Goal: Task Accomplishment & Management: Use online tool/utility

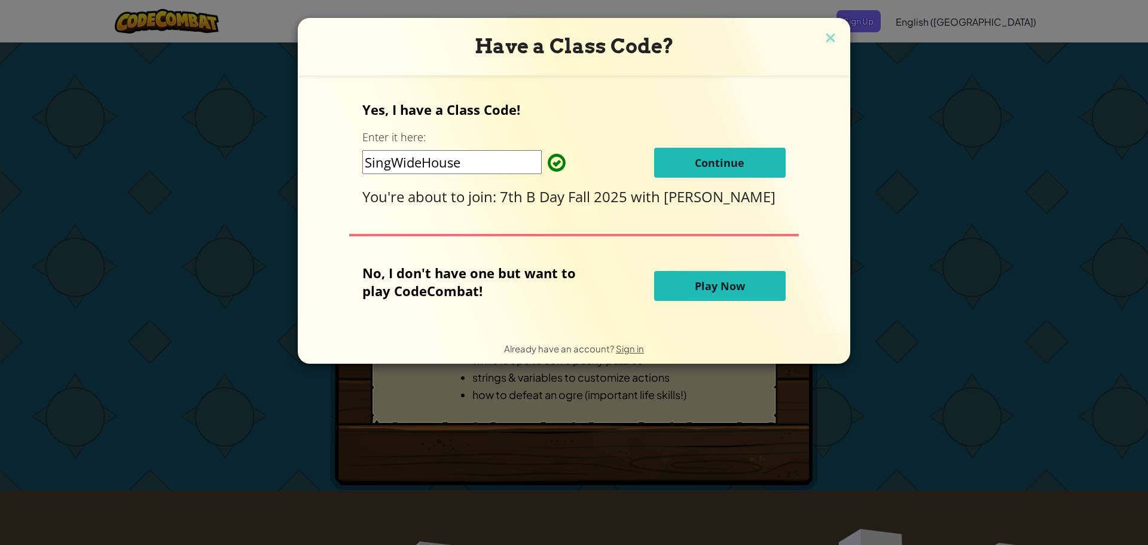
click at [673, 160] on button "Continue" at bounding box center [720, 163] width 132 height 30
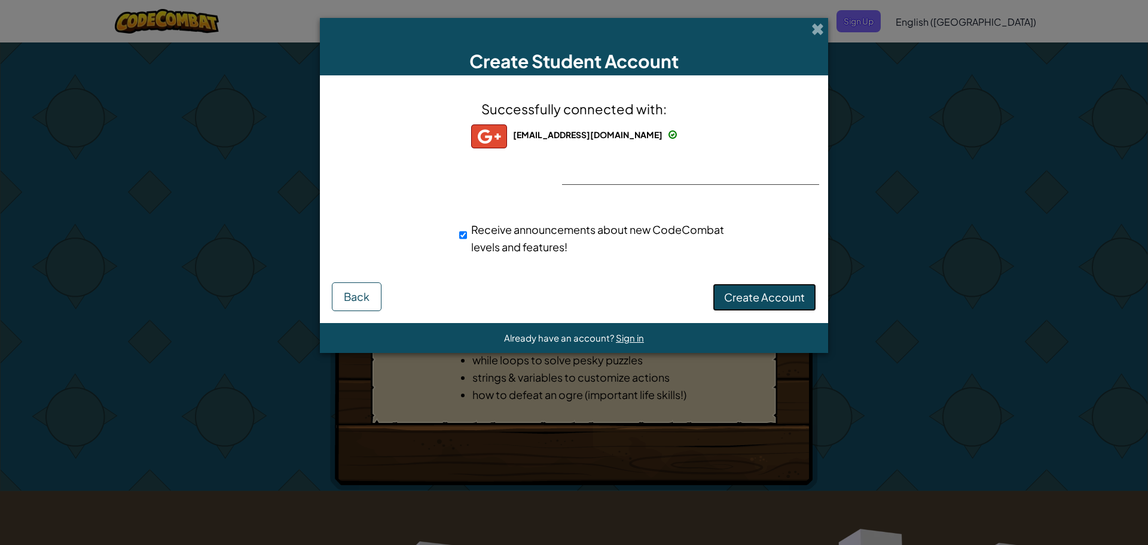
click at [783, 297] on span "Create Account" at bounding box center [764, 297] width 81 height 14
click at [788, 298] on button "Create Account" at bounding box center [764, 296] width 103 height 27
click at [790, 298] on button "Create Account" at bounding box center [764, 296] width 103 height 27
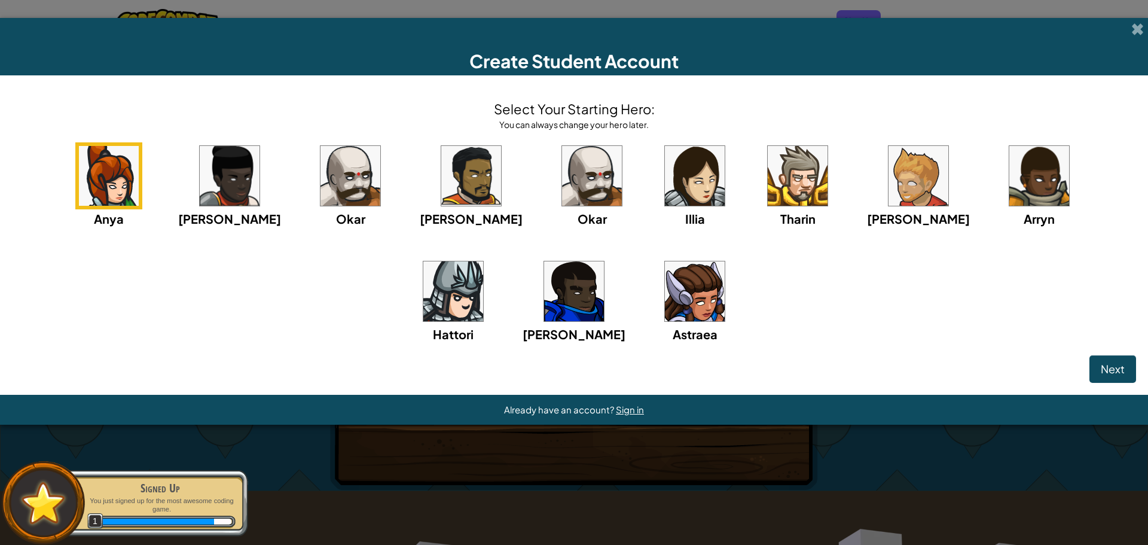
click at [665, 304] on img at bounding box center [695, 291] width 60 height 60
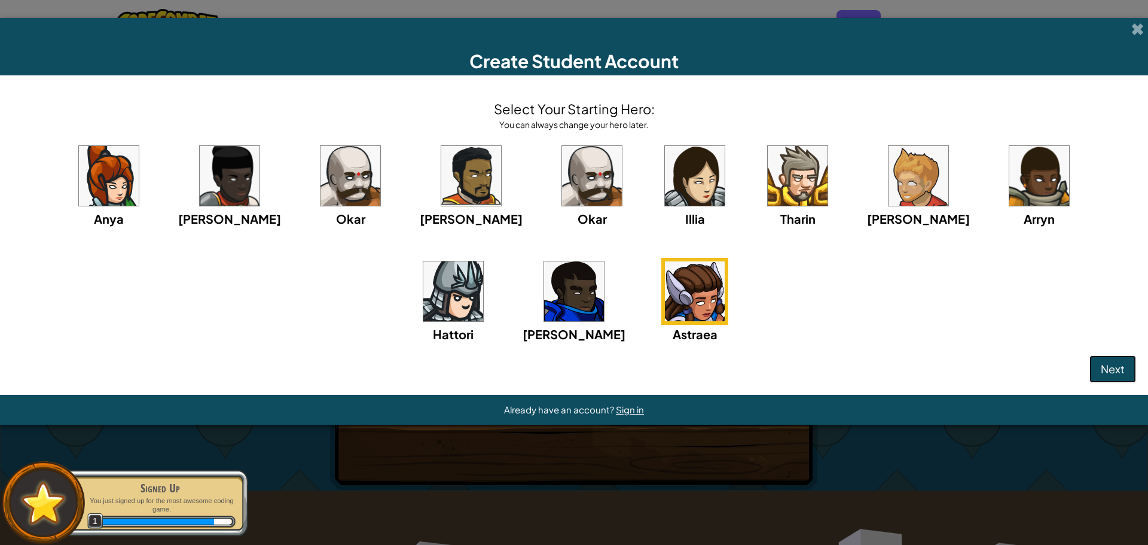
click at [1100, 361] on button "Next" at bounding box center [1112, 368] width 47 height 27
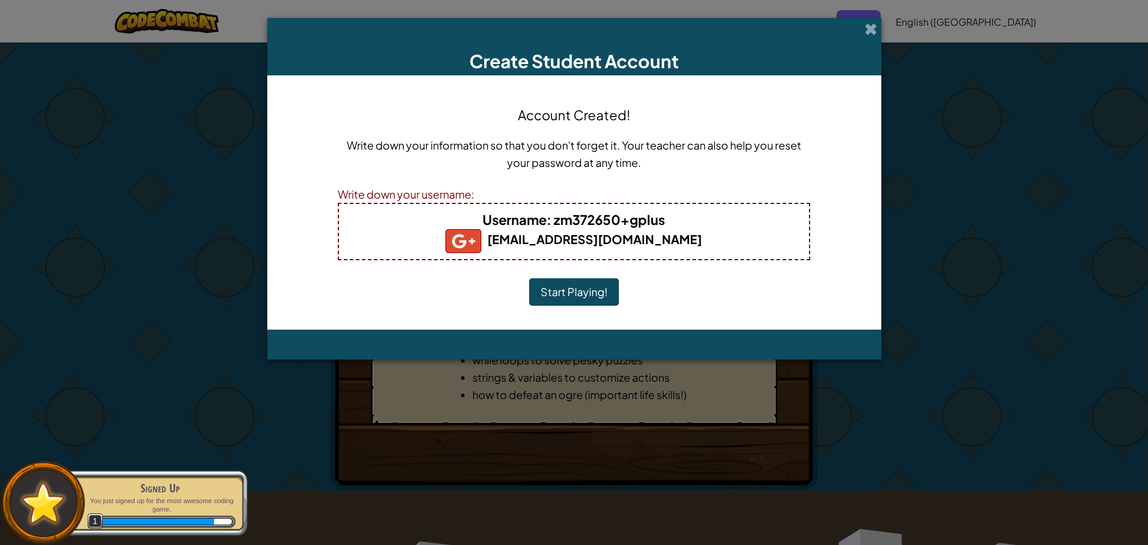
click at [579, 286] on button "Start Playing!" at bounding box center [574, 291] width 90 height 27
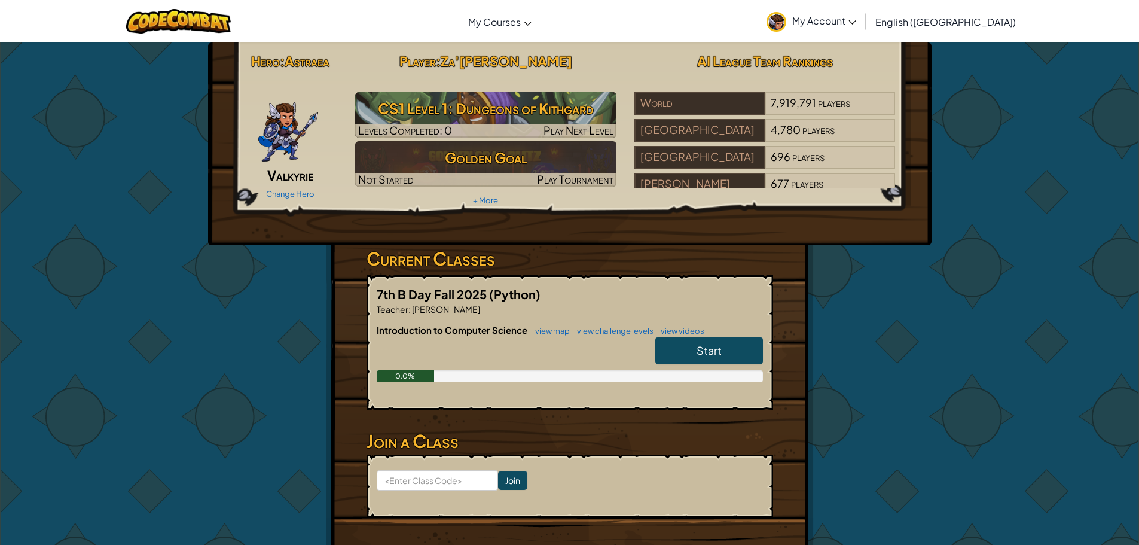
click at [747, 353] on link "Start" at bounding box center [709, 350] width 108 height 27
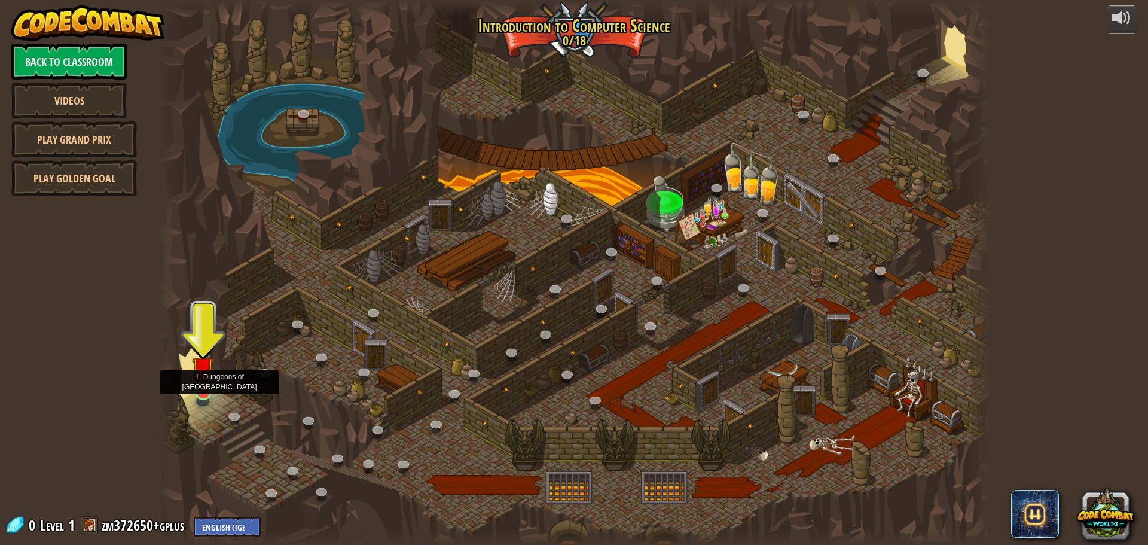
click at [200, 376] on img at bounding box center [203, 367] width 22 height 51
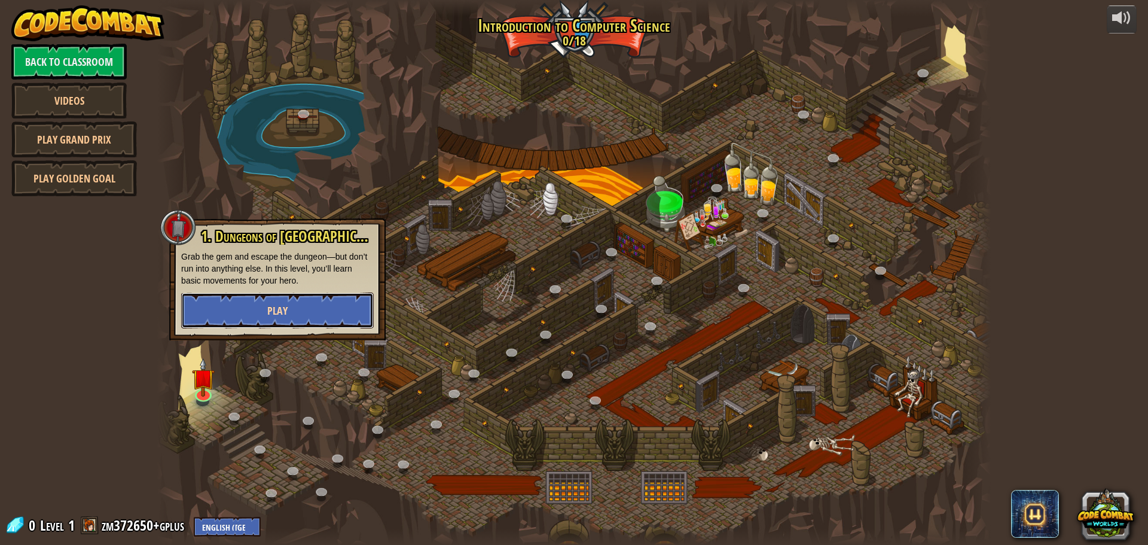
click at [263, 308] on button "Play" at bounding box center [277, 310] width 192 height 36
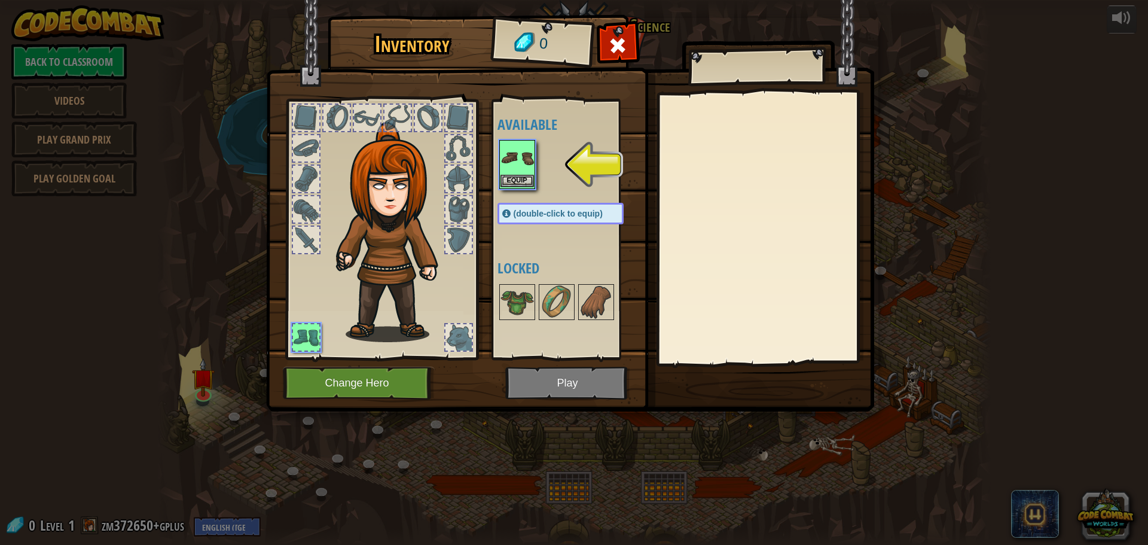
click at [512, 167] on img at bounding box center [516, 157] width 33 height 33
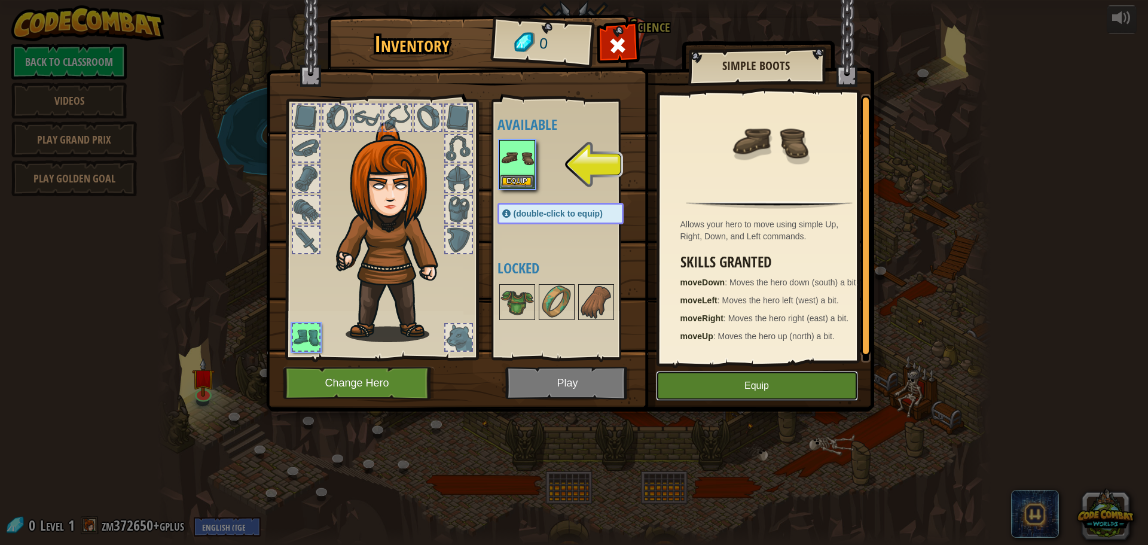
click at [736, 381] on button "Equip" at bounding box center [757, 386] width 202 height 30
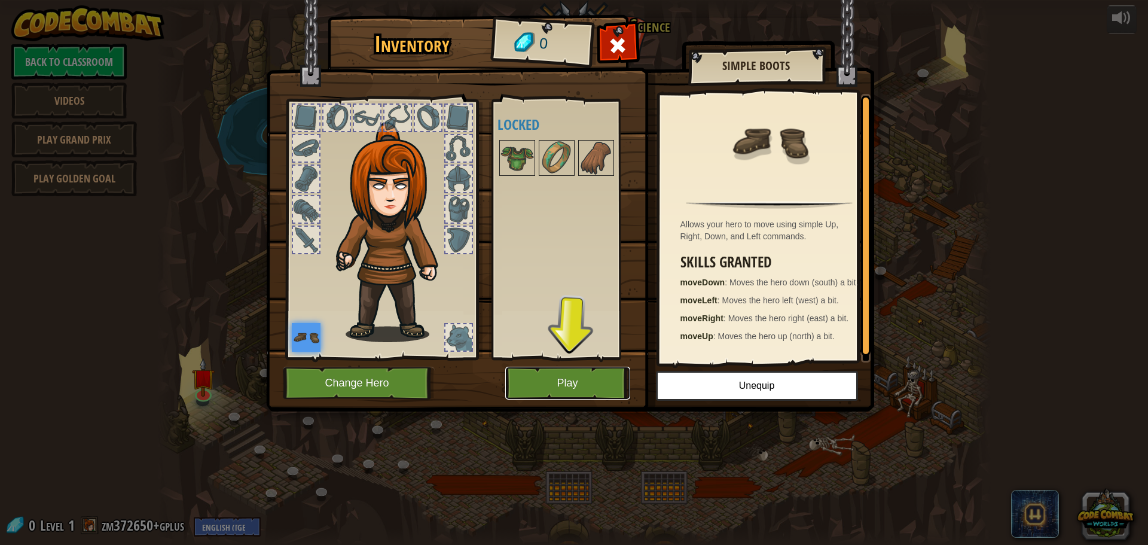
click at [612, 381] on button "Play" at bounding box center [567, 382] width 125 height 33
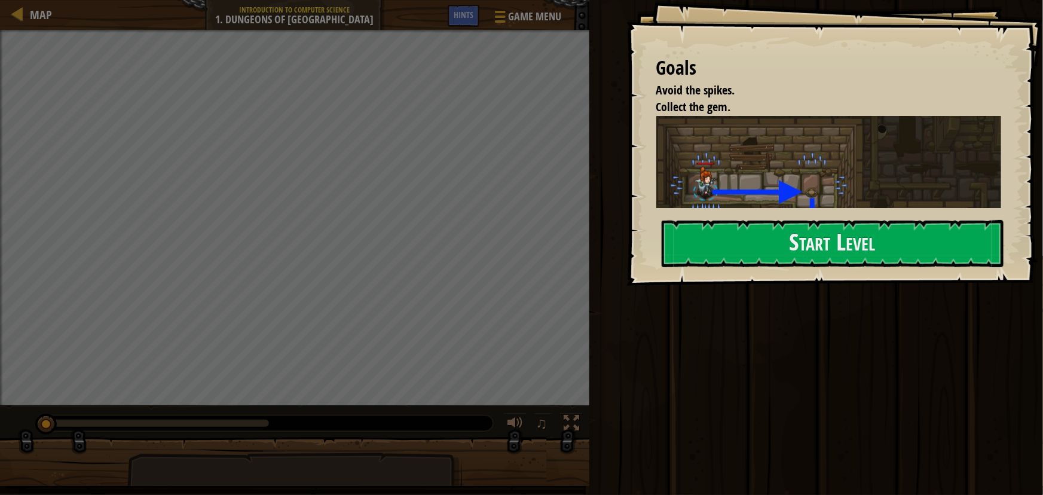
click at [806, 234] on button "Start Level" at bounding box center [833, 243] width 342 height 47
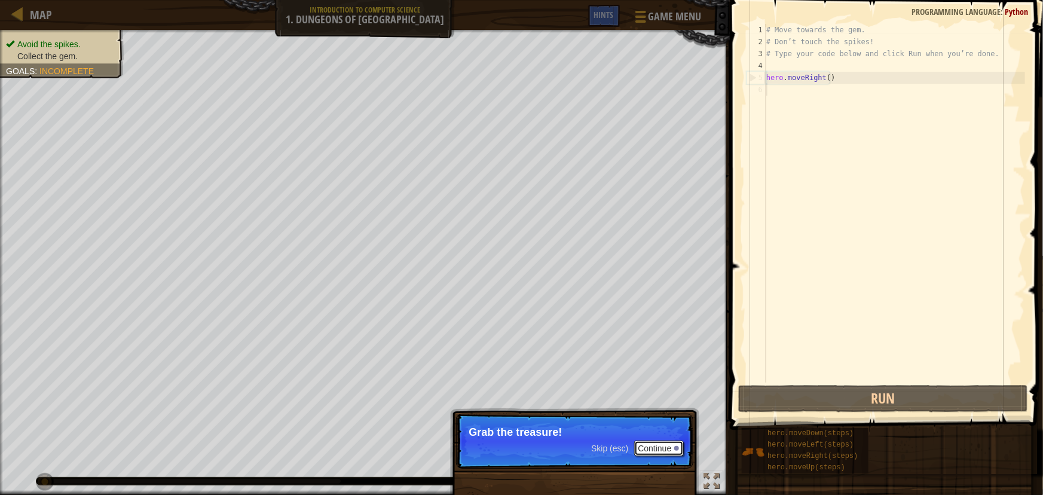
click at [670, 450] on button "Continue" at bounding box center [659, 449] width 50 height 16
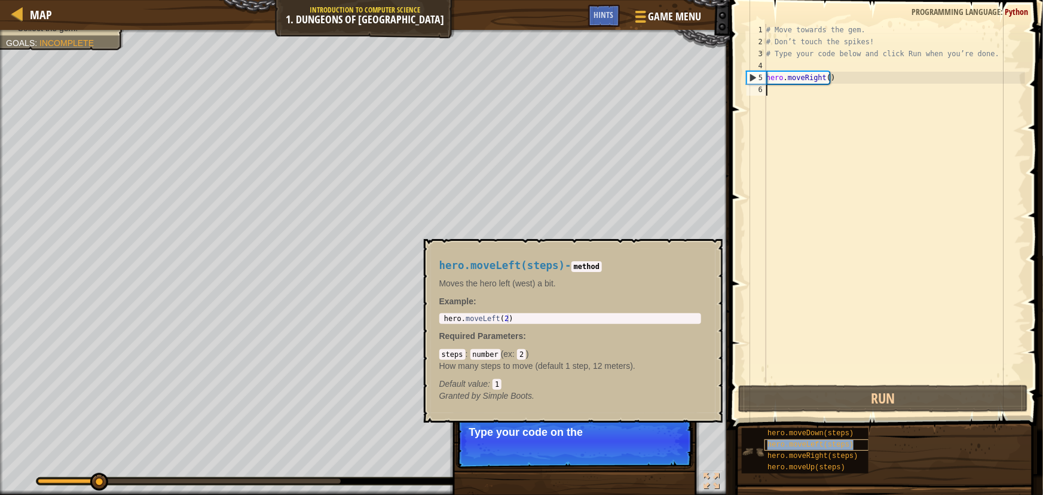
click at [808, 442] on span "hero.moveLeft(steps)" at bounding box center [811, 445] width 86 height 8
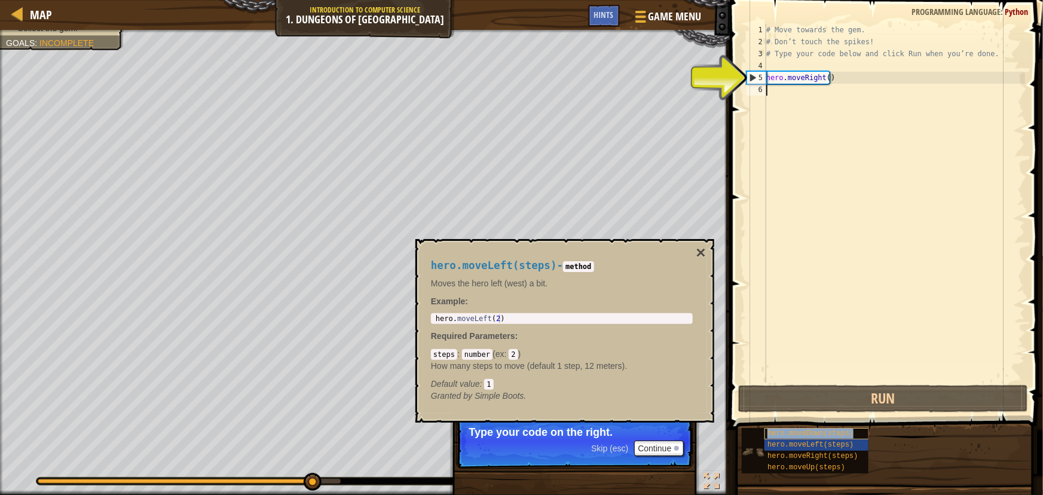
click at [789, 434] on span "hero.moveDown(steps)" at bounding box center [811, 433] width 86 height 8
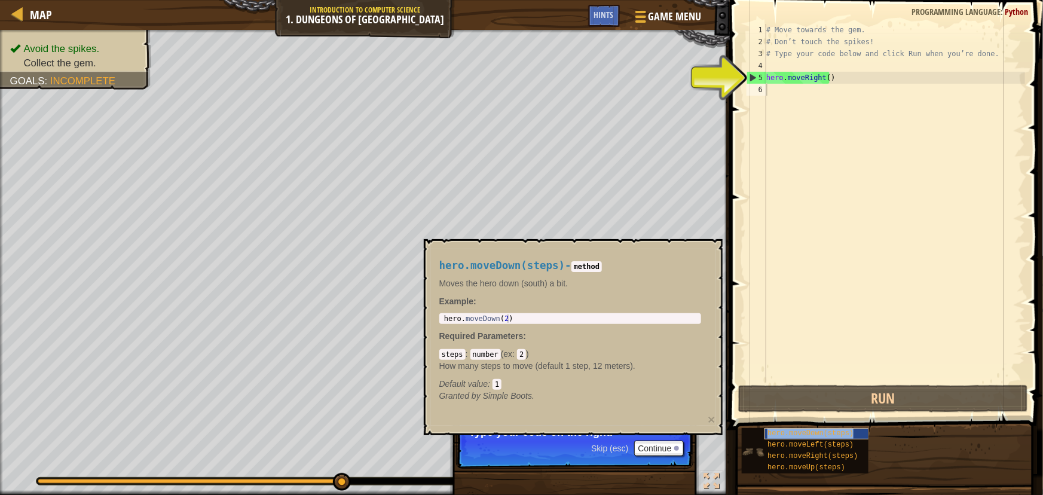
click at [789, 434] on span "hero.moveDown(steps)" at bounding box center [811, 433] width 86 height 8
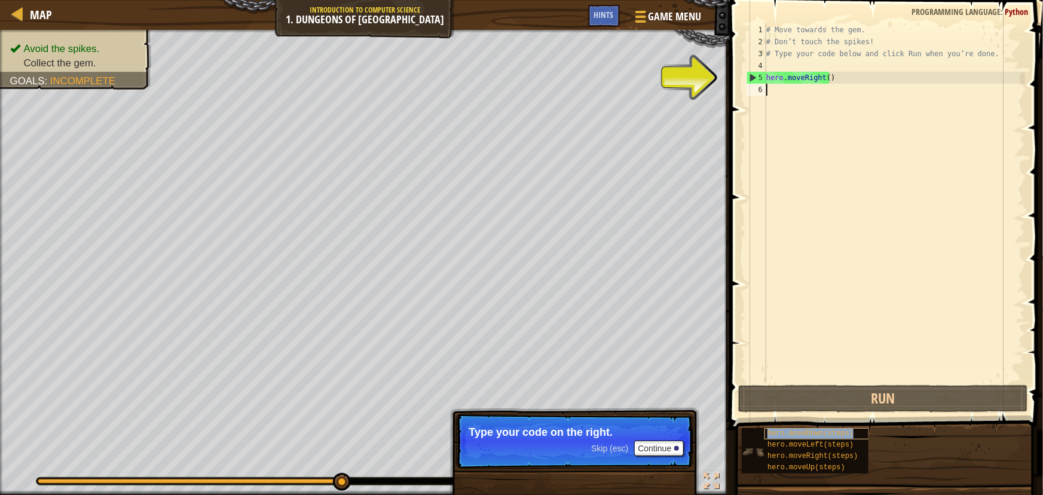
click at [789, 434] on span "hero.moveDown(steps)" at bounding box center [811, 433] width 86 height 8
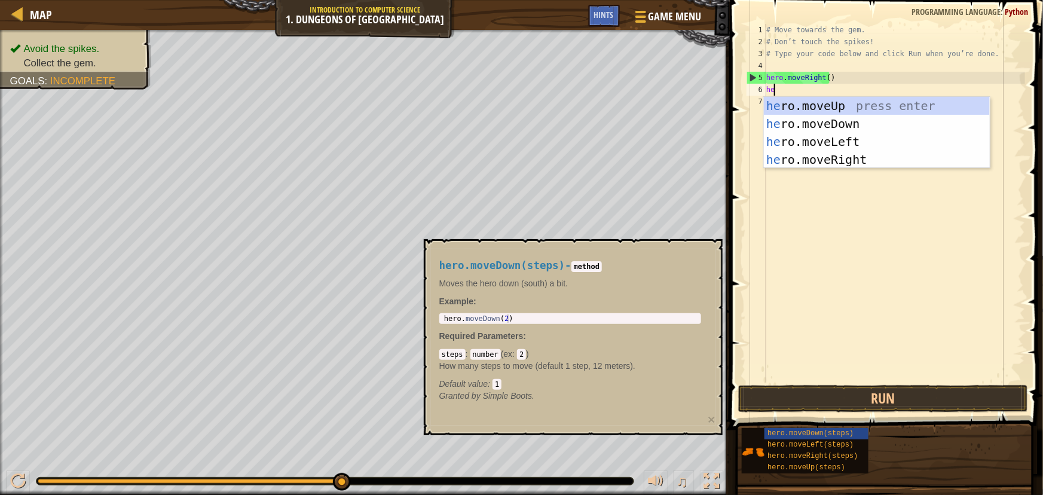
type textarea "her"
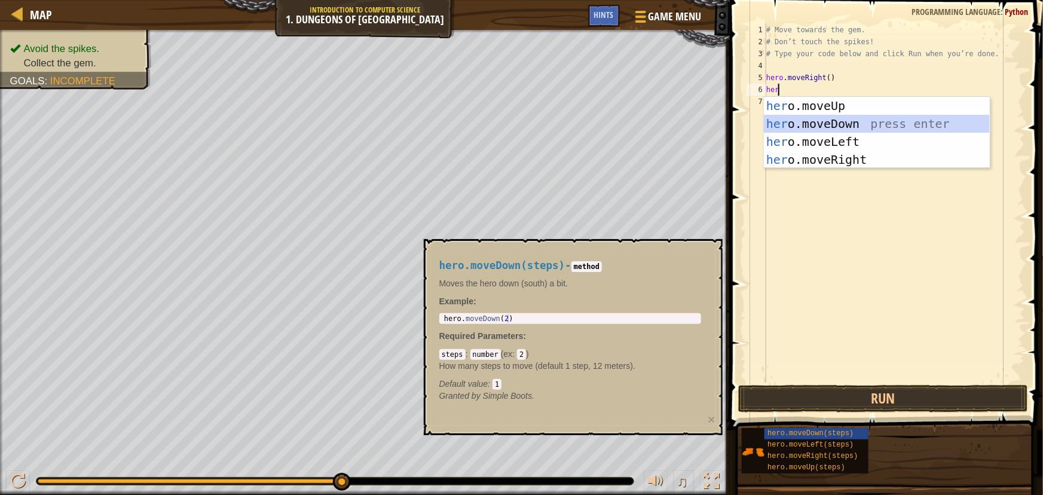
click at [820, 118] on div "her o.moveUp press enter her o.moveDown press enter her o.moveLeft press enter …" at bounding box center [877, 151] width 226 height 108
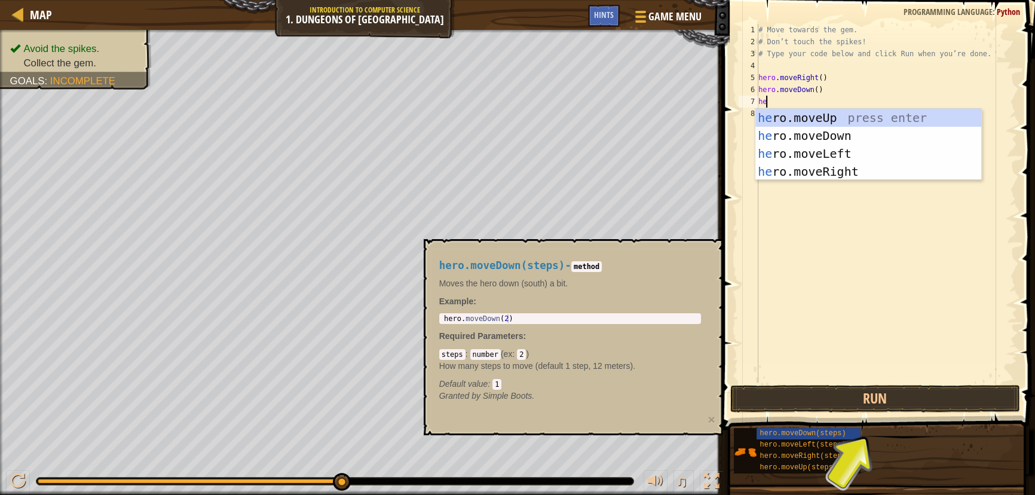
type textarea "her"
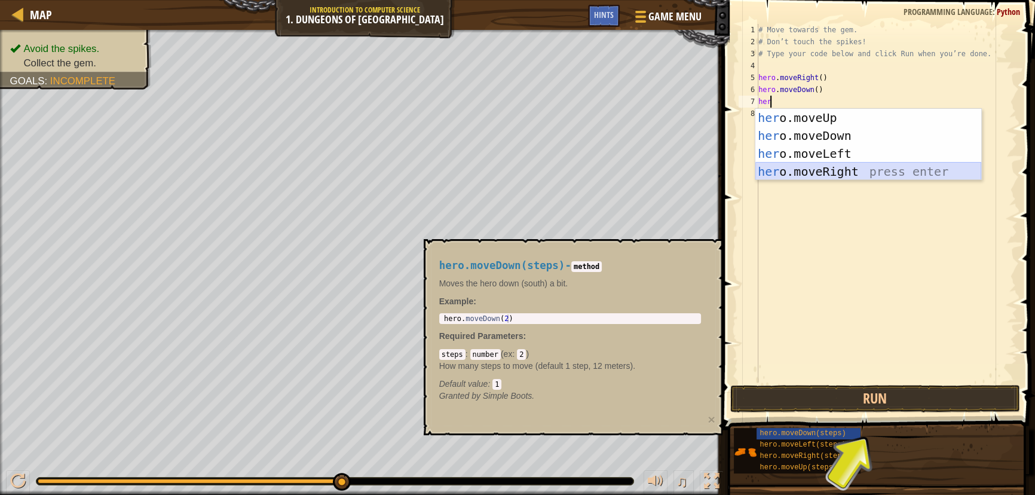
click at [820, 172] on div "her o.moveUp press enter her o.moveDown press enter her o.moveLeft press enter …" at bounding box center [869, 163] width 226 height 108
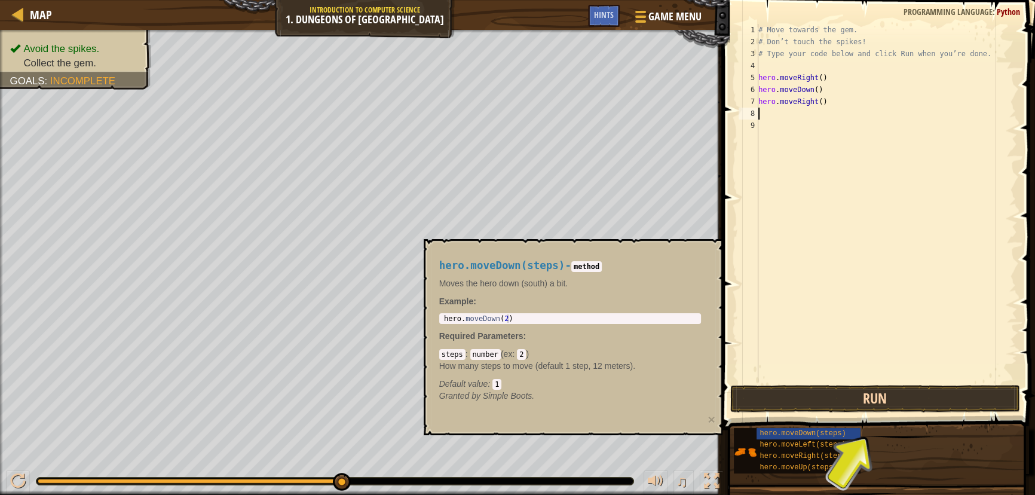
drag, startPoint x: 849, startPoint y: 383, endPoint x: 846, endPoint y: 389, distance: 6.7
click at [847, 385] on div "1 2 3 4 5 6 7 8 9 # Move towards the gem. # Don’t touch the spikes! # Type your…" at bounding box center [877, 238] width 317 height 465
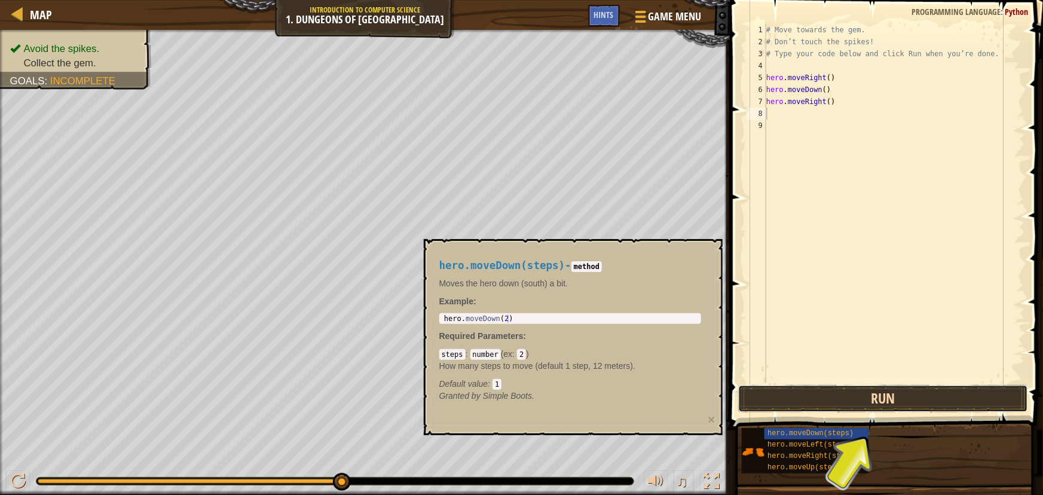
click at [845, 391] on button "Run" at bounding box center [883, 398] width 290 height 27
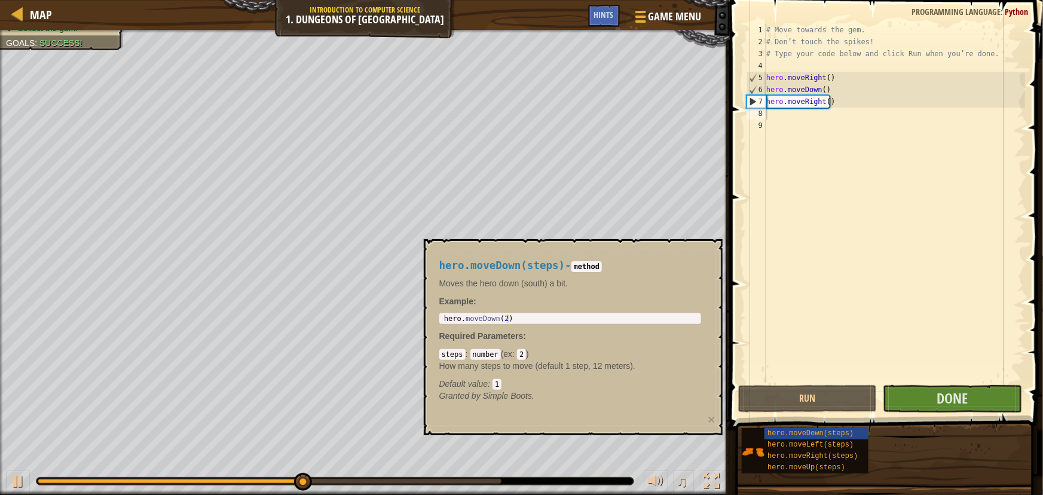
click at [615, 245] on div "hero.moveDown(steps) - method Moves the hero down (south) a bit. Example : 1 he…" at bounding box center [573, 337] width 299 height 197
type textarea "hero.moveDown(2)"
click at [542, 319] on div "hero . moveDown ( 2 )" at bounding box center [570, 326] width 257 height 25
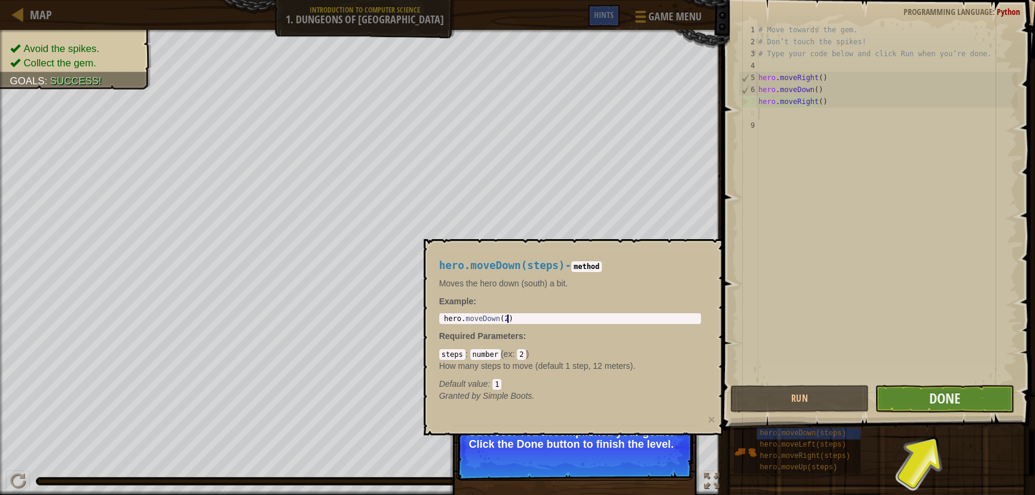
click at [939, 383] on span at bounding box center [880, 197] width 323 height 465
click at [935, 395] on span "Done" at bounding box center [945, 398] width 31 height 19
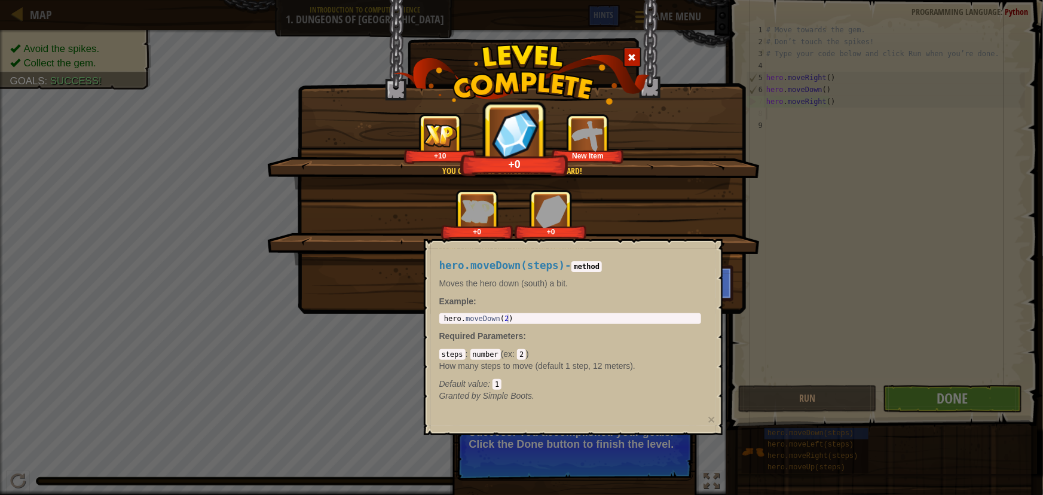
click at [815, 304] on div "You completed Dungeons of Kithgard! +10 +0 New Item Clean code: no code errors …" at bounding box center [521, 247] width 1043 height 495
drag, startPoint x: 809, startPoint y: 304, endPoint x: 747, endPoint y: 310, distance: 61.9
click at [807, 304] on div "You completed Dungeons of Kithgard! +10 +2 New Item Clean code: no code errors …" at bounding box center [521, 247] width 1043 height 495
drag, startPoint x: 498, startPoint y: 411, endPoint x: 491, endPoint y: 421, distance: 11.6
click at [492, 421] on div "hero.moveDown(steps) - method Moves the hero down (south) a bit. Example : hero…" at bounding box center [573, 337] width 299 height 197
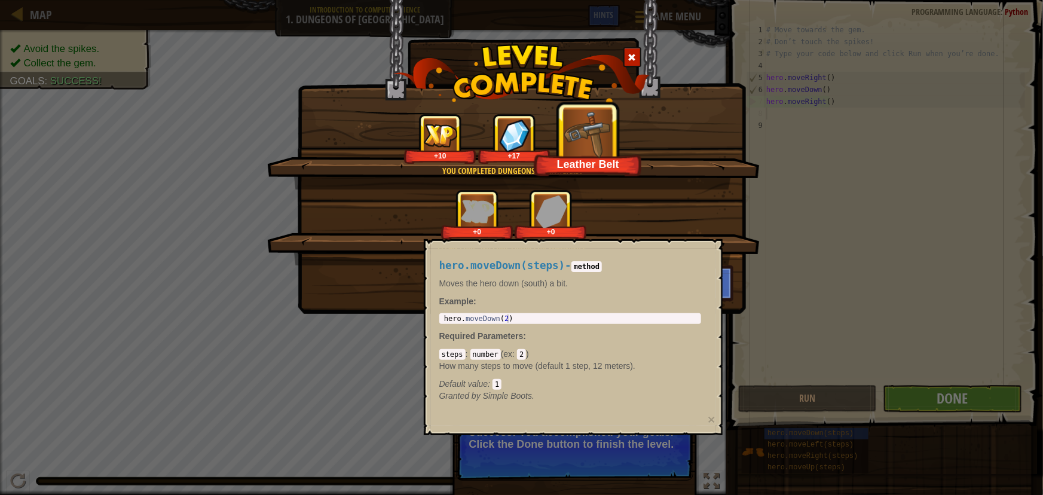
click at [514, 387] on div "Default value : 1" at bounding box center [570, 384] width 262 height 12
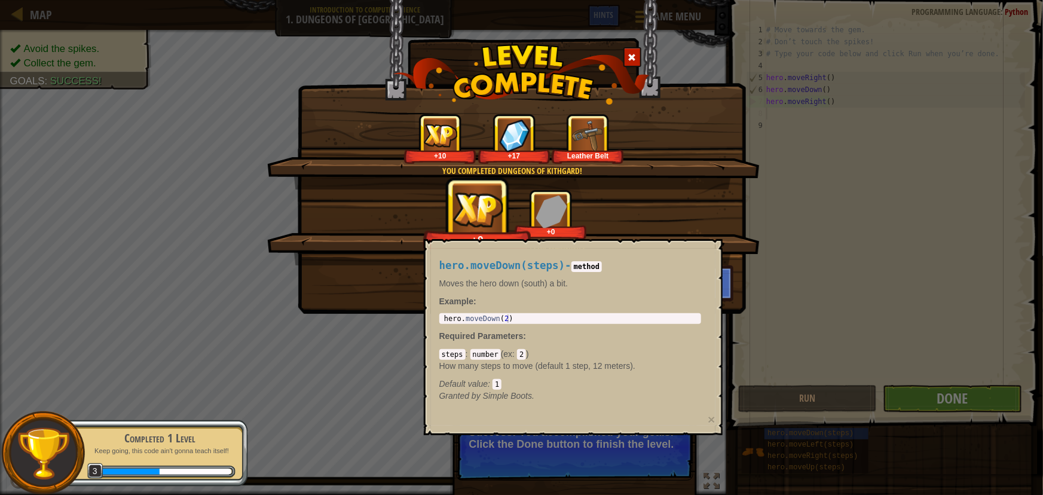
click at [777, 386] on div "You completed Dungeons of Kithgard! +10 +17 Leather Belt Clean code: no code er…" at bounding box center [521, 247] width 1043 height 495
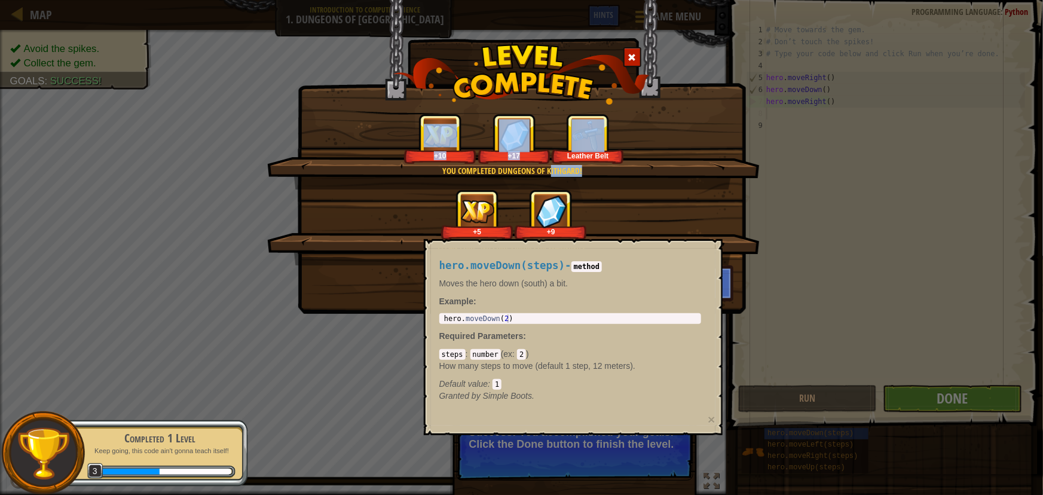
drag, startPoint x: 549, startPoint y: 166, endPoint x: 537, endPoint y: 189, distance: 26.2
click at [543, 176] on div "You completed Dungeons of Kithgard! +10 +17 Leather Belt" at bounding box center [513, 152] width 493 height 76
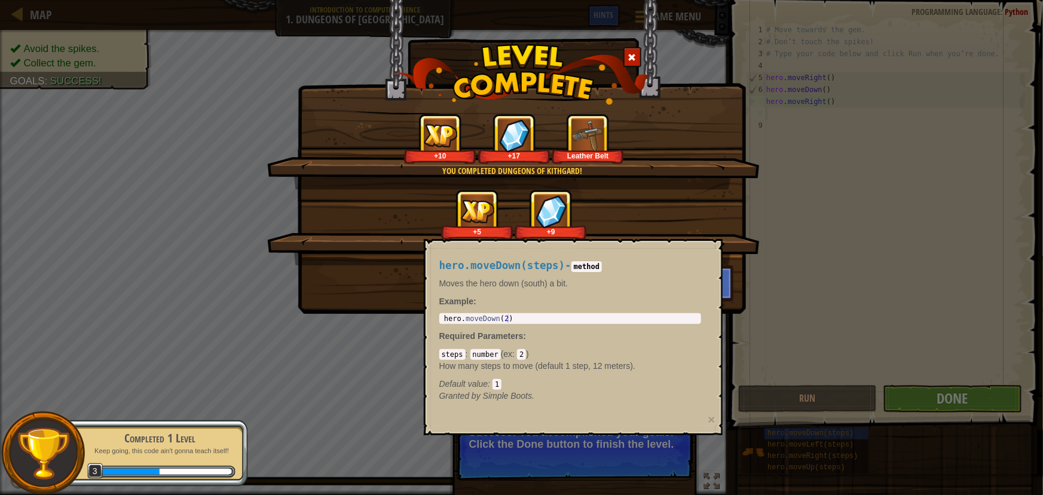
click at [536, 193] on div "+9" at bounding box center [551, 215] width 72 height 50
click at [724, 281] on button "Continue" at bounding box center [687, 283] width 93 height 36
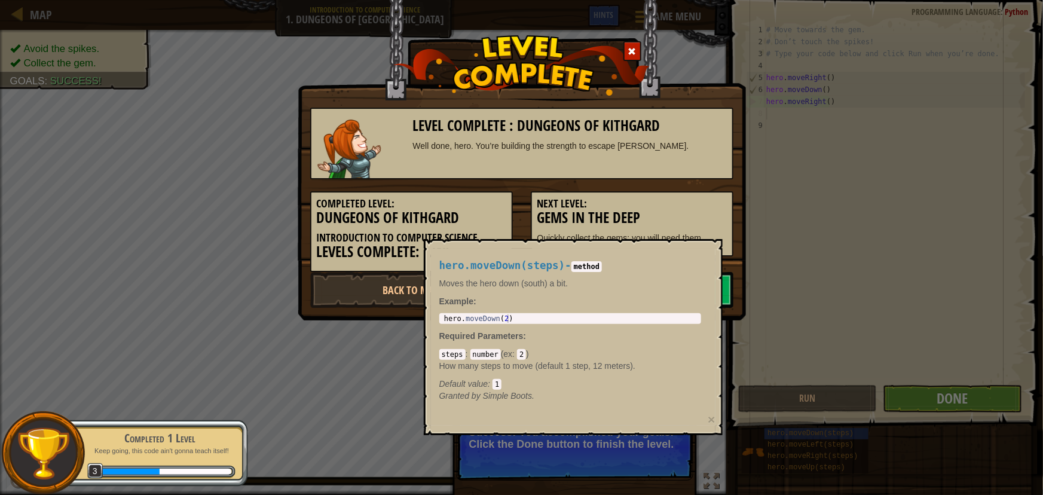
click at [724, 281] on link "Next Level" at bounding box center [632, 290] width 203 height 36
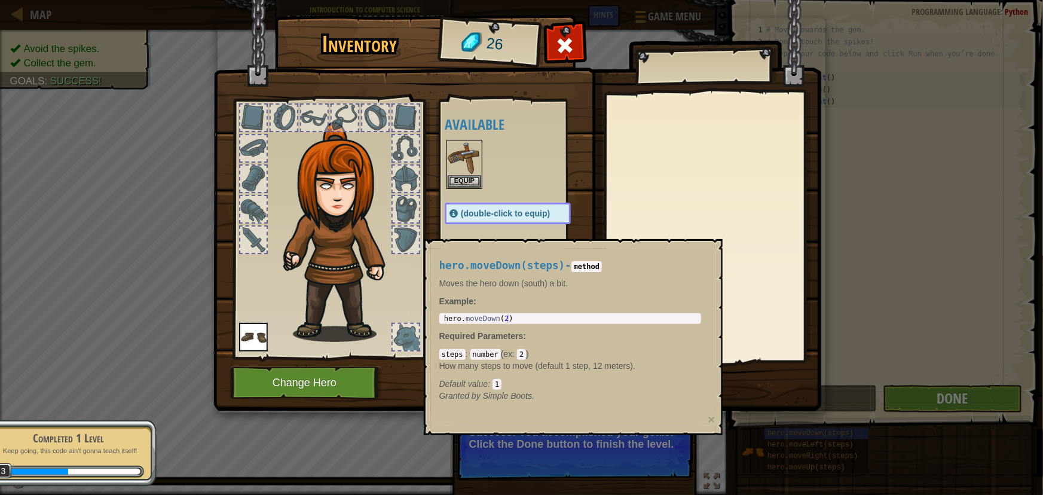
drag, startPoint x: 837, startPoint y: 302, endPoint x: 826, endPoint y: 300, distance: 10.9
click at [829, 302] on div "Inventory 26 Available Equip Equip (double-click to equip) Locked Equip Unequip…" at bounding box center [521, 247] width 1043 height 495
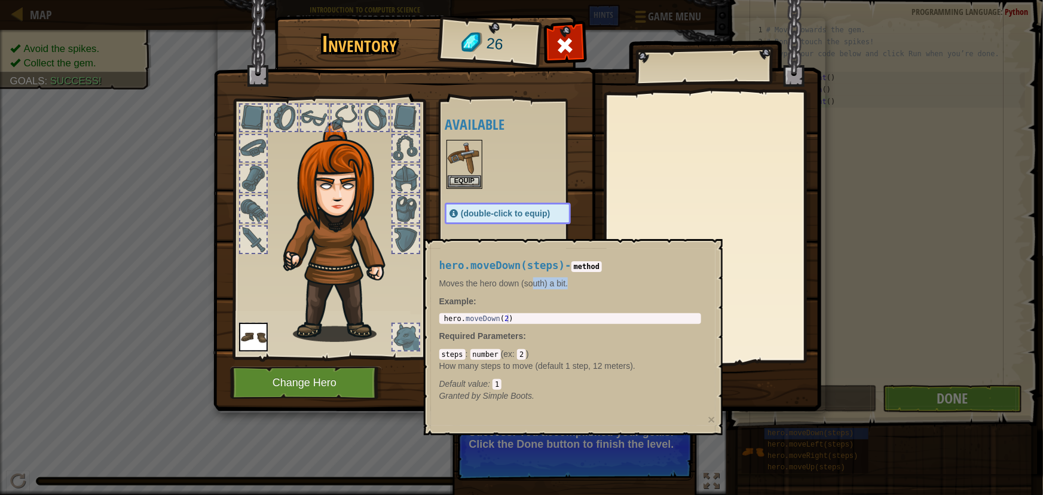
drag, startPoint x: 652, startPoint y: 287, endPoint x: 535, endPoint y: 280, distance: 117.4
click at [535, 280] on div "hero.moveDown(steps) - method Moves the hero down (south) a bit. Example : hero…" at bounding box center [570, 331] width 279 height 165
click at [535, 275] on div "hero.moveDown(steps) - method Moves the hero down (south) a bit. Example : hero…" at bounding box center [570, 331] width 279 height 165
click at [536, 274] on div "hero.moveDown(steps) - method Moves the hero down (south) a bit. Example : hero…" at bounding box center [570, 331] width 279 height 165
drag, startPoint x: 539, startPoint y: 273, endPoint x: 548, endPoint y: 273, distance: 9.0
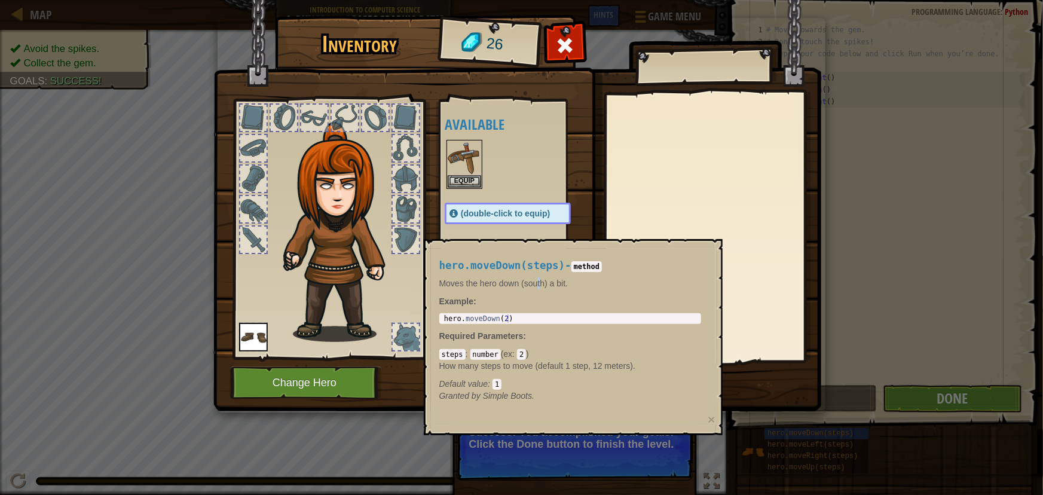
click at [540, 273] on div "hero.moveDown(steps) - method Moves the hero down (south) a bit. Example : hero…" at bounding box center [570, 331] width 279 height 165
drag, startPoint x: 635, startPoint y: 236, endPoint x: 649, endPoint y: 189, distance: 49.2
click at [649, 1] on body "Map Introduction to Computer Science 1. Dungeons of Kithgard Game Menu Done Hin…" at bounding box center [521, 0] width 1043 height 1
drag, startPoint x: 595, startPoint y: 227, endPoint x: 0, endPoint y: 492, distance: 651.6
click at [288, 368] on div "Inventory 26 Available Equip Equip (double-click to equip) Locked Equip Unequip…" at bounding box center [522, 215] width 608 height 395
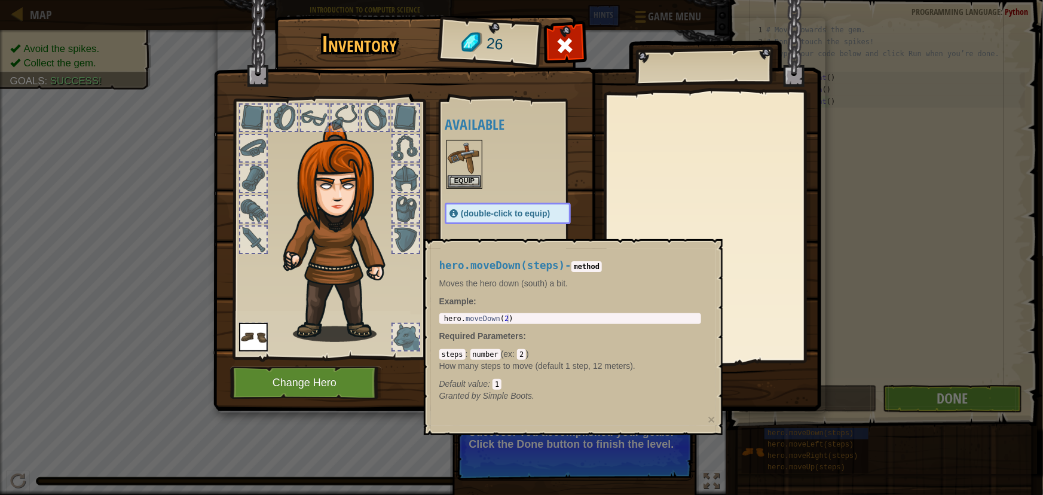
click at [693, 350] on div "steps : number ( ex : 2 ) How many steps to move (default 1 step, 12 meters). D…" at bounding box center [570, 369] width 262 height 42
drag, startPoint x: 349, startPoint y: 417, endPoint x: 380, endPoint y: 417, distance: 31.7
click at [368, 422] on div "Inventory 26 Available Equip Equip (double-click to equip) Locked Equip Unequip…" at bounding box center [521, 247] width 1043 height 495
click at [869, 448] on div "Inventory 26 Available Equip Equip (double-click to equip) Locked Equip Unequip…" at bounding box center [521, 247] width 1043 height 495
click at [869, 450] on div "Inventory 26 Available Equip Equip (double-click to equip) Locked Equip Unequip…" at bounding box center [521, 247] width 1043 height 495
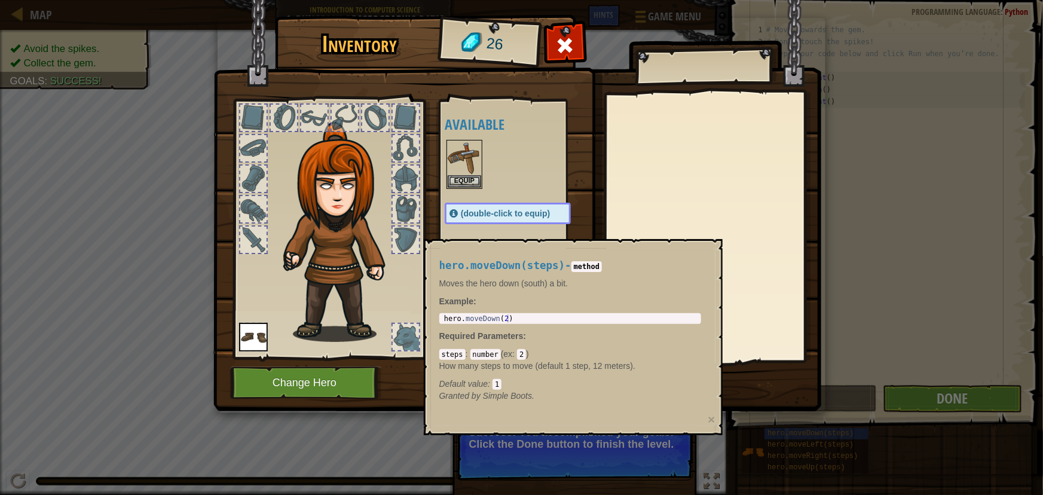
click at [869, 451] on div "Inventory 26 Available Equip Equip (double-click to equip) Locked Equip Unequip…" at bounding box center [521, 247] width 1043 height 495
click at [530, 212] on span "(double-click to equip)" at bounding box center [505, 214] width 89 height 10
click at [464, 183] on button "Equip" at bounding box center [464, 181] width 33 height 13
click at [464, 183] on div "Available Equip Equip (double-click to equip) Locked" at bounding box center [520, 229] width 150 height 249
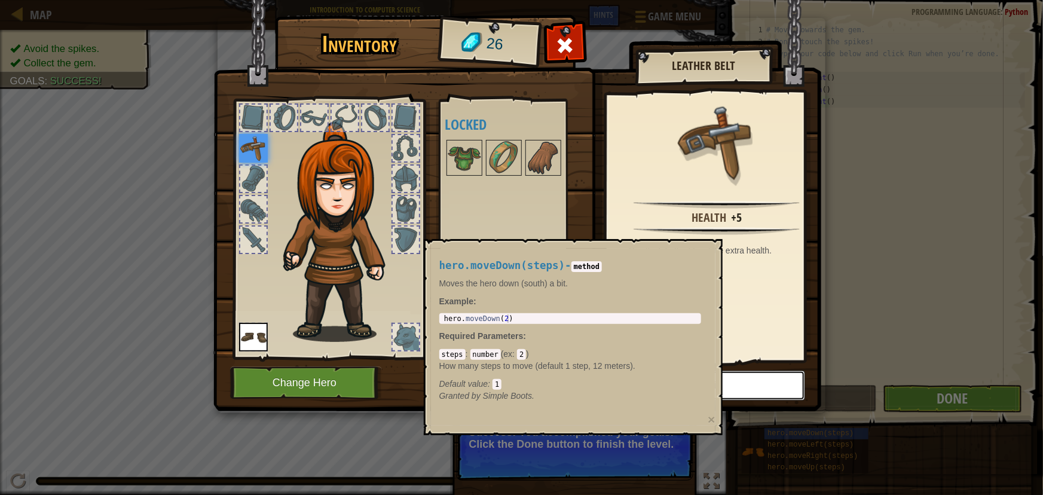
click at [768, 377] on button "Unequip" at bounding box center [704, 386] width 202 height 30
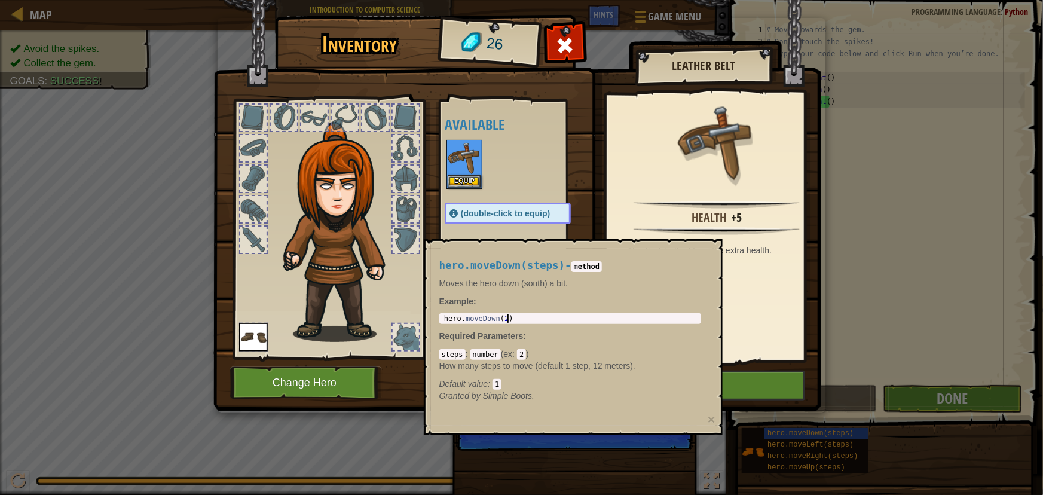
scroll to position [0, 5]
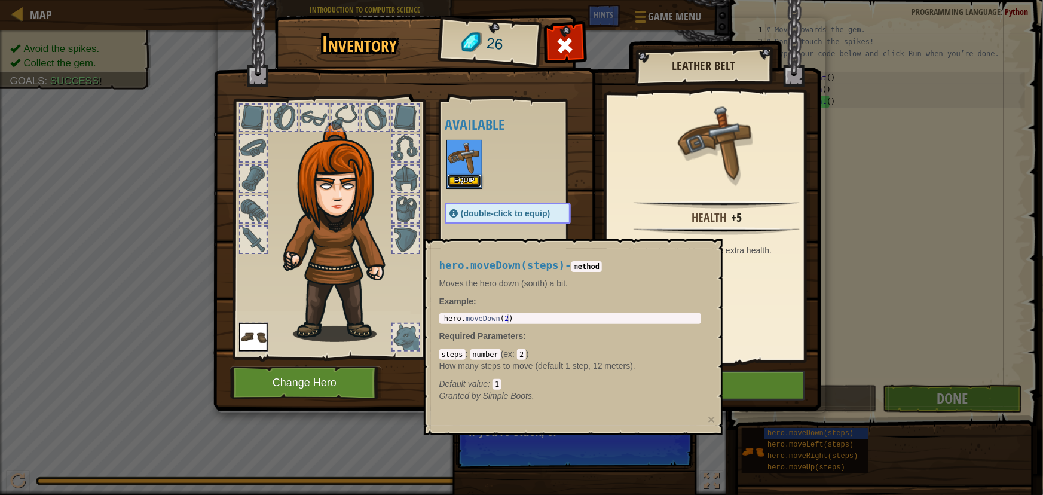
click at [466, 178] on button "Equip" at bounding box center [464, 181] width 33 height 13
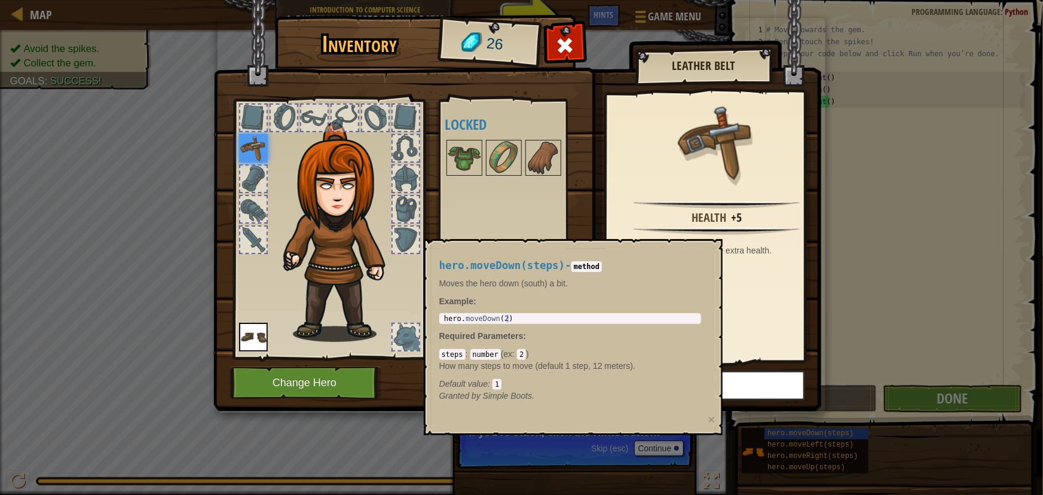
drag, startPoint x: 980, startPoint y: 150, endPoint x: 974, endPoint y: 149, distance: 6.1
click at [977, 151] on div "Inventory 26 Available Equip Equip (double-click to equip) Locked Leather Belt …" at bounding box center [521, 247] width 1043 height 495
click at [968, 150] on div "Inventory 26 Available Equip Equip (double-click to equip) Locked Leather Belt …" at bounding box center [521, 247] width 1043 height 495
click at [548, 35] on div at bounding box center [565, 49] width 38 height 38
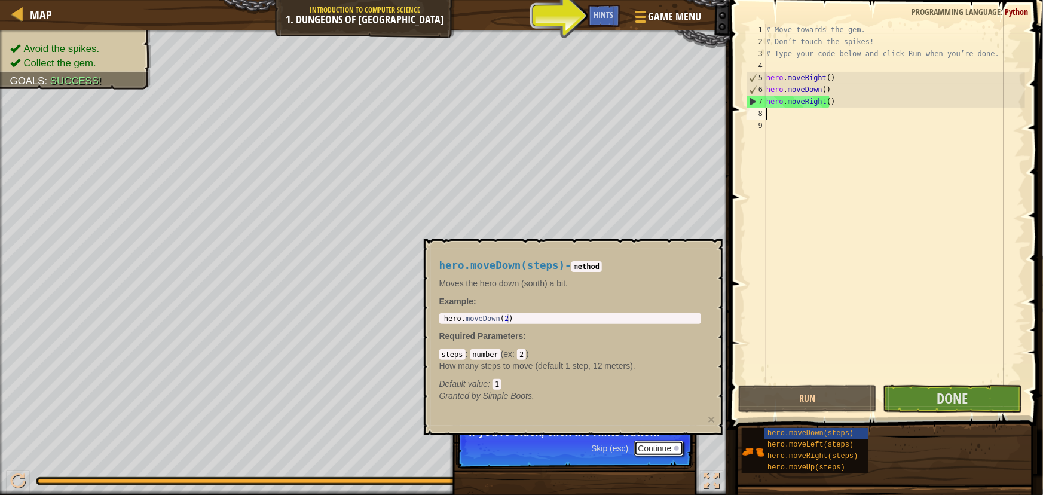
click at [660, 448] on button "Continue" at bounding box center [659, 449] width 50 height 16
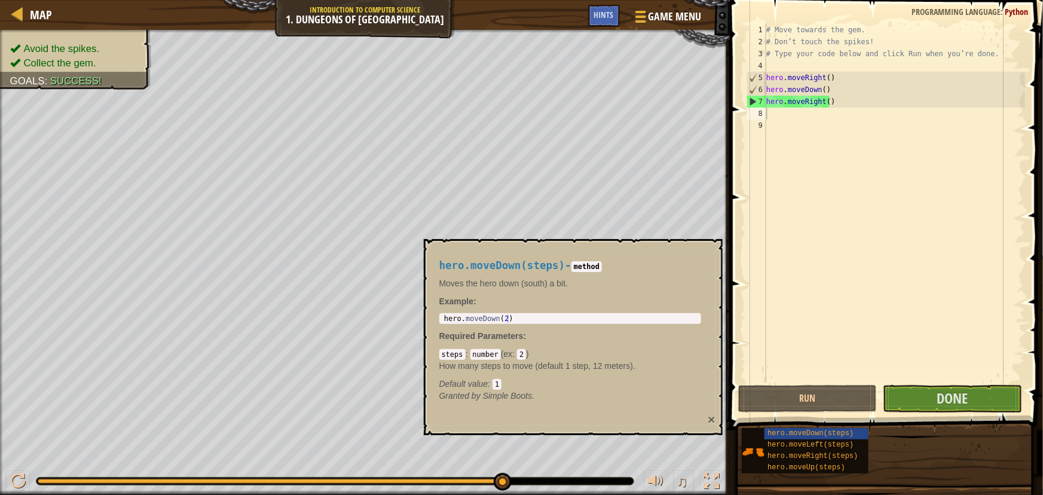
click at [709, 416] on button "×" at bounding box center [711, 419] width 7 height 13
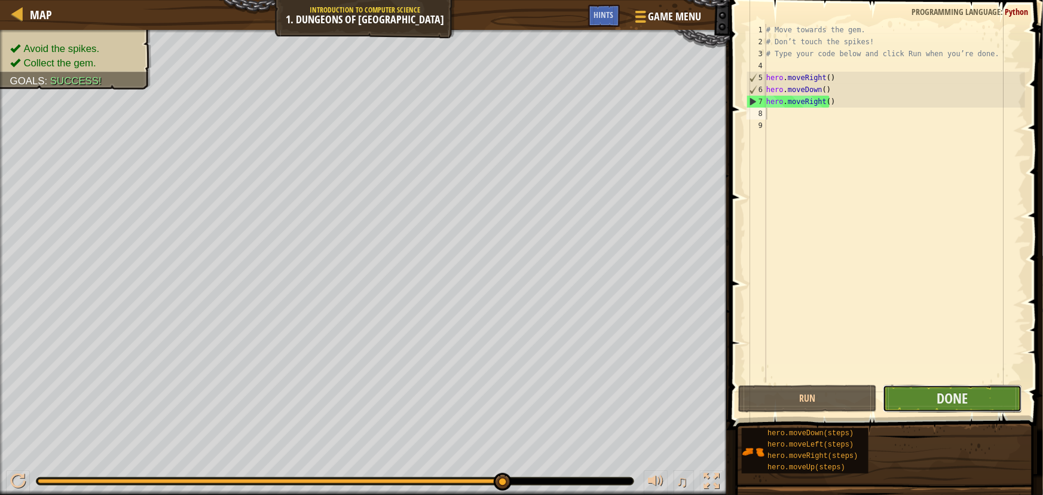
click at [980, 399] on button "Done" at bounding box center [952, 398] width 139 height 27
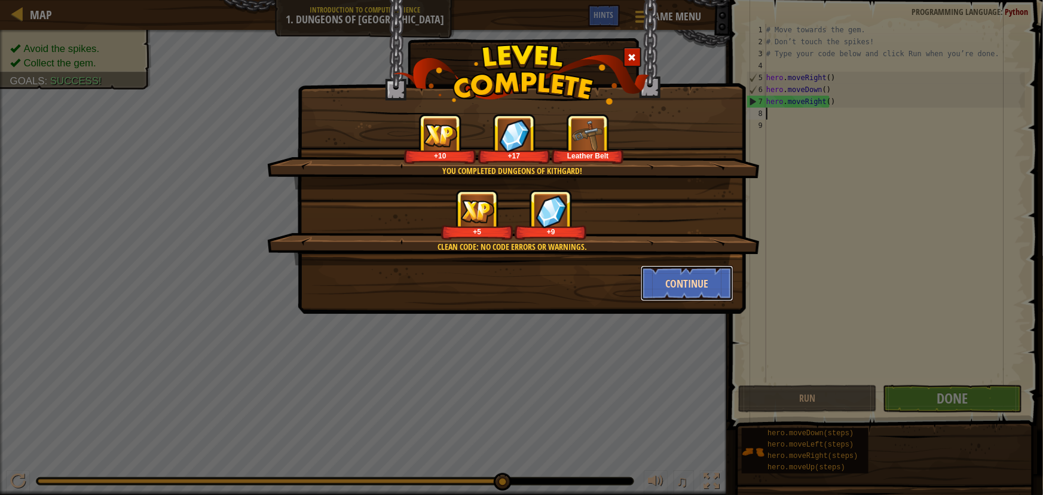
click at [714, 271] on button "Continue" at bounding box center [687, 283] width 93 height 36
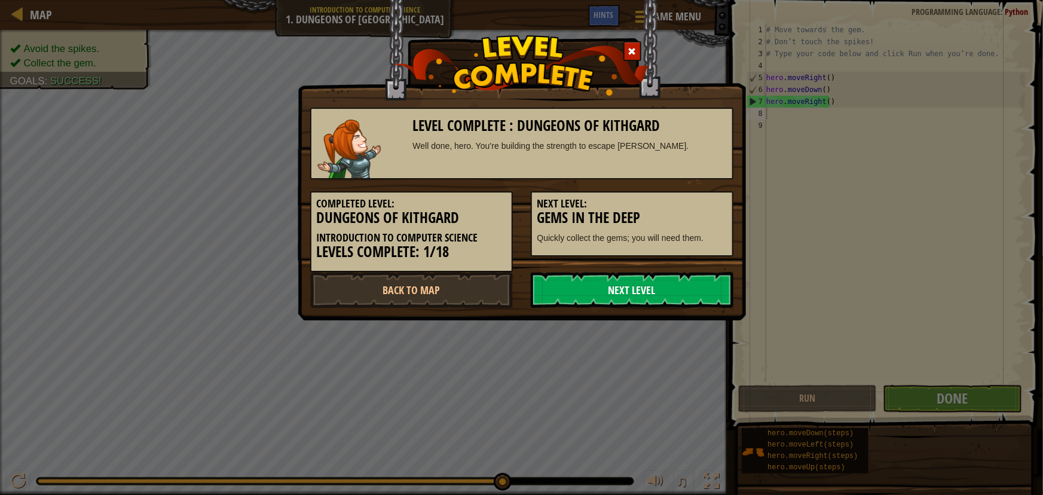
click at [635, 305] on link "Next Level" at bounding box center [632, 290] width 203 height 36
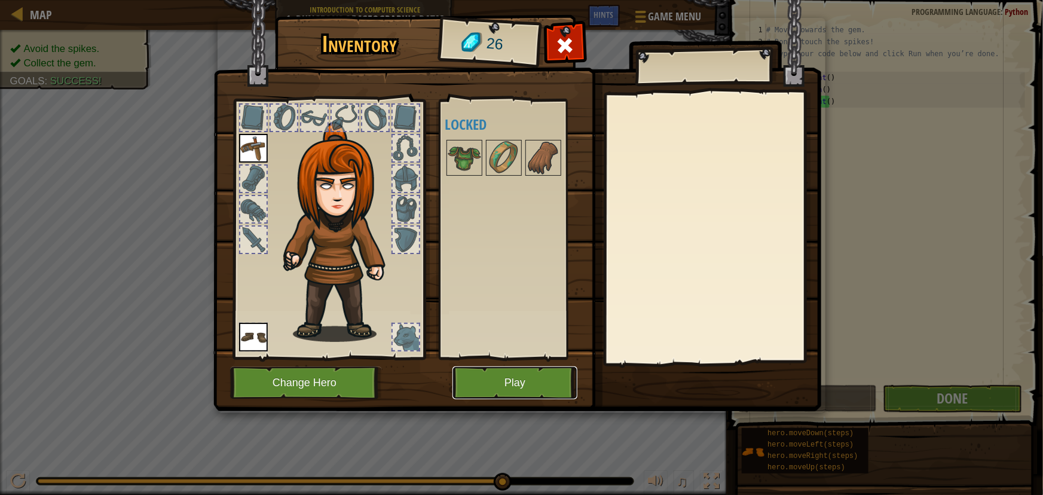
click at [522, 389] on button "Play" at bounding box center [515, 382] width 125 height 33
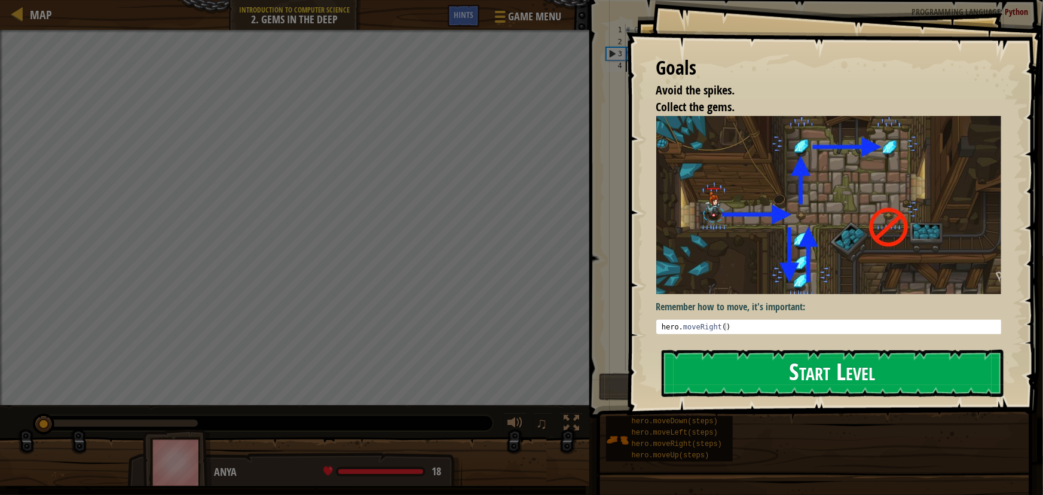
click at [817, 374] on button "Start Level" at bounding box center [833, 373] width 342 height 47
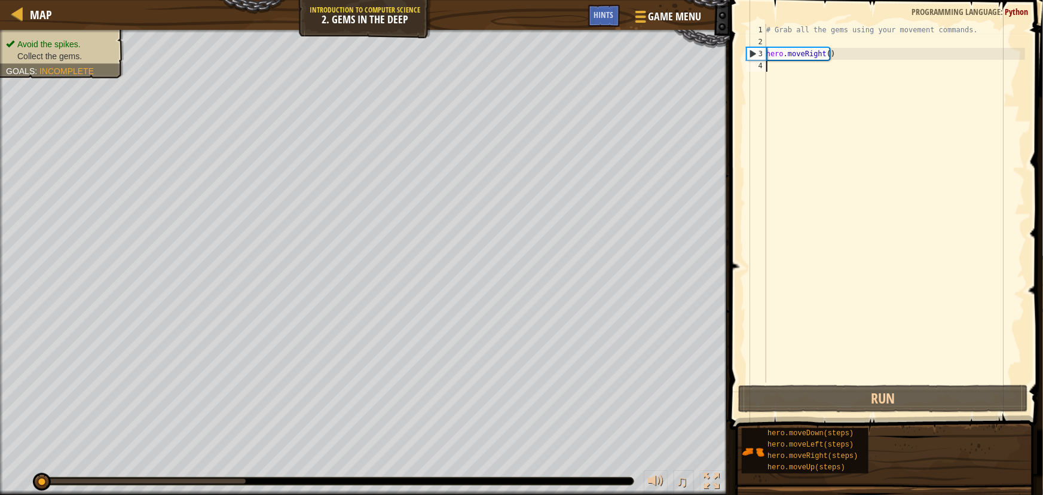
scroll to position [5, 0]
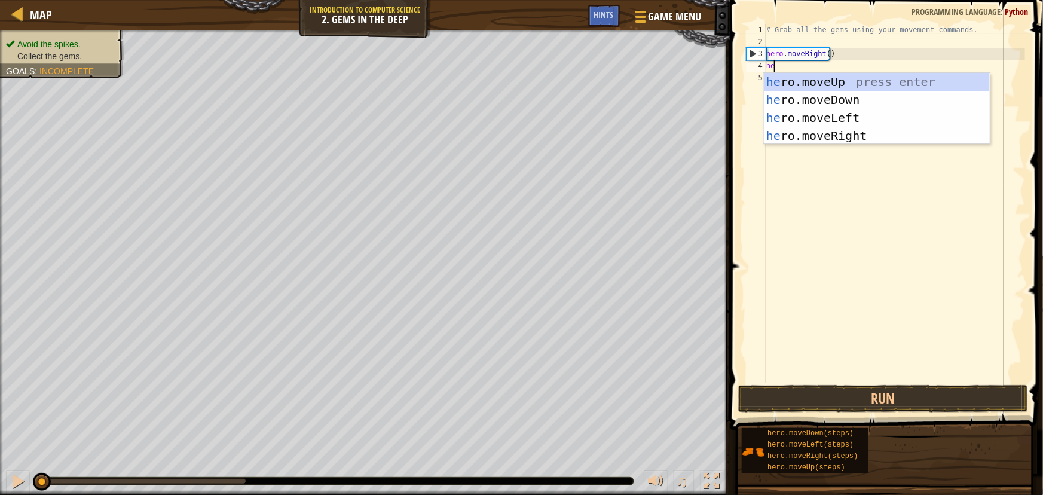
type textarea "her"
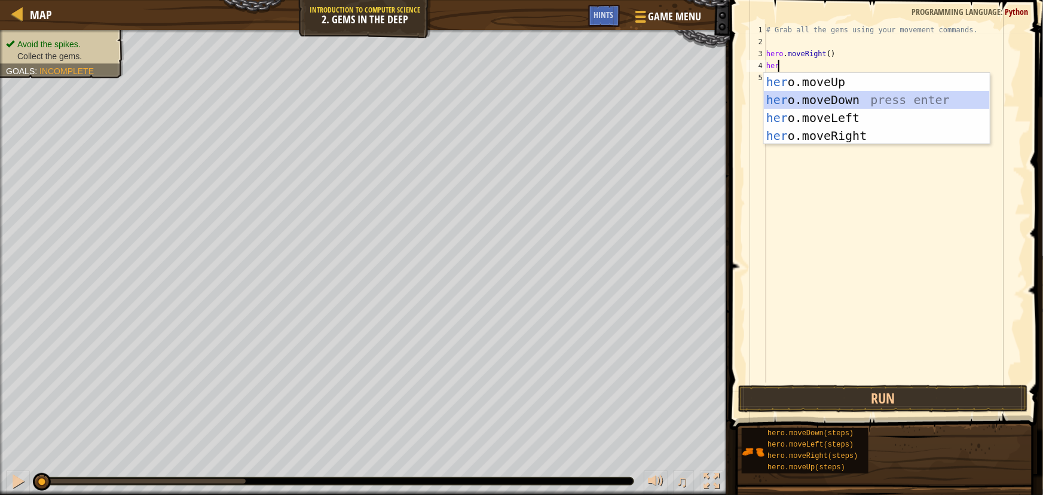
click at [806, 99] on div "her o.moveUp press enter her o.moveDown press enter her o.moveLeft press enter …" at bounding box center [877, 127] width 226 height 108
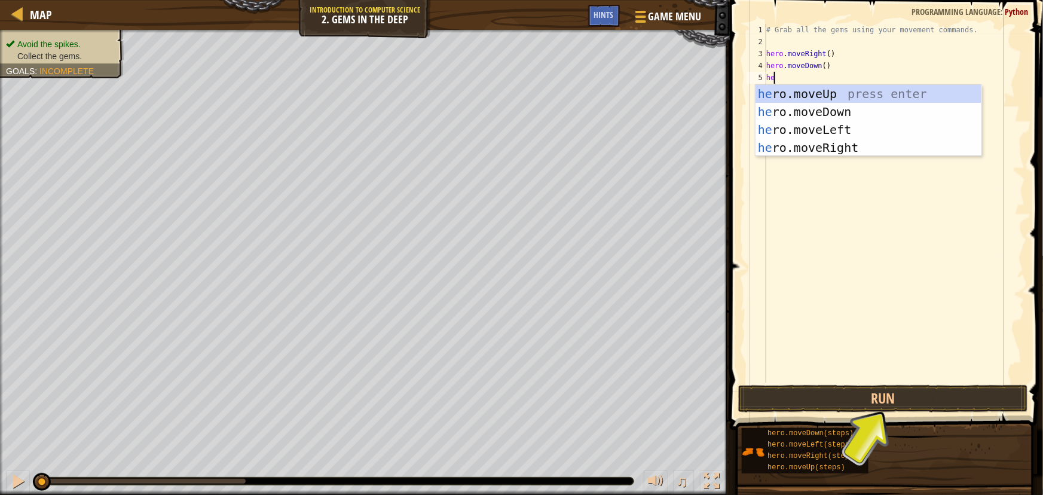
type textarea "her"
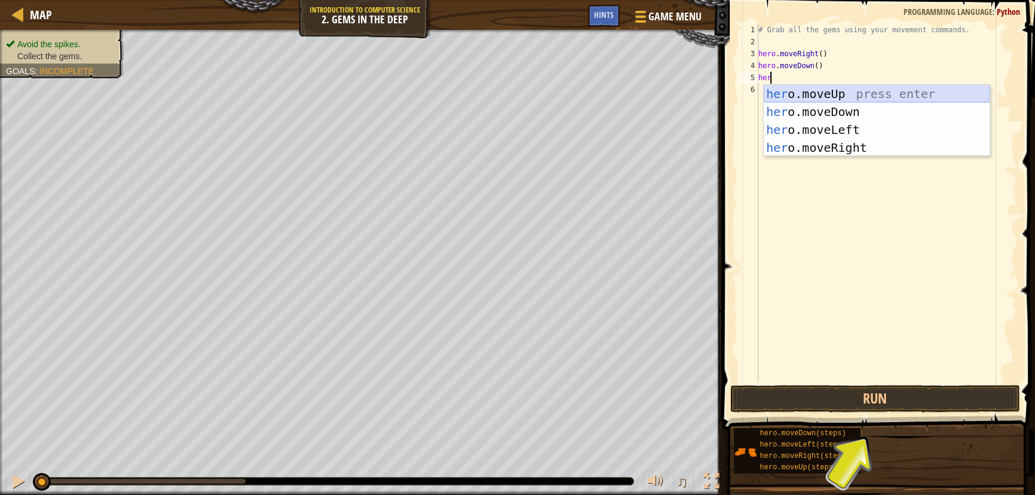
drag, startPoint x: 805, startPoint y: 89, endPoint x: 801, endPoint y: 147, distance: 58.1
click at [805, 88] on div "her o.moveUp press enter her o.moveDown press enter her o.moveLeft press enter …" at bounding box center [877, 139] width 226 height 108
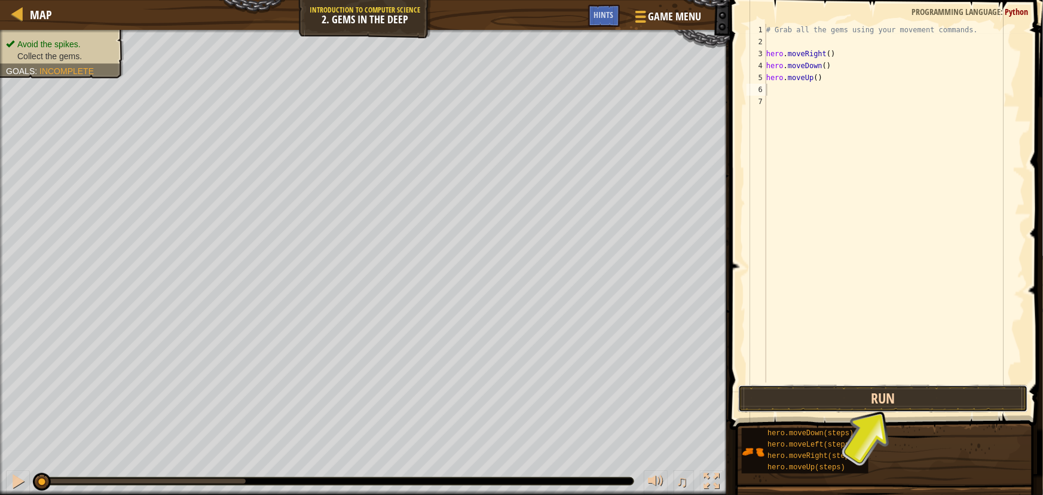
click at [831, 389] on button "Run" at bounding box center [883, 398] width 290 height 27
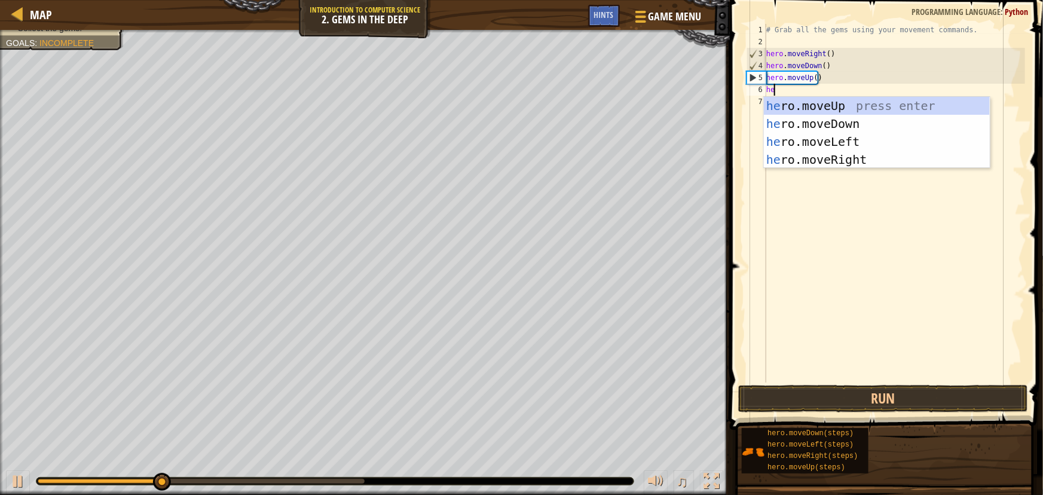
type textarea "her"
click at [816, 102] on div "her o.moveUp press enter her o.moveDown press enter her o.moveLeft press enter …" at bounding box center [877, 151] width 226 height 108
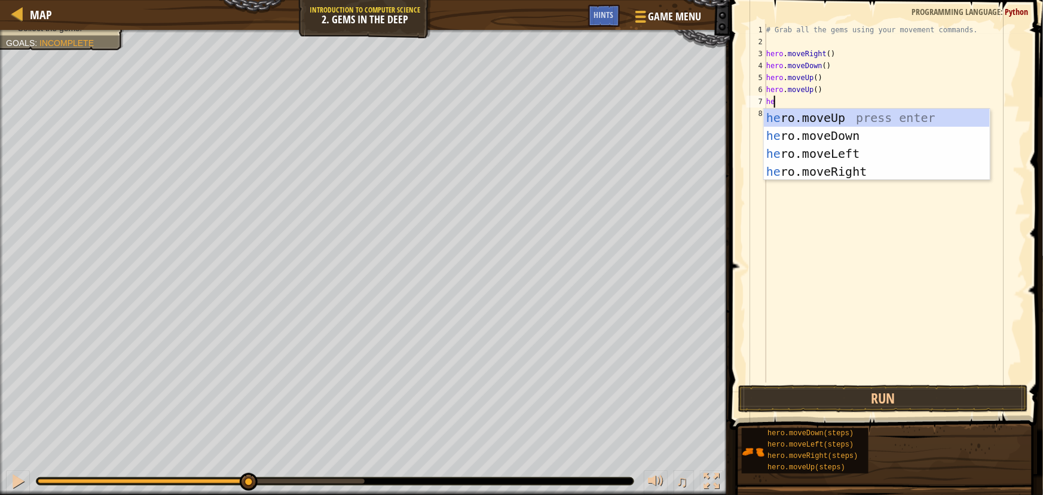
type textarea "here"
click at [835, 171] on div "her o.mov e Up press enter her o.mov e Down press enter her o.mov e Left press …" at bounding box center [877, 163] width 226 height 108
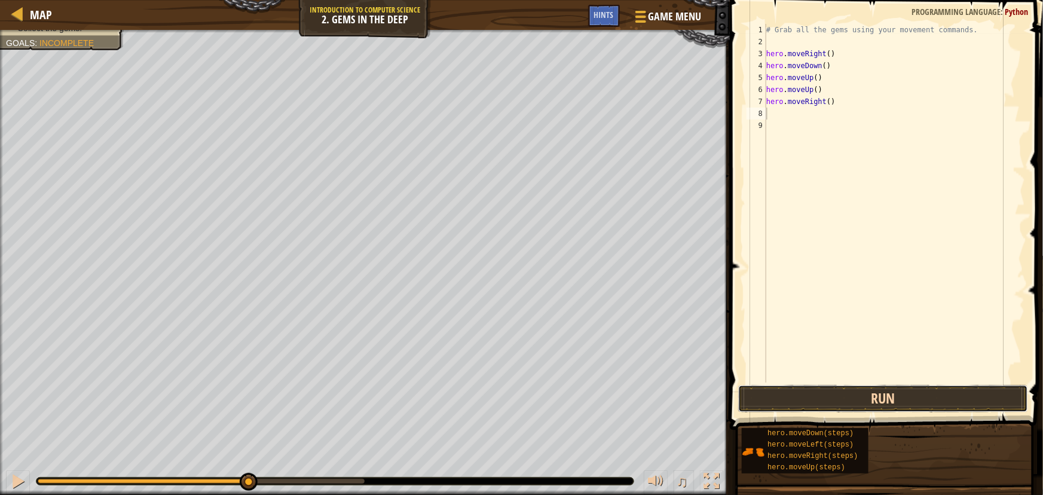
click at [787, 400] on button "Run" at bounding box center [883, 398] width 290 height 27
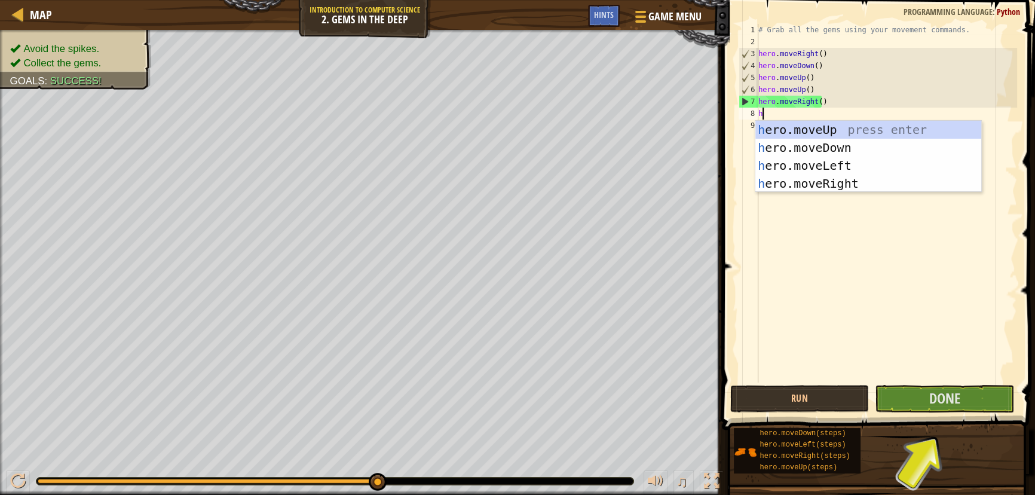
type textarea "her"
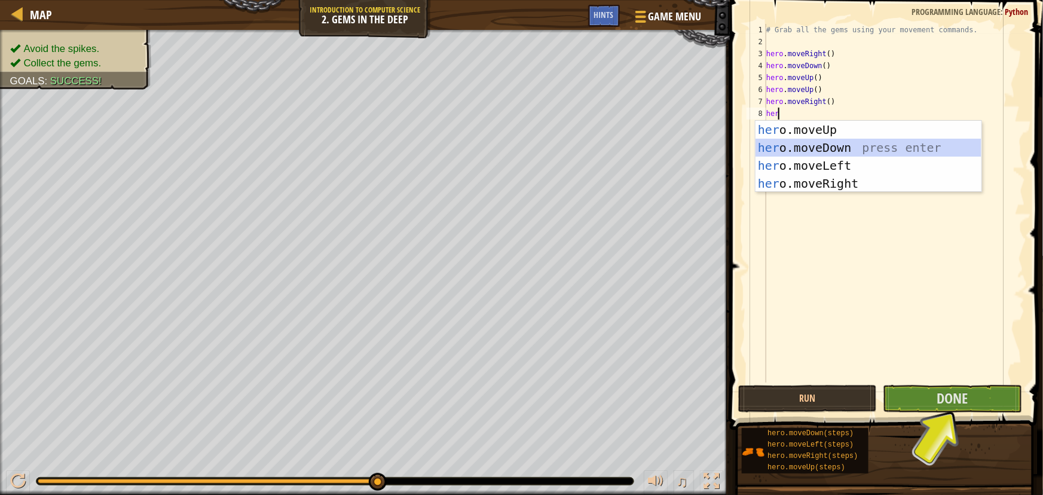
click at [824, 140] on div "her o.moveUp press enter her o.moveDown press enter her o.moveLeft press enter …" at bounding box center [869, 175] width 226 height 108
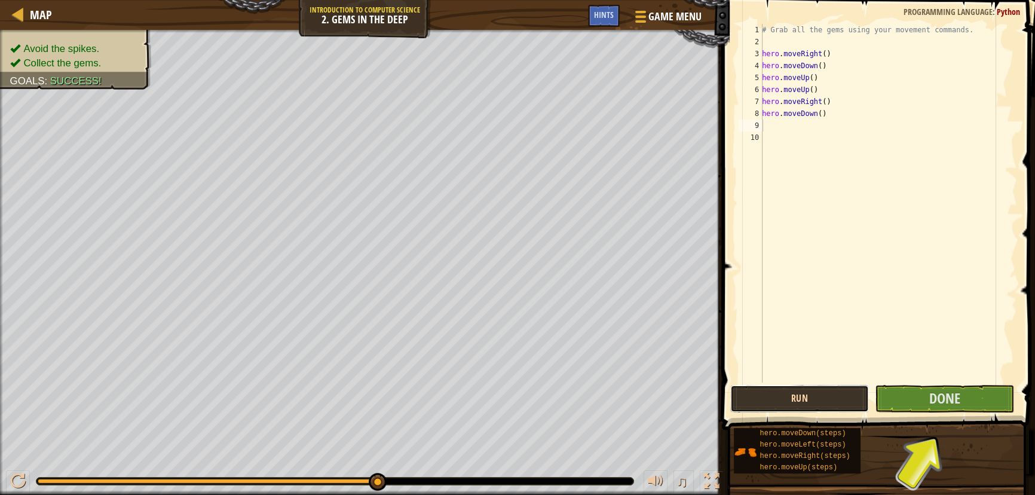
click at [838, 400] on button "Run" at bounding box center [800, 398] width 139 height 27
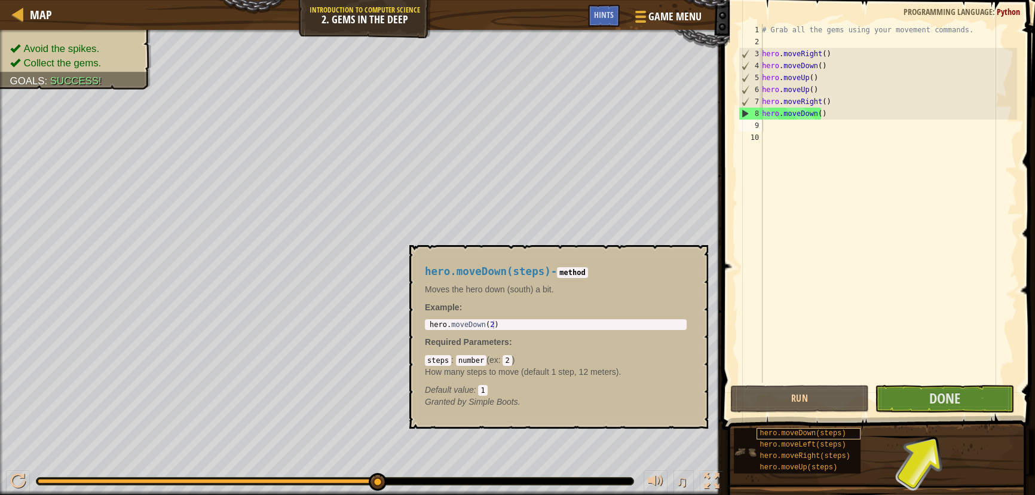
click at [810, 427] on div "hero.moveDown(steps) hero.moveLeft(steps) hero.moveRight(steps) hero.moveUp(ste…" at bounding box center [880, 450] width 294 height 47
click at [810, 428] on div "hero.moveDown(steps)" at bounding box center [808, 433] width 103 height 11
click at [697, 252] on button "×" at bounding box center [695, 258] width 10 height 17
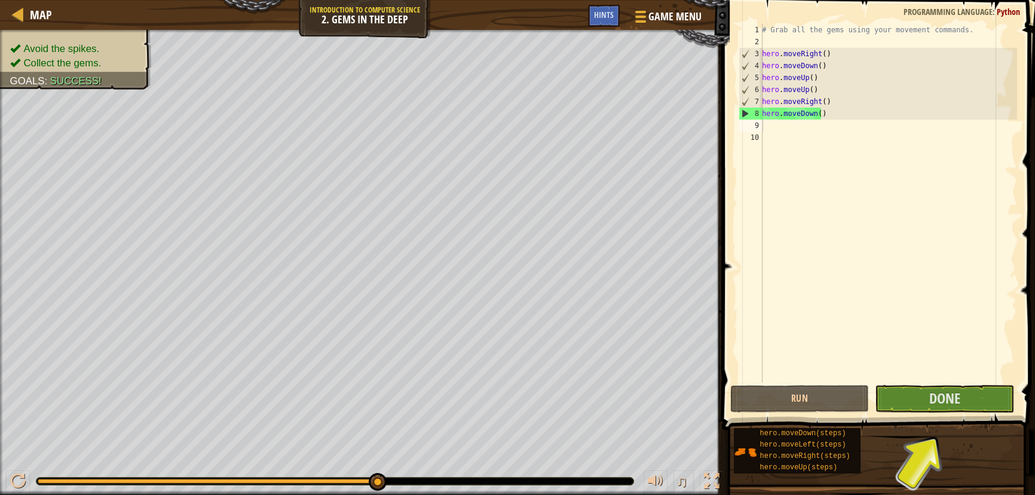
click at [787, 130] on div "# Grab all the gems using your movement commands. hero . moveRight ( ) hero . m…" at bounding box center [889, 215] width 258 height 383
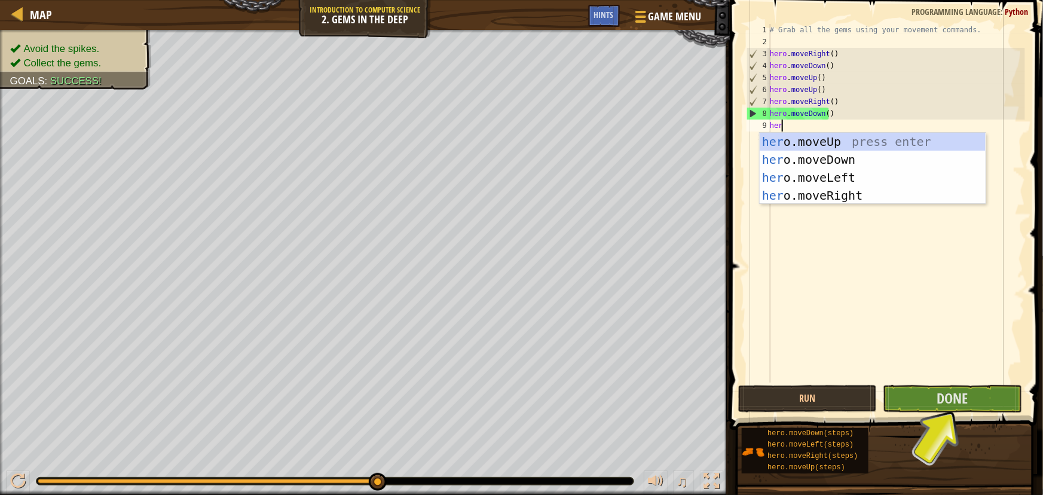
type textarea "hero"
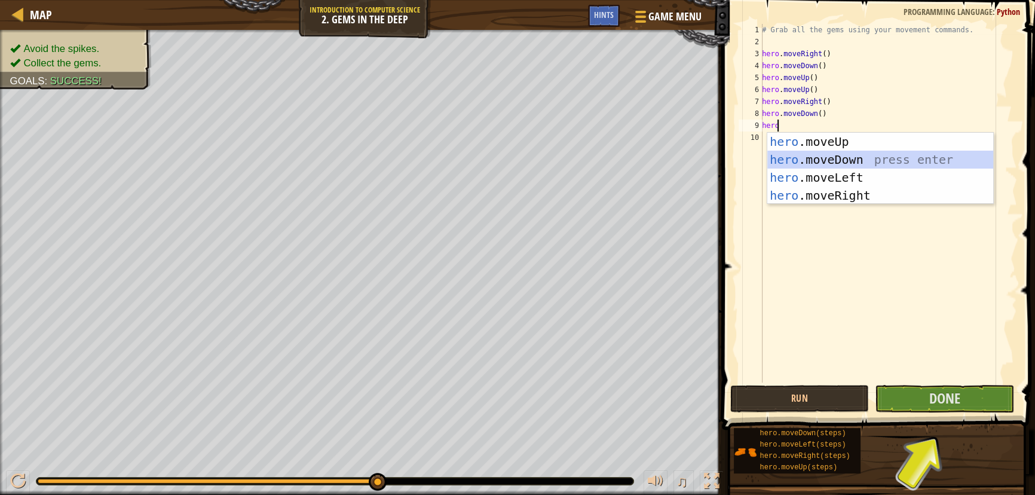
drag, startPoint x: 829, startPoint y: 157, endPoint x: 832, endPoint y: 164, distance: 7.2
click at [830, 157] on div "hero .moveUp press enter hero .moveDown press enter hero .moveLeft press enter …" at bounding box center [881, 187] width 226 height 108
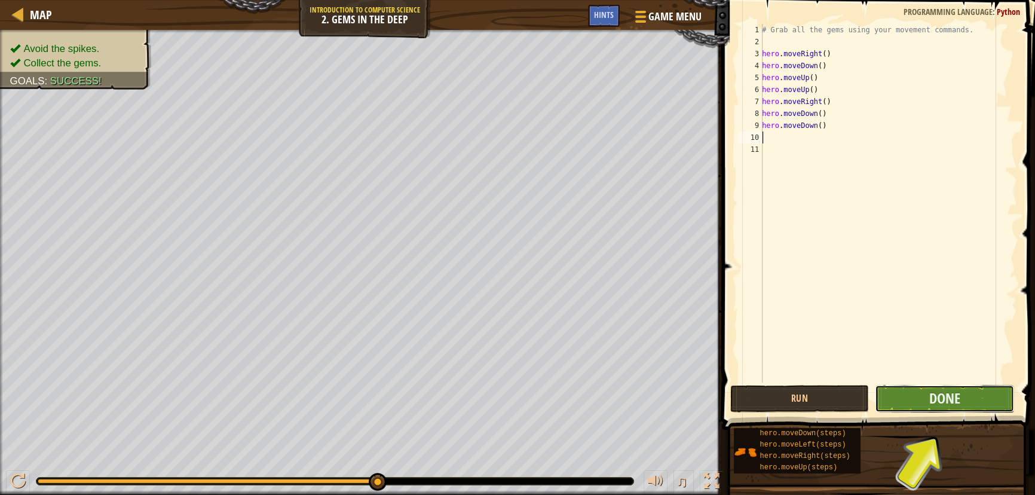
click at [925, 393] on button "Done" at bounding box center [944, 398] width 139 height 27
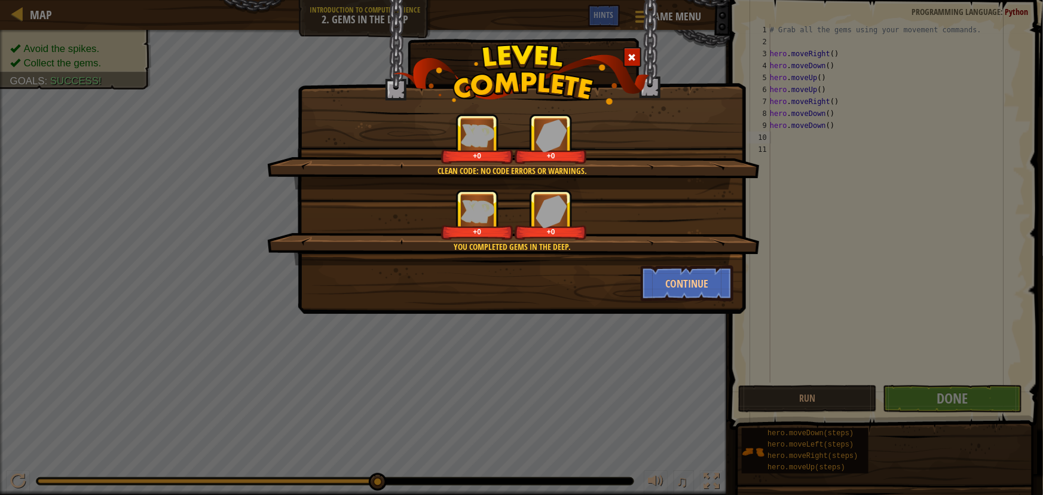
click at [989, 359] on div "Clean code: no code errors or warnings. +0 +0 You completed Gems in the Deep. +…" at bounding box center [521, 247] width 1043 height 495
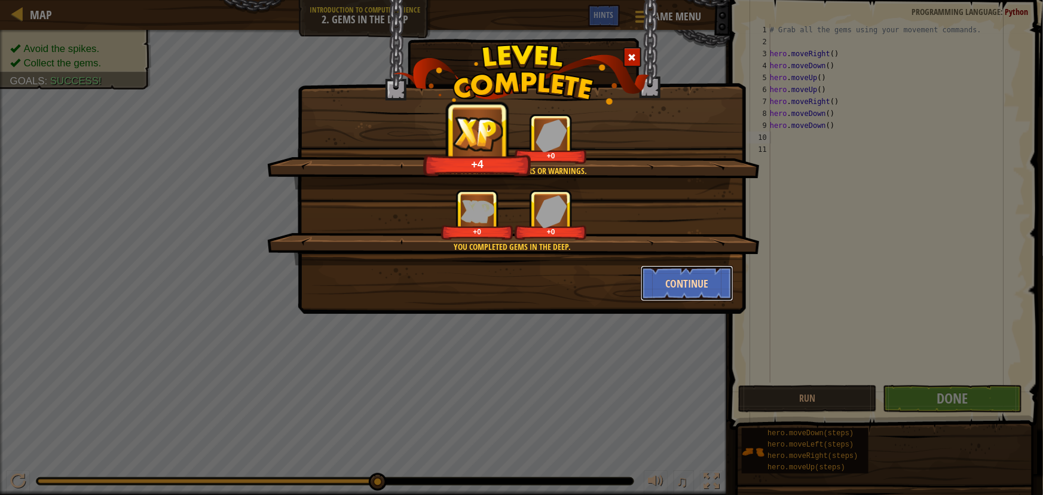
click at [671, 276] on button "Continue" at bounding box center [687, 283] width 93 height 36
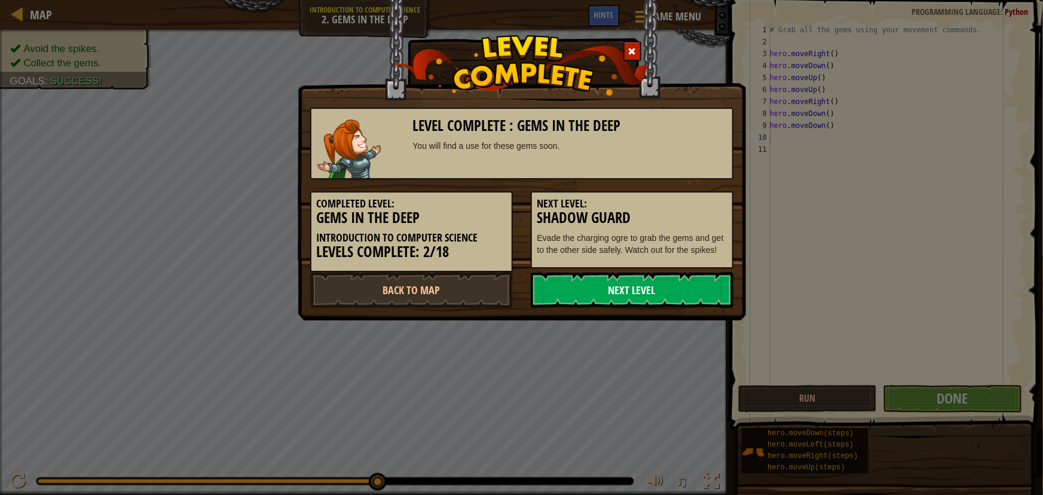
click at [653, 277] on link "Next Level" at bounding box center [632, 290] width 203 height 36
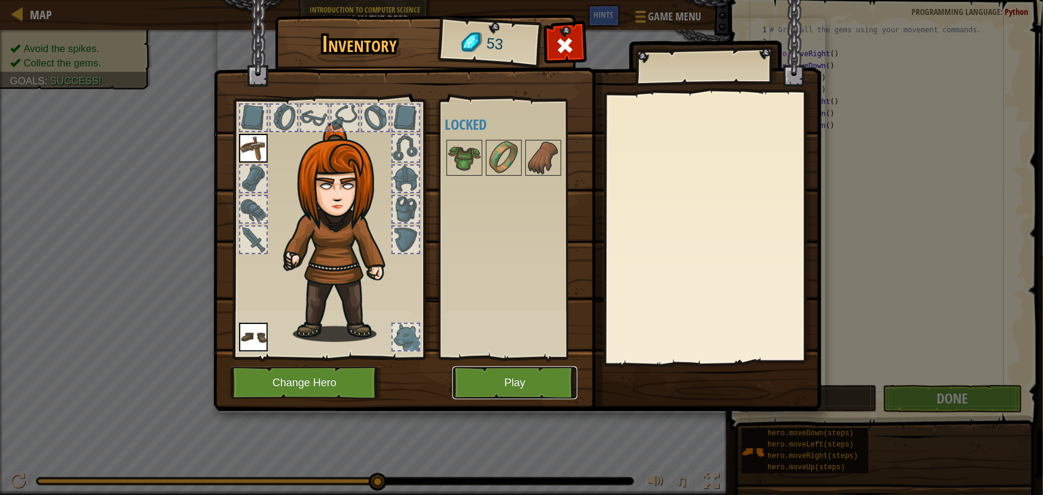
click at [523, 380] on button "Play" at bounding box center [515, 382] width 125 height 33
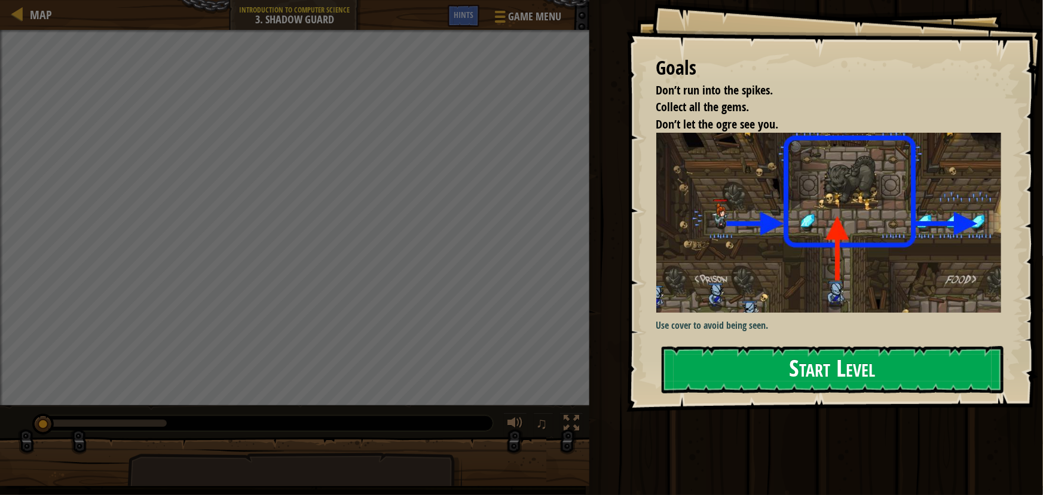
click at [876, 353] on button "Start Level" at bounding box center [833, 369] width 342 height 47
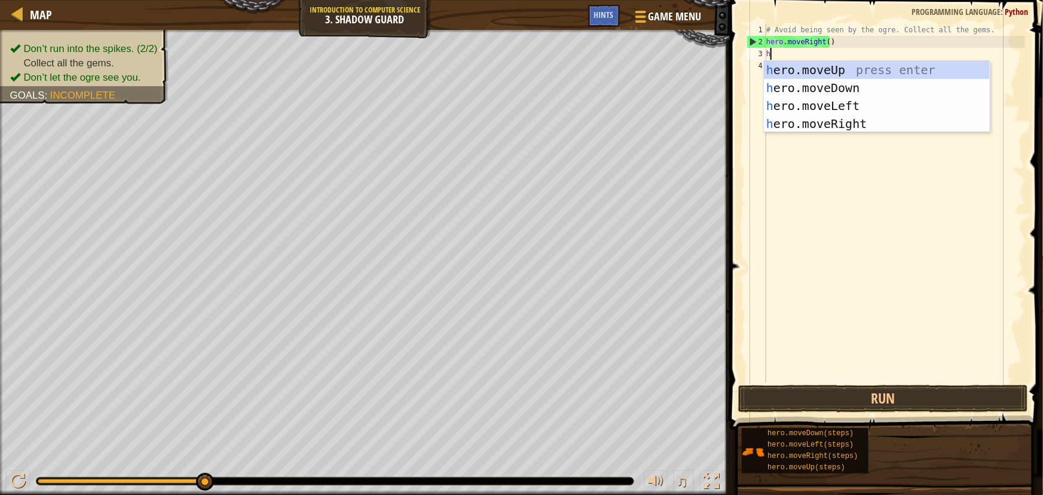
scroll to position [5, 0]
type textarea "her"
click at [858, 126] on div "her o.moveUp press enter her o.moveDown press enter her o.moveLeft press enter …" at bounding box center [877, 115] width 226 height 108
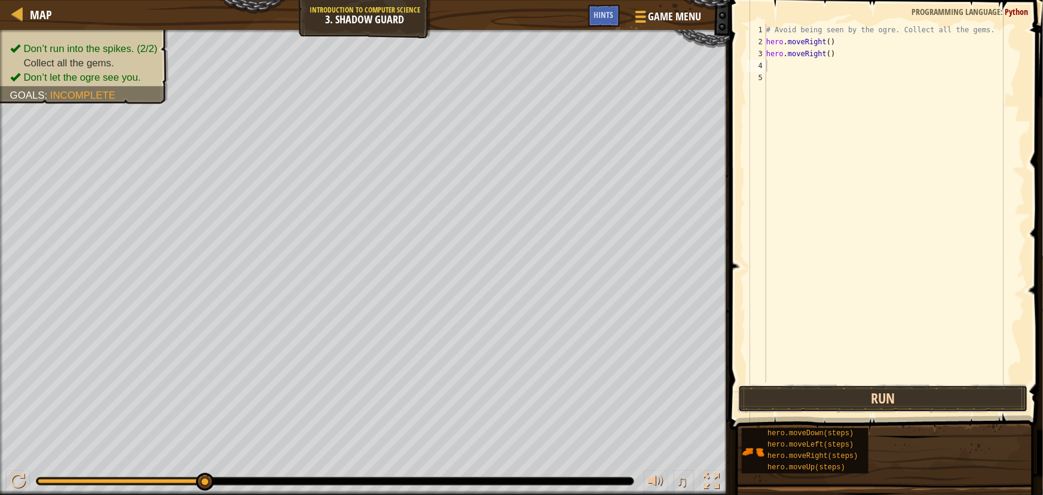
click at [867, 386] on button "Run" at bounding box center [883, 398] width 290 height 27
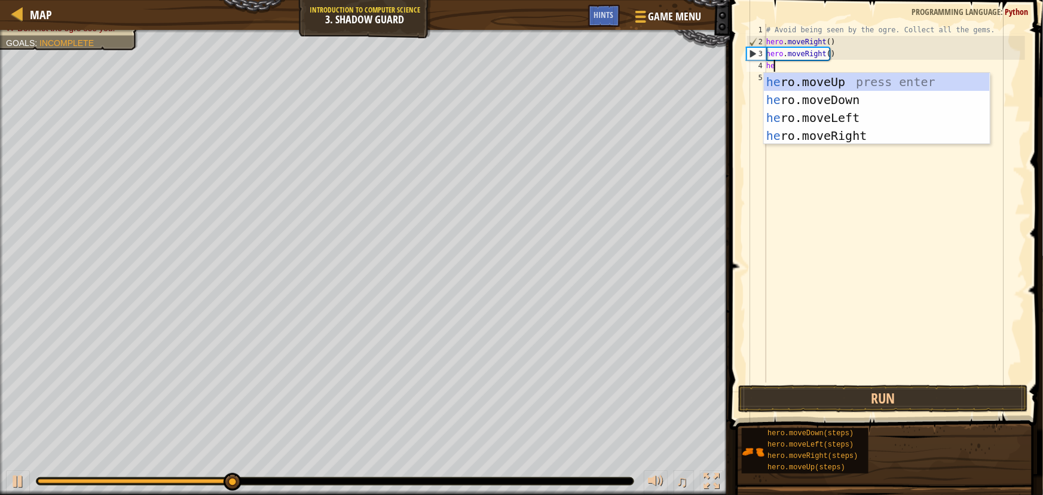
type textarea "her"
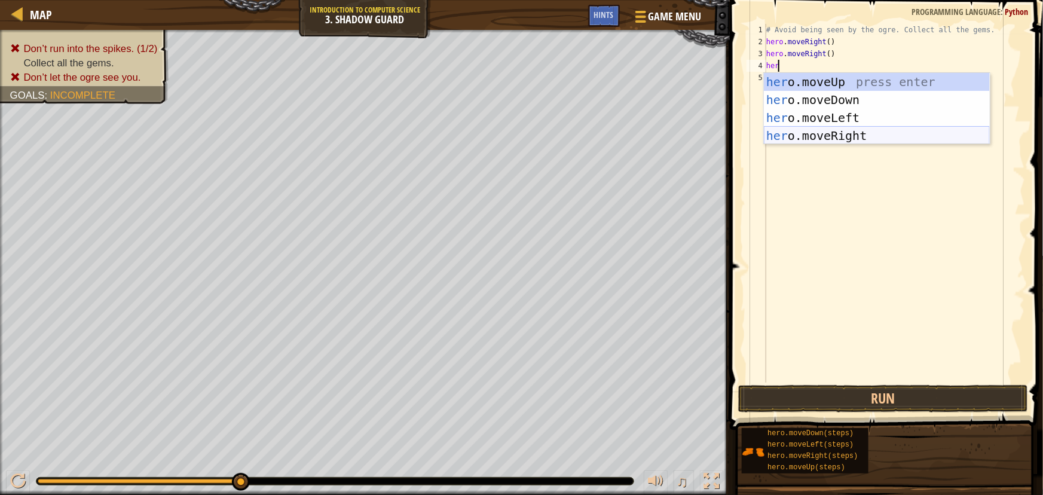
click at [841, 128] on div "her o.moveUp press enter her o.moveDown press enter her o.moveLeft press enter …" at bounding box center [877, 127] width 226 height 108
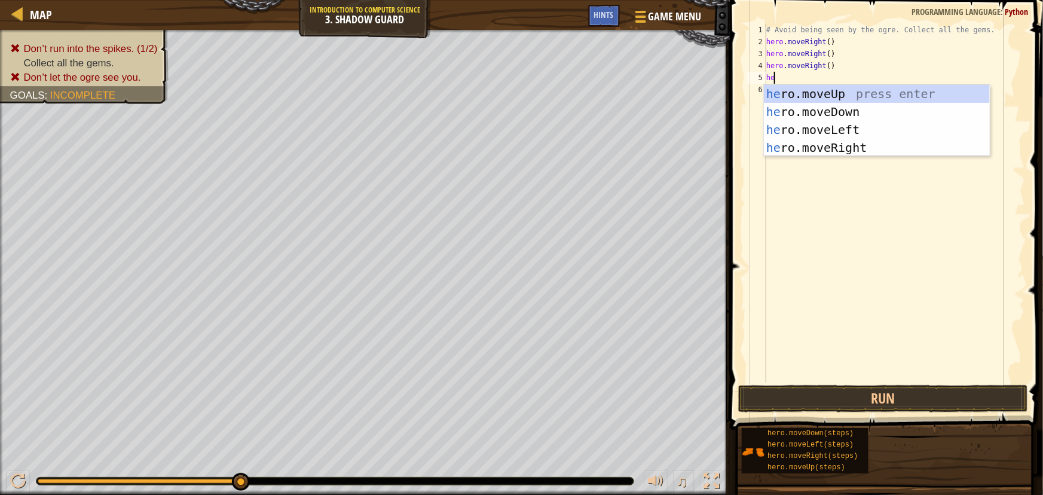
type textarea "her"
click at [864, 129] on div "her o.moveUp press enter her o.moveDown press enter her o.moveLeft press enter …" at bounding box center [877, 139] width 226 height 108
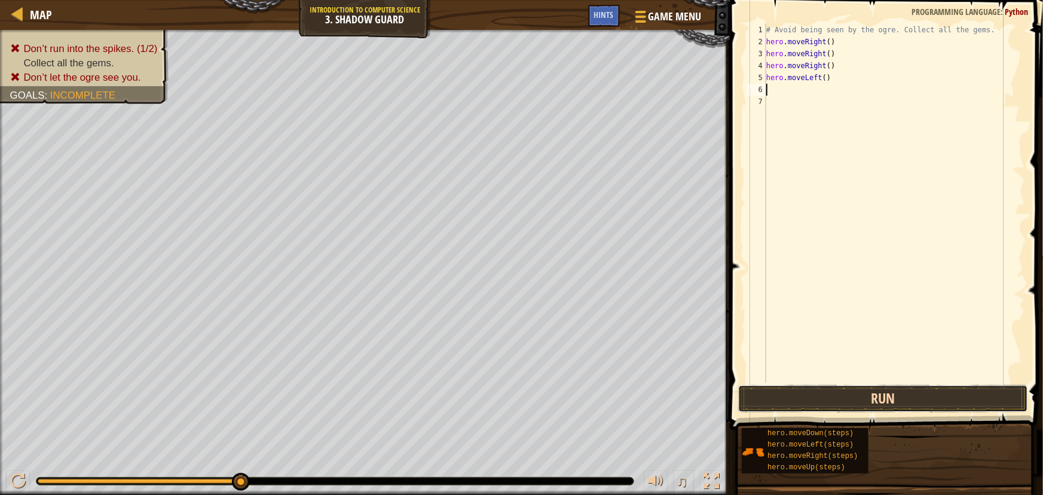
click at [885, 401] on button "Run" at bounding box center [883, 398] width 290 height 27
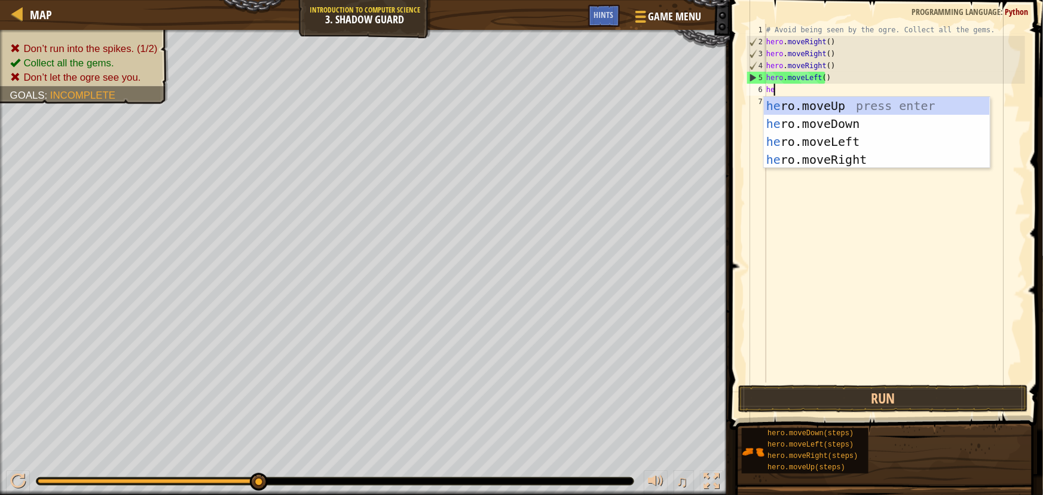
type textarea "h"
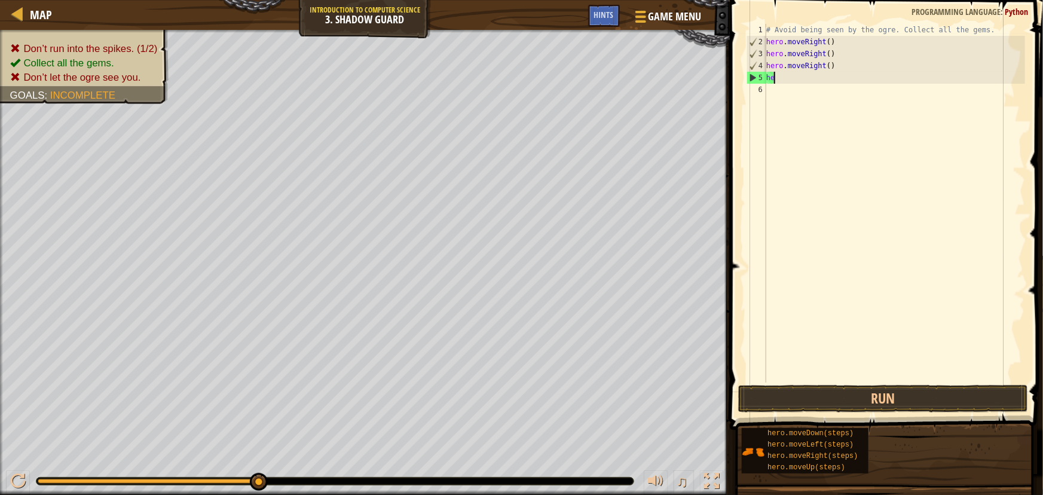
type textarea "h"
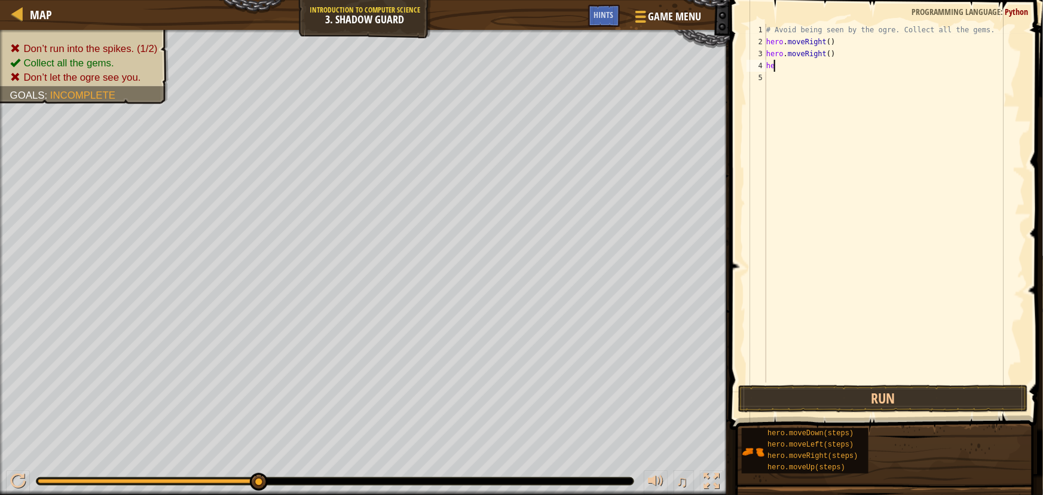
type textarea "h"
click at [842, 398] on button "Run" at bounding box center [883, 398] width 290 height 27
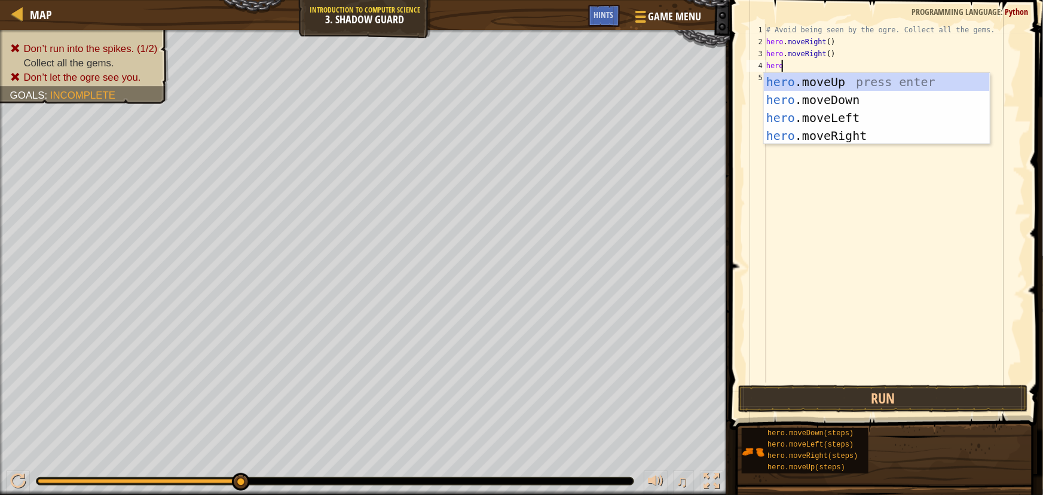
scroll to position [5, 1]
type textarea "hero."
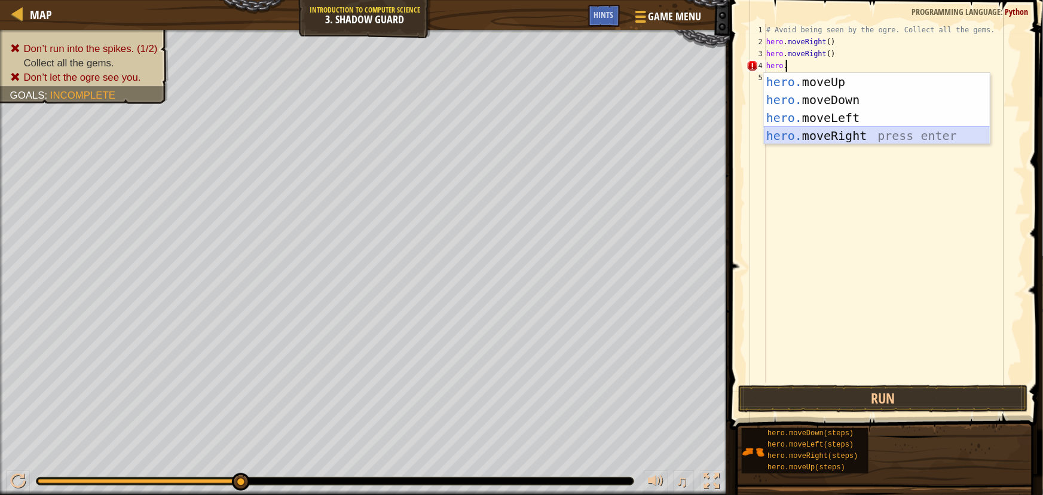
click at [867, 130] on div "hero. moveUp press enter hero. moveDown press enter hero. moveLeft press enter …" at bounding box center [877, 127] width 226 height 108
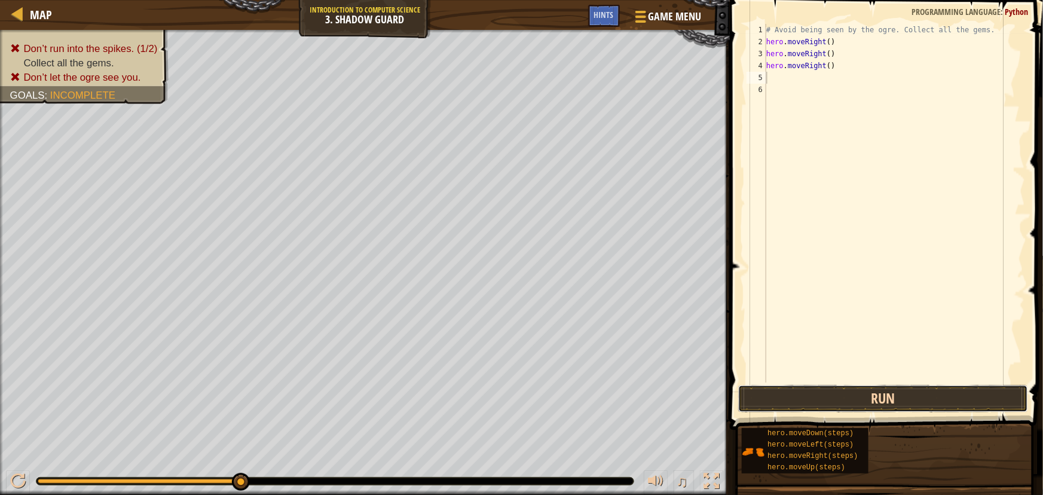
click at [863, 390] on button "Run" at bounding box center [883, 398] width 290 height 27
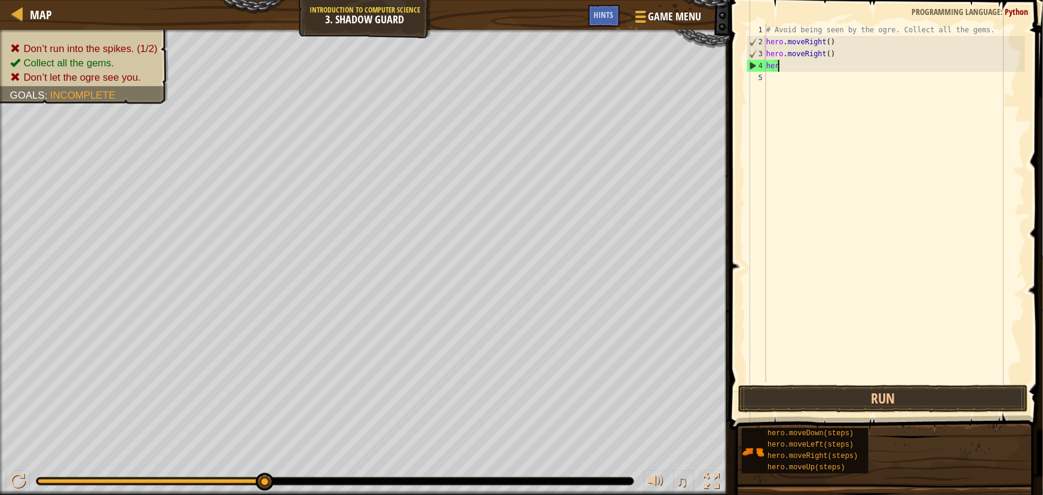
type textarea "h"
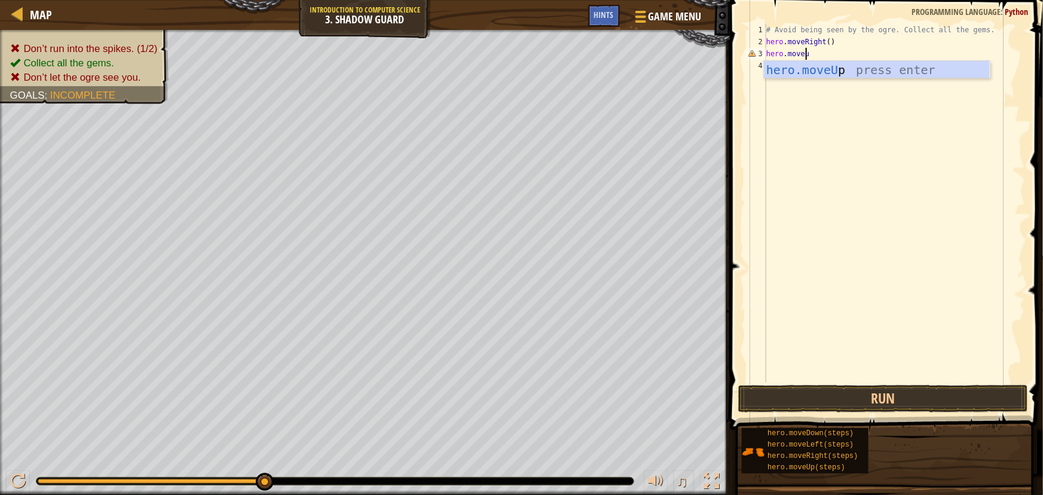
scroll to position [5, 2]
type textarea "hero.moveup"
click at [863, 65] on div "hero.moveUp press enter" at bounding box center [877, 88] width 226 height 54
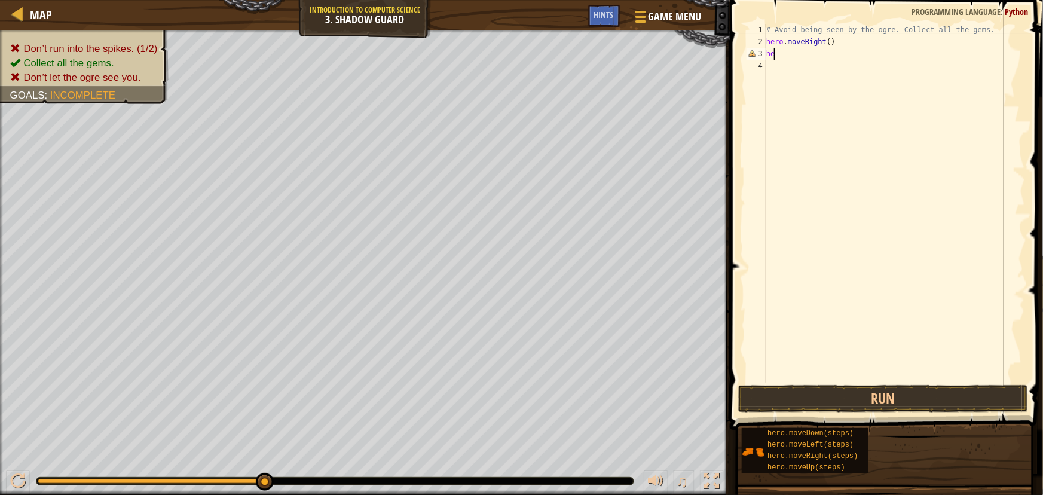
type textarea "h"
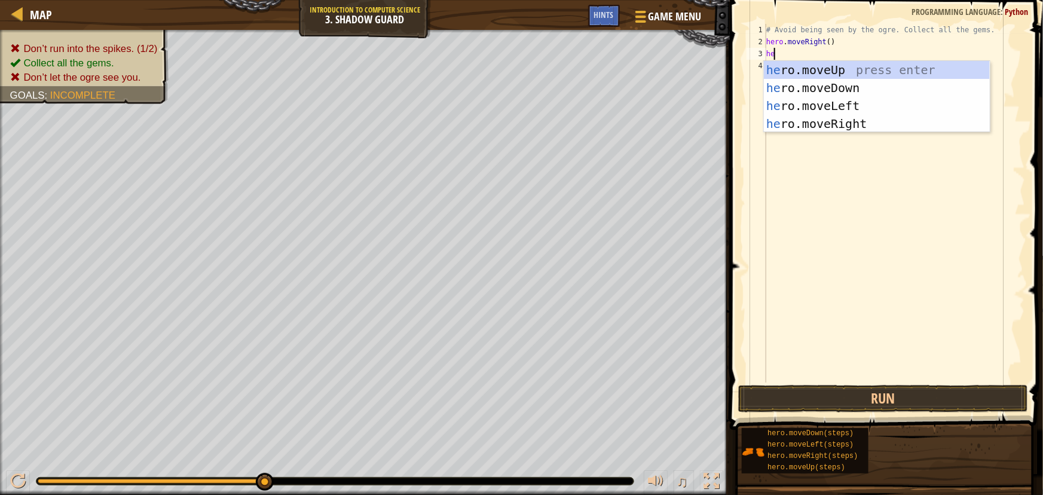
type textarea "her"
click at [843, 68] on div "her o.moveUp press enter her o.moveDown press enter her o.moveLeft press enter …" at bounding box center [877, 115] width 226 height 108
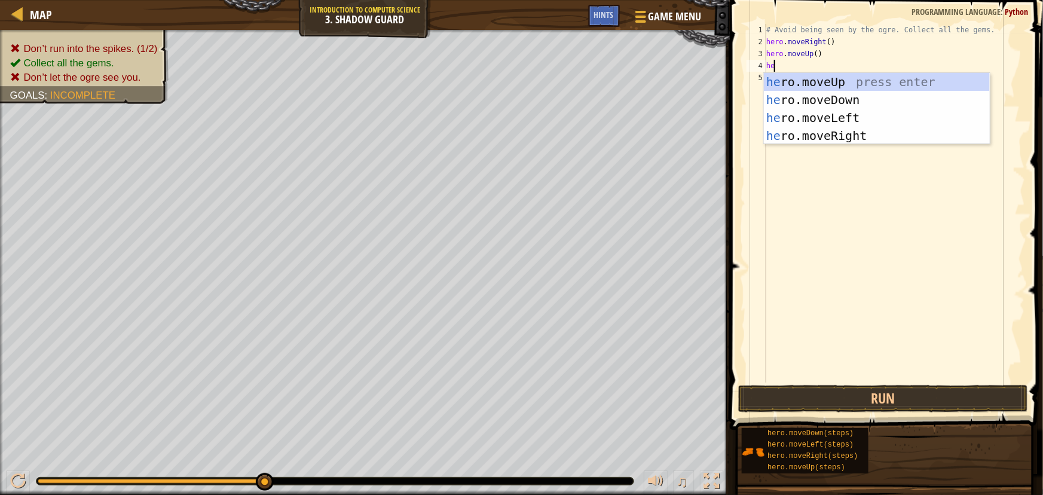
type textarea "her"
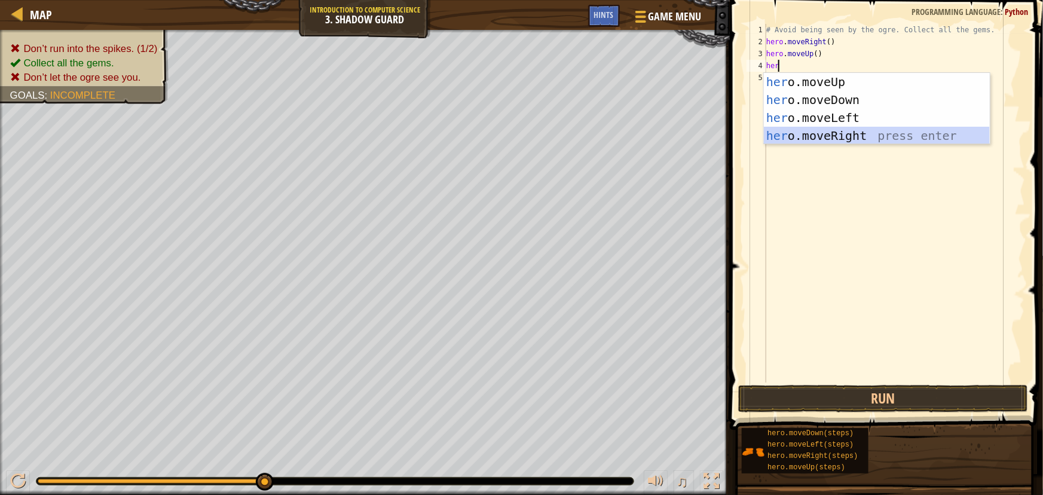
click at [829, 131] on div "her o.moveUp press enter her o.moveDown press enter her o.moveLeft press enter …" at bounding box center [877, 127] width 226 height 108
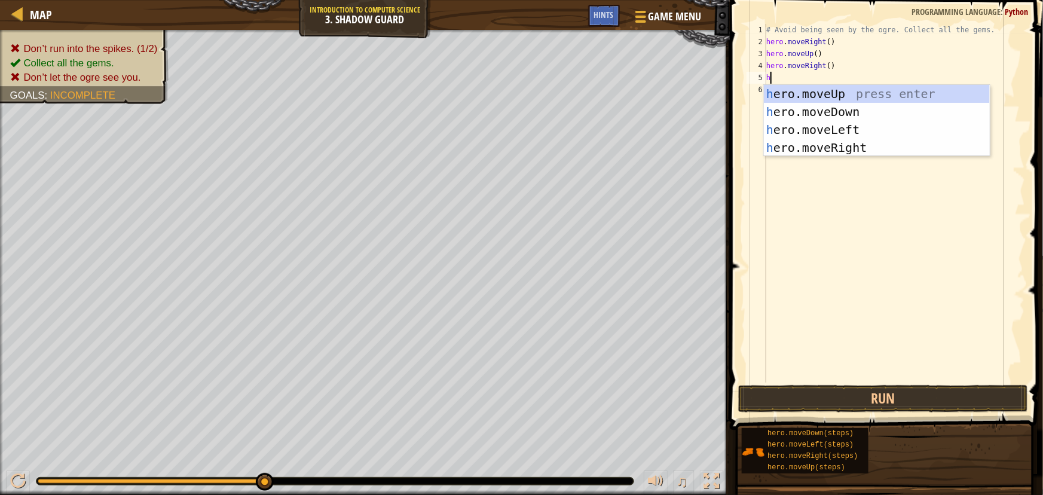
type textarea "her"
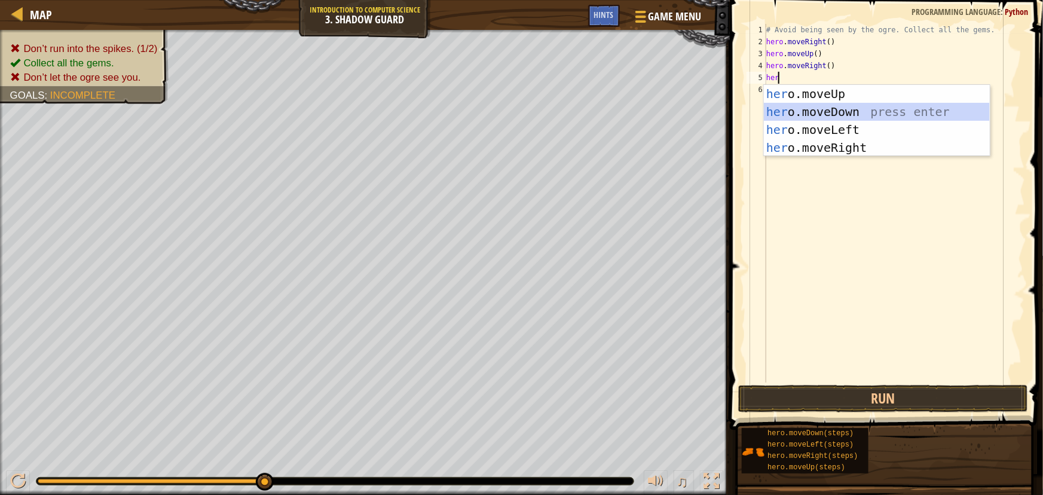
click at [845, 112] on div "her o.moveUp press enter her o.moveDown press enter her o.moveLeft press enter …" at bounding box center [877, 139] width 226 height 108
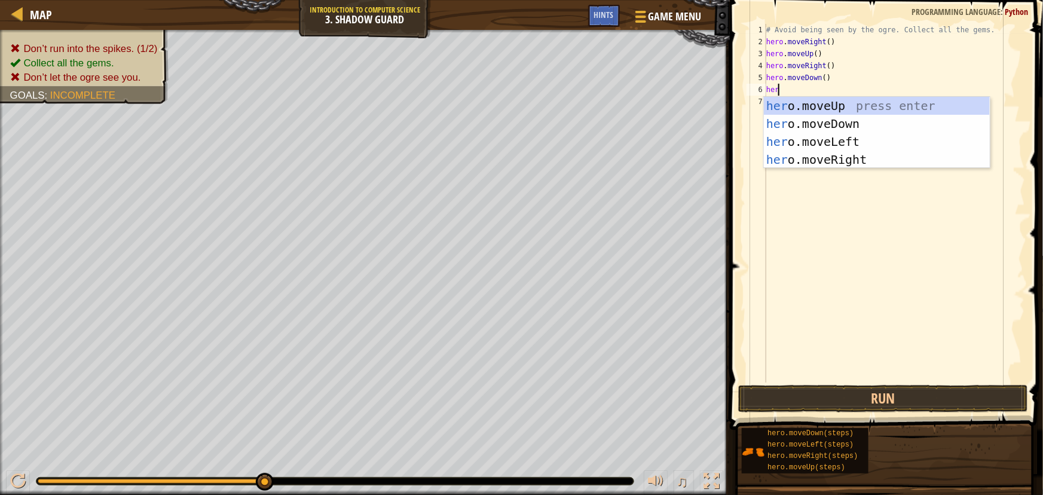
type textarea "hero"
click at [887, 157] on div "hero .moveUp press enter hero .moveDown press enter hero .moveLeft press enter …" at bounding box center [877, 151] width 226 height 108
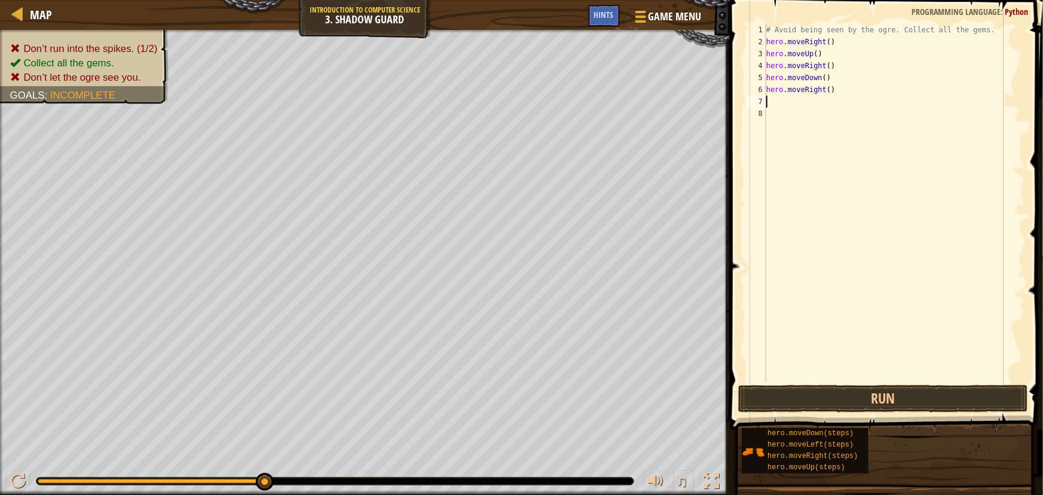
scroll to position [5, 0]
click at [845, 385] on button "Run" at bounding box center [883, 398] width 290 height 27
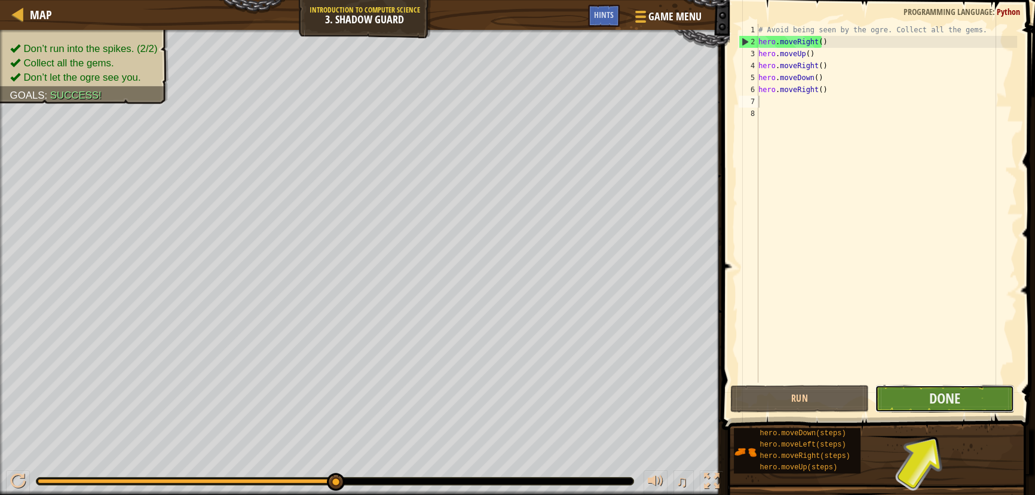
click at [953, 406] on button "Done" at bounding box center [944, 398] width 139 height 27
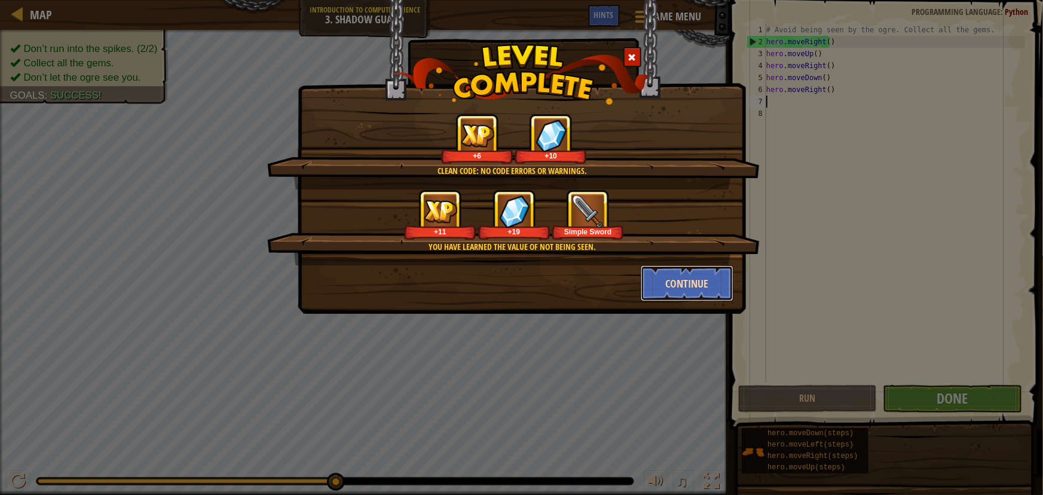
click at [676, 285] on button "Continue" at bounding box center [687, 283] width 93 height 36
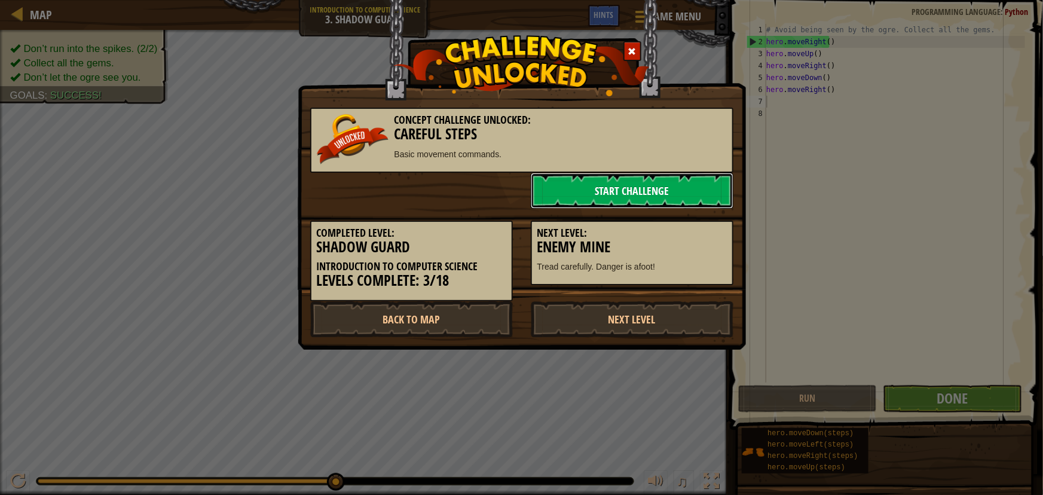
click at [574, 185] on link "Start Challenge" at bounding box center [632, 191] width 203 height 36
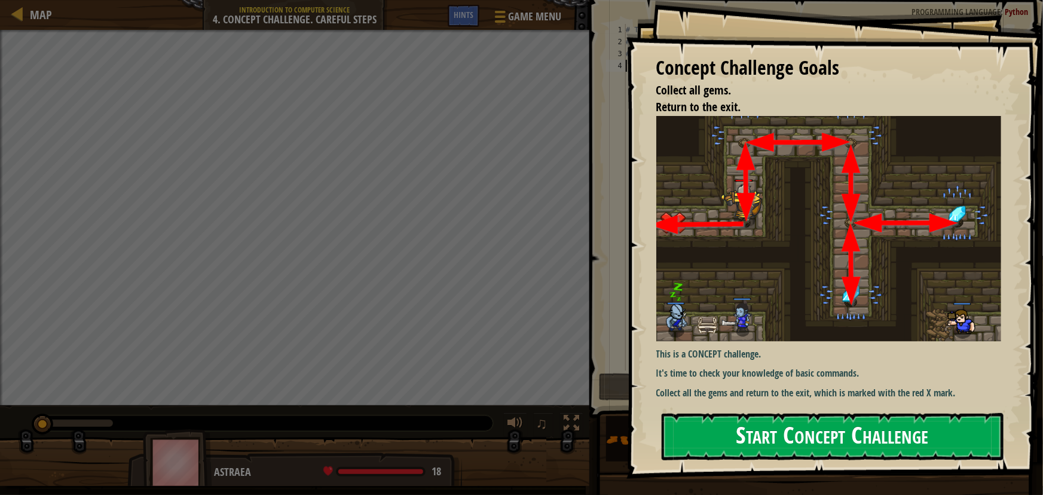
click at [735, 430] on button "Start Concept Challenge" at bounding box center [833, 436] width 342 height 47
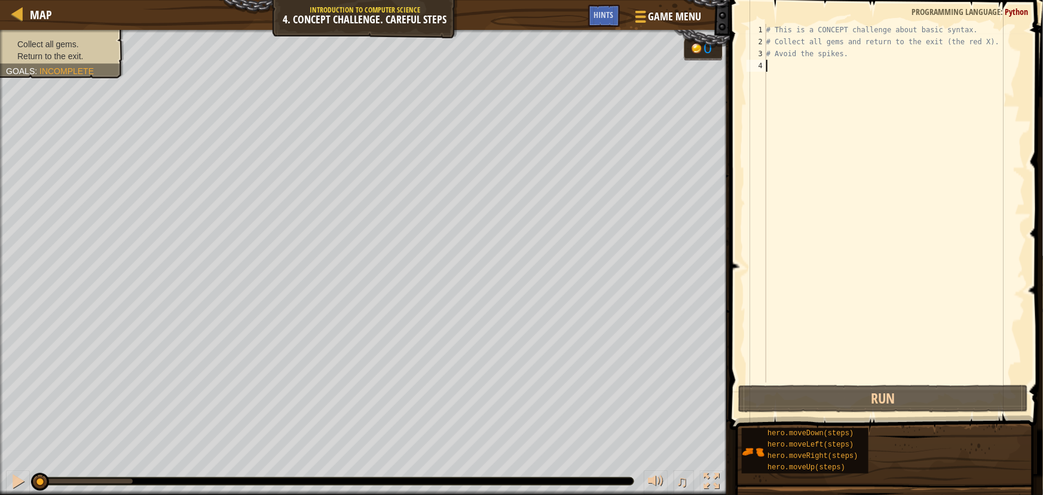
scroll to position [5, 0]
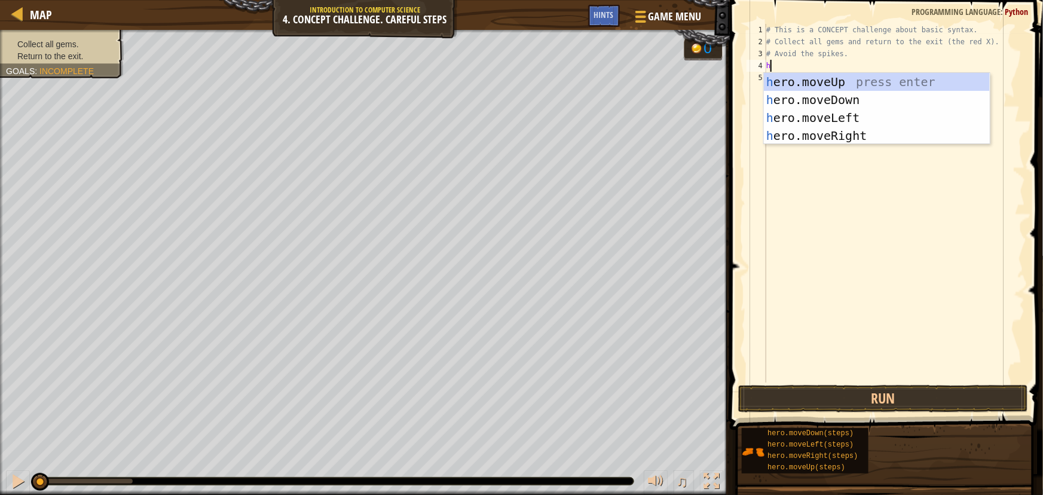
type textarea "he"
click at [808, 76] on div "he ro.moveUp press enter he ro.moveDown press enter he ro.moveLeft press enter …" at bounding box center [877, 127] width 226 height 108
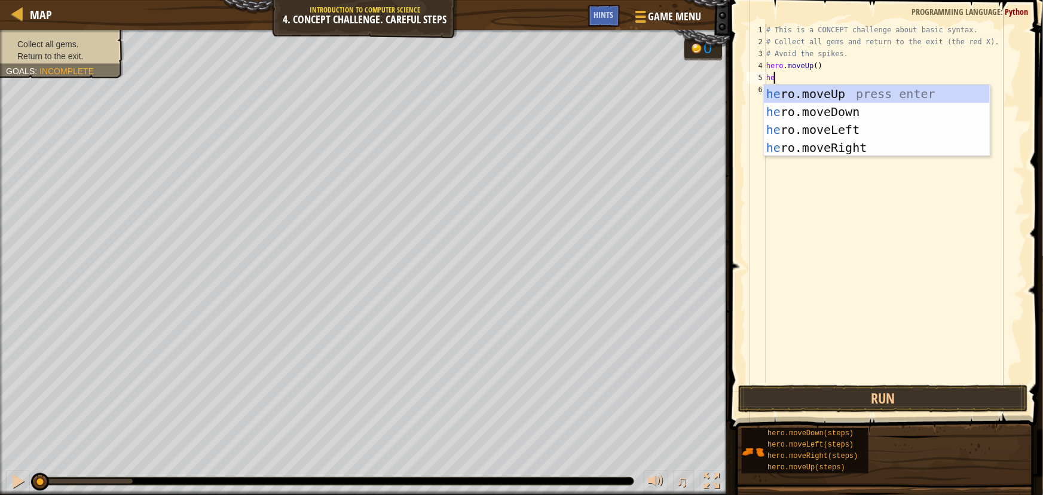
type textarea "hero"
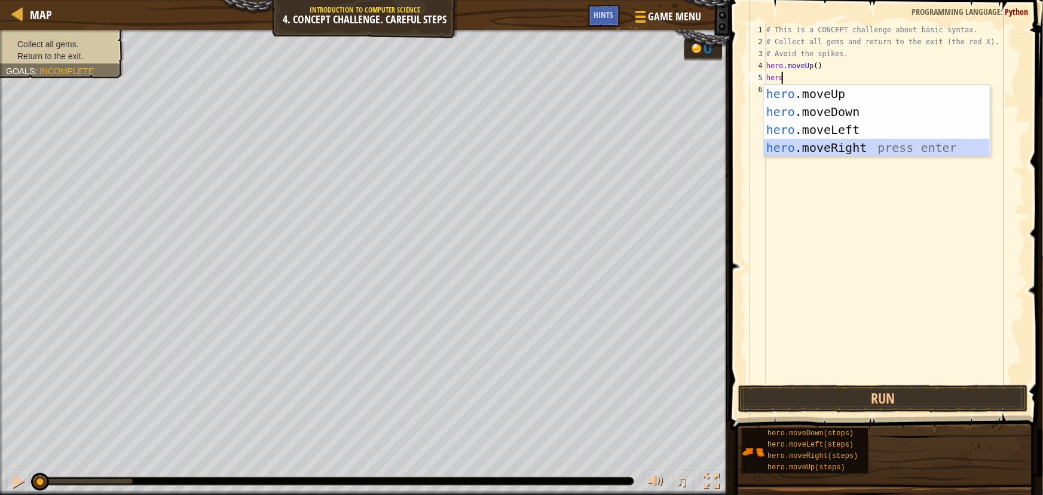
click at [848, 149] on div "hero .moveUp press enter hero .moveDown press enter hero .moveLeft press enter …" at bounding box center [877, 139] width 226 height 108
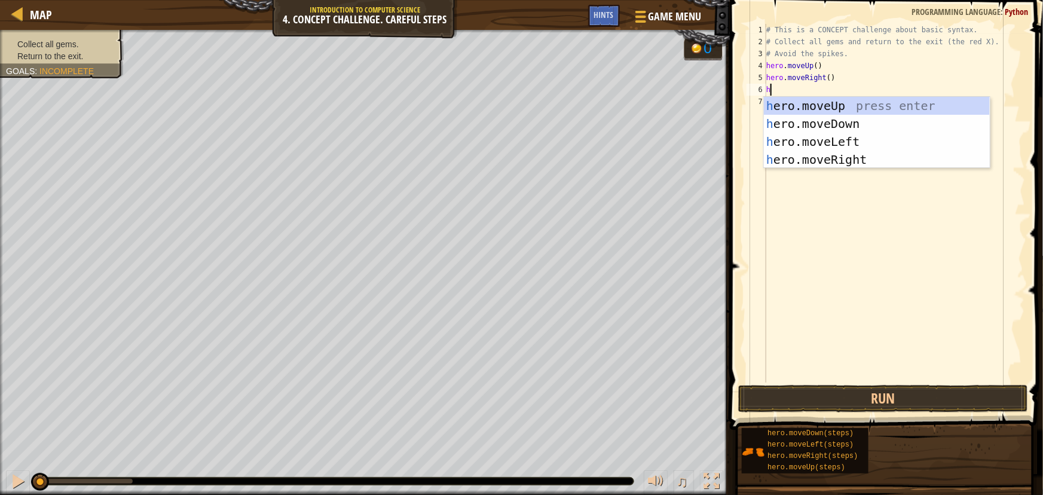
type textarea "he"
click at [823, 126] on div "he ro.moveUp press enter he ro.moveDown press enter he ro.moveLeft press enter …" at bounding box center [877, 151] width 226 height 108
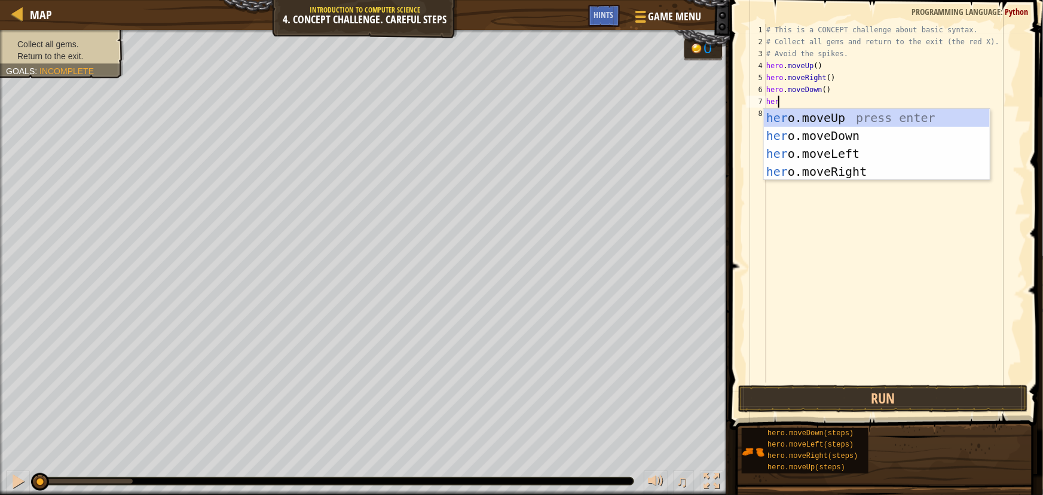
type textarea "hero"
click at [835, 133] on div "hero .moveUp press enter hero .moveDown press enter hero .moveLeft press enter …" at bounding box center [877, 163] width 226 height 108
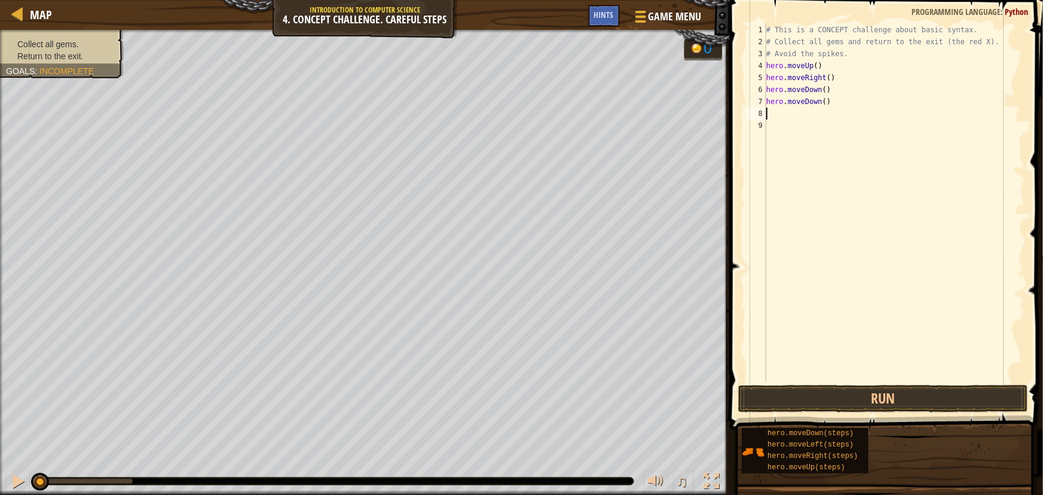
scroll to position [5, 0]
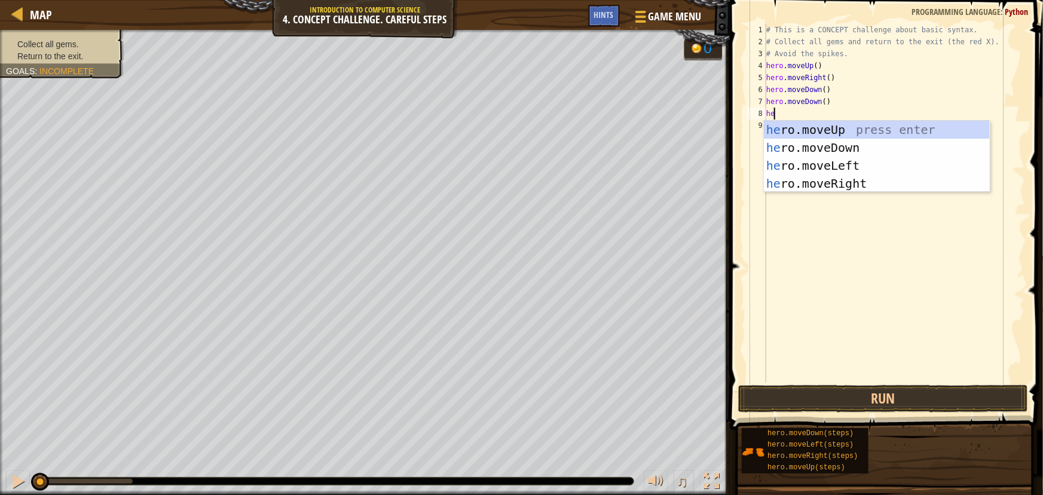
type textarea "her"
click at [867, 188] on div "her o.moveUp press enter her o.moveDown press enter her o.moveLeft press enter …" at bounding box center [877, 175] width 226 height 108
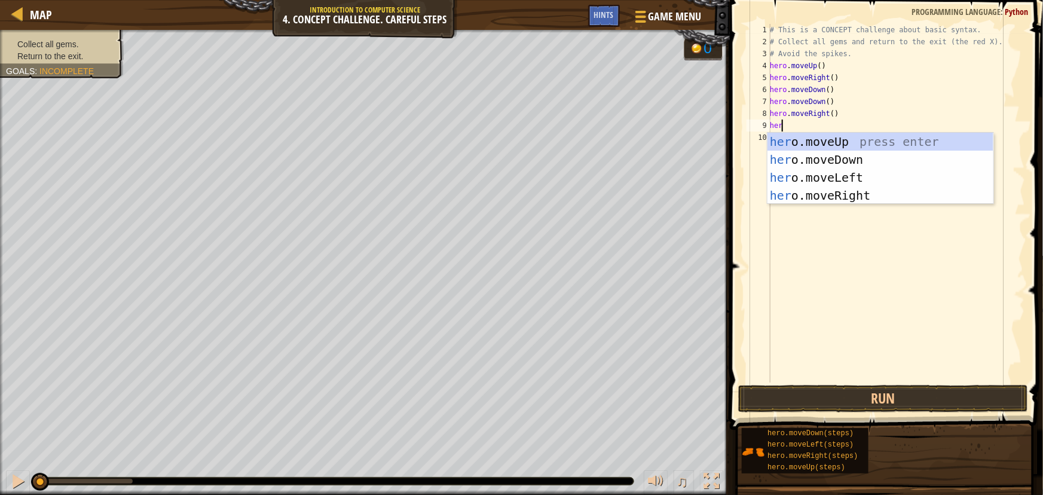
type textarea "hero"
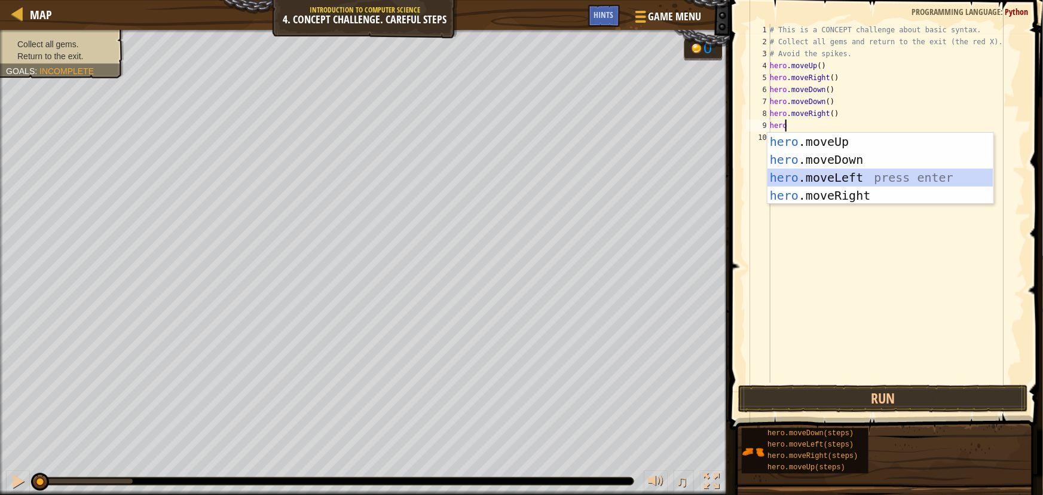
click at [856, 173] on div "hero .moveUp press enter hero .moveDown press enter hero .moveLeft press enter …" at bounding box center [881, 187] width 226 height 108
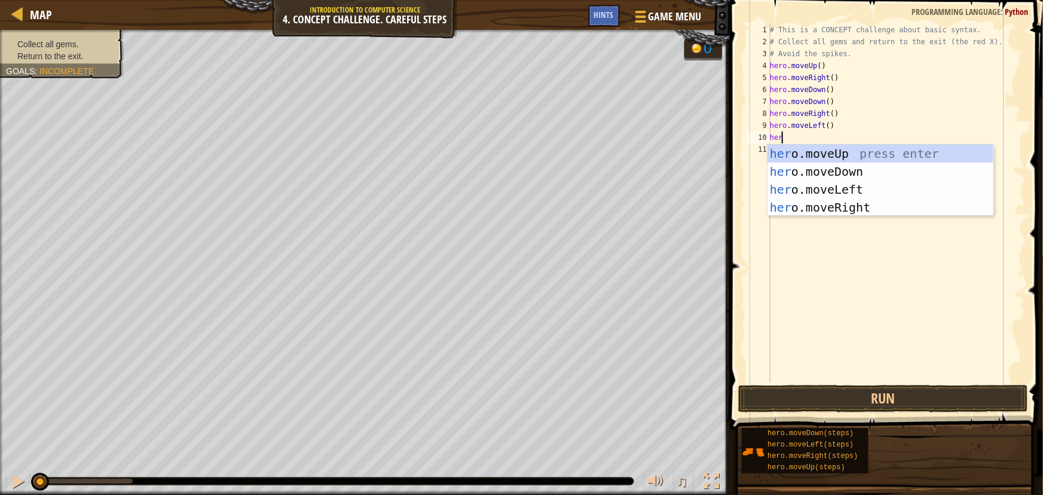
type textarea "hero"
click at [851, 179] on div "hero .moveUp press enter hero .moveDown press enter hero .moveLeft press enter …" at bounding box center [881, 199] width 226 height 108
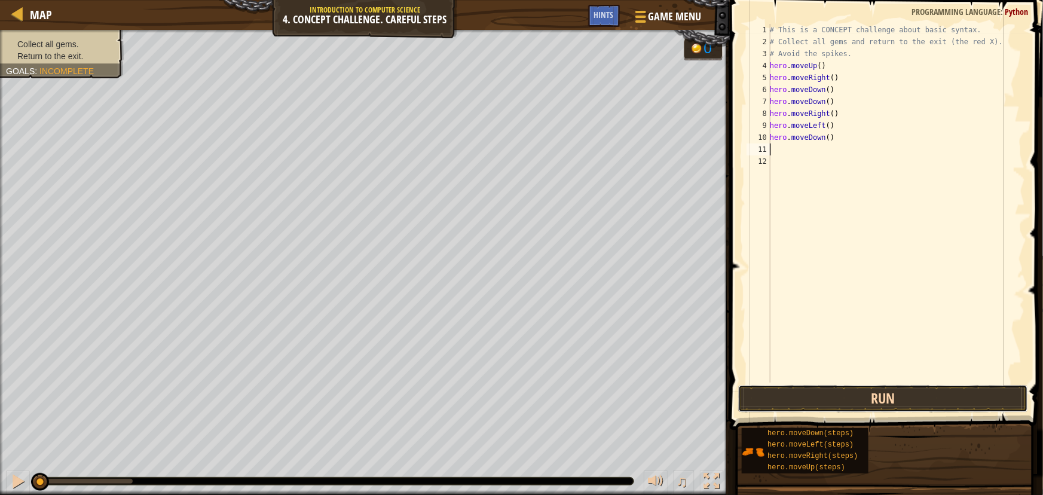
click at [842, 401] on button "Run" at bounding box center [883, 398] width 290 height 27
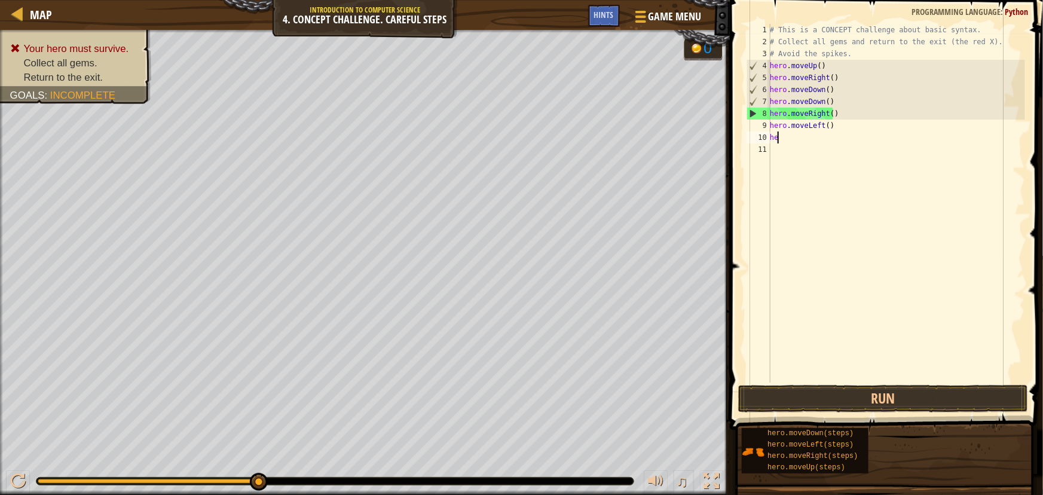
type textarea "h"
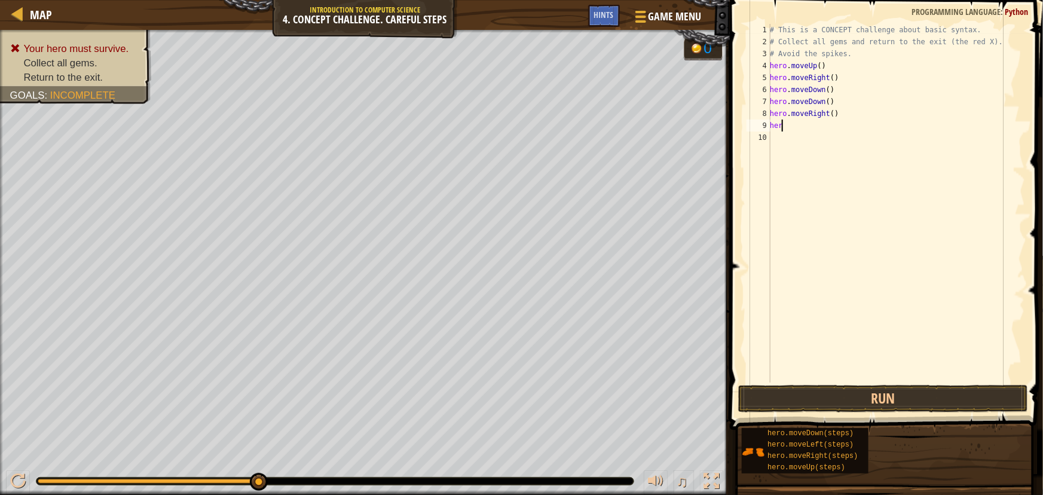
type textarea "h"
click at [921, 395] on button "Run" at bounding box center [883, 398] width 290 height 27
type textarea "h"
click at [894, 390] on button "Run" at bounding box center [883, 398] width 290 height 27
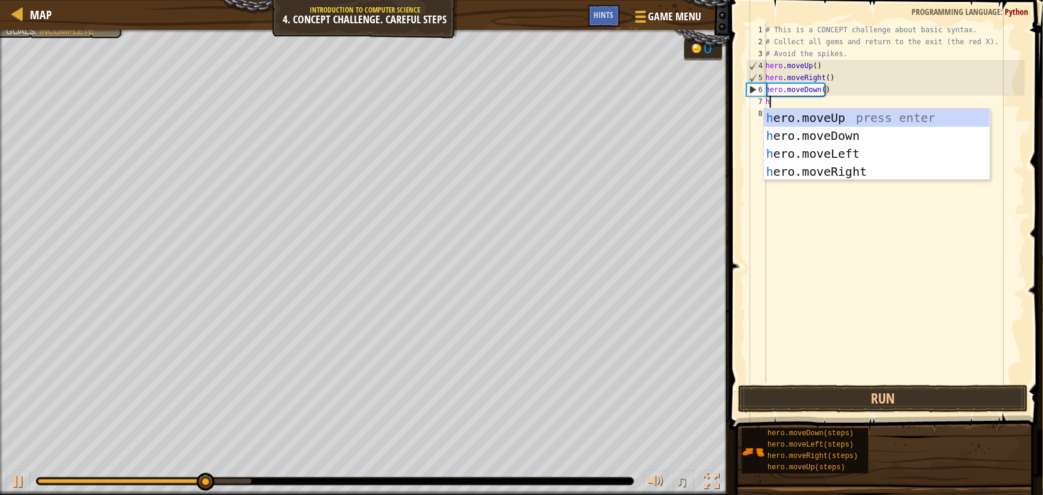
type textarea "he"
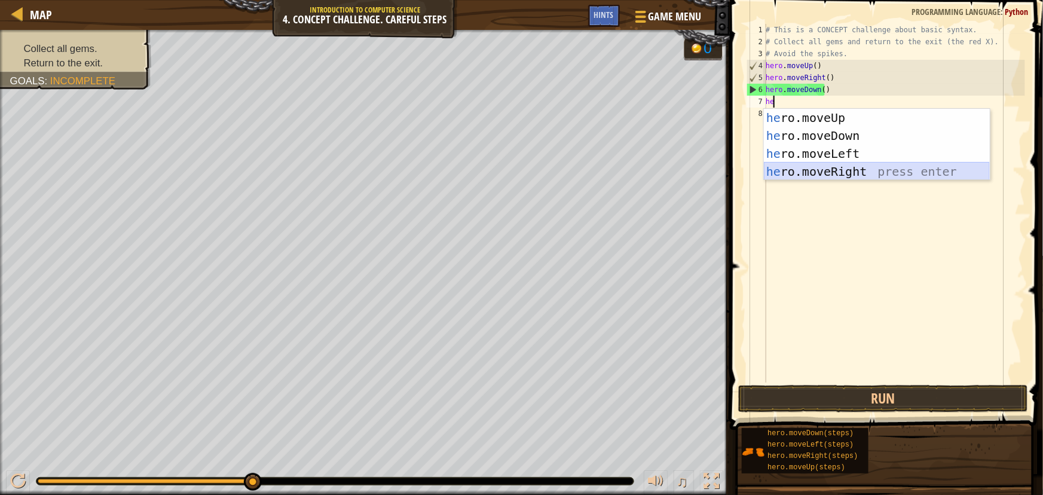
click at [839, 173] on div "he ro.moveUp press enter he ro.moveDown press enter he ro.moveLeft press enter …" at bounding box center [877, 163] width 226 height 108
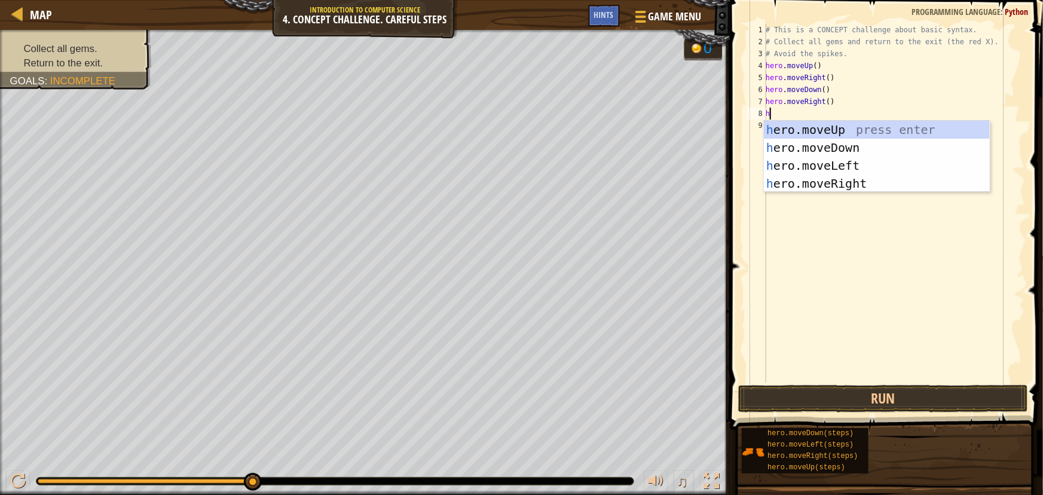
type textarea "he"
click at [837, 163] on div "he ro.moveUp press enter he ro.moveDown press enter he ro.moveLeft press enter …" at bounding box center [877, 175] width 226 height 108
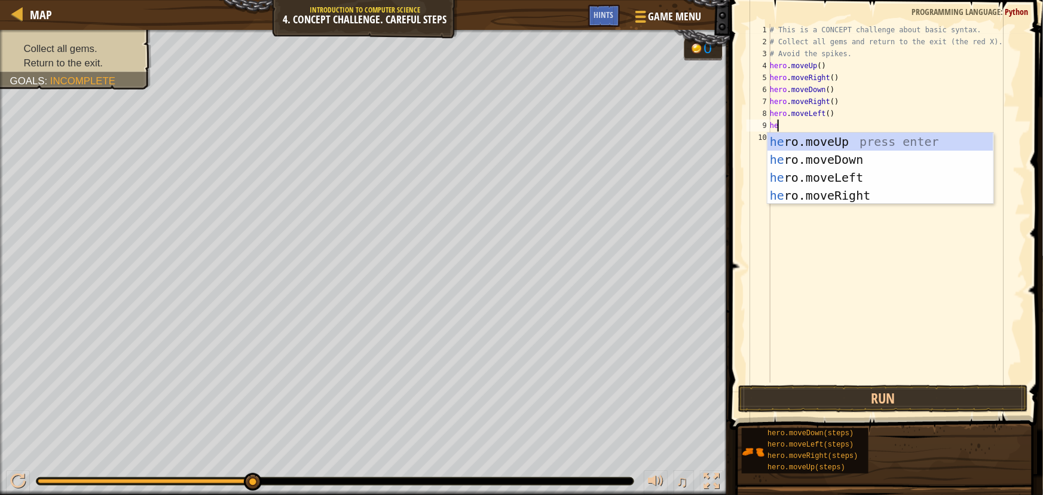
type textarea "her"
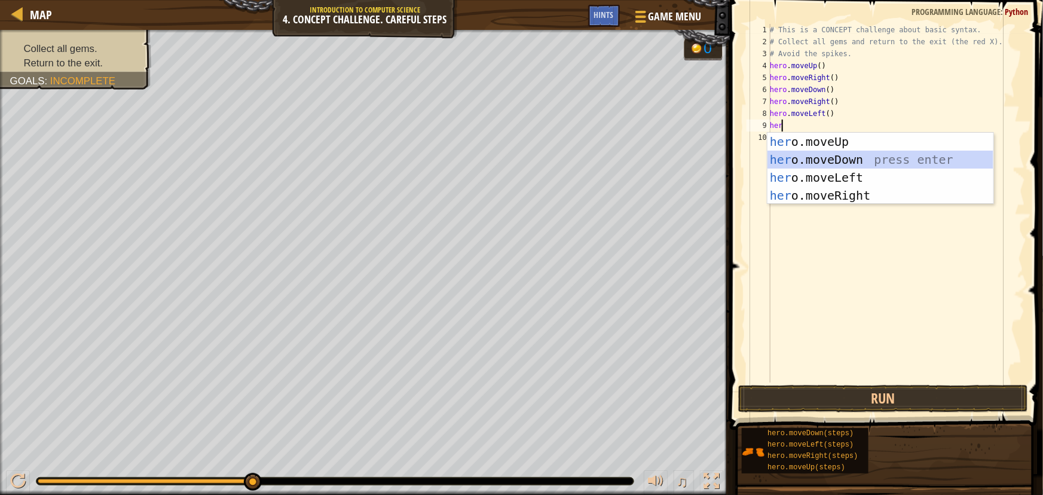
click at [833, 157] on div "her o.moveUp press enter her o.moveDown press enter her o.moveLeft press enter …" at bounding box center [881, 187] width 226 height 108
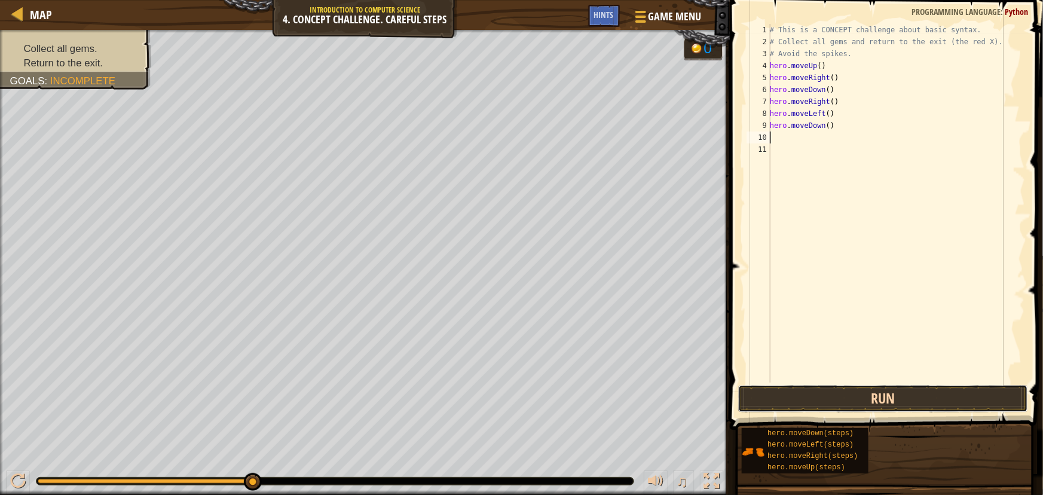
click at [796, 401] on button "Run" at bounding box center [883, 398] width 290 height 27
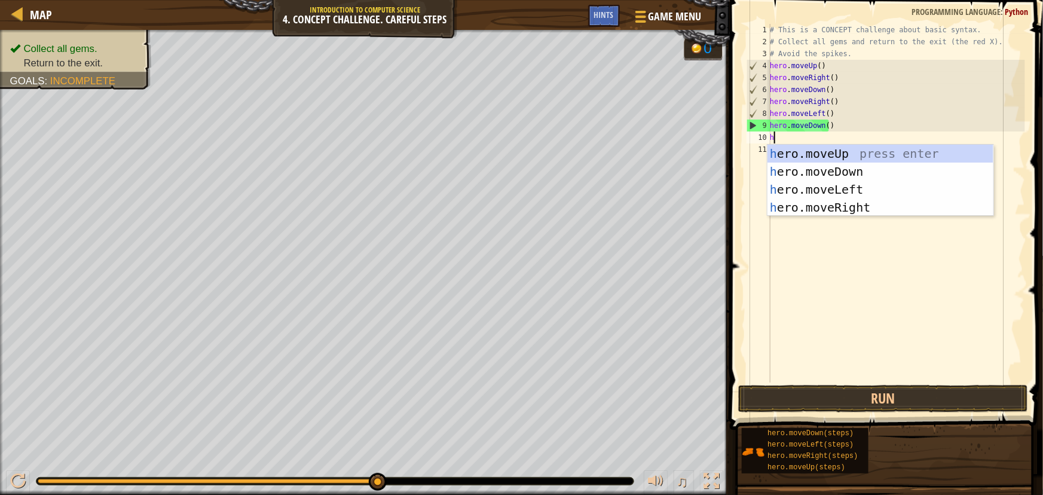
type textarea "he"
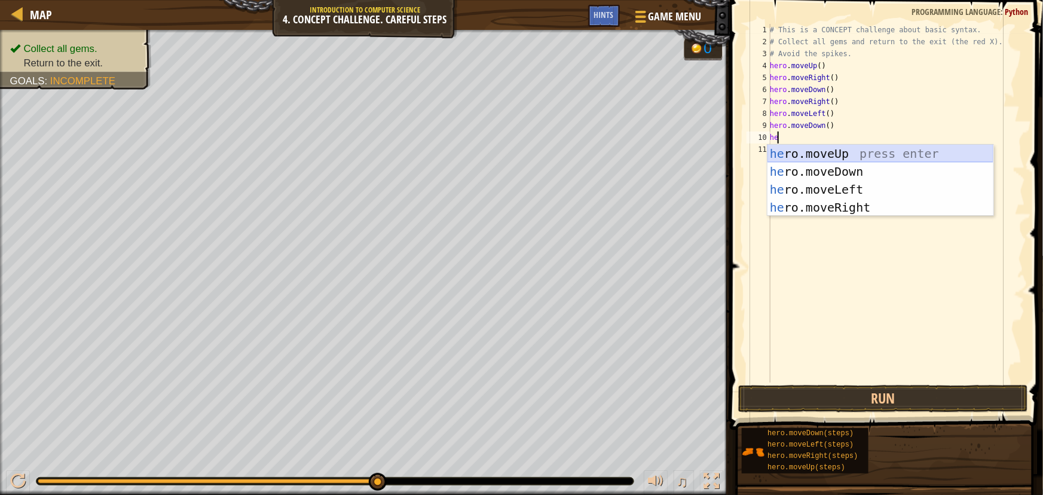
click at [845, 145] on div "he ro.moveUp press enter he ro.moveDown press enter he ro.moveLeft press enter …" at bounding box center [881, 199] width 226 height 108
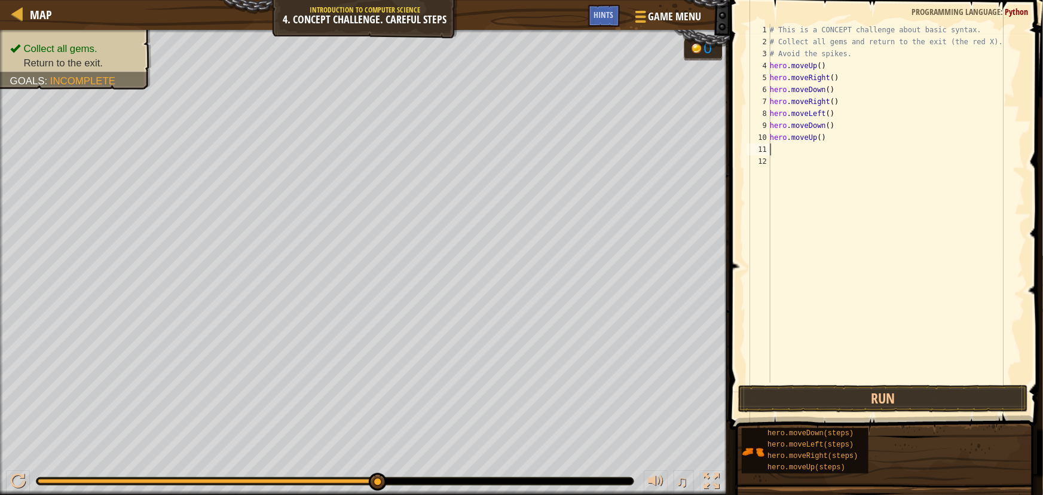
type textarea "h"
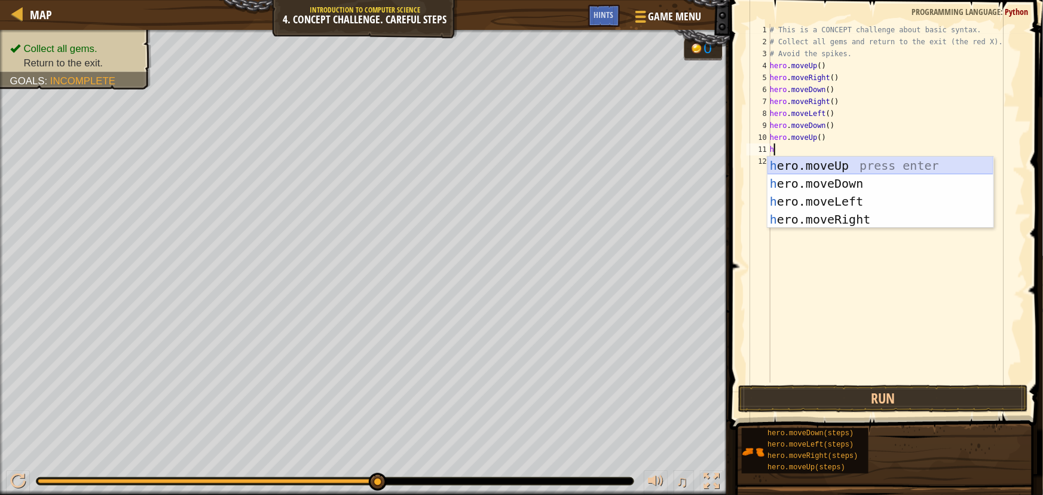
click at [832, 163] on div "h ero.moveUp press enter h ero.moveDown press enter h ero.moveLeft press enter …" at bounding box center [881, 211] width 226 height 108
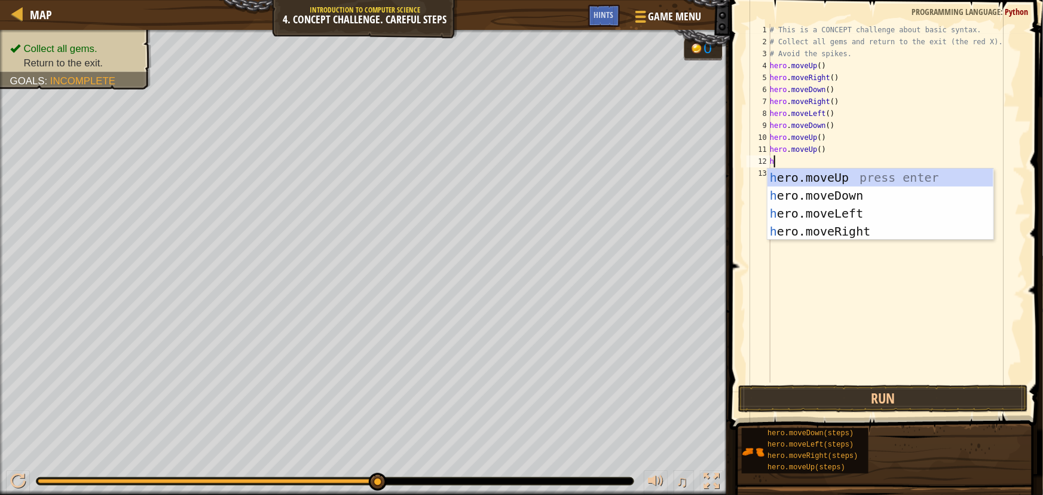
type textarea "he"
click at [849, 208] on div "he ro.moveUp press enter he ro.moveDown press enter he ro.moveLeft press enter …" at bounding box center [881, 223] width 226 height 108
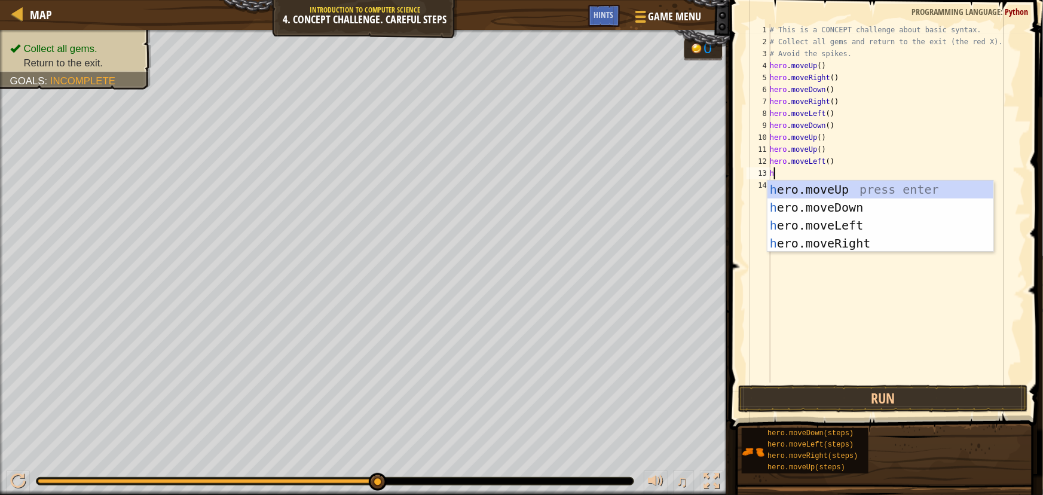
type textarea "he"
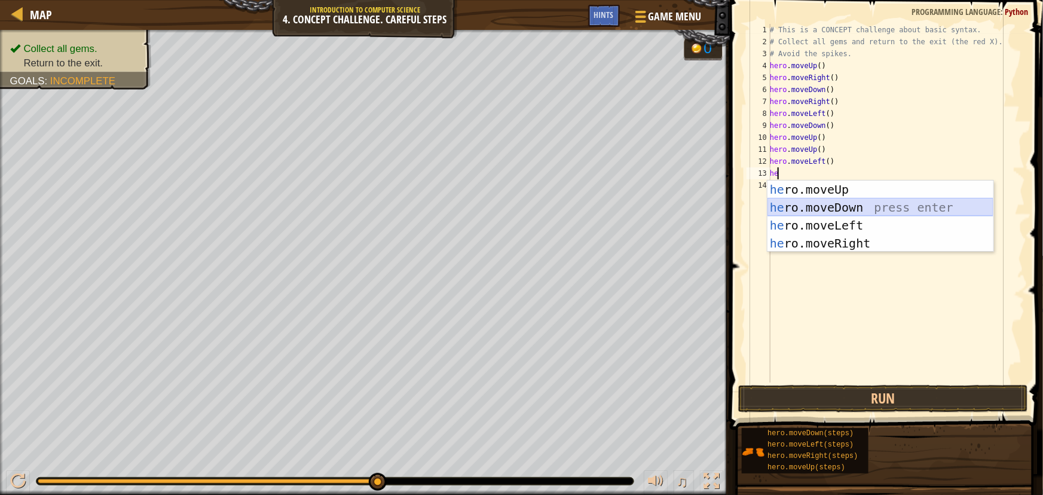
click at [855, 207] on div "he ro.moveUp press enter he ro.moveDown press enter he ro.moveLeft press enter …" at bounding box center [881, 235] width 226 height 108
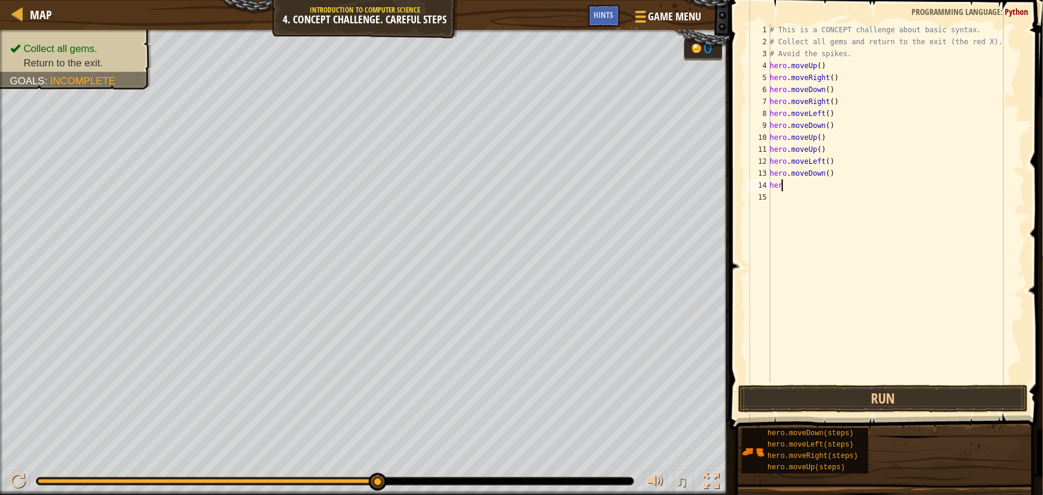
type textarea "hero"
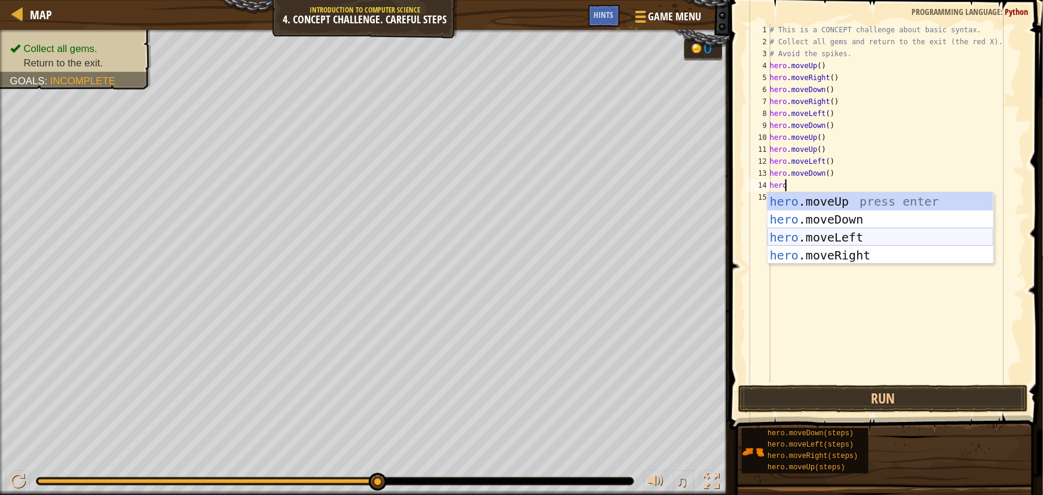
drag, startPoint x: 867, startPoint y: 239, endPoint x: 854, endPoint y: 255, distance: 20.8
click at [867, 239] on div "hero .moveUp press enter hero .moveDown press enter hero .moveLeft press enter …" at bounding box center [881, 246] width 226 height 108
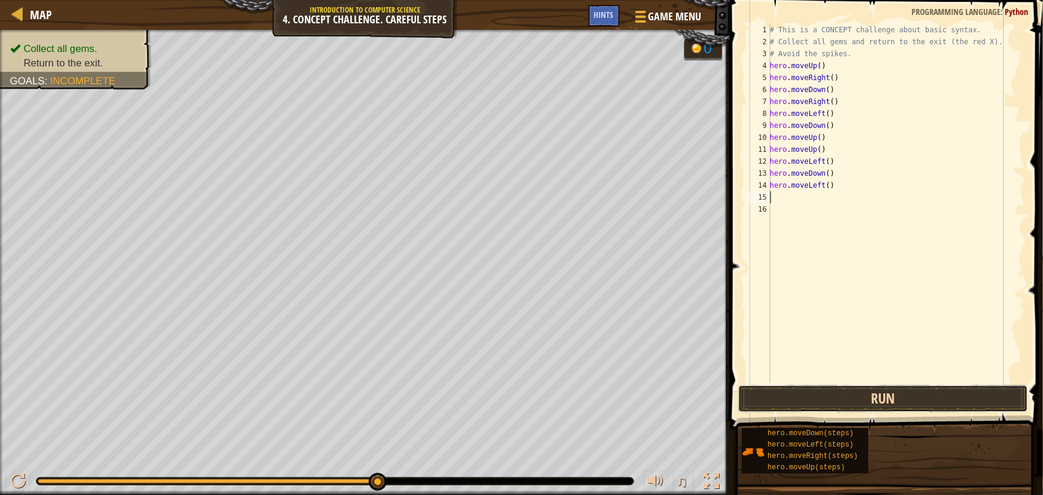
click at [848, 401] on button "Run" at bounding box center [883, 398] width 290 height 27
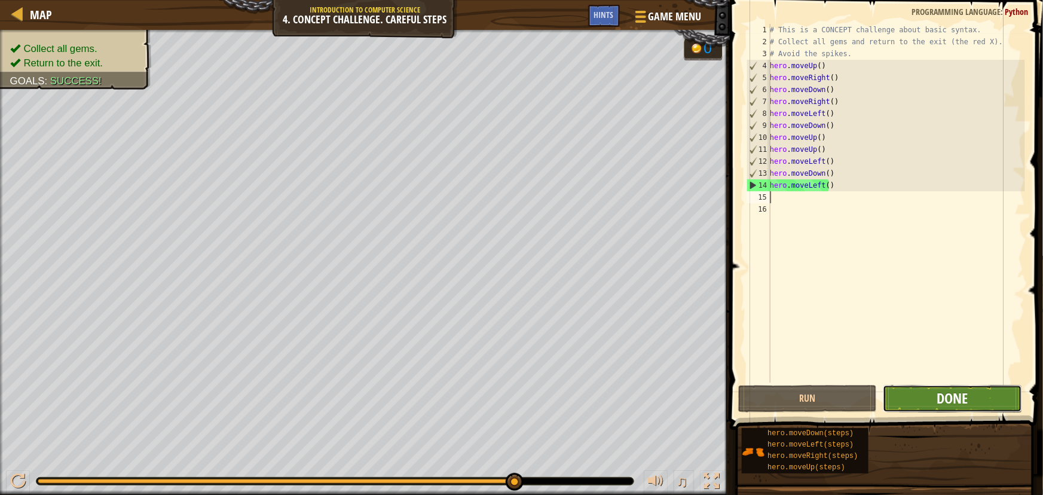
click at [943, 391] on span "Done" at bounding box center [952, 398] width 31 height 19
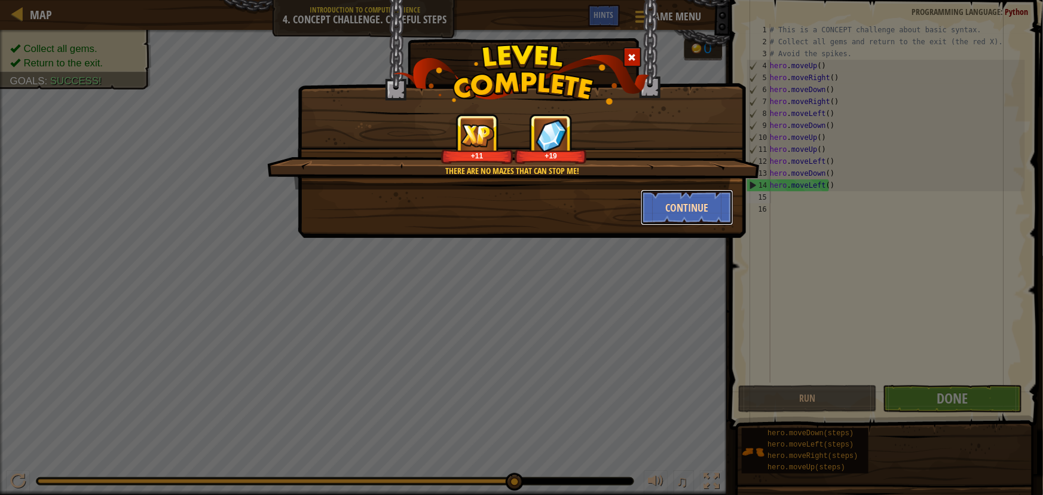
click at [693, 203] on button "Continue" at bounding box center [687, 207] width 93 height 36
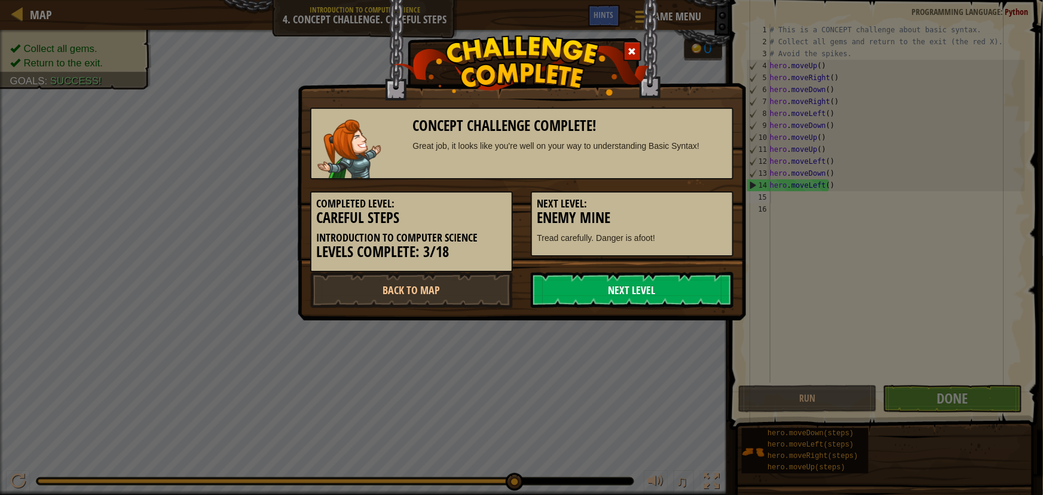
click at [617, 288] on link "Next Level" at bounding box center [632, 290] width 203 height 36
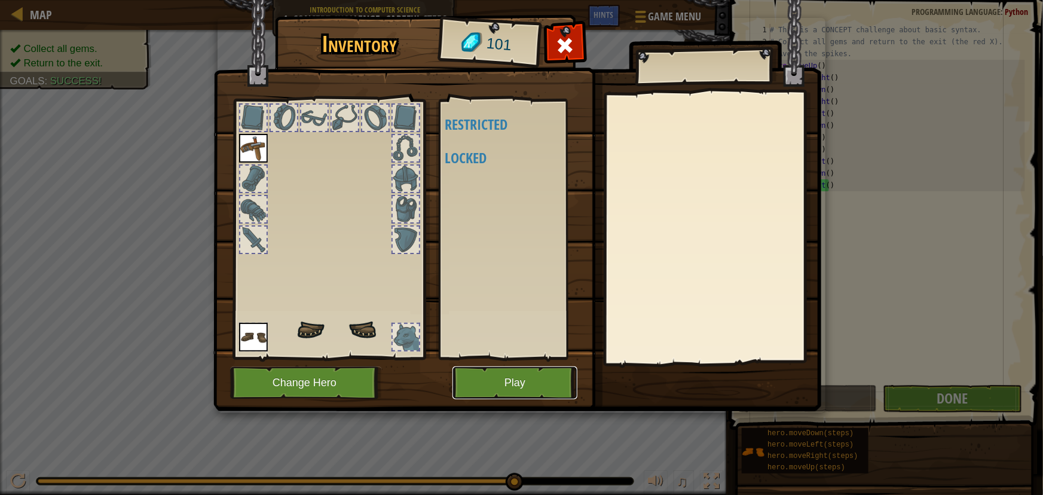
click at [550, 381] on button "Play" at bounding box center [515, 382] width 125 height 33
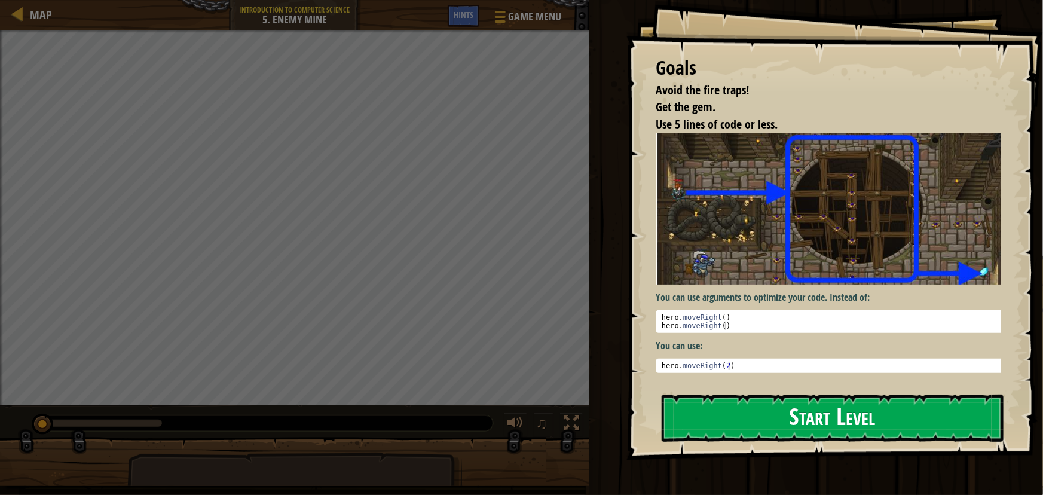
click at [747, 408] on button "Start Level" at bounding box center [833, 418] width 342 height 47
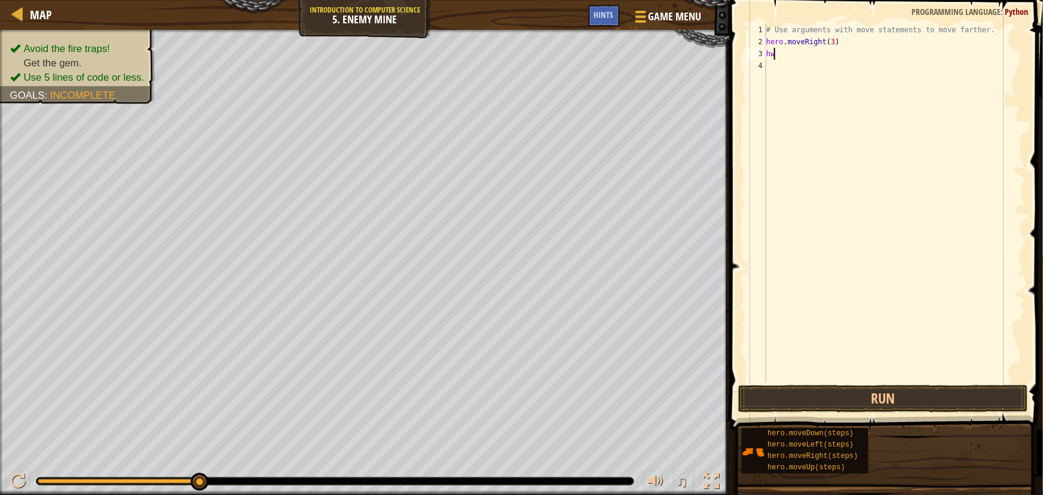
scroll to position [5, 0]
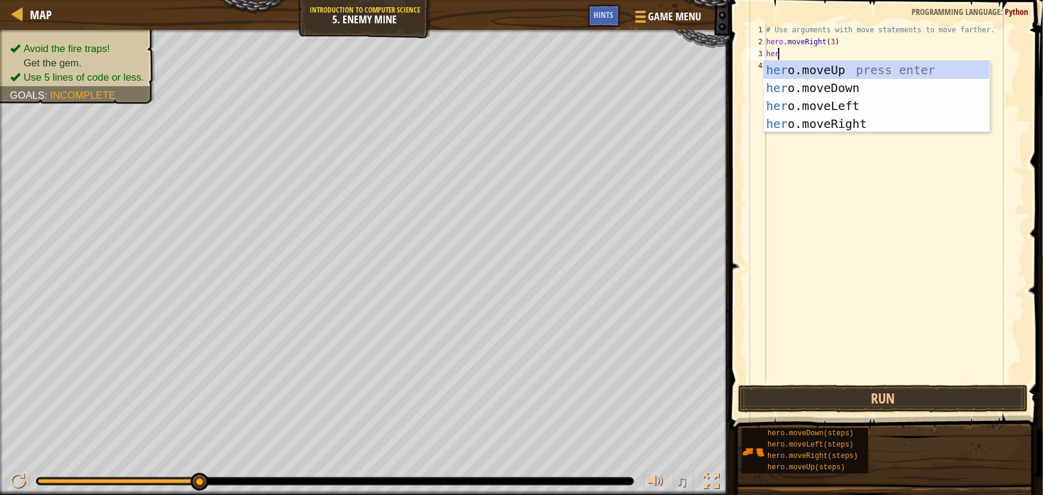
type textarea "hero"
click at [810, 73] on div "hero .moveUp press enter hero .moveDown press enter hero .moveLeft press enter …" at bounding box center [877, 115] width 226 height 108
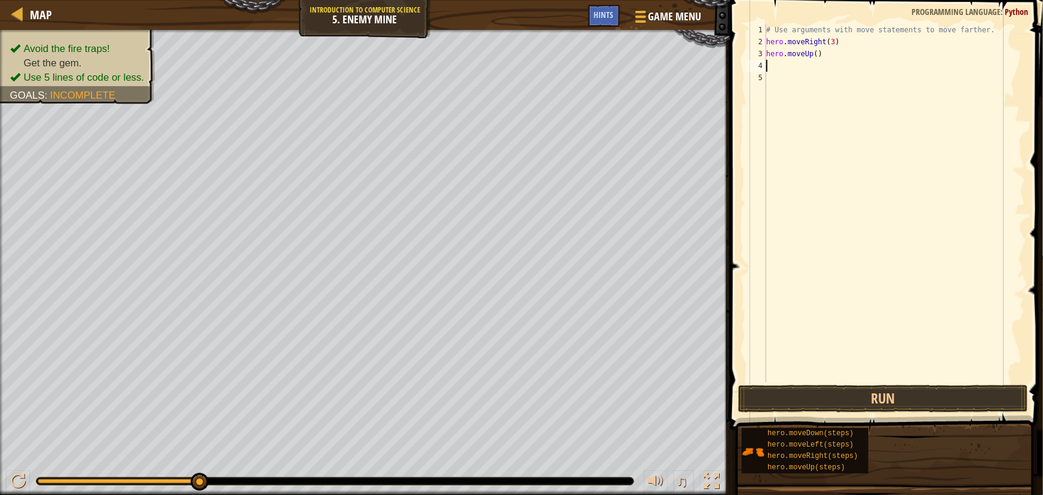
scroll to position [5, 0]
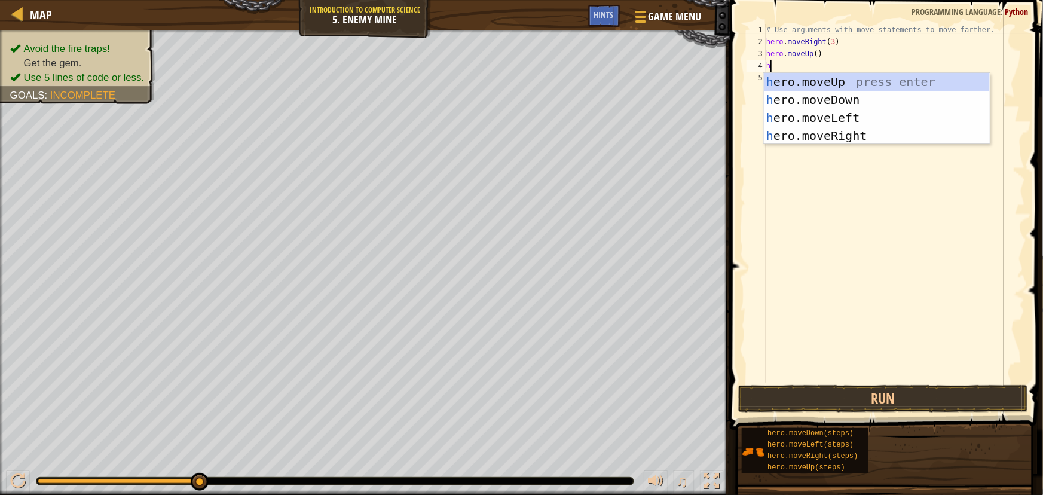
type textarea "he"
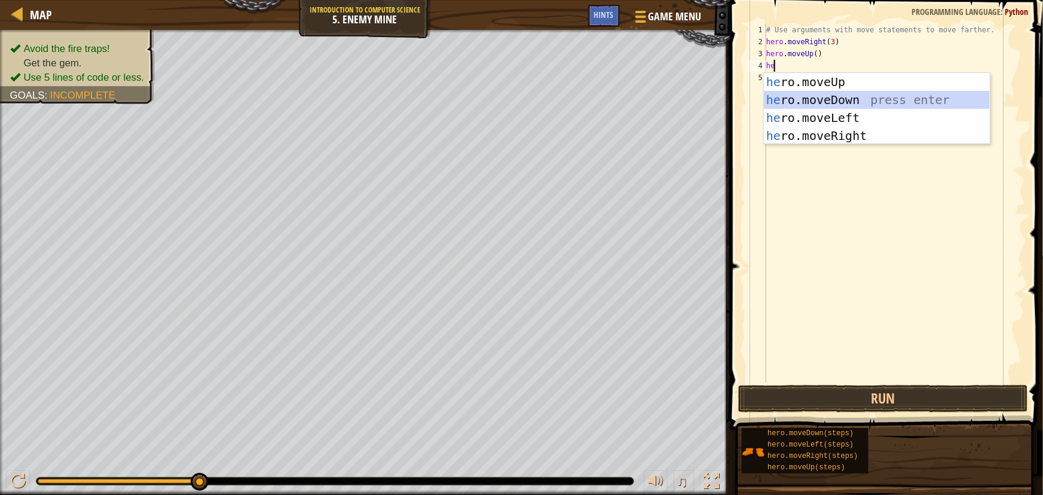
click at [878, 95] on div "he ro.moveUp press enter he ro.moveDown press enter he ro.moveLeft press enter …" at bounding box center [877, 127] width 226 height 108
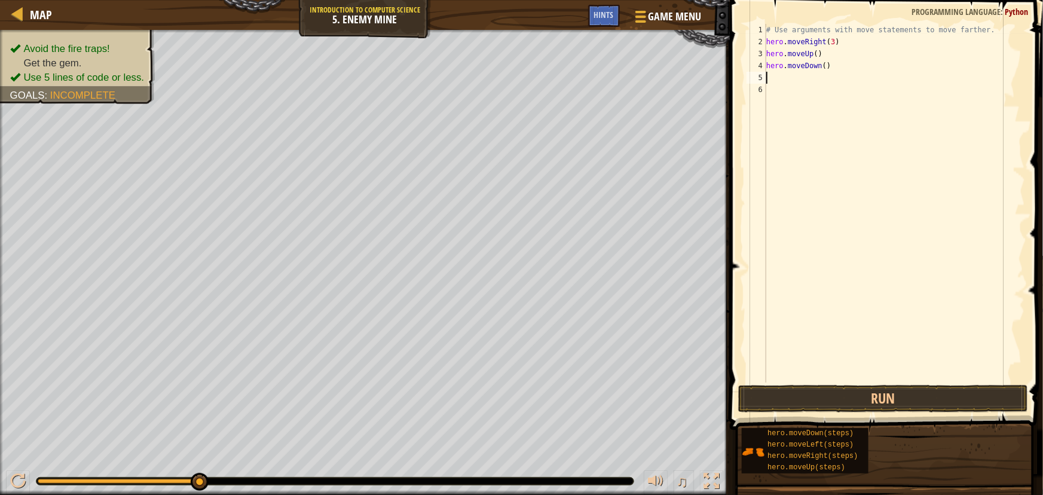
click at [819, 65] on div "# Use arguments with move statements to move farther. hero . moveRight ( 3 ) he…" at bounding box center [895, 215] width 262 height 383
click at [823, 65] on div "# Use arguments with move statements to move farther. hero . moveRight ( 3 ) he…" at bounding box center [895, 215] width 262 height 383
type textarea "hero.moveDown(3)"
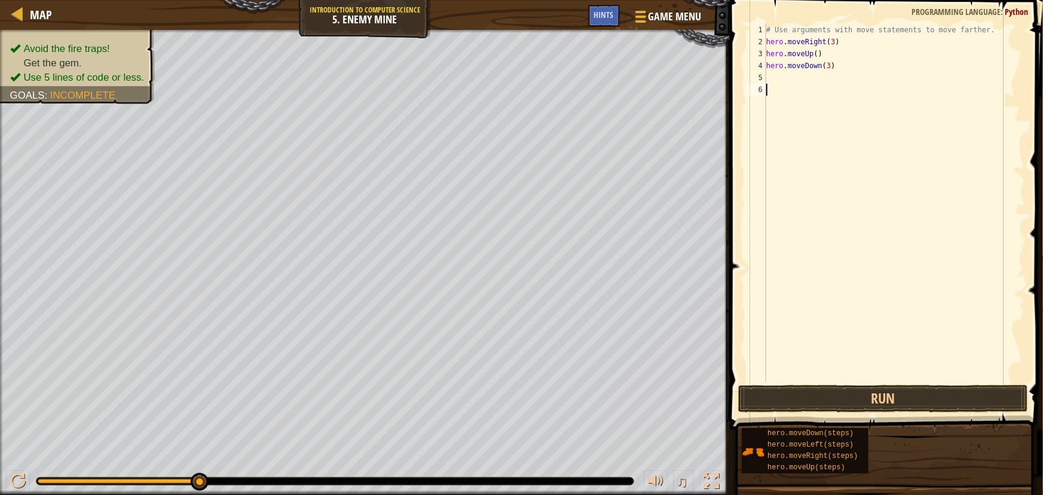
drag, startPoint x: 839, startPoint y: 88, endPoint x: 808, endPoint y: 83, distance: 30.9
click at [838, 88] on div "# Use arguments with move statements to move farther. hero . moveRight ( 3 ) he…" at bounding box center [895, 215] width 262 height 383
click at [783, 75] on div "# Use arguments with move statements to move farther. hero . moveRight ( 3 ) he…" at bounding box center [895, 215] width 262 height 383
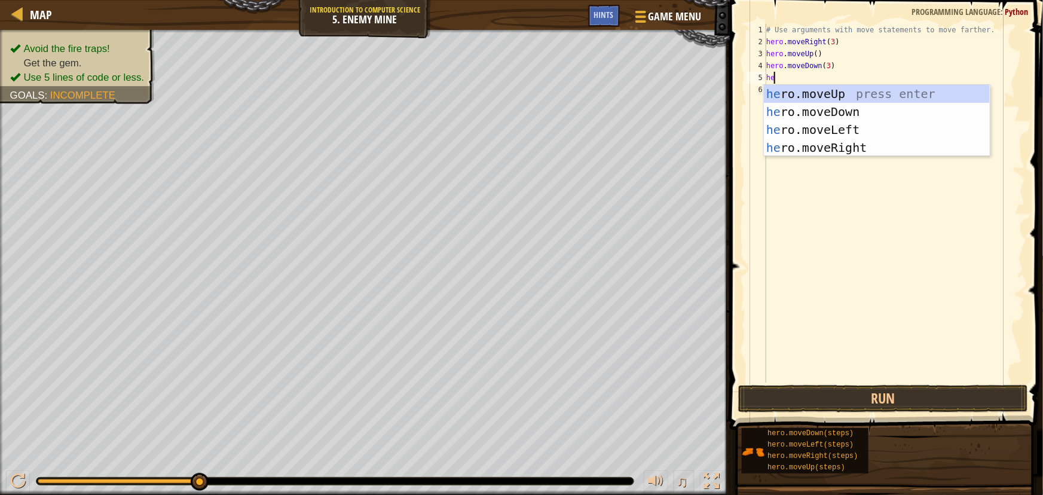
type textarea "her"
click at [855, 151] on div "her o.moveUp press enter her o.moveDown press enter her o.moveLeft press enter …" at bounding box center [877, 139] width 226 height 108
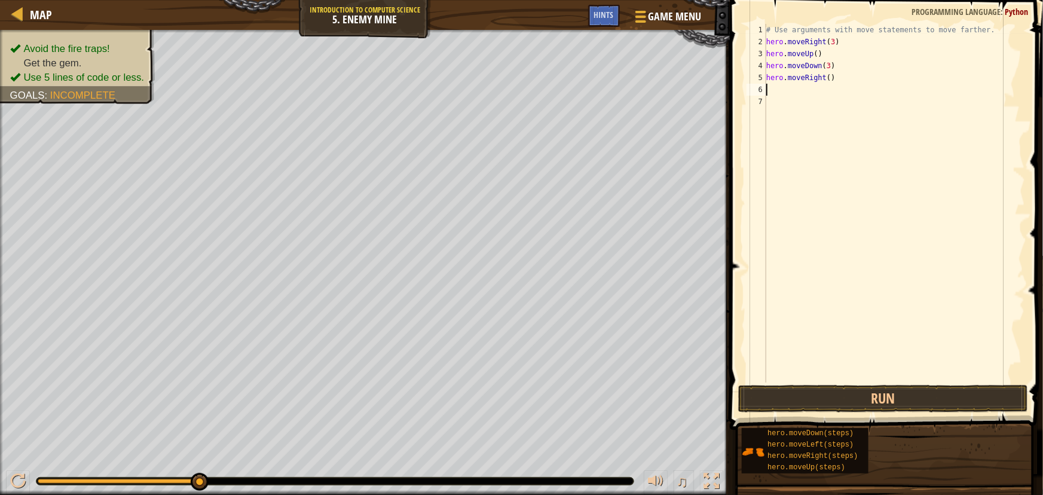
click at [824, 77] on div "# Use arguments with move statements to move farther. hero . moveRight ( 3 ) he…" at bounding box center [895, 215] width 262 height 383
click at [824, 396] on button "Run" at bounding box center [883, 398] width 290 height 27
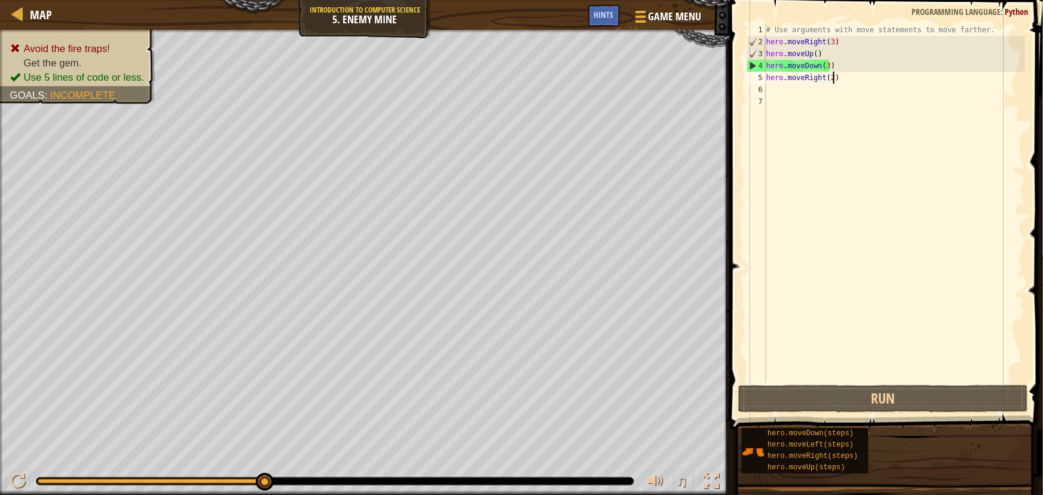
click at [840, 72] on div "# Use arguments with move statements to move farther. hero . moveRight ( 3 ) he…" at bounding box center [895, 215] width 262 height 383
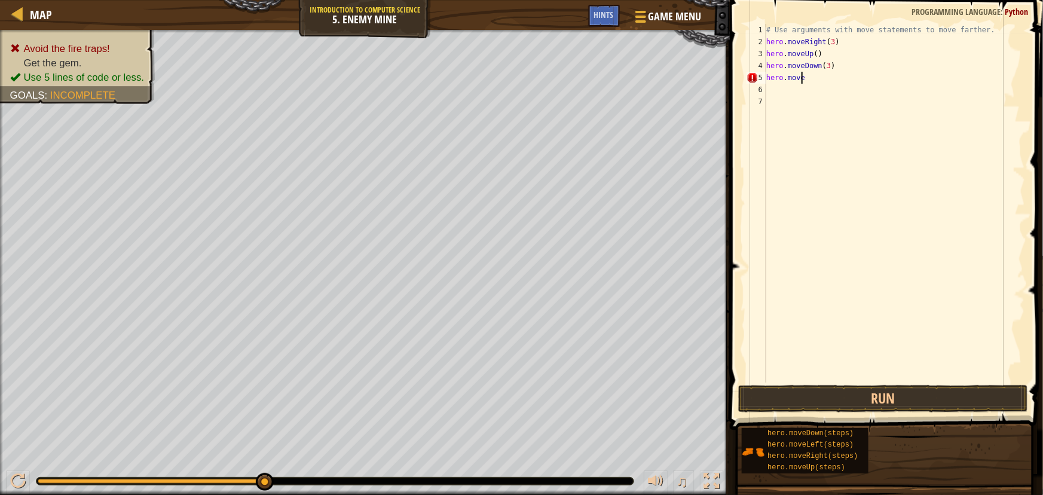
scroll to position [5, 1]
type textarea "h"
click at [810, 395] on div "1 2 3 4 5 6 7 # Use arguments with move statements to move farther. hero . move…" at bounding box center [884, 238] width 317 height 465
click at [810, 399] on button "Run" at bounding box center [883, 398] width 290 height 27
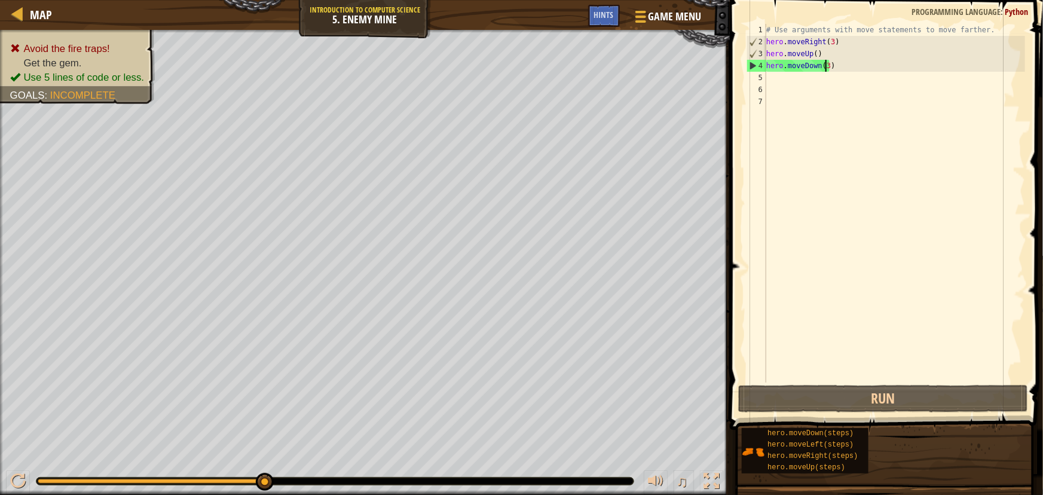
click at [827, 65] on div "# Use arguments with move statements to move farther. hero . moveRight ( 3 ) he…" at bounding box center [895, 215] width 262 height 383
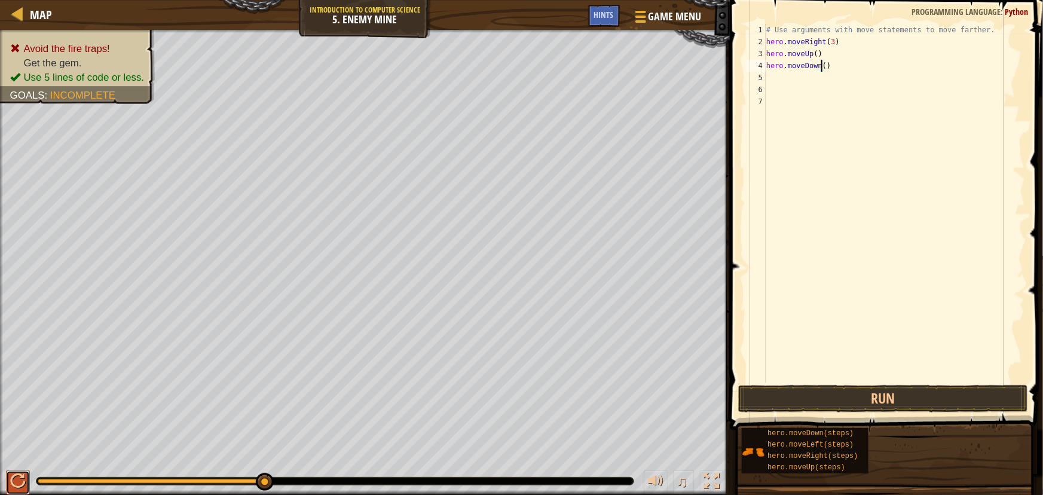
drag, startPoint x: 12, startPoint y: 481, endPoint x: 13, endPoint y: 490, distance: 8.4
click at [13, 489] on div at bounding box center [18, 481] width 16 height 16
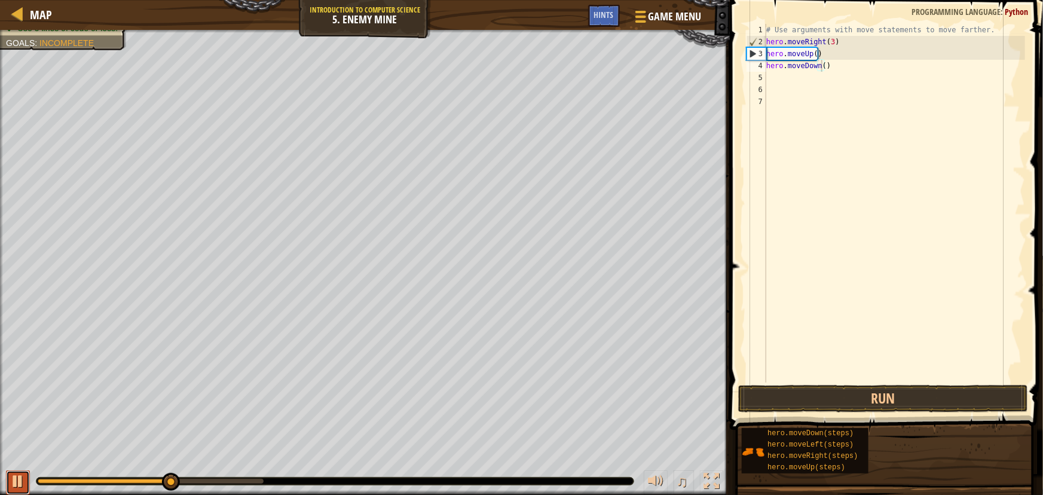
click at [12, 487] on div at bounding box center [18, 481] width 16 height 16
click at [14, 484] on div at bounding box center [18, 481] width 16 height 16
click at [17, 482] on div at bounding box center [18, 481] width 16 height 16
type textarea ")"
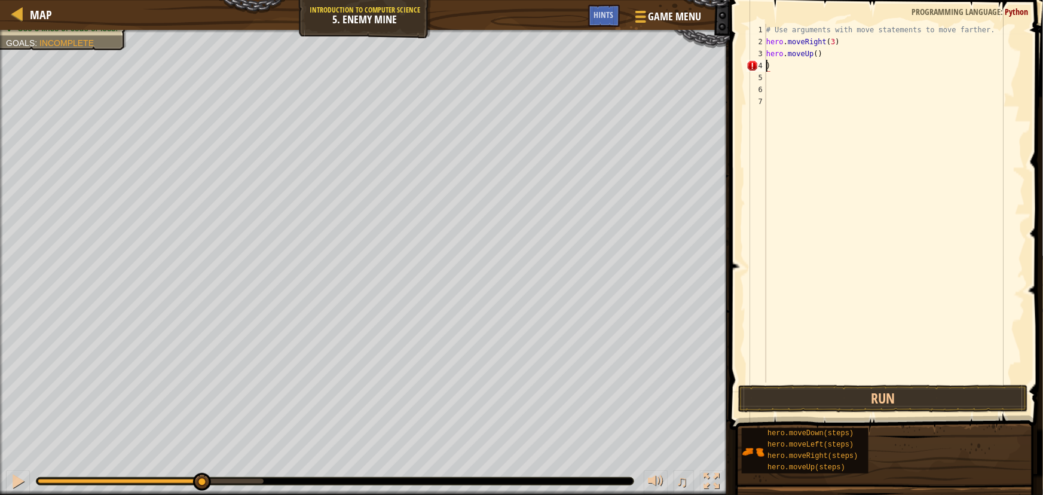
click at [781, 62] on div "# Use arguments with move statements to move farther. hero . moveRight ( 3 ) he…" at bounding box center [895, 215] width 262 height 383
click at [13, 484] on div at bounding box center [18, 481] width 16 height 16
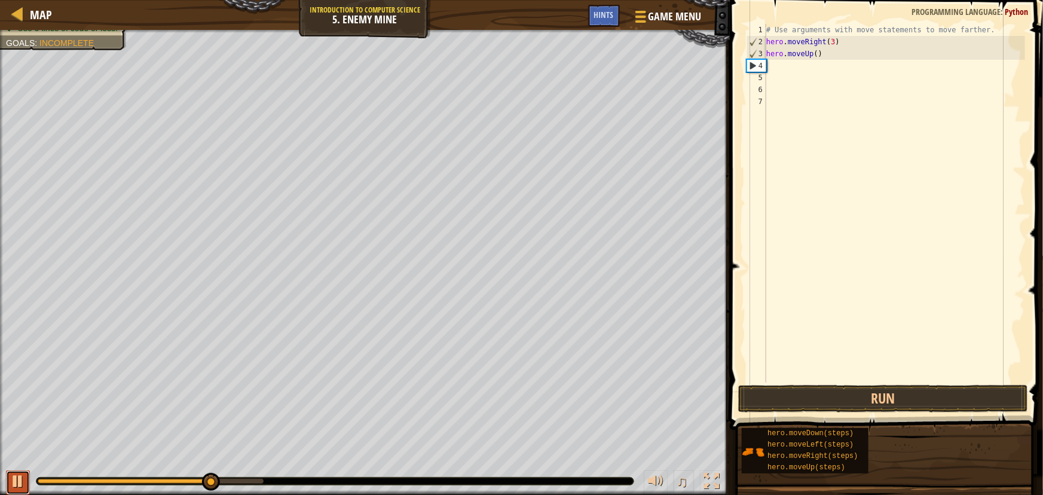
click at [13, 484] on div at bounding box center [18, 481] width 16 height 16
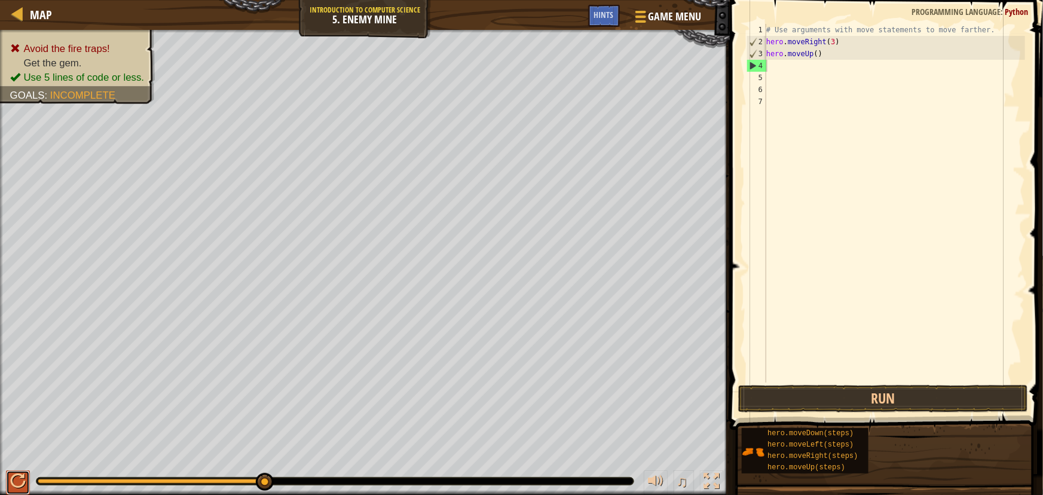
click at [16, 481] on div at bounding box center [18, 481] width 16 height 16
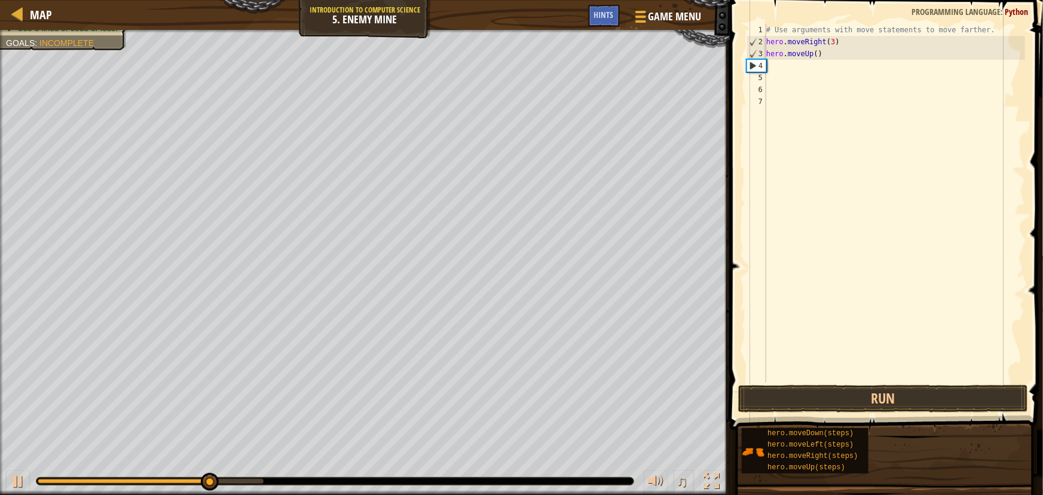
click at [824, 58] on div "# Use arguments with move statements to move farther. hero . moveRight ( 3 ) he…" at bounding box center [895, 215] width 262 height 383
type textarea "hero.moveUp()"
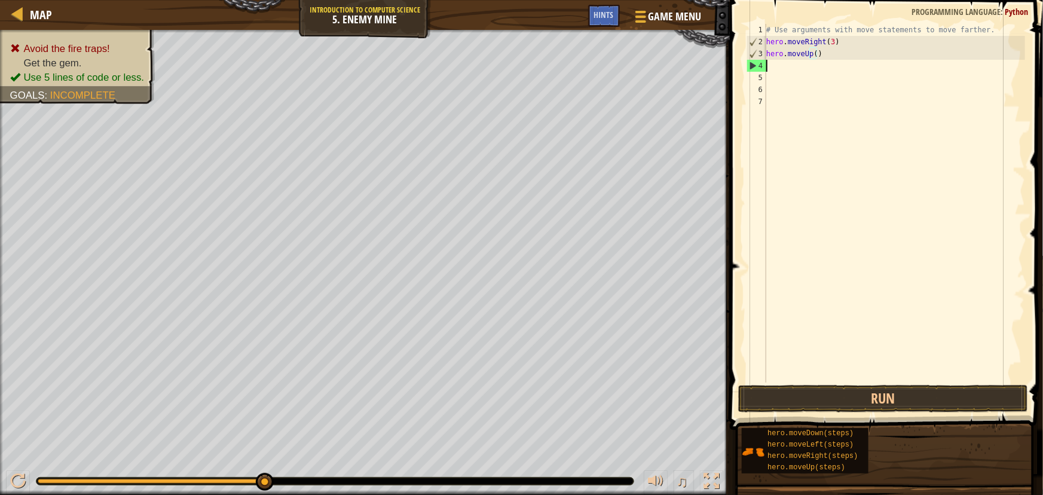
click at [796, 68] on div "# Use arguments with move statements to move farther. hero . moveRight ( 3 ) he…" at bounding box center [895, 215] width 262 height 383
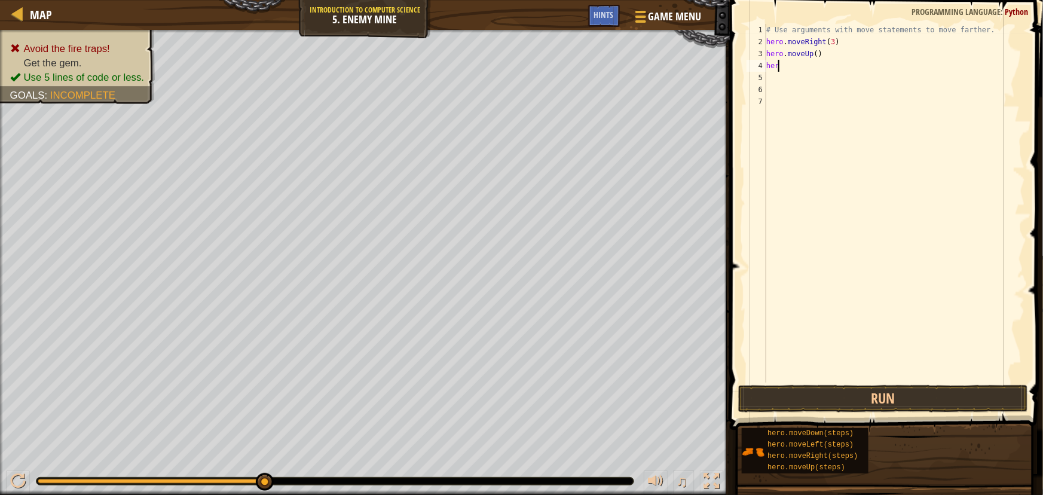
type textarea "hero"
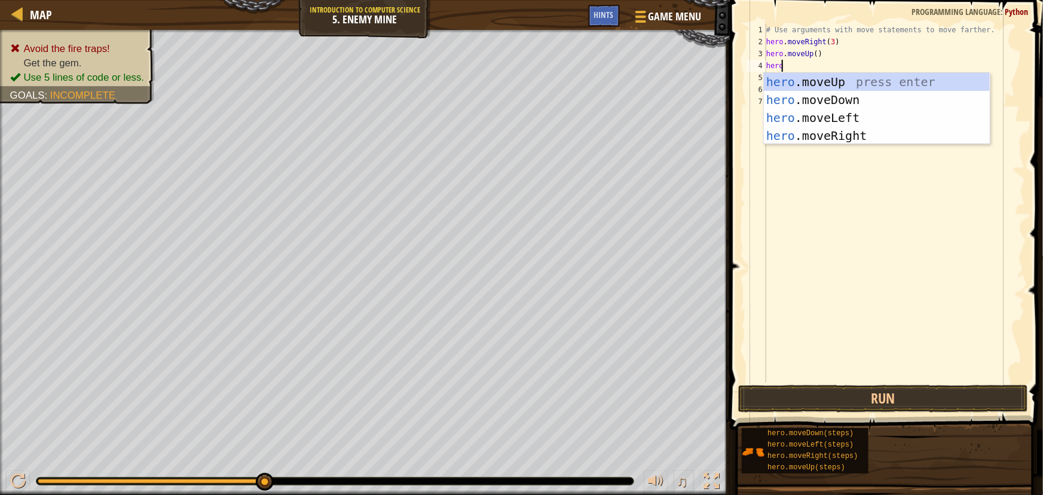
scroll to position [5, 1]
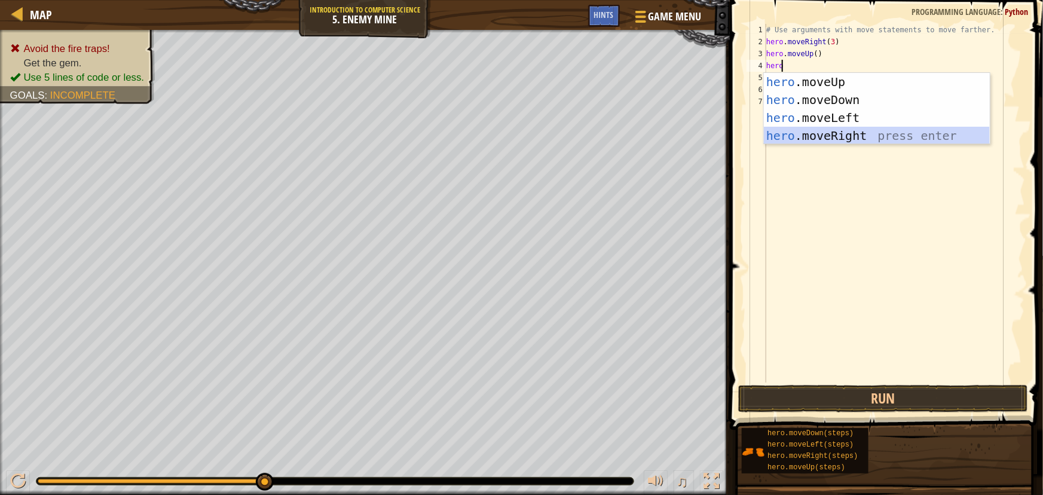
click at [803, 132] on div "hero .moveUp press enter hero .moveDown press enter hero .moveLeft press enter …" at bounding box center [877, 127] width 226 height 108
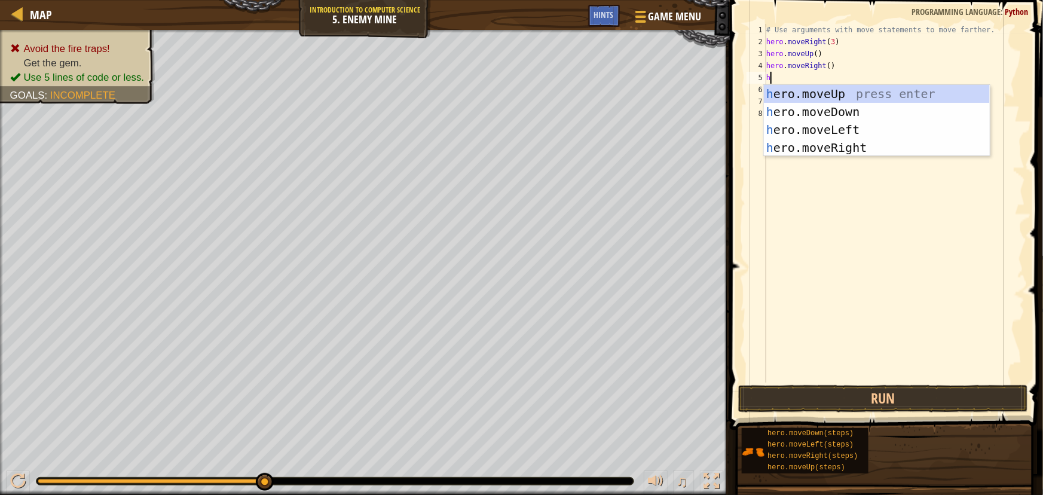
type textarea "he"
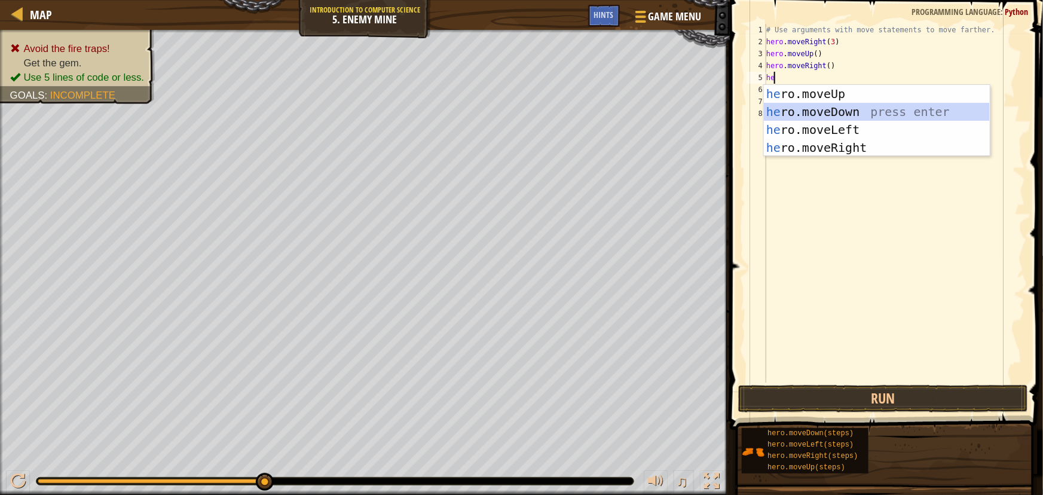
click at [822, 103] on div "he ro.moveUp press enter he ro.moveDown press enter he ro.moveLeft press enter …" at bounding box center [877, 139] width 226 height 108
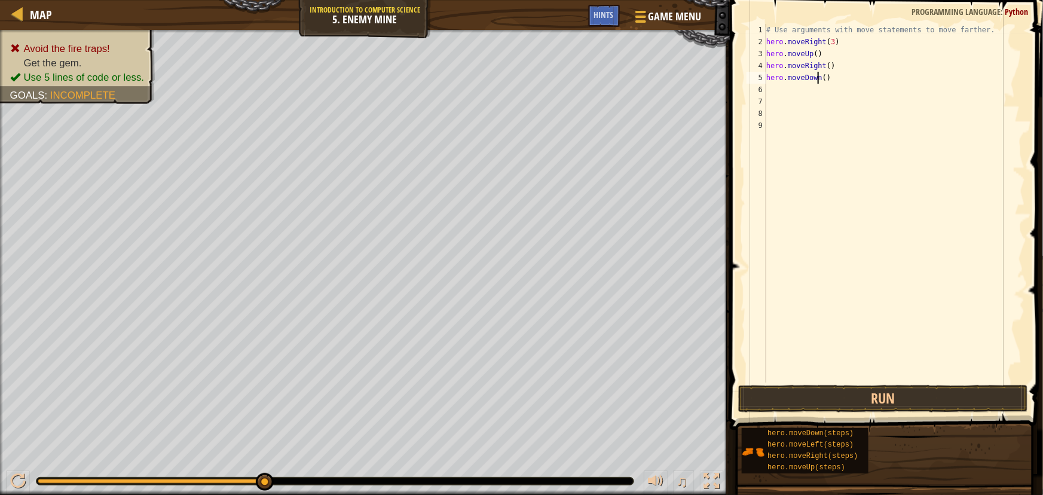
click at [819, 76] on div "# Use arguments with move statements to move farther. hero . moveRight ( 3 ) he…" at bounding box center [895, 215] width 262 height 383
click at [821, 78] on div "# Use arguments with move statements to move farther. hero . moveRight ( 3 ) he…" at bounding box center [895, 215] width 262 height 383
type textarea "hero.moveDown(3)"
click at [813, 394] on button "Run" at bounding box center [883, 398] width 290 height 27
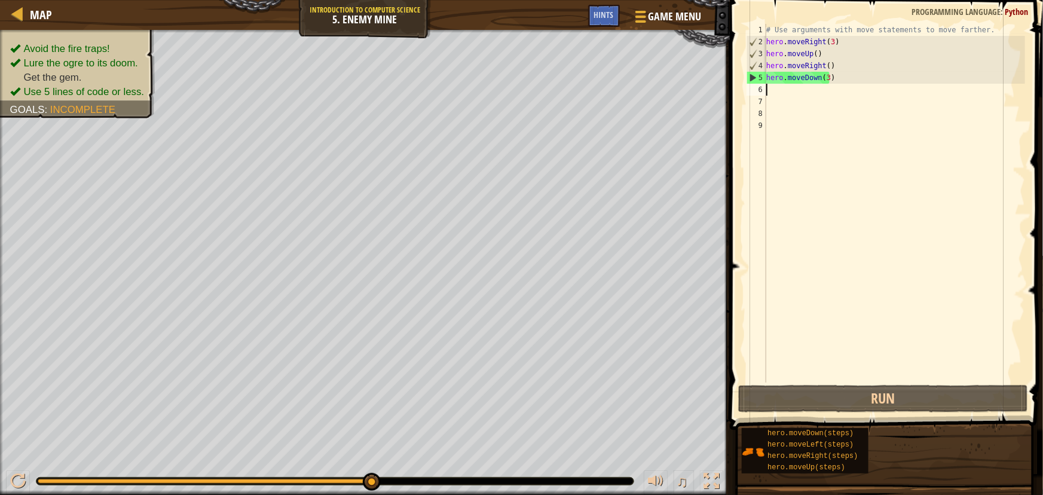
click at [783, 91] on div "# Use arguments with move statements to move farther. hero . moveRight ( 3 ) he…" at bounding box center [895, 215] width 262 height 383
type textarea "h"
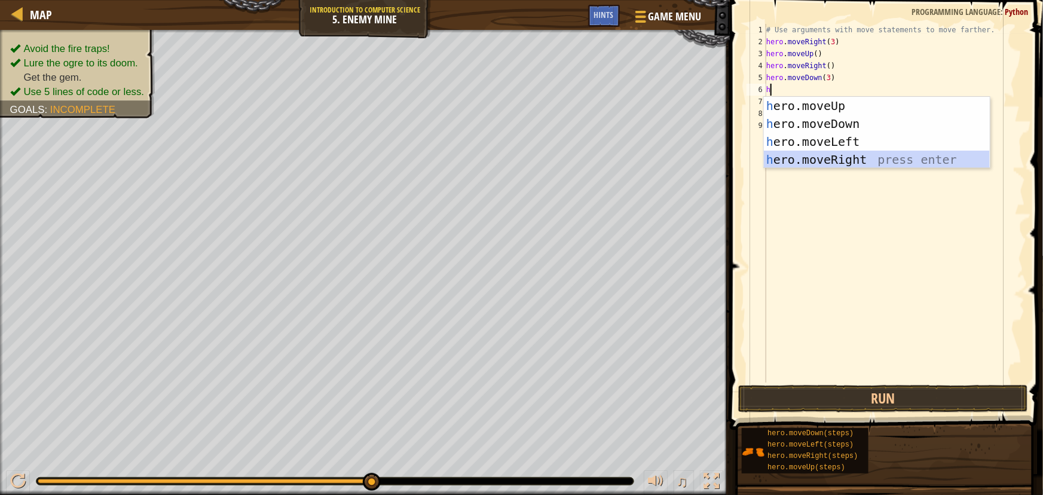
click at [840, 167] on div "h ero.moveUp press enter h ero.moveDown press enter h ero.moveLeft press enter …" at bounding box center [877, 151] width 226 height 108
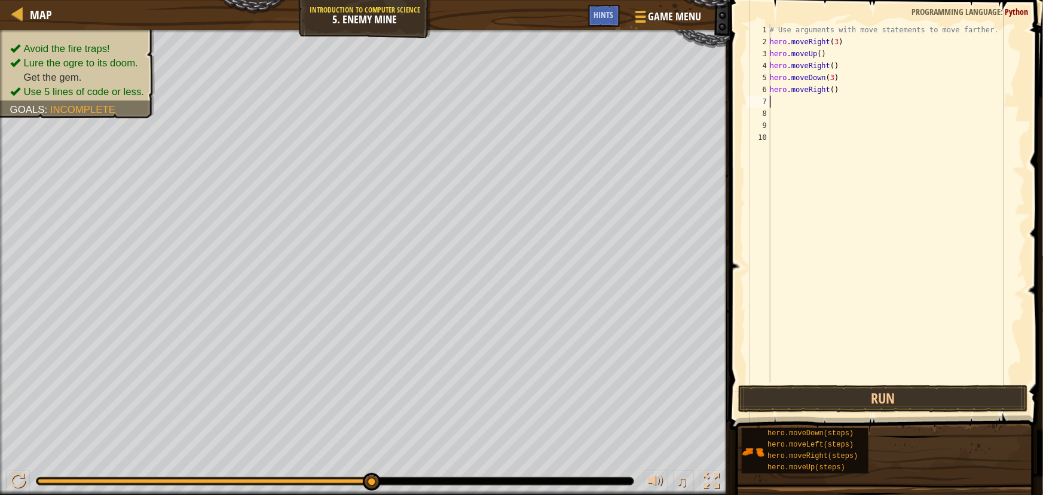
click at [828, 90] on div "# Use arguments with move statements to move farther. hero . moveRight ( 3 ) he…" at bounding box center [897, 215] width 258 height 383
type textarea "hero.moveRight(2)"
click at [875, 396] on button "Run" at bounding box center [883, 398] width 290 height 27
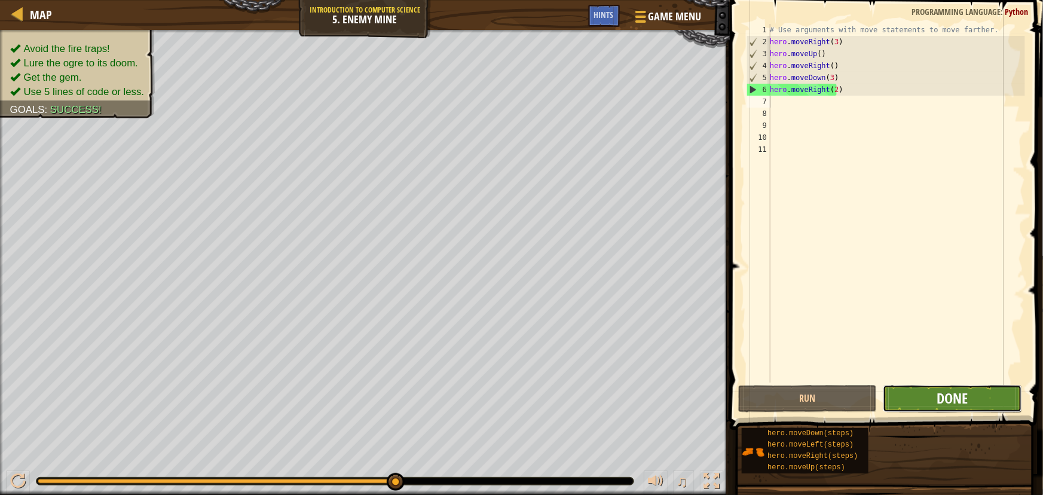
click at [942, 396] on span "Done" at bounding box center [952, 398] width 31 height 19
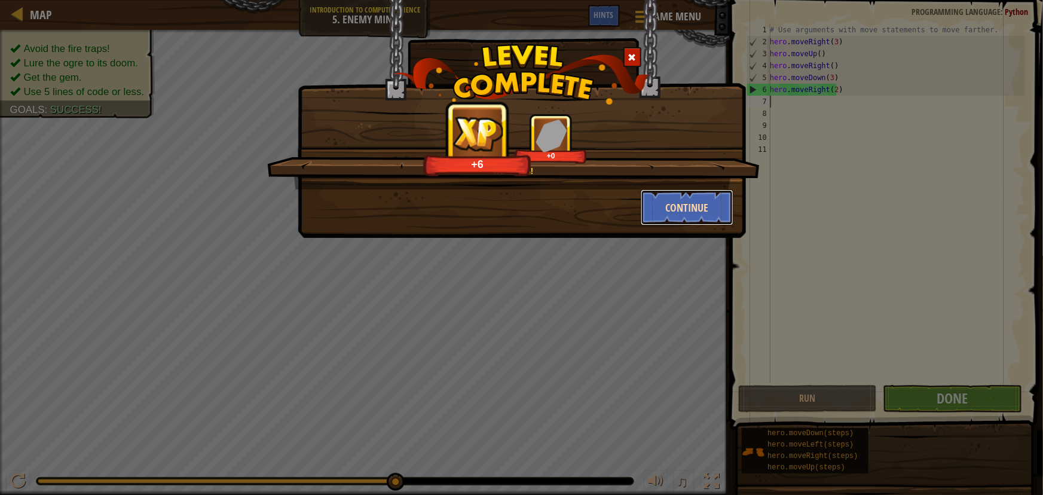
click at [665, 194] on button "Continue" at bounding box center [687, 207] width 93 height 36
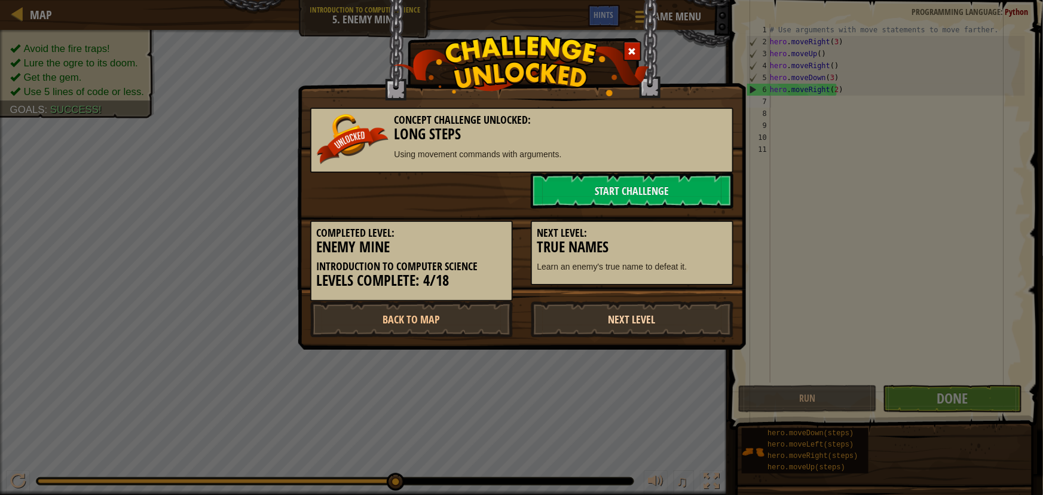
click at [603, 315] on link "Next Level" at bounding box center [632, 319] width 203 height 36
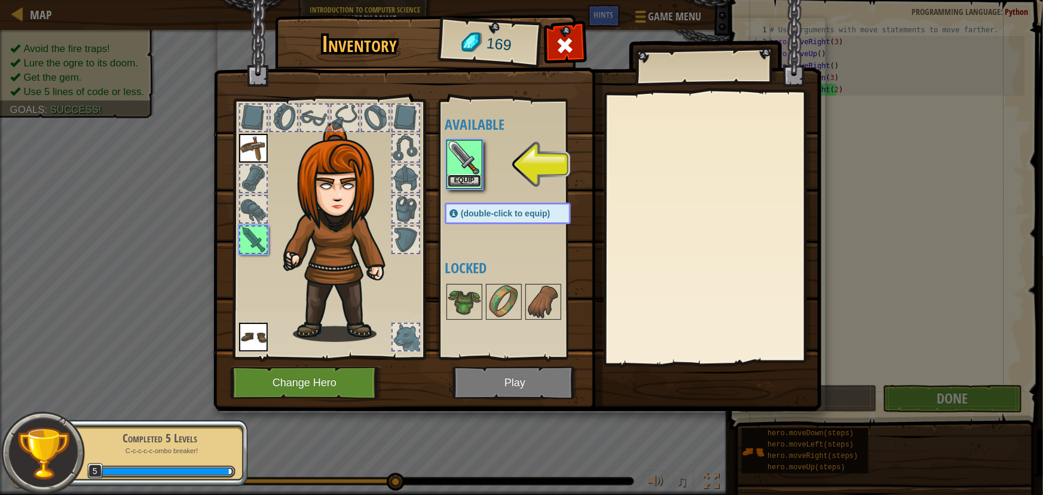
click at [459, 177] on button "Equip" at bounding box center [464, 181] width 33 height 13
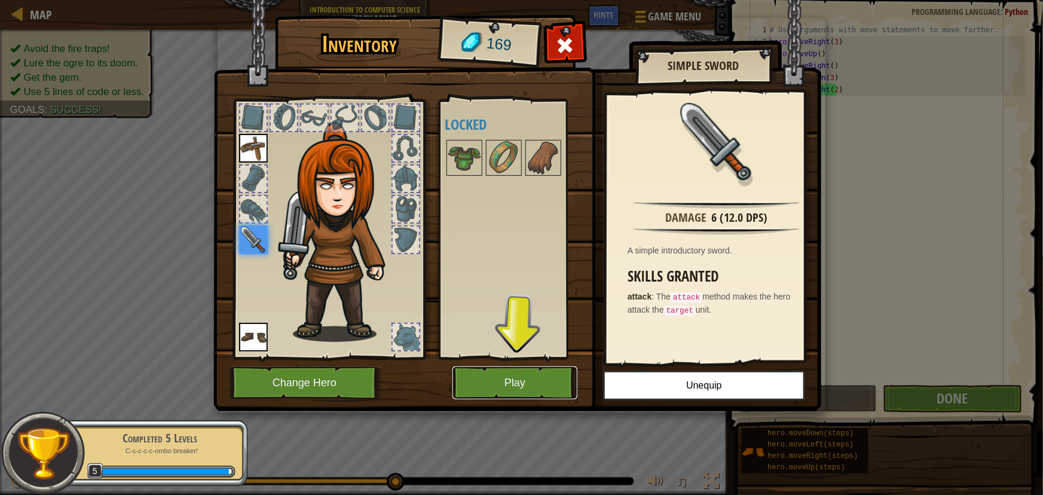
click at [545, 372] on button "Play" at bounding box center [515, 382] width 125 height 33
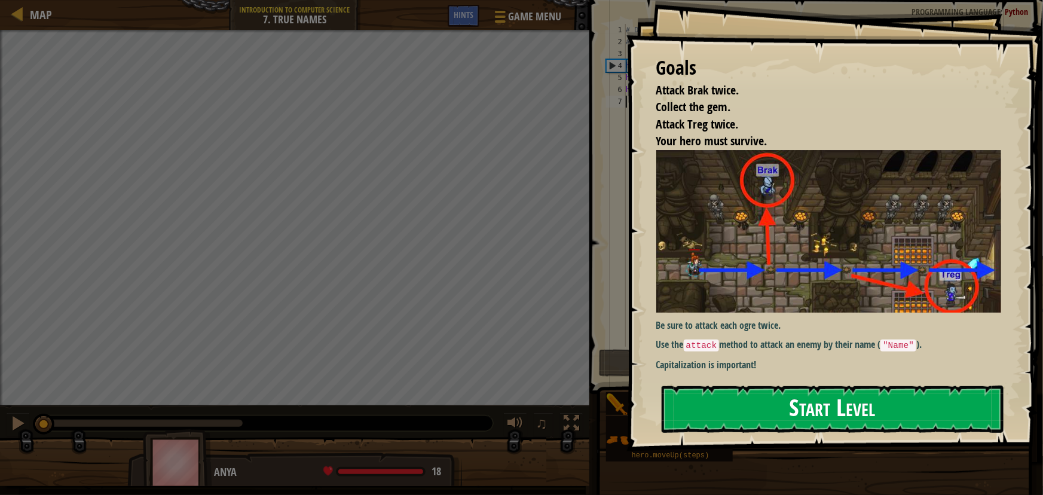
click at [898, 398] on button "Start Level" at bounding box center [833, 409] width 342 height 47
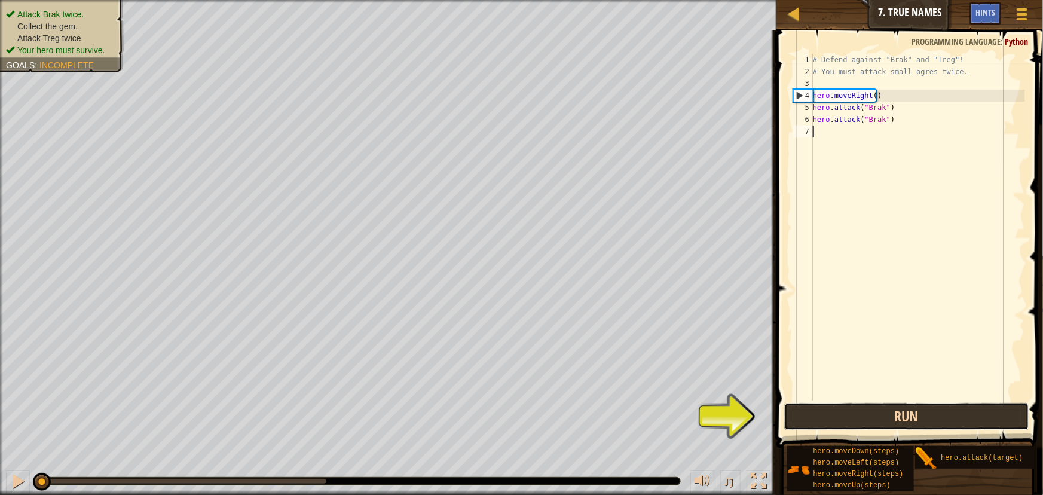
click at [943, 415] on button "Run" at bounding box center [906, 416] width 244 height 27
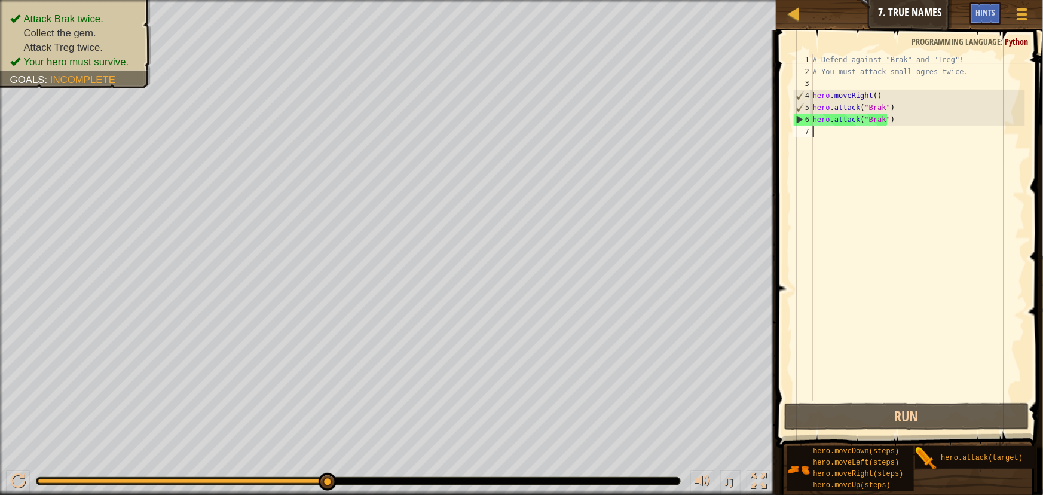
scroll to position [5, 0]
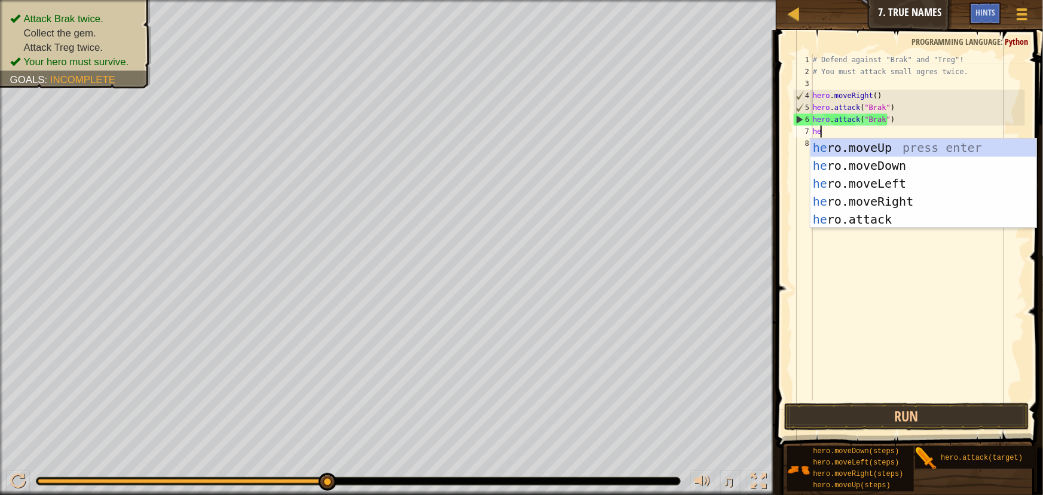
type textarea "her"
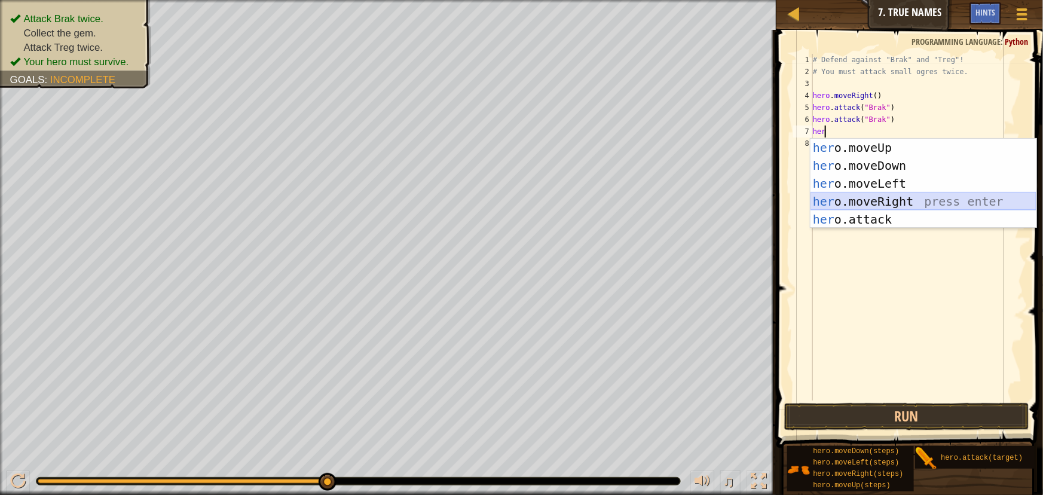
click at [916, 202] on div "her o.moveUp press enter her o.moveDown press enter her o.moveLeft press enter …" at bounding box center [924, 202] width 226 height 126
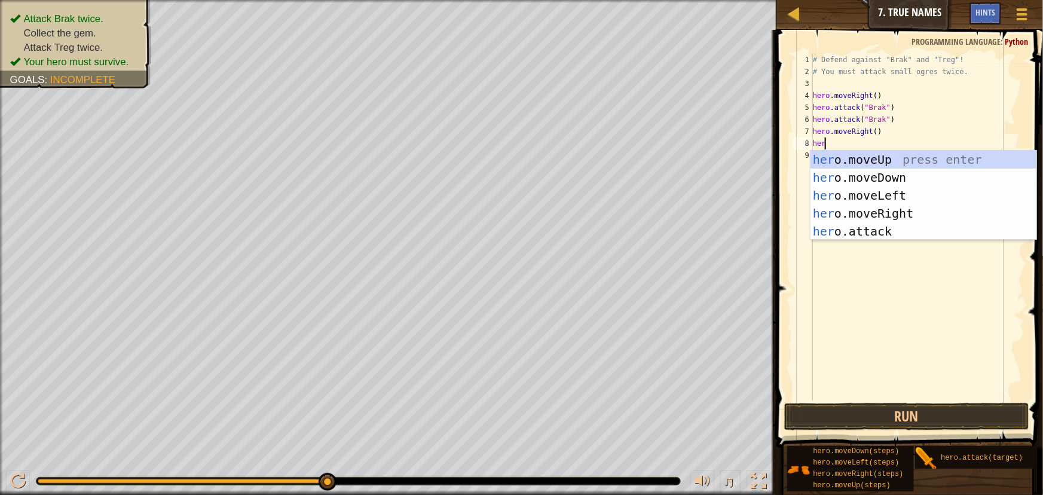
type textarea "hero"
click at [890, 214] on div "hero .moveUp press enter hero .moveDown press enter hero .moveLeft press enter …" at bounding box center [924, 214] width 226 height 126
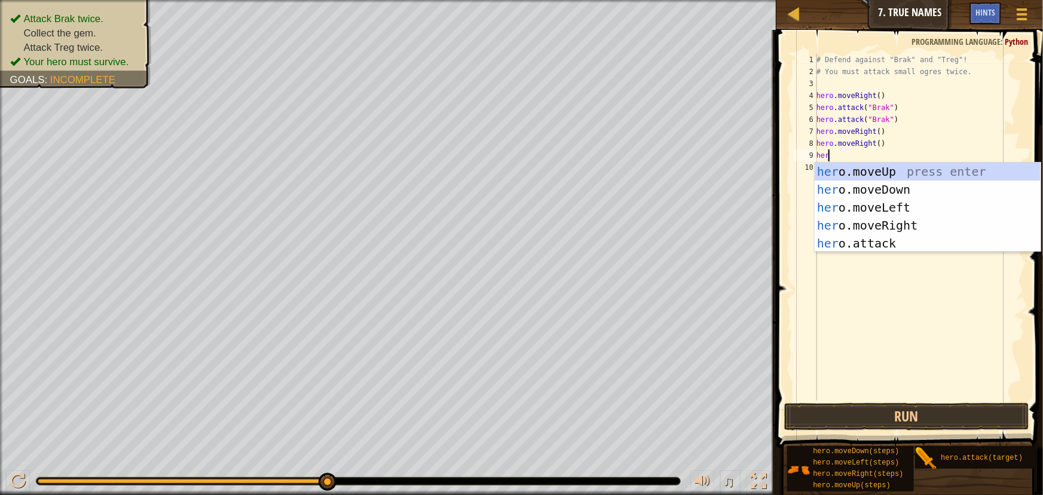
scroll to position [5, 1]
type textarea "hero."
click at [897, 169] on div "hero. moveUp press enter hero. moveDown press enter hero. moveLeft press enter …" at bounding box center [928, 226] width 226 height 126
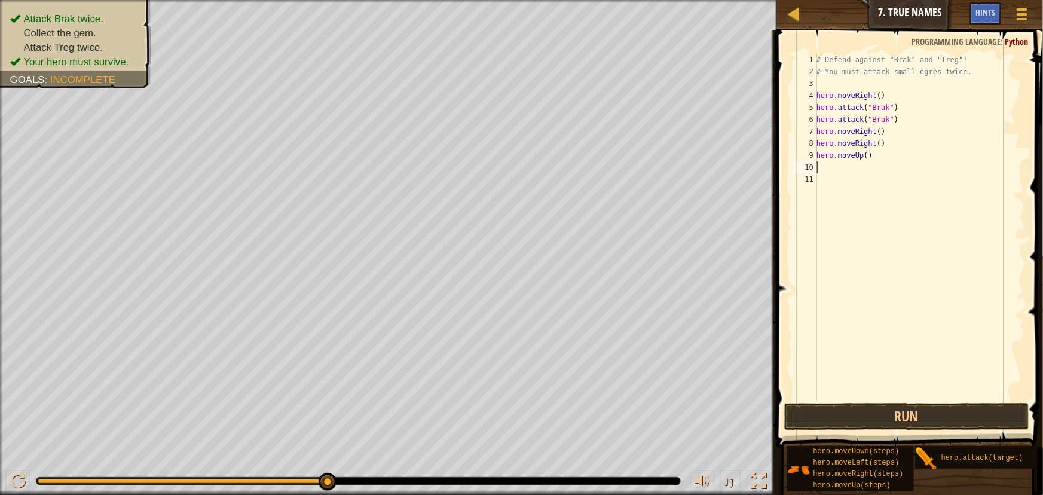
scroll to position [5, 0]
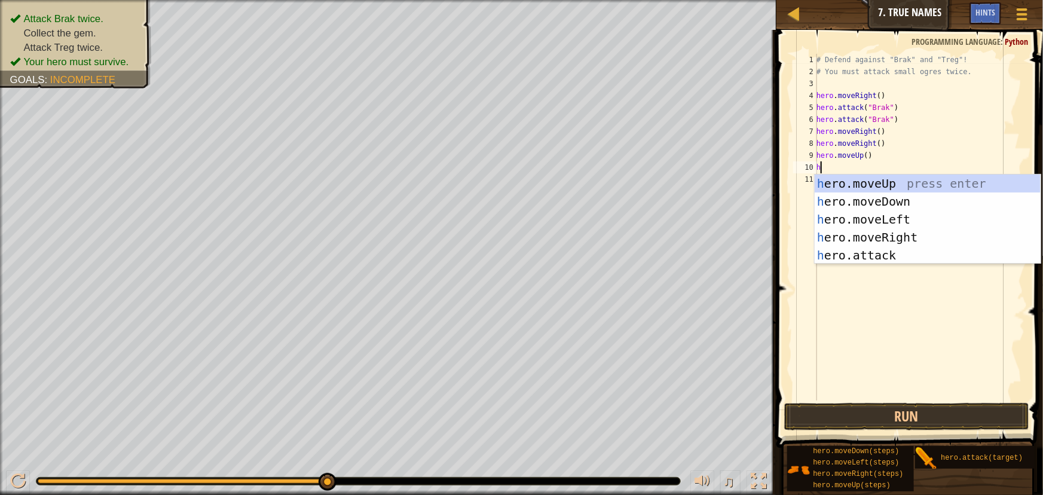
type textarea "he"
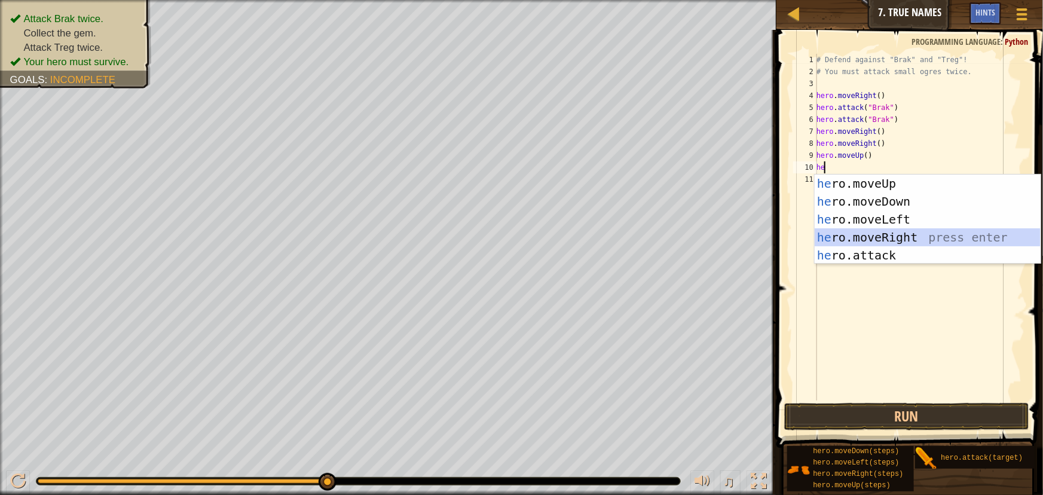
click at [890, 236] on div "he ro.moveUp press enter he ro.moveDown press enter he ro.moveLeft press enter …" at bounding box center [928, 238] width 226 height 126
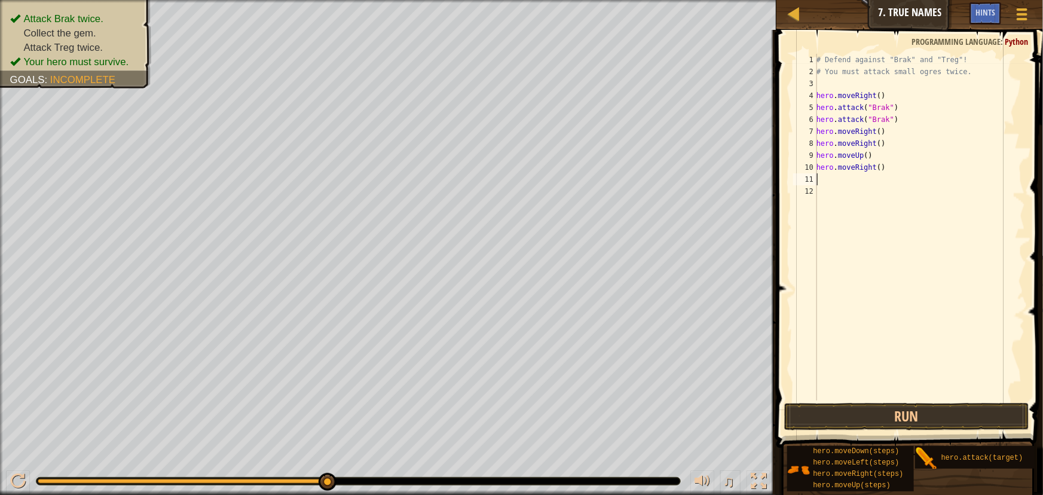
type textarea "h"
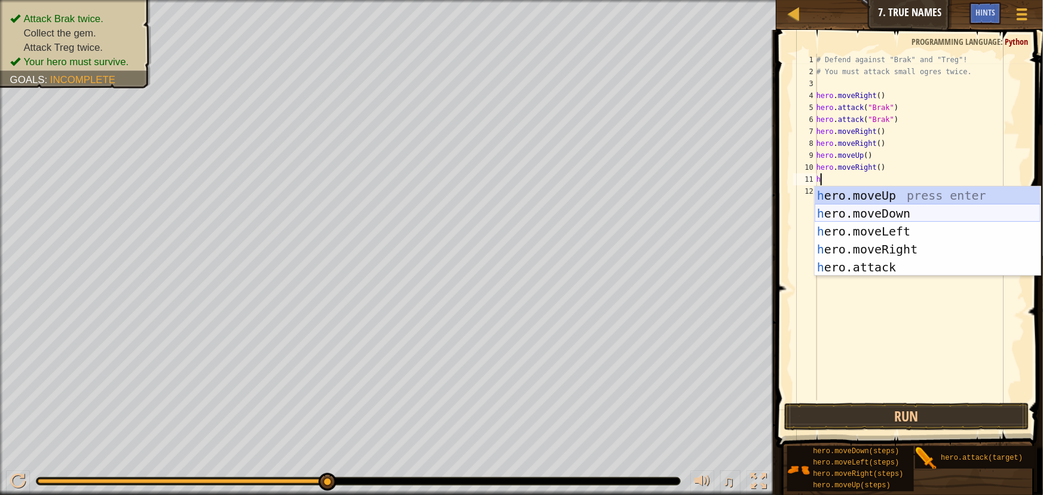
click at [950, 213] on div "h ero.moveUp press enter h ero.moveDown press enter h ero.moveLeft press enter …" at bounding box center [928, 250] width 226 height 126
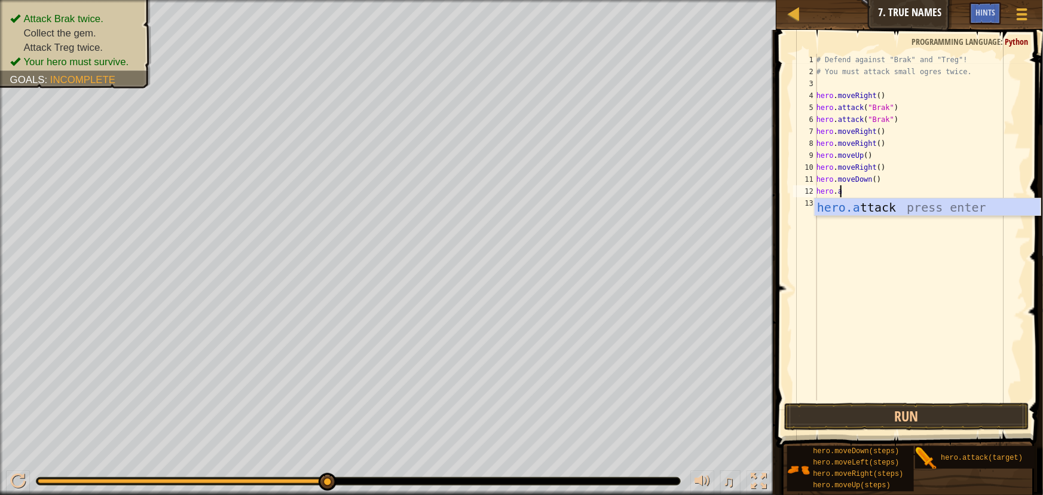
scroll to position [5, 1]
click at [945, 210] on div "hero.att ack press enter" at bounding box center [928, 225] width 226 height 54
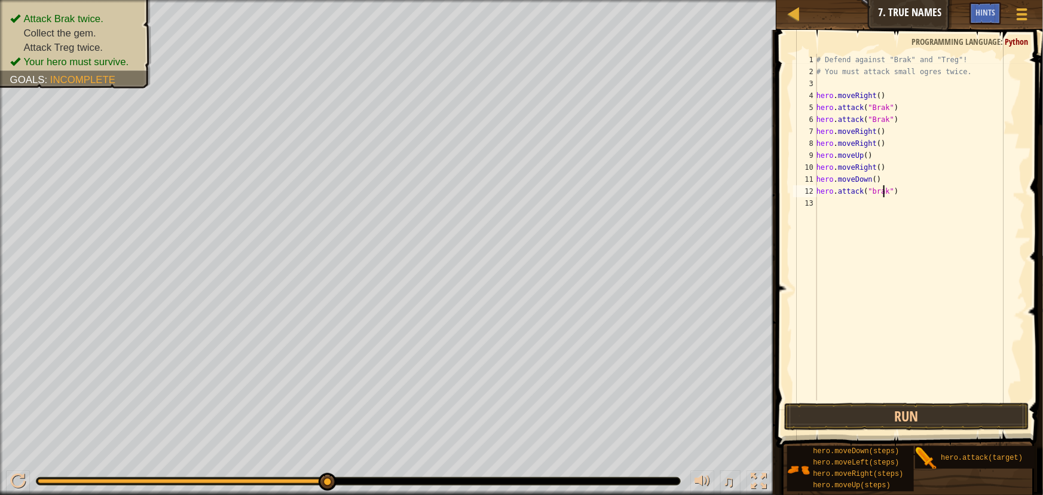
scroll to position [5, 5]
click at [895, 411] on button "Run" at bounding box center [906, 416] width 244 height 27
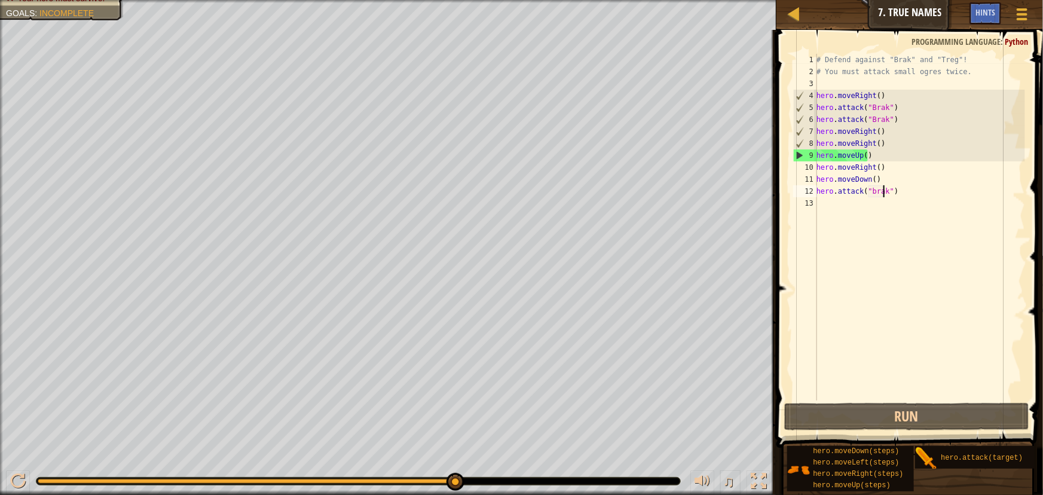
click at [8, 466] on div "♫" at bounding box center [388, 478] width 777 height 36
click at [11, 476] on div at bounding box center [18, 481] width 16 height 16
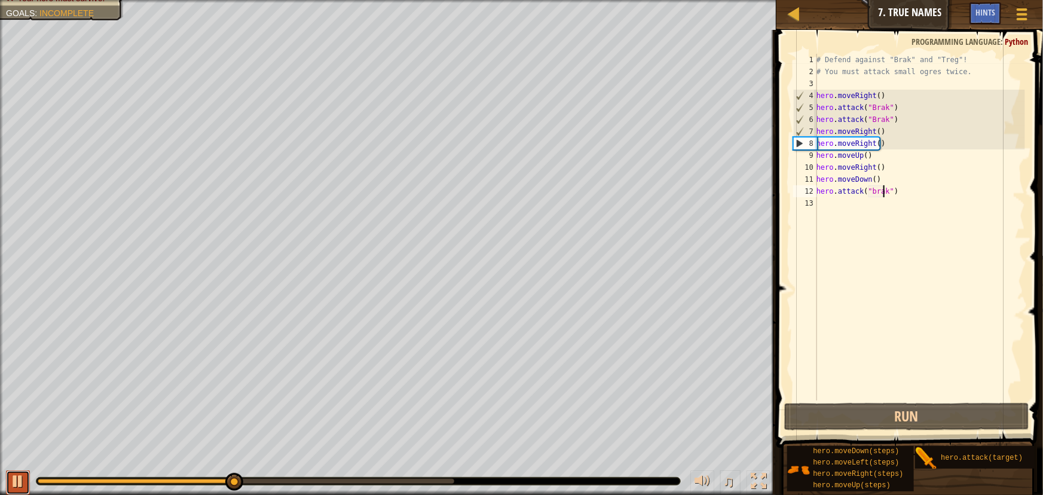
click at [13, 475] on div at bounding box center [18, 481] width 16 height 16
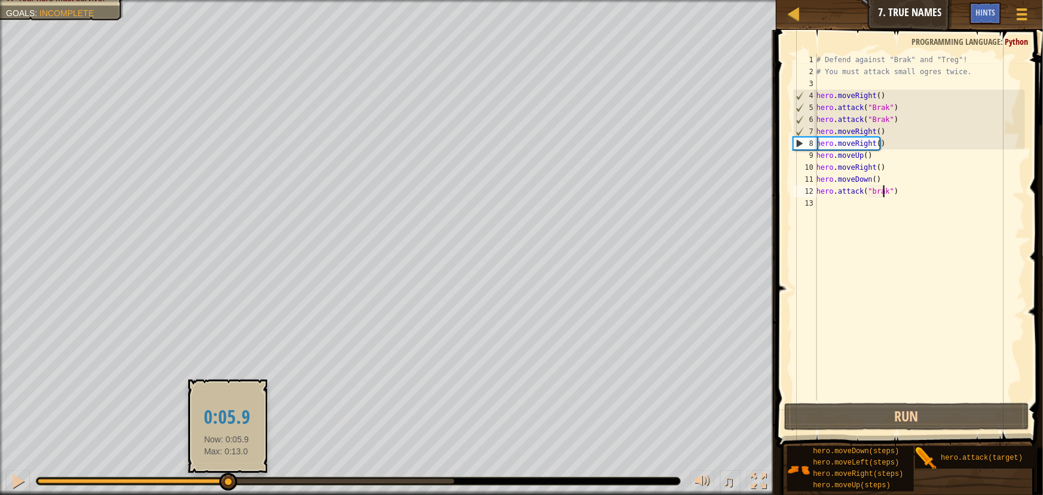
drag, startPoint x: 237, startPoint y: 484, endPoint x: 227, endPoint y: 480, distance: 11.0
click at [227, 480] on div at bounding box center [228, 482] width 18 height 18
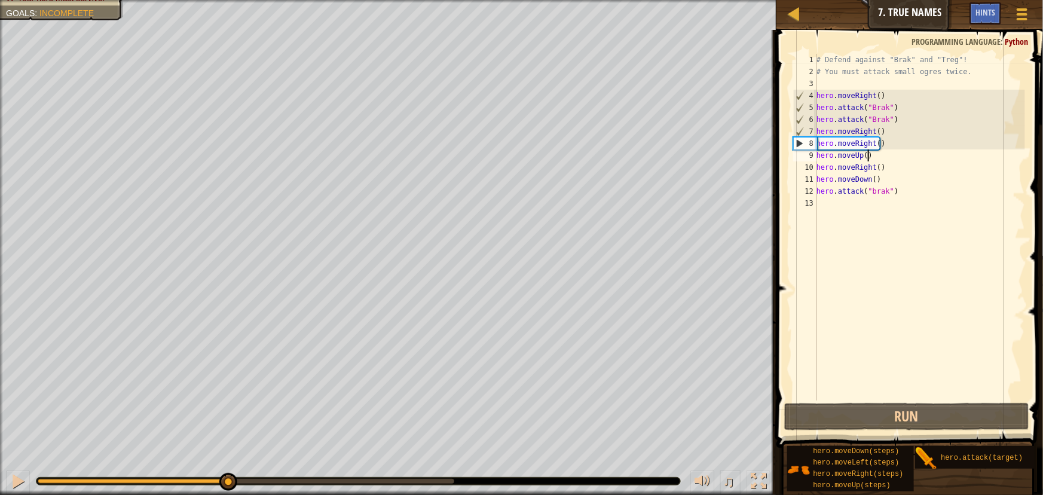
drag, startPoint x: 873, startPoint y: 157, endPoint x: 882, endPoint y: 161, distance: 9.9
click at [874, 157] on div "# Defend against "Brak" and "Treg"! # You must attack small ogres twice. hero .…" at bounding box center [919, 239] width 211 height 371
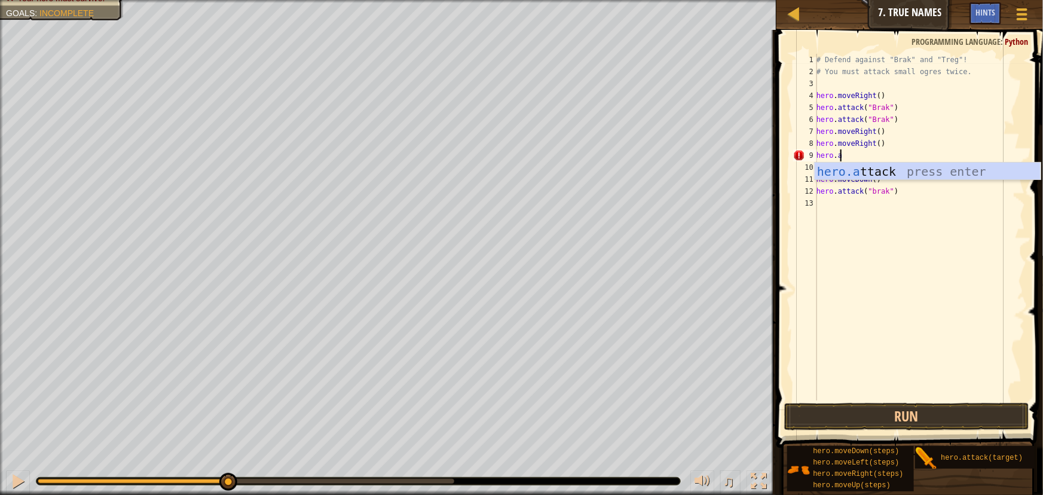
scroll to position [5, 1]
click at [880, 169] on div "hero.att ack press enter" at bounding box center [928, 190] width 226 height 54
type textarea "hero.attack("treg")"
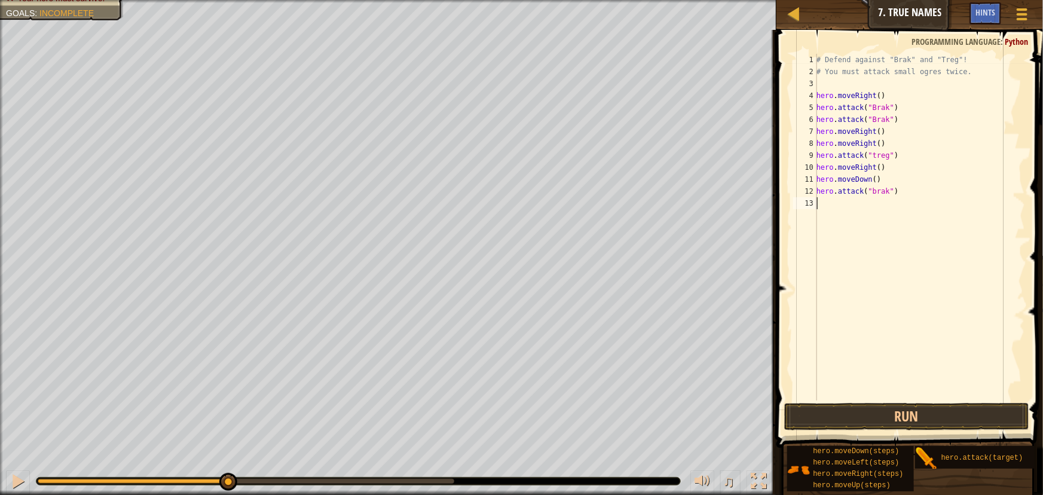
click at [928, 202] on div "# Defend against "Brak" and "Treg"! # You must attack small ogres twice. hero .…" at bounding box center [919, 239] width 211 height 371
click at [903, 194] on div "# Defend against "Brak" and "Treg"! # You must attack small ogres twice. hero .…" at bounding box center [919, 239] width 211 height 371
type textarea "h"
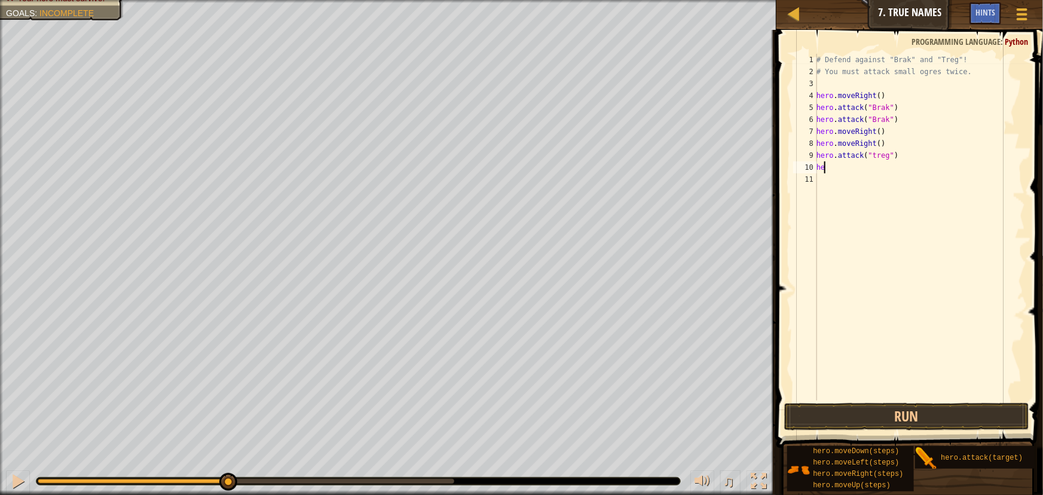
type textarea "h"
click at [887, 406] on button "Run" at bounding box center [906, 416] width 244 height 27
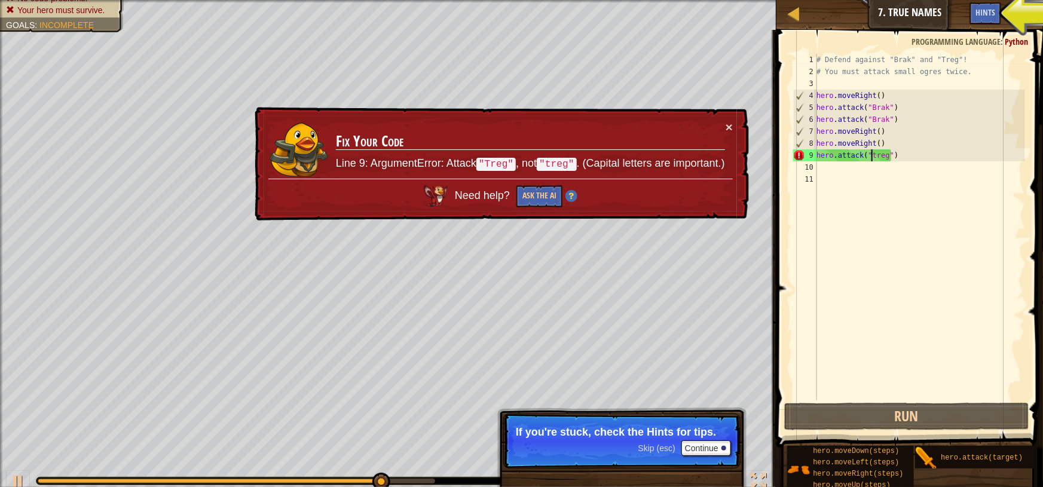
click at [872, 154] on div "# Defend against "Brak" and "Treg"! # You must attack small ogres twice. hero .…" at bounding box center [919, 239] width 211 height 371
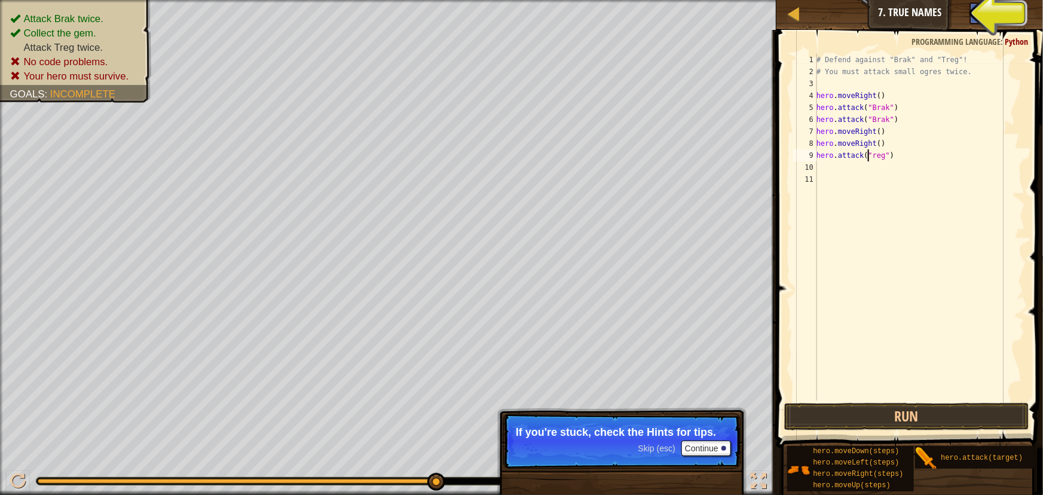
scroll to position [5, 4]
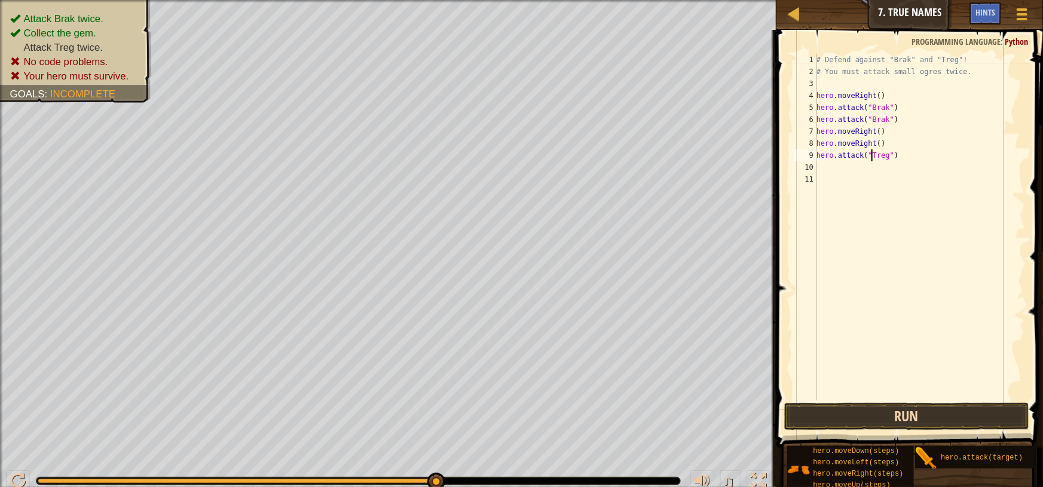
type textarea "hero.attack("Treg")"
click at [955, 421] on button "Run" at bounding box center [906, 416] width 244 height 27
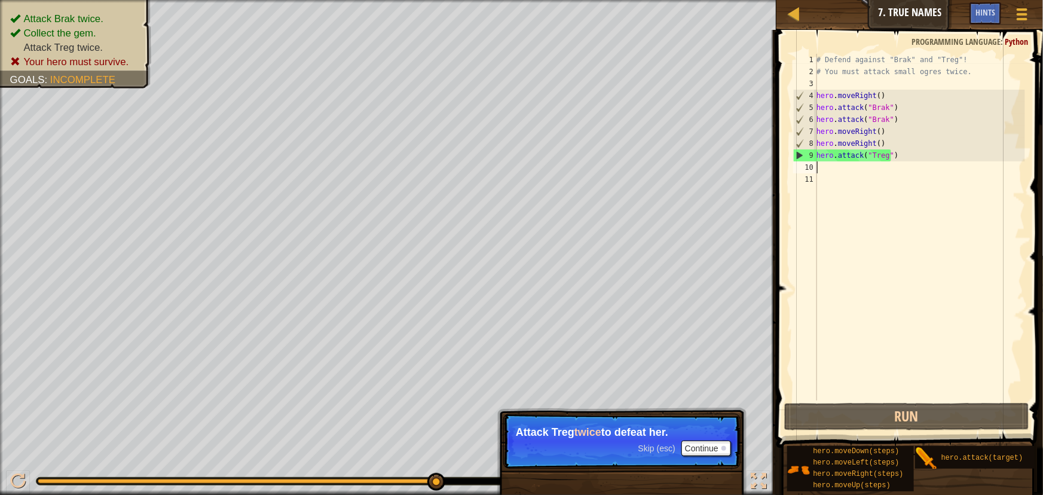
click at [842, 167] on div "# Defend against "Brak" and "Treg"! # You must attack small ogres twice. hero .…" at bounding box center [919, 239] width 211 height 371
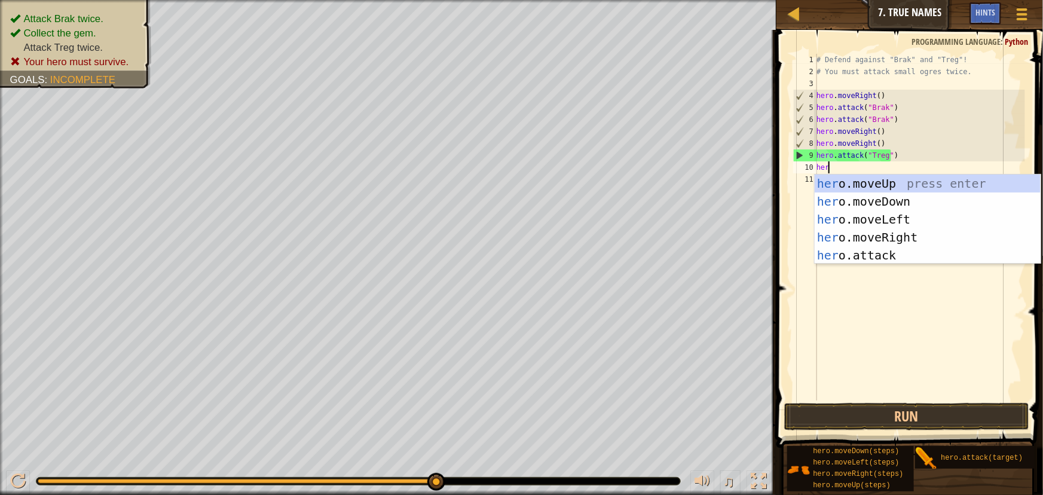
scroll to position [5, 1]
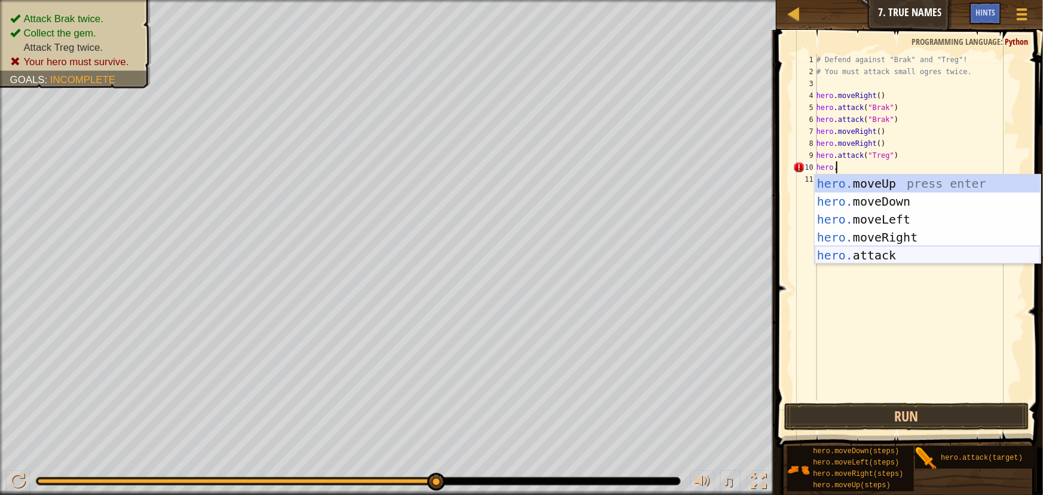
click at [880, 252] on div "hero. moveUp press enter hero. moveDown press enter hero. moveLeft press enter …" at bounding box center [928, 238] width 226 height 126
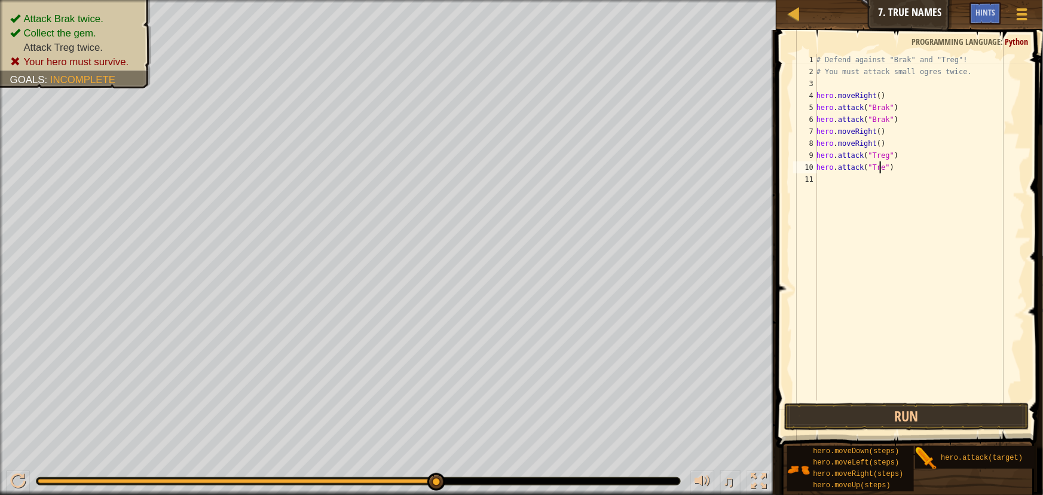
scroll to position [5, 5]
type textarea "hero.attack("Treg")"
click at [875, 411] on button "Run" at bounding box center [906, 416] width 244 height 27
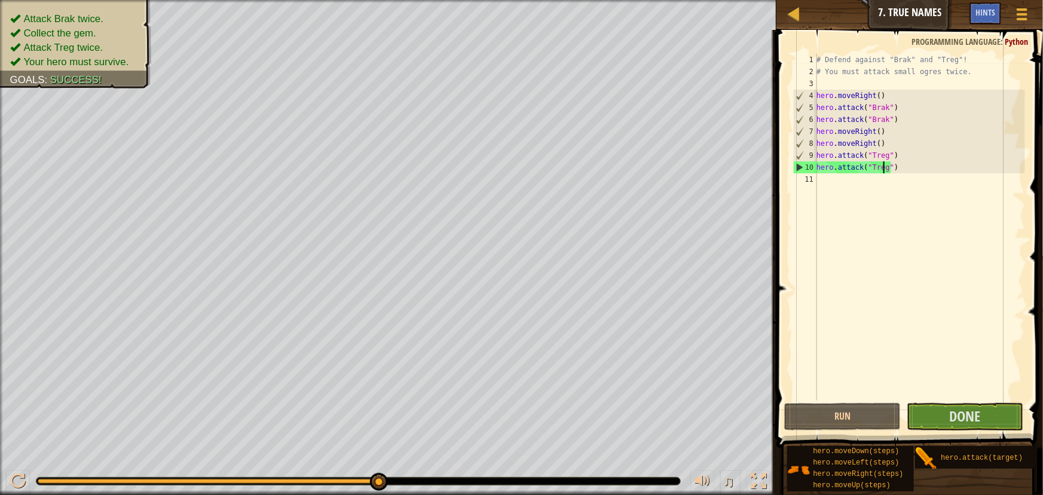
click at [840, 181] on div "# Defend against "Brak" and "Treg"! # You must attack small ogres twice. hero .…" at bounding box center [919, 239] width 211 height 371
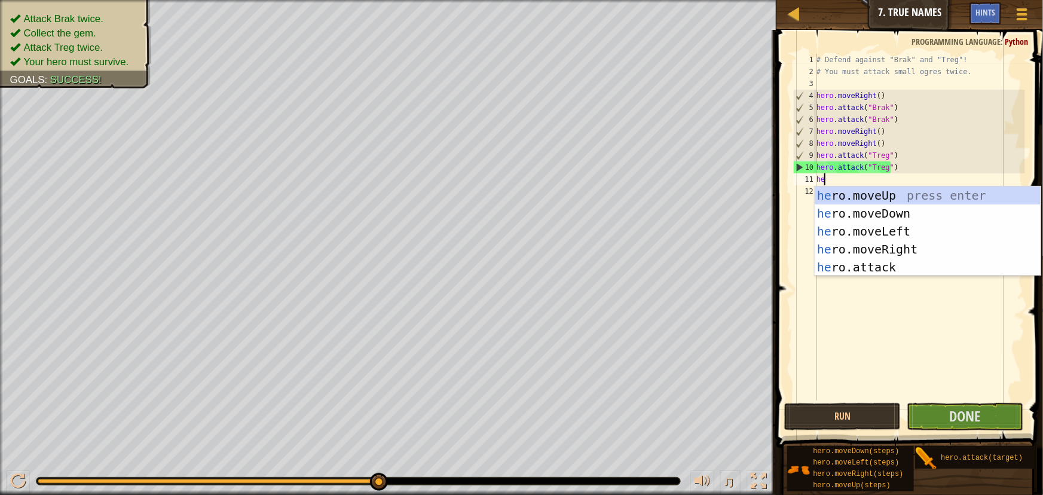
type textarea "her"
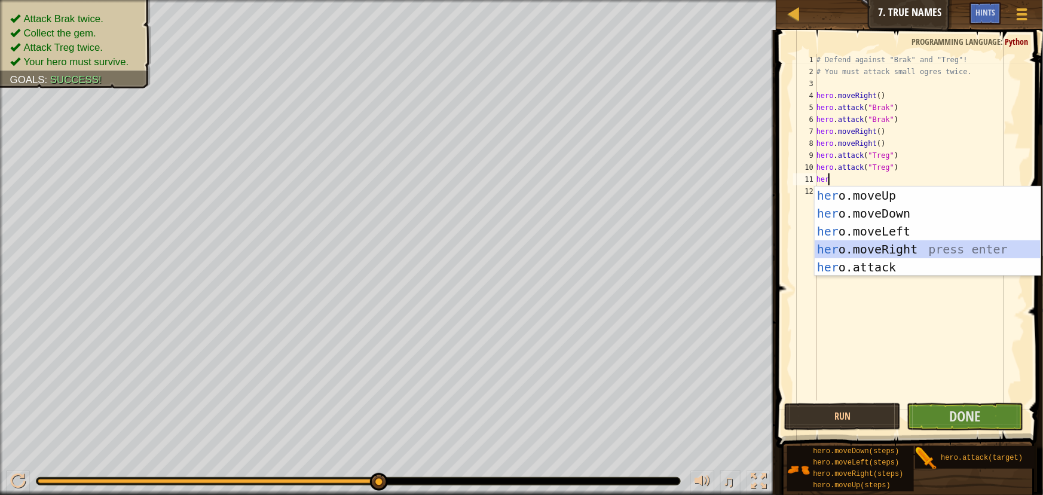
click at [901, 245] on div "her o.moveUp press enter her o.moveDown press enter her o.moveLeft press enter …" at bounding box center [928, 250] width 226 height 126
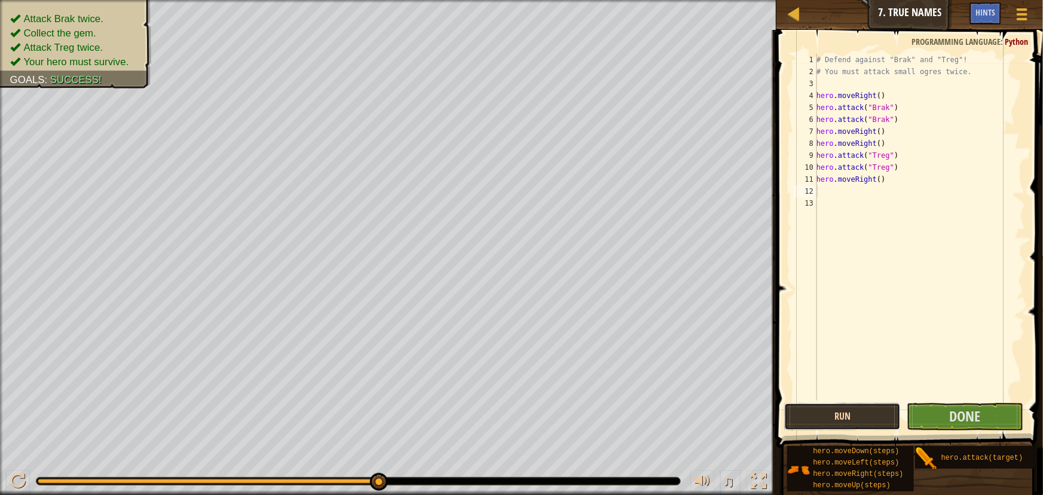
click at [878, 416] on button "Run" at bounding box center [842, 416] width 117 height 27
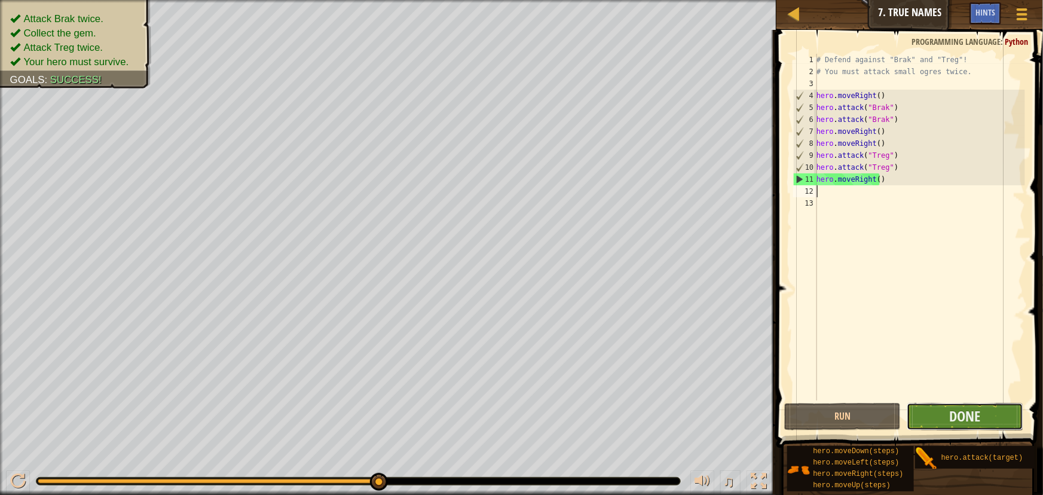
click at [933, 404] on button "Done" at bounding box center [965, 416] width 117 height 27
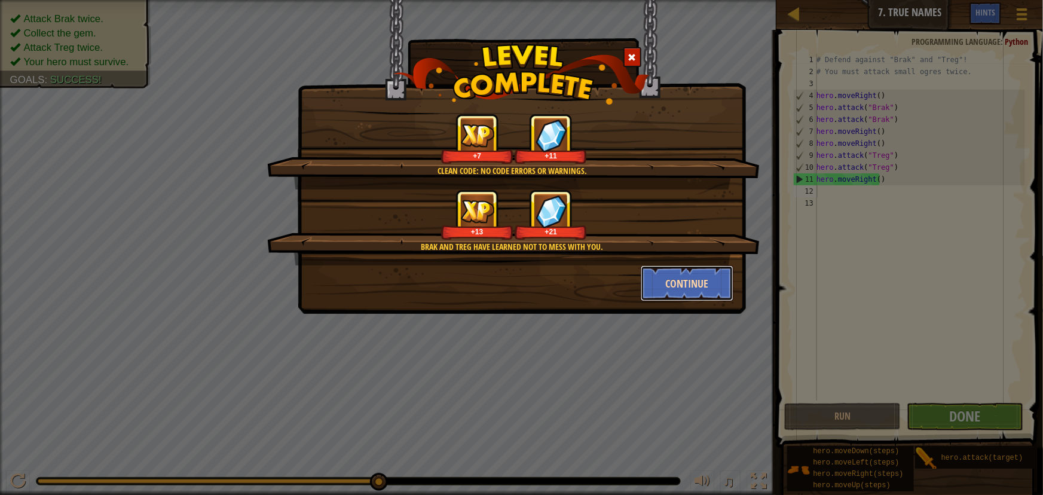
click at [681, 277] on button "Continue" at bounding box center [687, 283] width 93 height 36
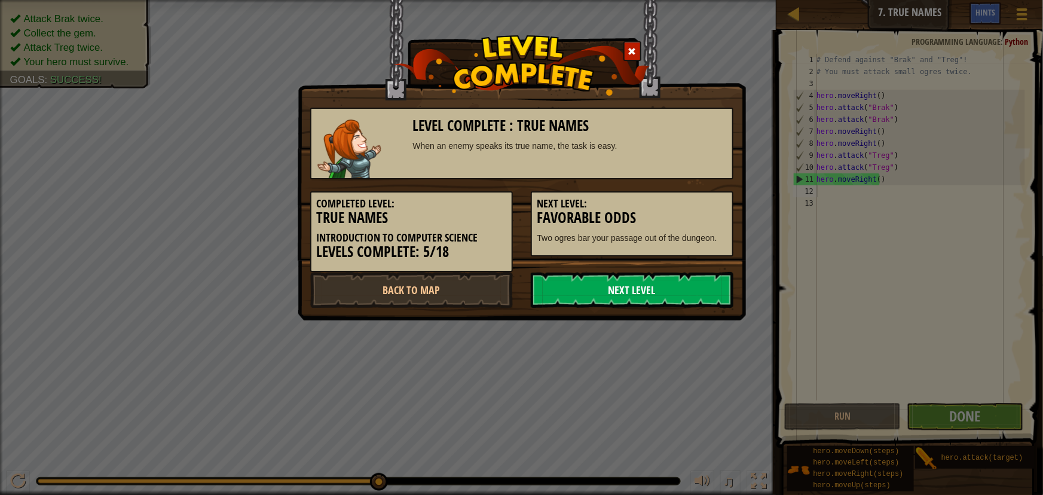
click at [672, 293] on link "Next Level" at bounding box center [632, 290] width 203 height 36
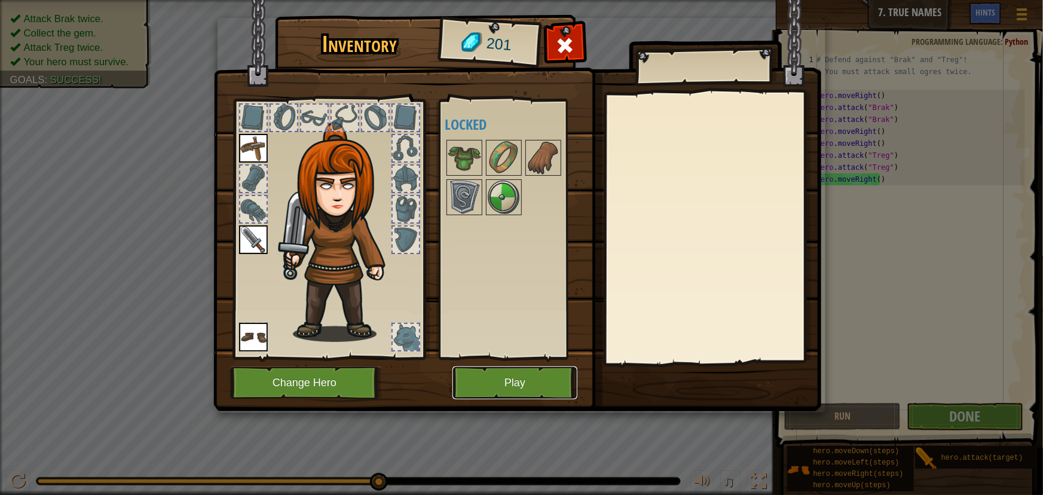
click at [504, 378] on button "Play" at bounding box center [515, 382] width 125 height 33
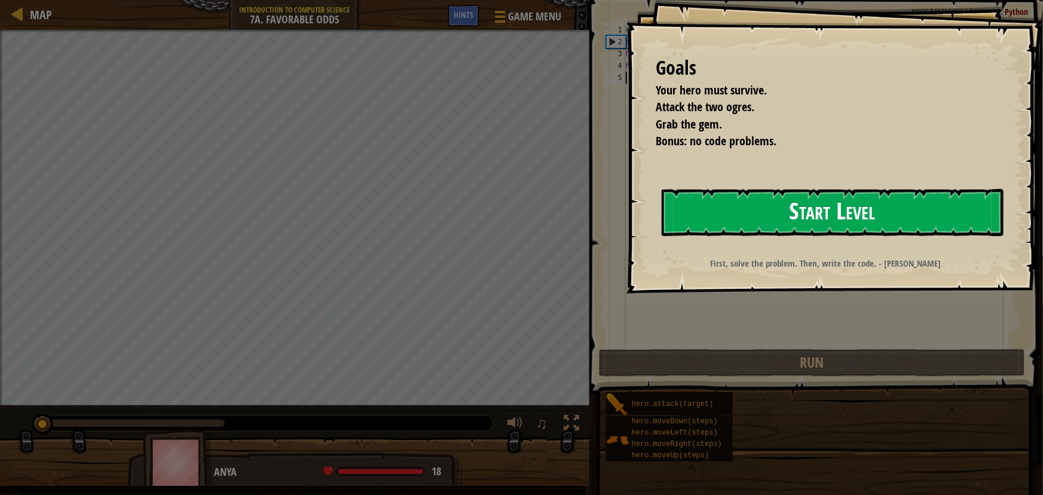
click at [802, 229] on button "Start Level" at bounding box center [833, 212] width 342 height 47
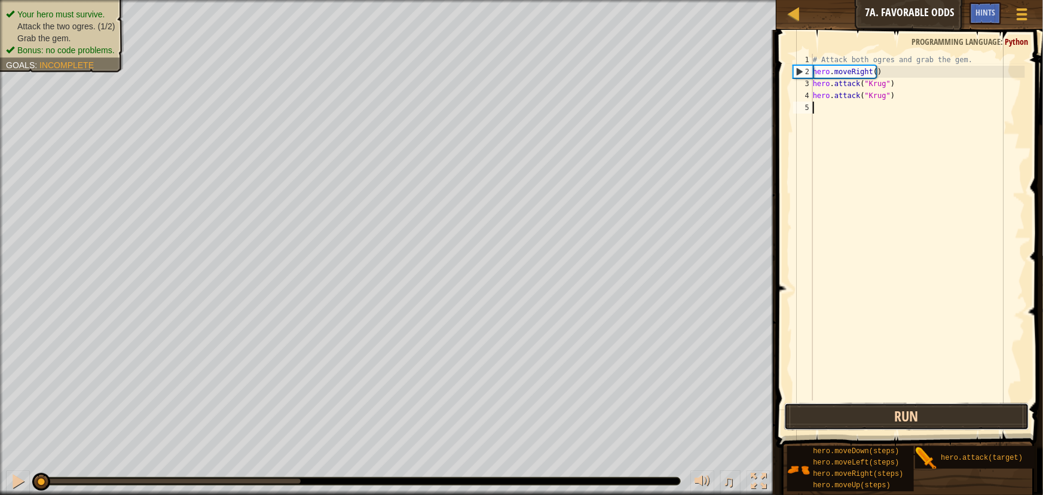
click at [915, 415] on button "Run" at bounding box center [906, 416] width 244 height 27
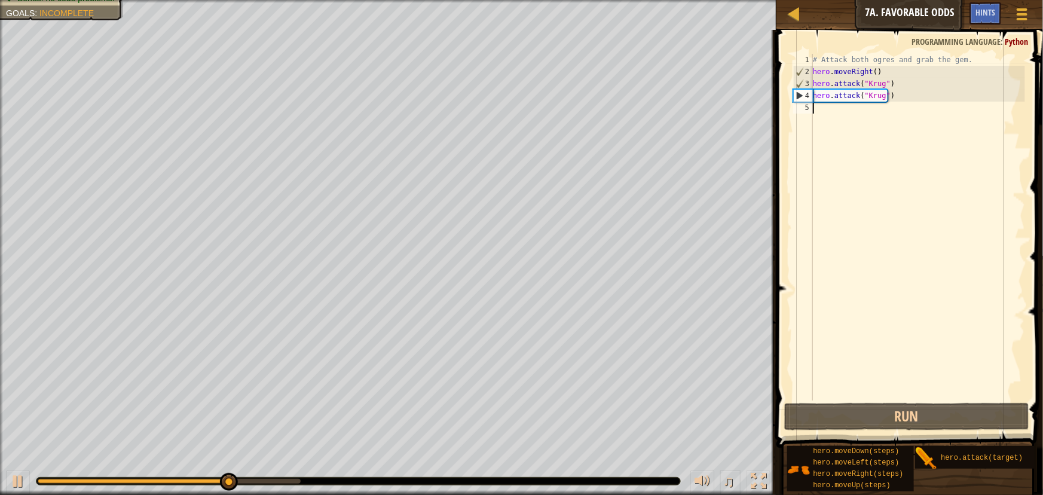
scroll to position [5, 0]
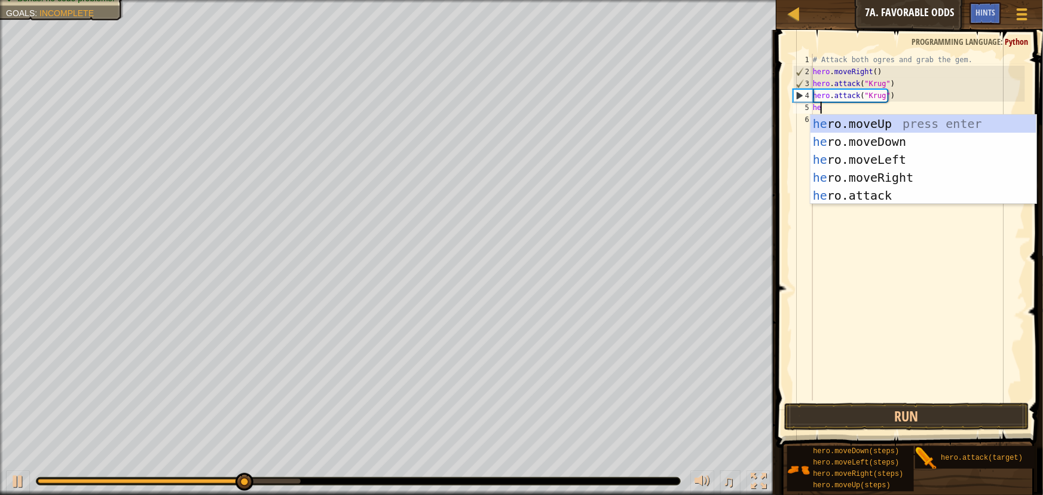
type textarea "her"
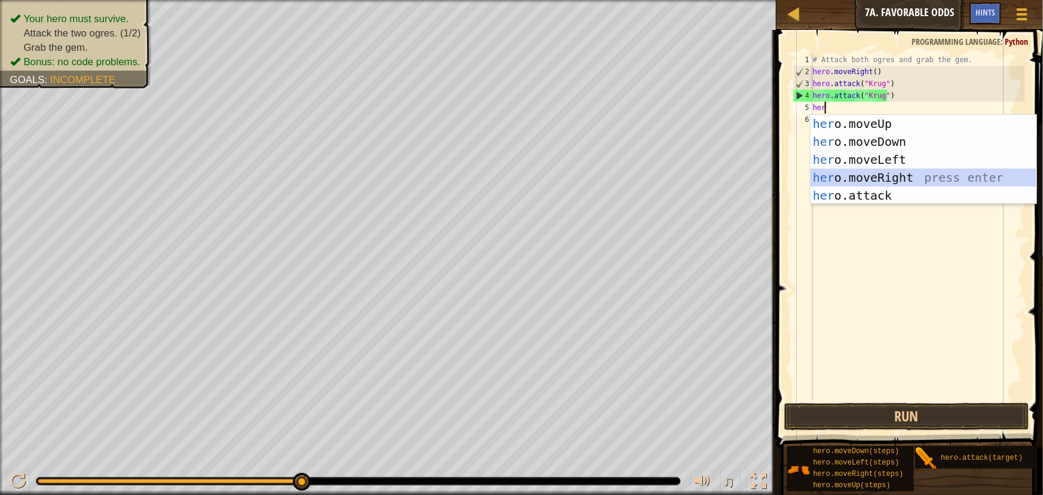
click at [866, 173] on div "her o.moveUp press enter her o.moveDown press enter her o.moveLeft press enter …" at bounding box center [924, 178] width 226 height 126
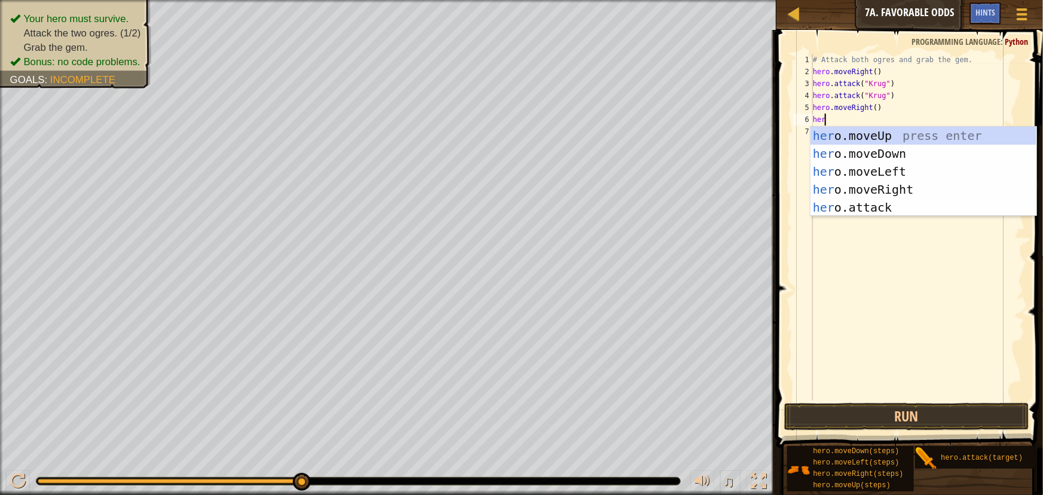
type textarea "hero"
click at [875, 137] on div "hero .moveUp press enter hero .moveDown press enter hero .moveLeft press enter …" at bounding box center [924, 190] width 226 height 126
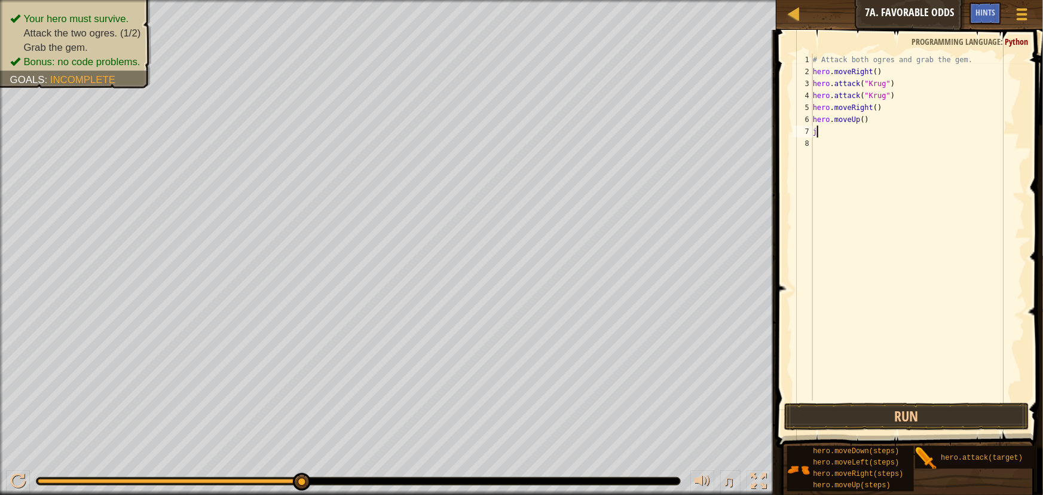
type textarea "j"
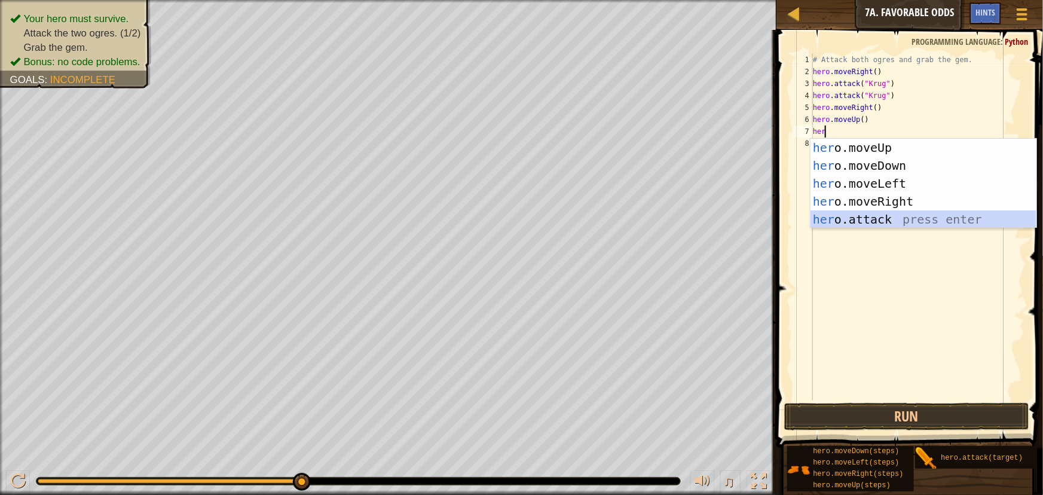
click at [882, 219] on div "her o.moveUp press enter her o.moveDown press enter her o.moveLeft press enter …" at bounding box center [924, 202] width 226 height 126
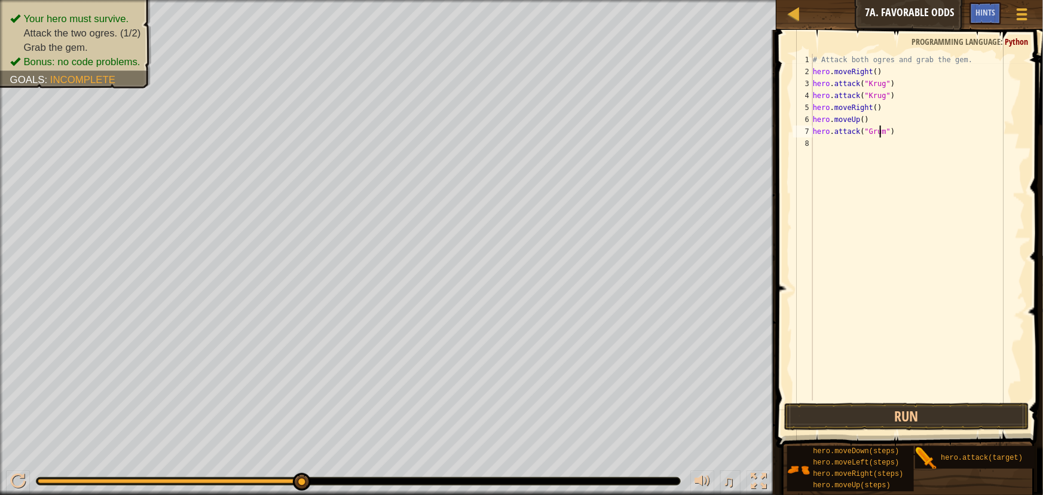
type textarea "hero.attack("Grump")"
click at [829, 148] on div "# Attack both ogres and grab the gem. hero . moveRight ( ) hero . attack ( "[PE…" at bounding box center [918, 239] width 215 height 371
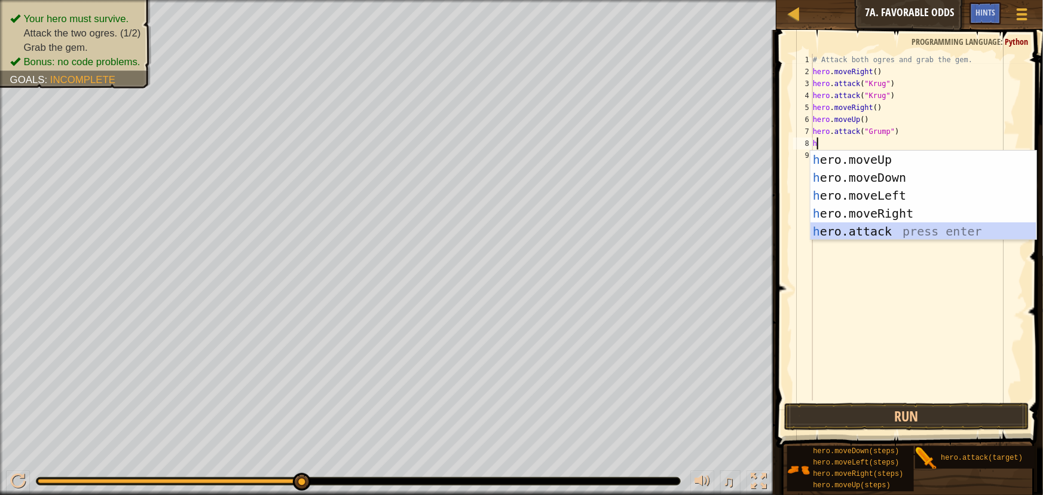
click at [893, 225] on div "h ero.moveUp press enter h ero.moveDown press enter h ero.moveLeft press enter …" at bounding box center [924, 214] width 226 height 126
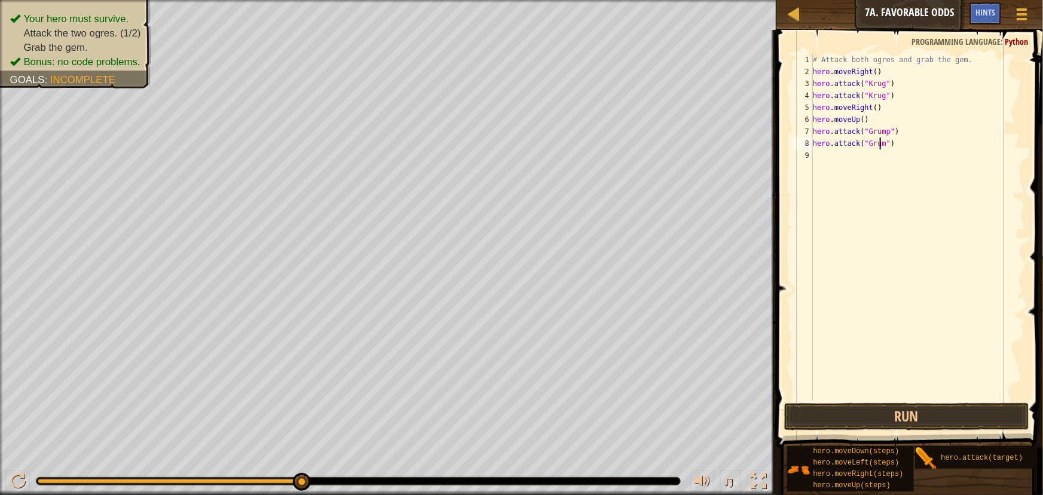
type textarea "hero.attack("Grump")"
click at [867, 159] on div "# Attack both ogres and grab the gem. hero . moveRight ( ) hero . attack ( "[PE…" at bounding box center [918, 239] width 215 height 371
type textarea "h"
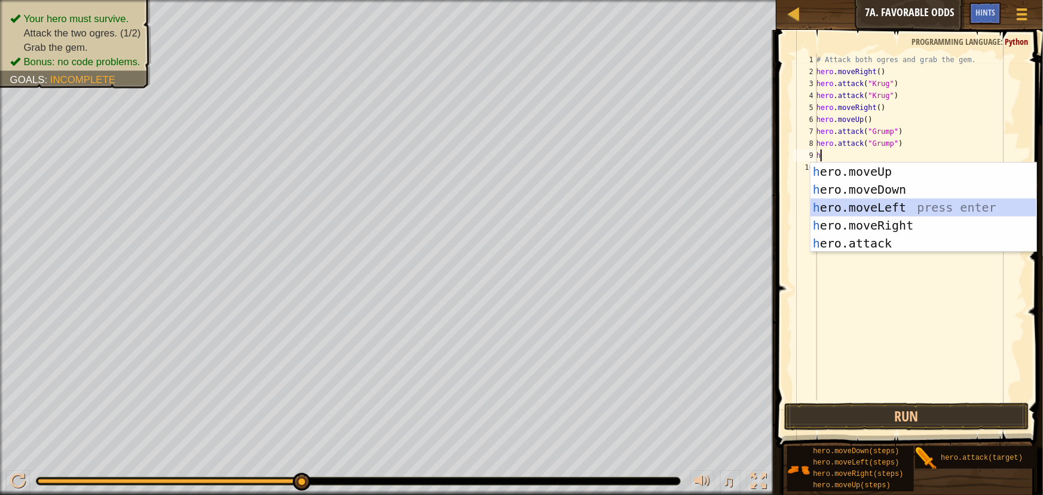
click at [886, 206] on div "h ero.moveUp press enter h ero.moveDown press enter h ero.moveLeft press enter …" at bounding box center [924, 226] width 226 height 126
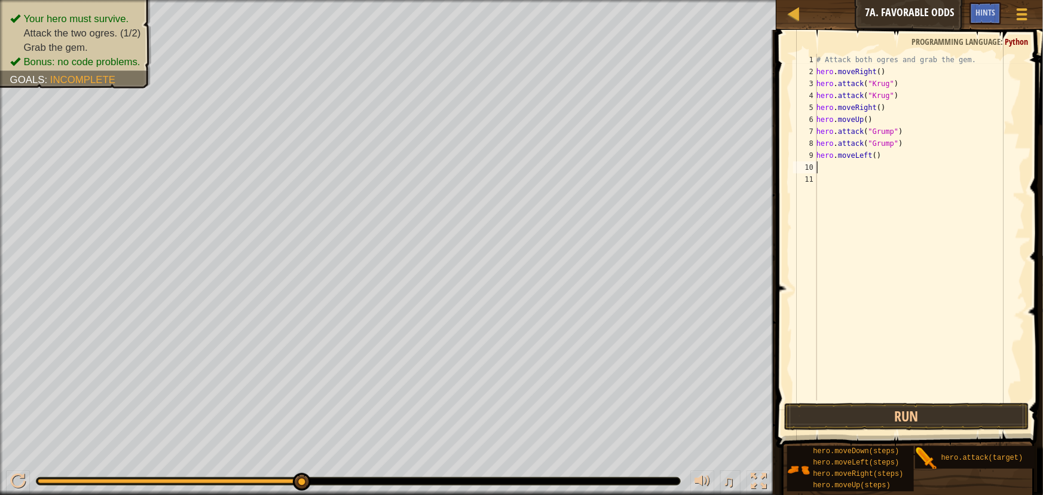
click at [872, 155] on div "# Attack both ogres and grab the gem. hero . moveRight ( ) hero . attack ( "[PE…" at bounding box center [919, 239] width 211 height 371
type textarea "hero.moveLeft(2)"
click at [818, 415] on button "Run" at bounding box center [906, 416] width 244 height 27
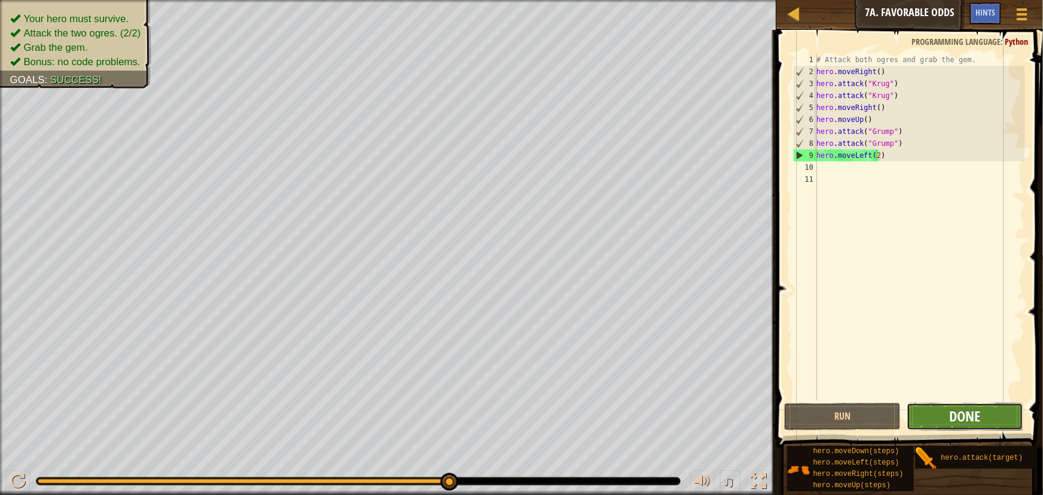
click at [964, 417] on span "Done" at bounding box center [964, 415] width 31 height 19
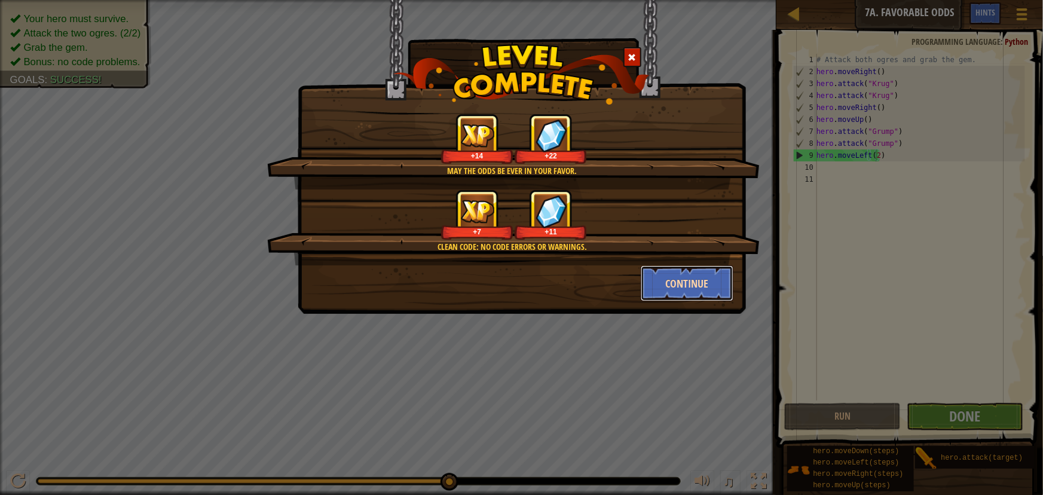
click at [687, 282] on button "Continue" at bounding box center [687, 283] width 93 height 36
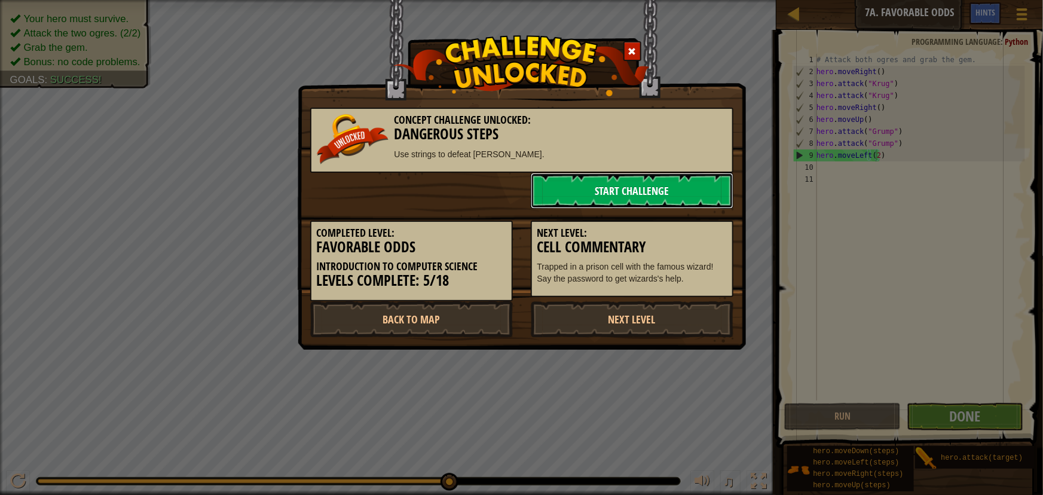
click at [649, 197] on link "Start Challenge" at bounding box center [632, 191] width 203 height 36
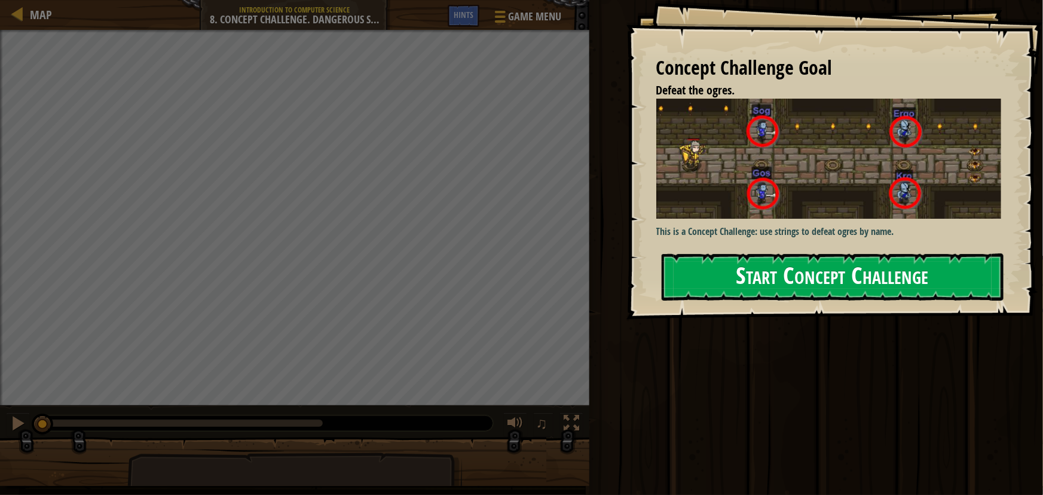
click at [809, 271] on button "Start Concept Challenge" at bounding box center [833, 276] width 342 height 47
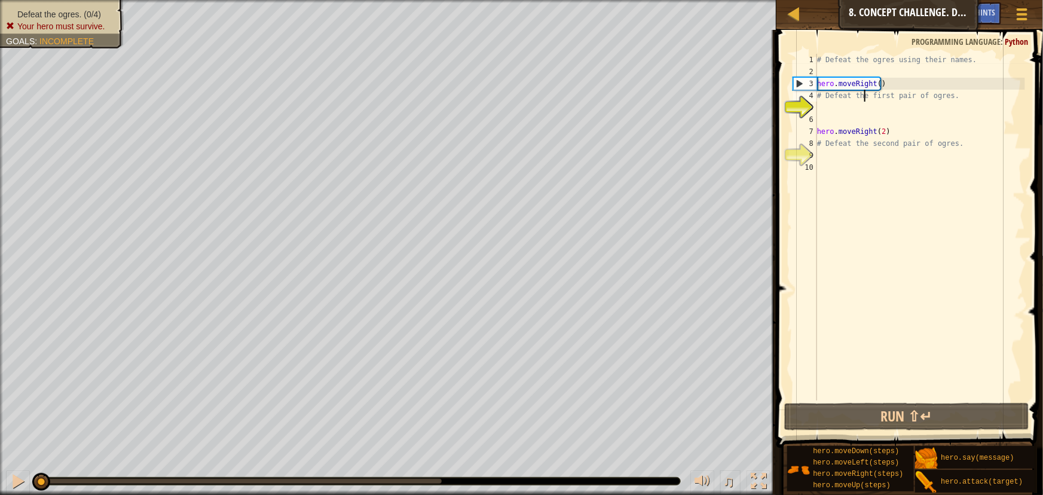
click at [864, 94] on div "# Defeat the ogres using their names. hero . moveRight ( ) # Defeat the first p…" at bounding box center [920, 239] width 210 height 371
type textarea "# Defeat the first pair of ogres."
click at [833, 105] on div "# Defeat the ogres using their names. hero . moveRight ( ) # Defeat the first p…" at bounding box center [920, 239] width 210 height 371
click at [836, 173] on div "# Defeat the ogres using their names. hero . moveRight ( ) # Defeat the first p…" at bounding box center [920, 239] width 210 height 371
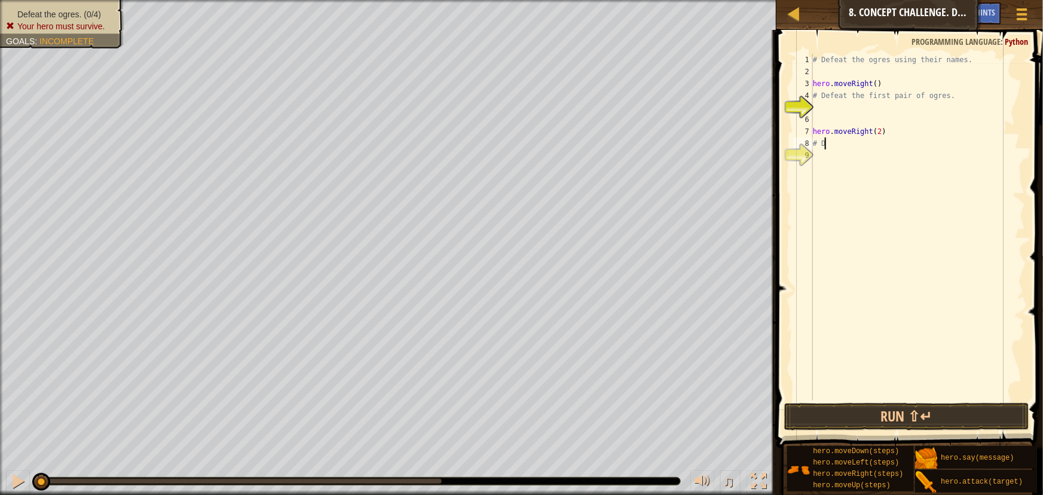
type textarea "#"
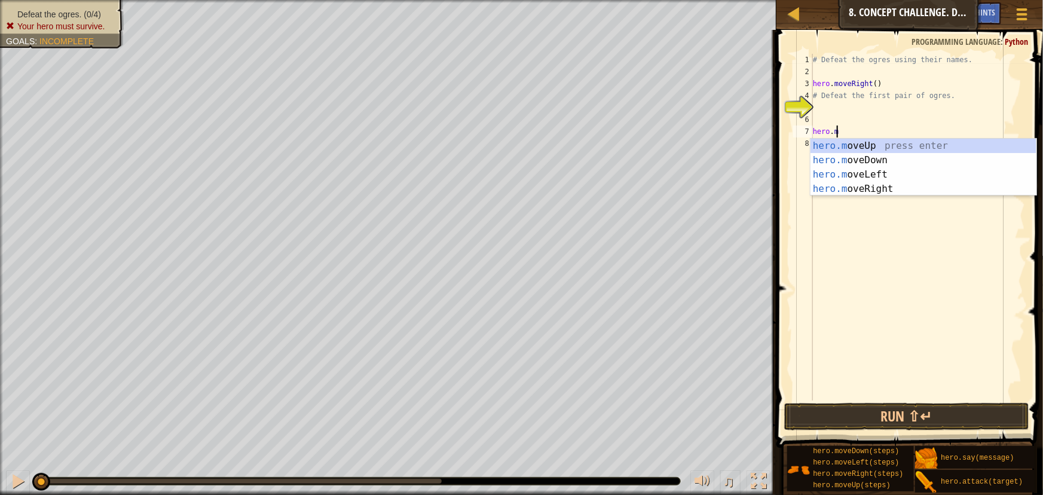
type textarea "h"
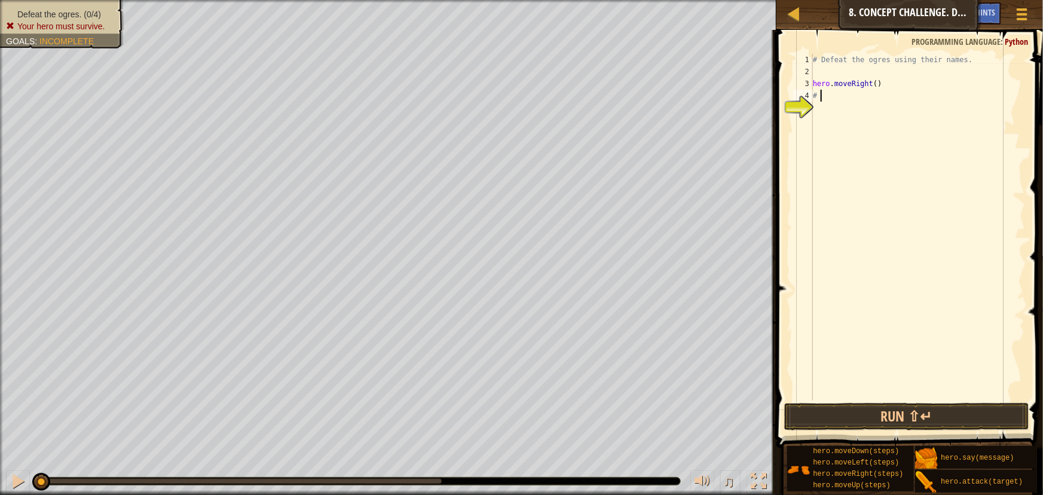
type textarea "#"
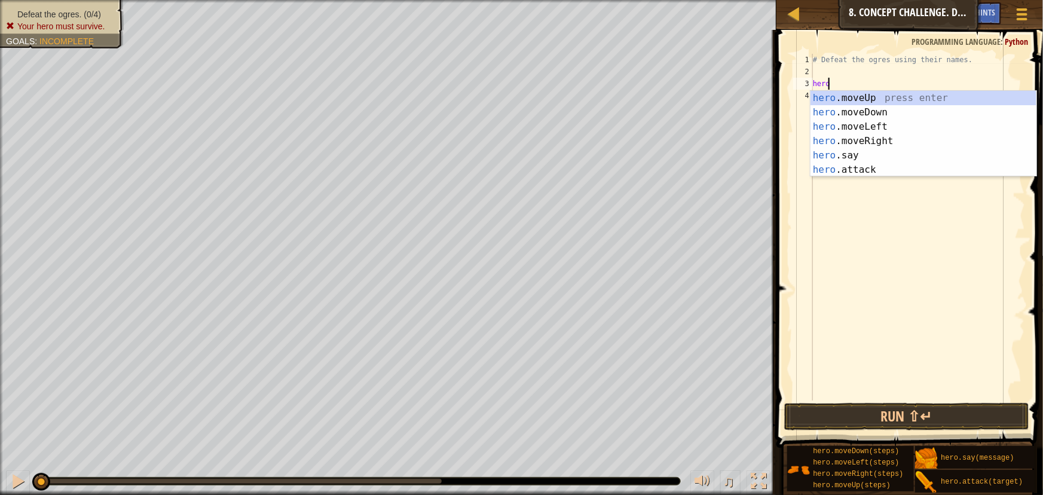
type textarea "h"
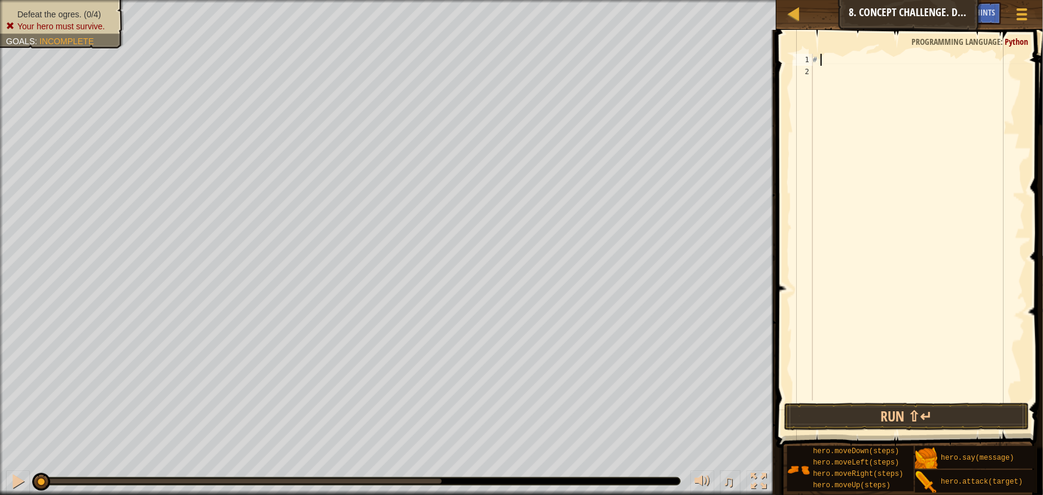
type textarea "#"
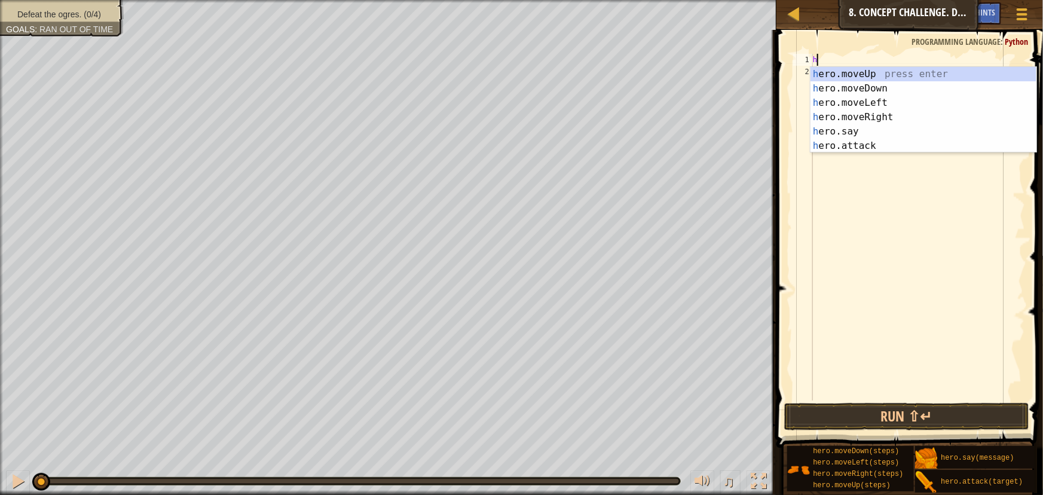
scroll to position [5, 0]
type textarea "her"
click at [879, 112] on div "her o.moveUp press enter her o.moveDown press enter her o.moveLeft press enter …" at bounding box center [924, 124] width 226 height 115
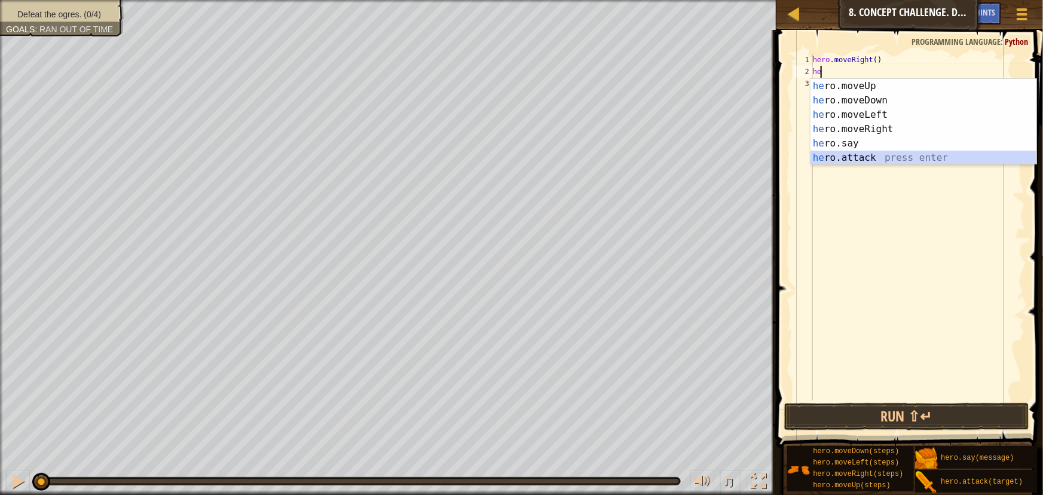
click at [873, 155] on div "he ro.moveUp press enter he ro.moveDown press enter he ro.moveLeft press enter …" at bounding box center [924, 136] width 226 height 115
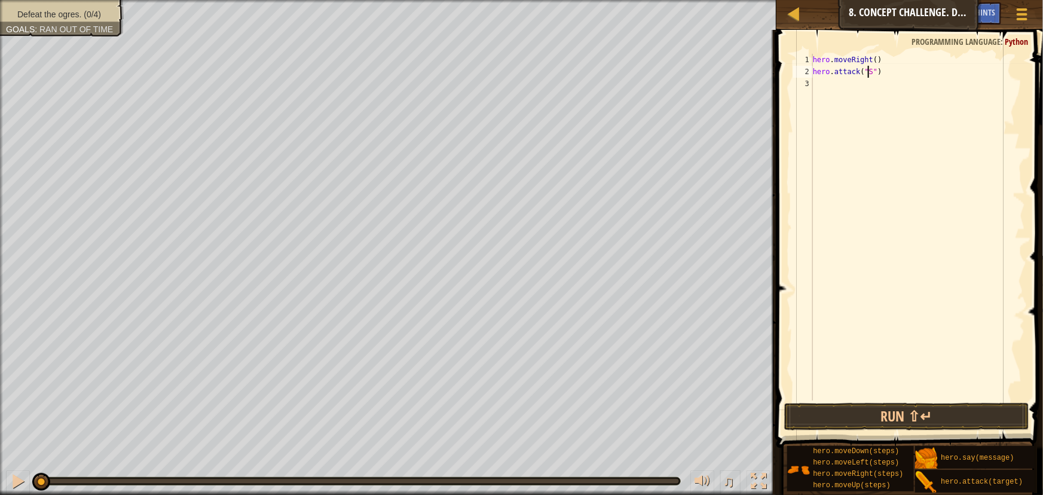
scroll to position [5, 5]
type textarea "hero.attack("Sog")"
click at [818, 88] on div "hero . moveRight ( ) hero . attack ( "Sog" )" at bounding box center [918, 239] width 215 height 371
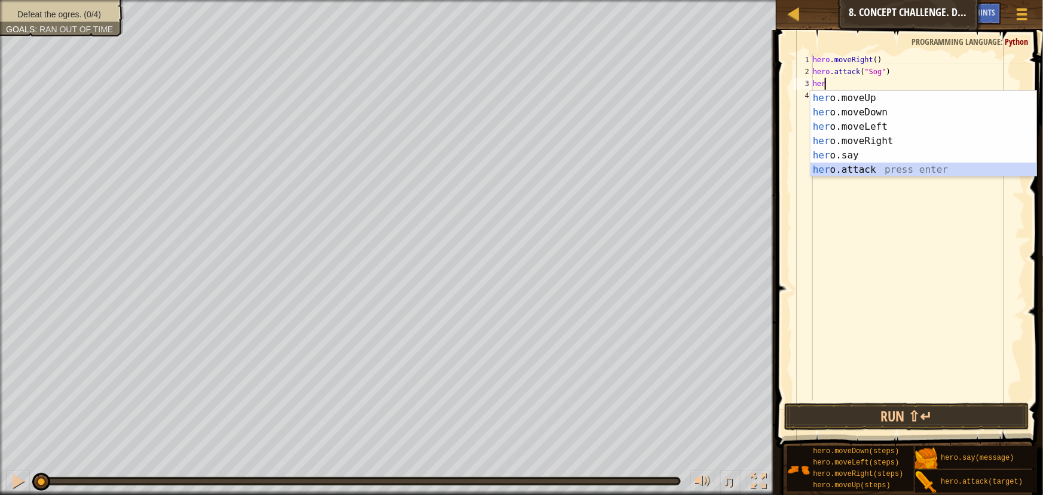
drag, startPoint x: 891, startPoint y: 167, endPoint x: 887, endPoint y: 160, distance: 7.5
click at [890, 167] on div "her o.moveUp press enter her o.moveDown press enter her o.moveLeft press enter …" at bounding box center [924, 148] width 226 height 115
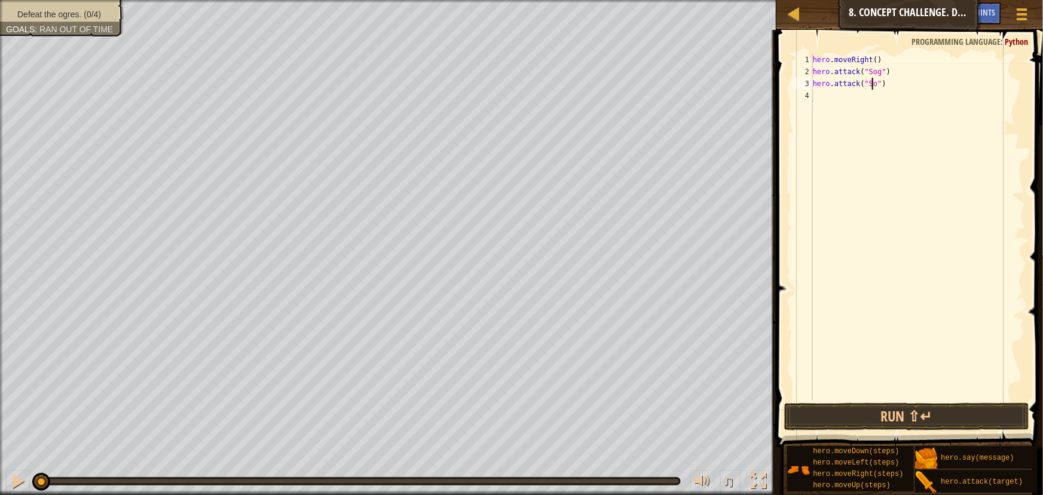
type textarea "hero.attack("Sog")"
click at [825, 99] on div "hero . moveRight ( ) hero . attack ( "Sog" ) hero . attack ( "Sog" )" at bounding box center [918, 239] width 215 height 371
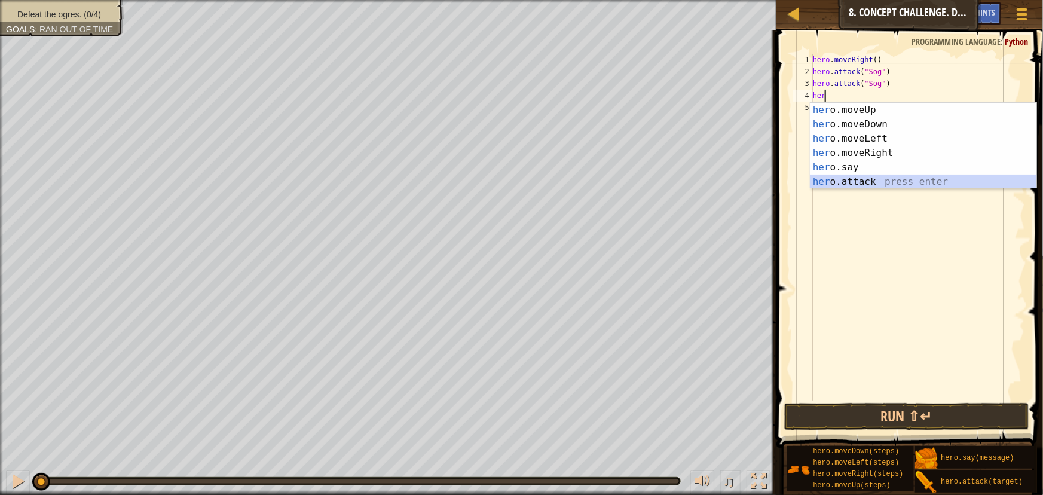
click at [850, 186] on div "her o.moveUp press enter her o.moveDown press enter her o.moveLeft press enter …" at bounding box center [924, 160] width 226 height 115
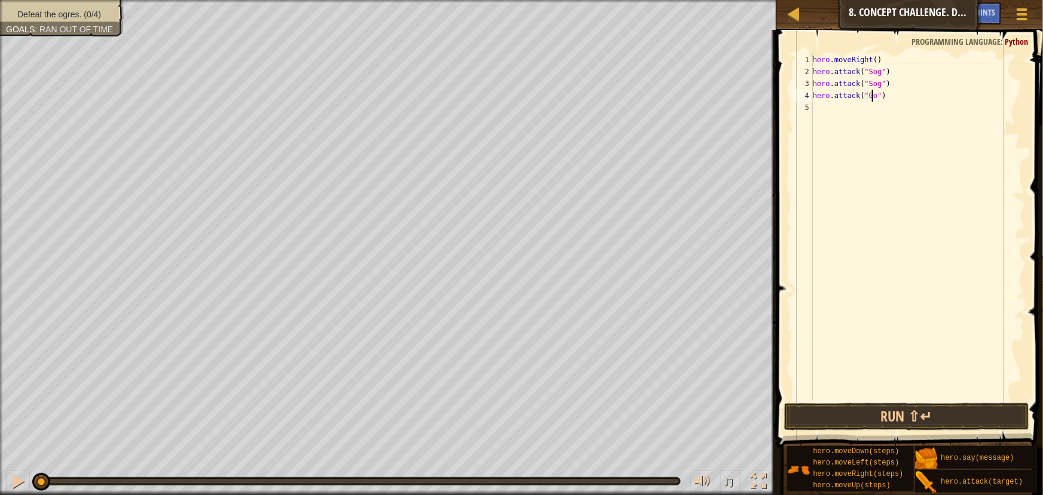
type textarea "hero.attack("Gos")"
click at [923, 100] on div "hero . moveRight ( ) hero . attack ( "Sog" ) hero . attack ( "Sog" ) hero . att…" at bounding box center [918, 239] width 215 height 371
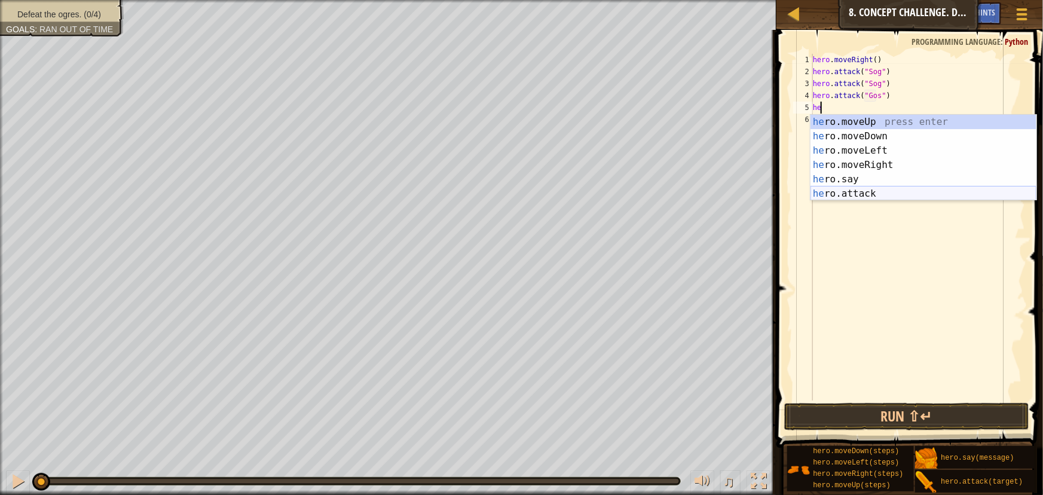
click at [855, 192] on div "he ro.moveUp press enter he ro.moveDown press enter he ro.moveLeft press enter …" at bounding box center [924, 172] width 226 height 115
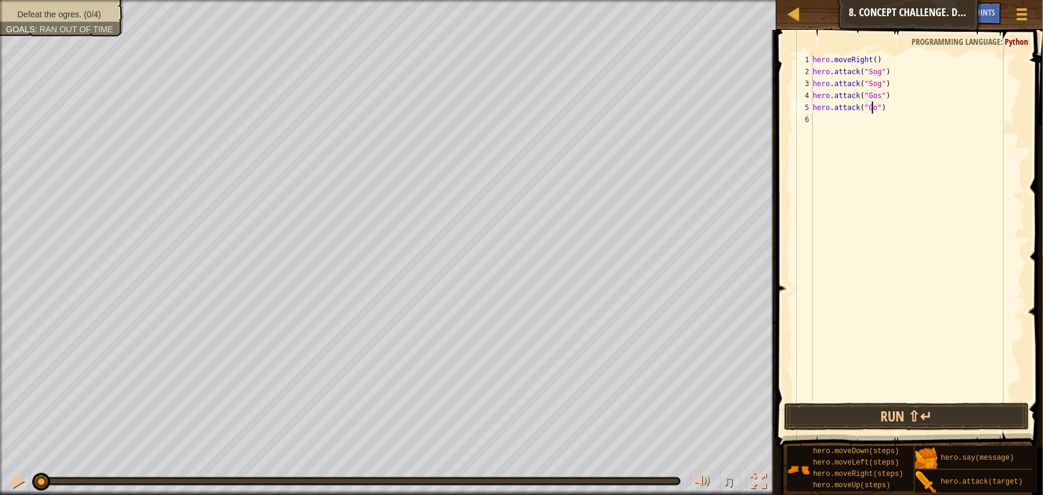
scroll to position [5, 5]
type textarea "hero.attack("Gos")"
click at [910, 409] on button "Run ⇧↵" at bounding box center [906, 416] width 244 height 27
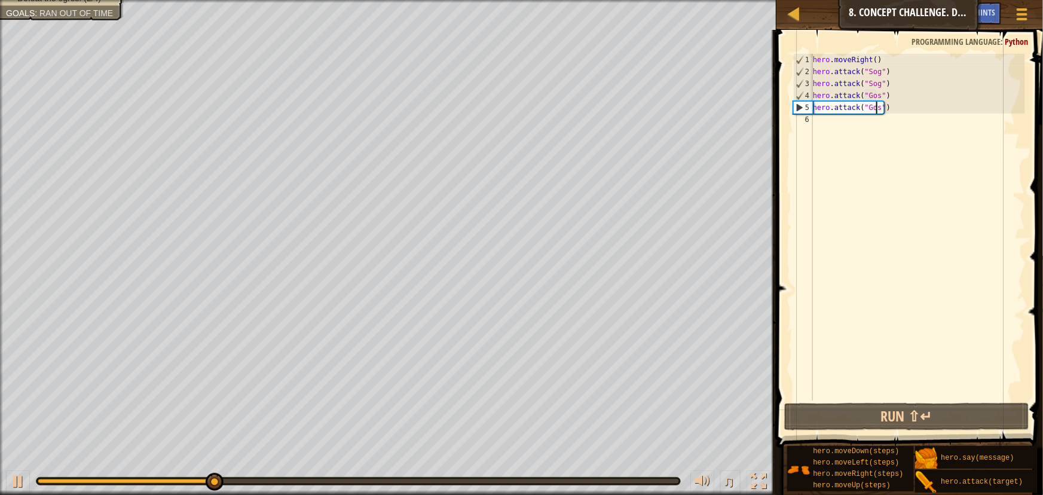
click at [852, 123] on div "hero . moveRight ( ) hero . attack ( "Sog" ) hero . attack ( "Sog" ) hero . att…" at bounding box center [918, 239] width 215 height 371
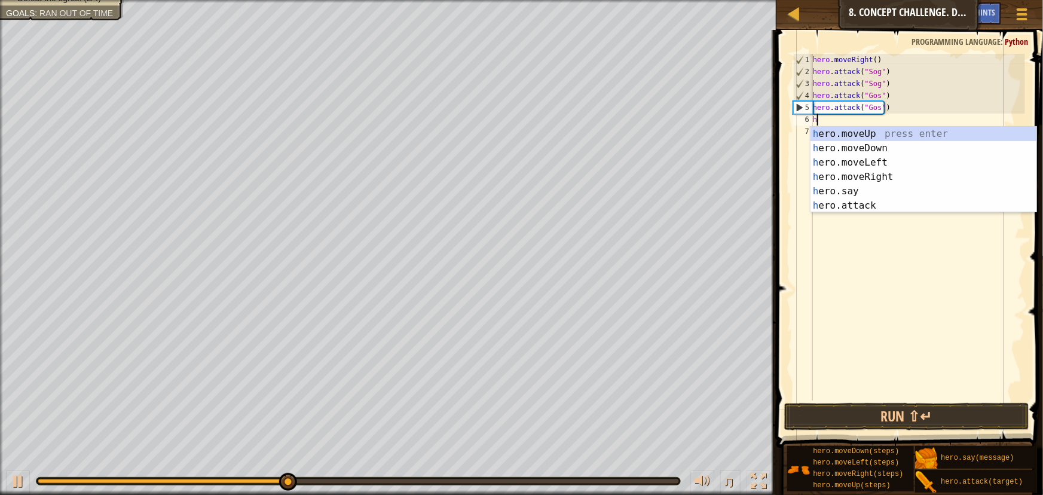
type textarea "he"
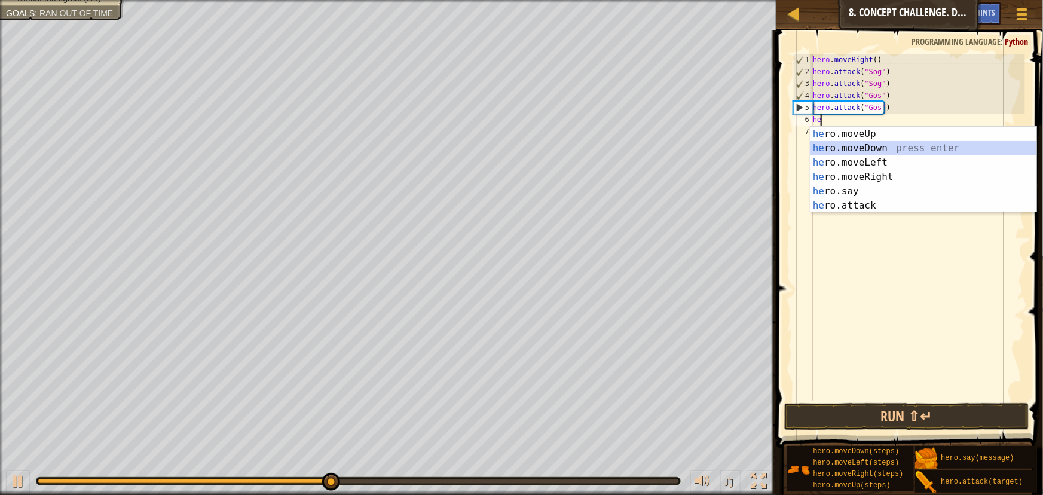
click at [863, 146] on div "he ro.moveUp press enter he ro.moveDown press enter he ro.moveLeft press enter …" at bounding box center [924, 184] width 226 height 115
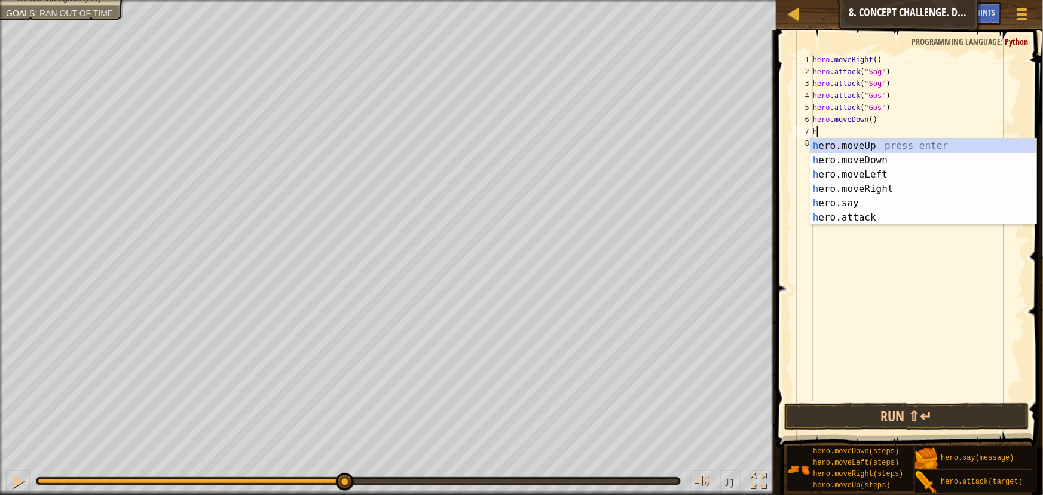
type textarea "he"
click at [873, 145] on div "he ro.moveUp press enter he ro.moveDown press enter he ro.moveLeft press enter …" at bounding box center [924, 196] width 226 height 115
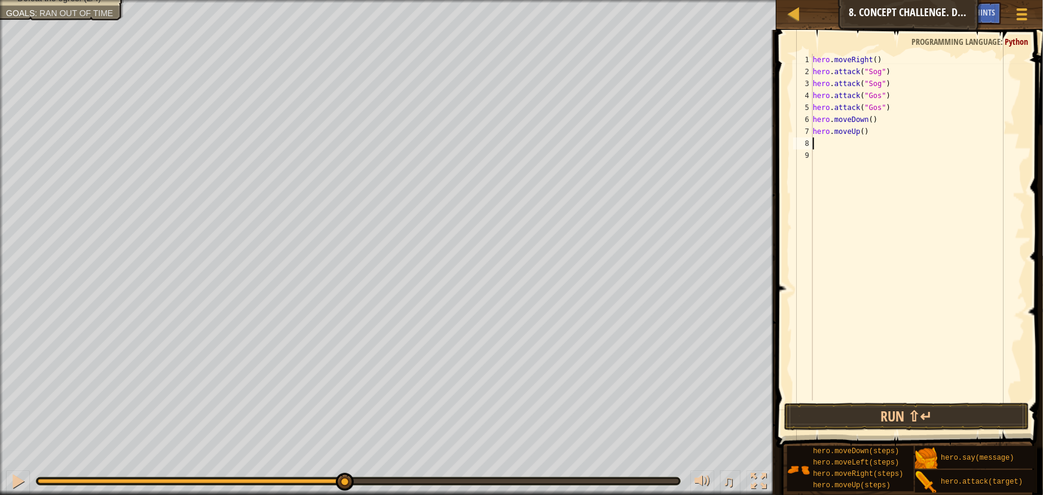
type textarea "he"
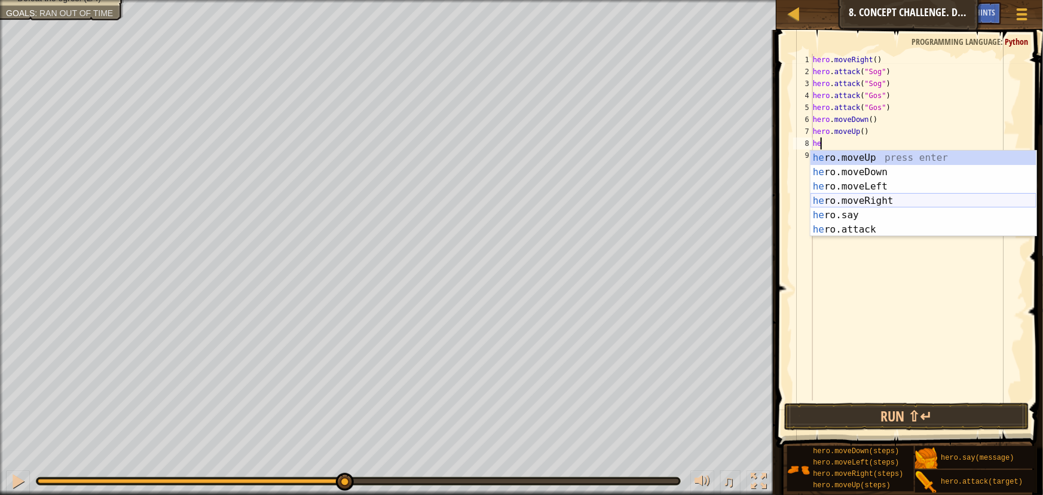
click at [864, 200] on div "he ro.moveUp press enter he ro.moveDown press enter he ro.moveLeft press enter …" at bounding box center [924, 208] width 226 height 115
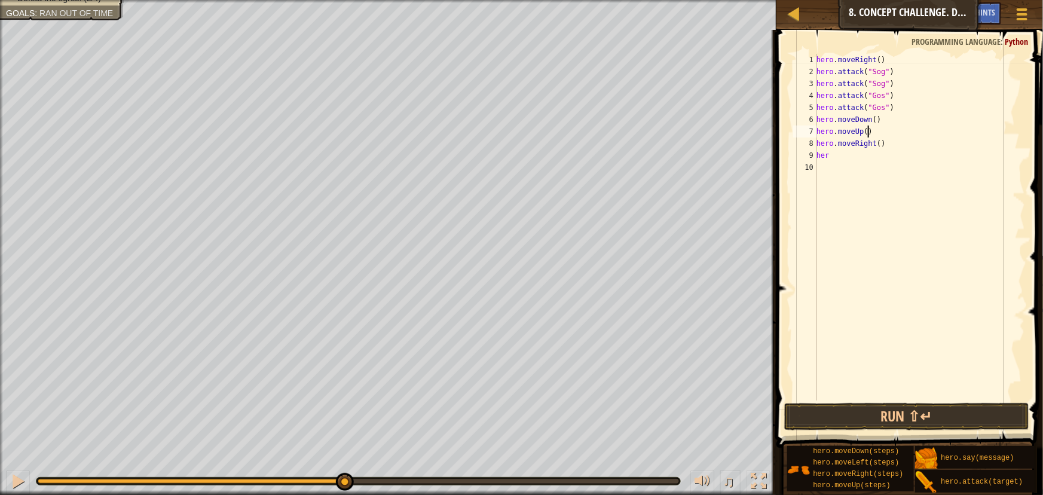
click at [950, 127] on div "hero . moveRight ( ) hero . attack ( "Sog" ) hero . attack ( "Sog" ) hero . att…" at bounding box center [919, 239] width 211 height 371
click at [874, 142] on div "hero . moveRight ( ) hero . attack ( "Sog" ) hero . attack ( "Sog" ) hero . att…" at bounding box center [919, 239] width 211 height 371
click at [875, 144] on div "hero . moveRight ( ) hero . attack ( "Sog" ) hero . attack ( "Sog" ) hero . att…" at bounding box center [919, 239] width 211 height 371
click at [907, 152] on div "hero . moveRight ( ) hero . attack ( "Sog" ) hero . attack ( "Sog" ) hero . att…" at bounding box center [919, 239] width 211 height 371
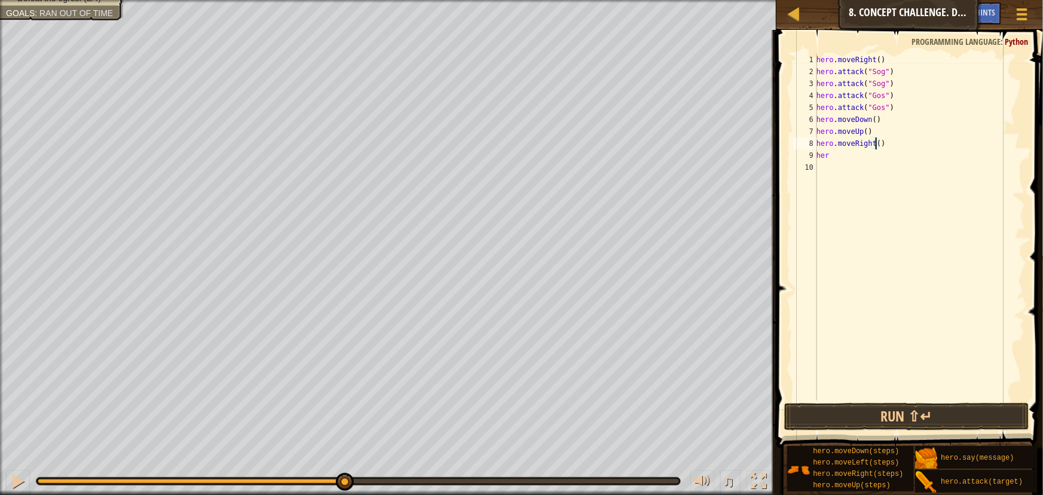
click at [875, 141] on div "hero . moveRight ( ) hero . attack ( "Sog" ) hero . attack ( "Sog" ) hero . att…" at bounding box center [919, 239] width 211 height 371
click at [842, 158] on div "hero . moveRight ( ) hero . attack ( "Sog" ) hero . attack ( "Sog" ) hero . att…" at bounding box center [919, 239] width 211 height 371
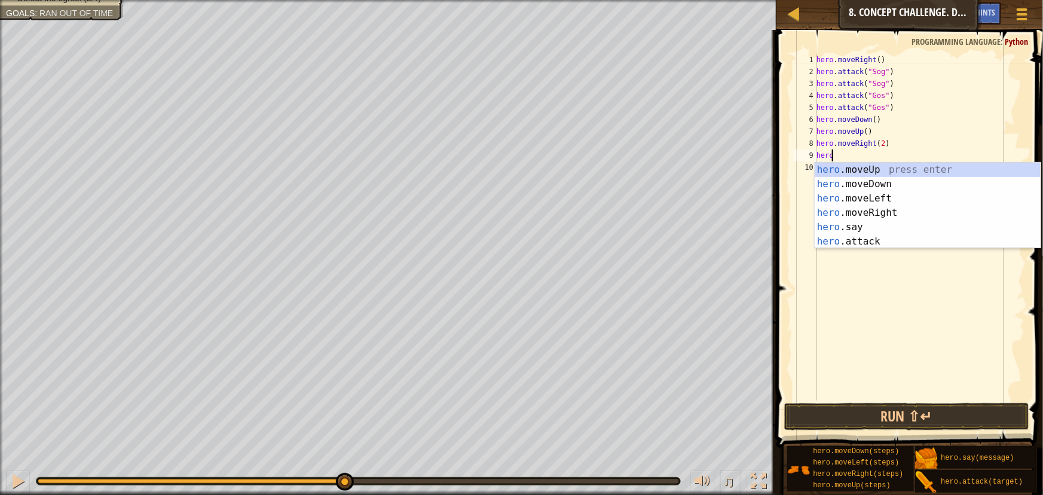
scroll to position [5, 1]
click at [881, 240] on div "hero .moveUp press enter hero .moveDown press enter hero .moveLeft press enter …" at bounding box center [928, 220] width 226 height 115
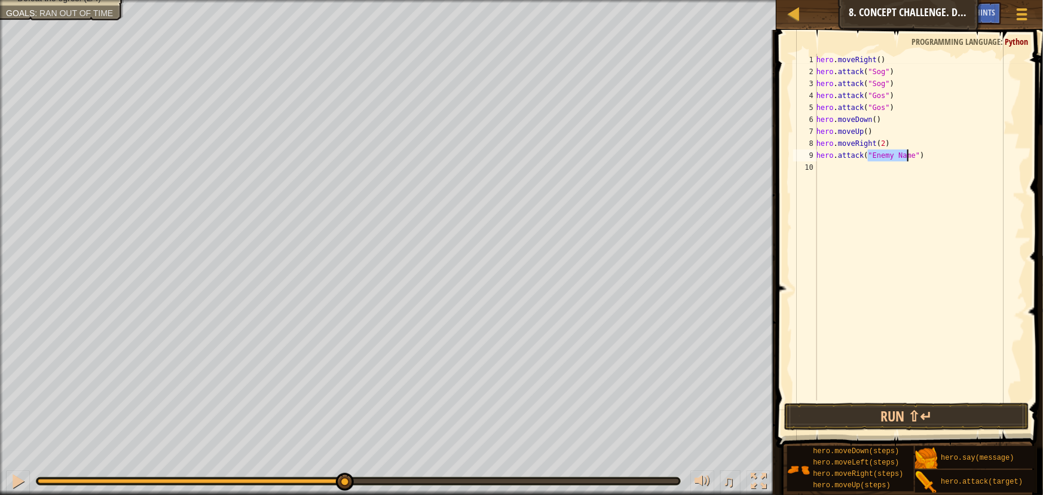
scroll to position [5, 5]
type textarea "hero.attack("Kro")"
click at [846, 167] on div "hero . moveRight ( ) hero . attack ( "Sog" ) hero . attack ( "Sog" ) hero . att…" at bounding box center [919, 239] width 211 height 371
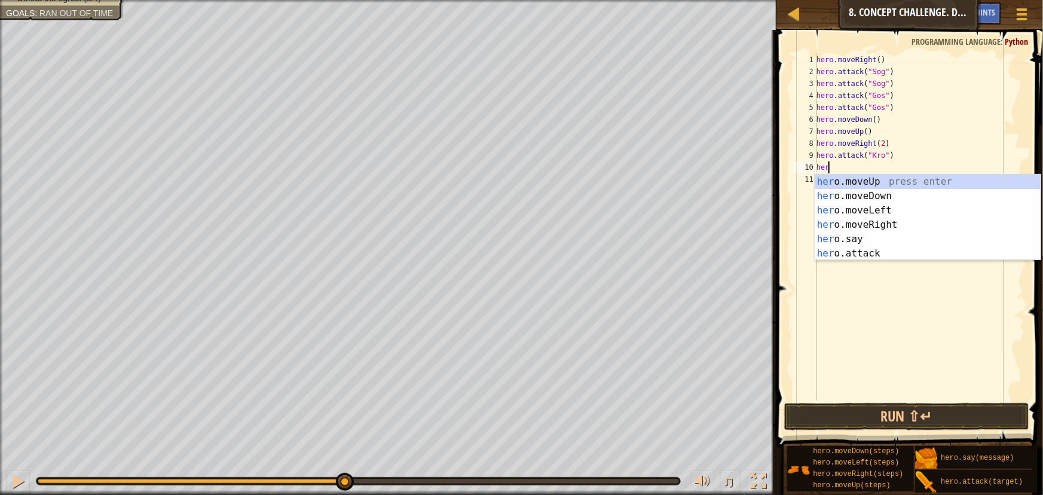
scroll to position [5, 1]
click at [913, 256] on div "hero .moveUp press enter hero .moveDown press enter hero .moveLeft press enter …" at bounding box center [928, 232] width 226 height 115
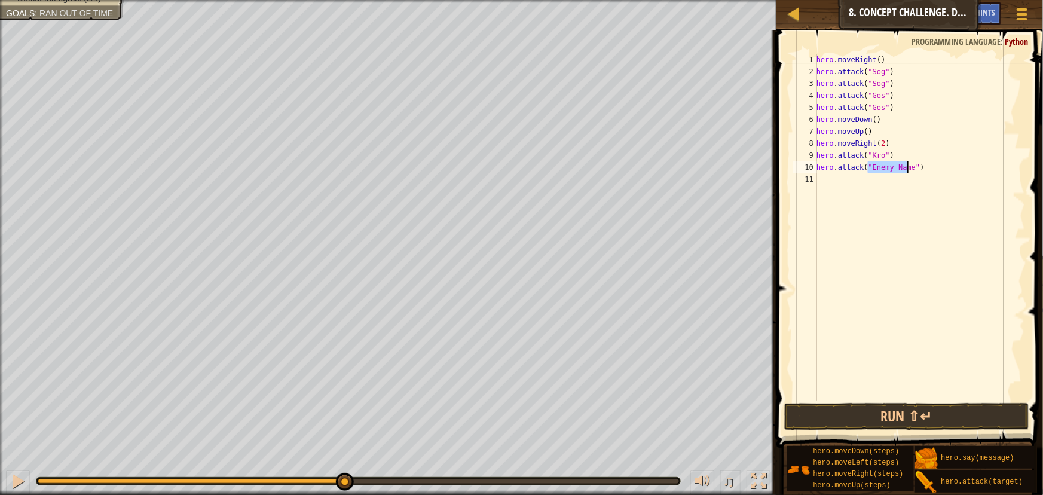
scroll to position [5, 5]
type textarea "hero.attack("Kro")"
click at [836, 178] on div "hero . moveRight ( ) hero . attack ( "Sog" ) hero . attack ( "Sog" ) hero . att…" at bounding box center [919, 239] width 211 height 371
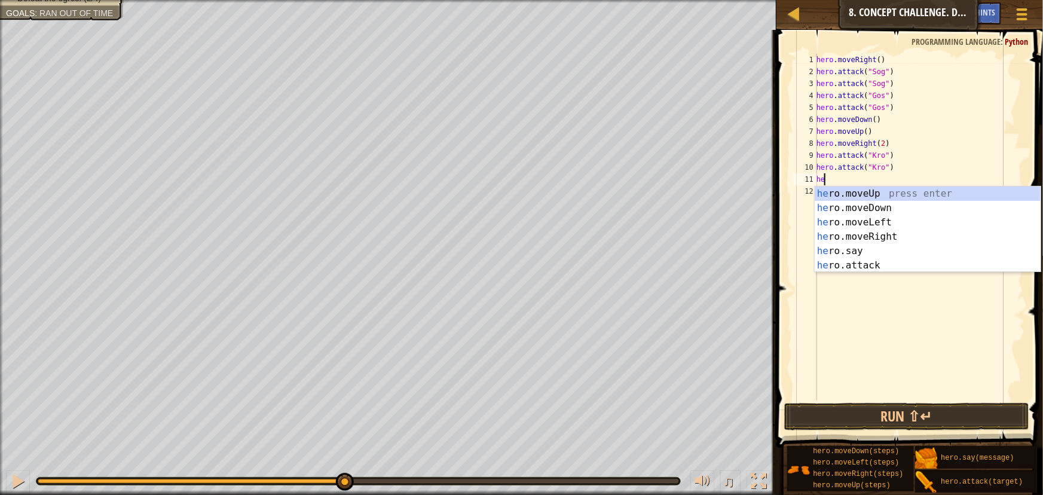
scroll to position [5, 0]
click at [830, 265] on div "her o.moveUp press enter her o.moveDown press enter her o.moveLeft press enter …" at bounding box center [928, 244] width 226 height 115
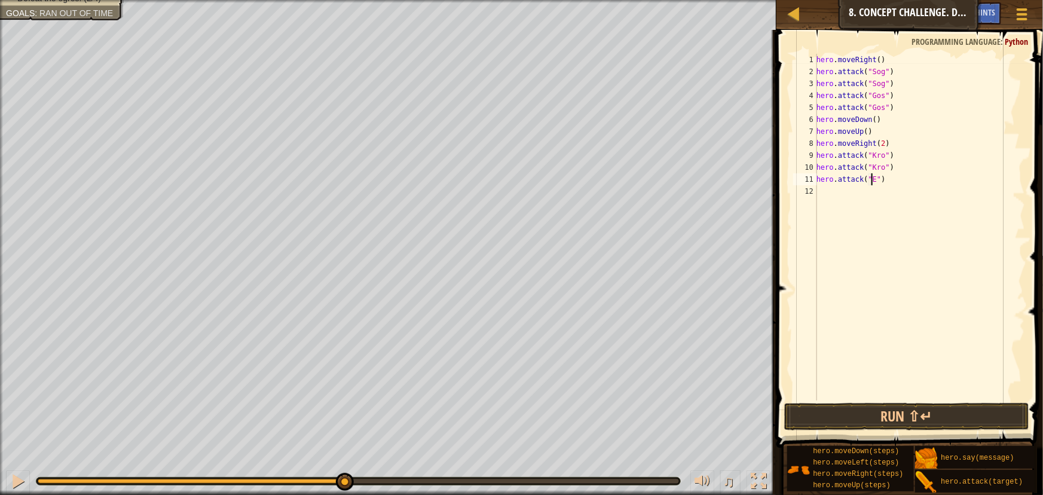
scroll to position [5, 5]
type textarea "hero.attack("Ergo")"
click at [843, 197] on div "hero . moveRight ( ) hero . attack ( "Sog" ) hero . attack ( "Sog" ) hero . att…" at bounding box center [919, 239] width 211 height 371
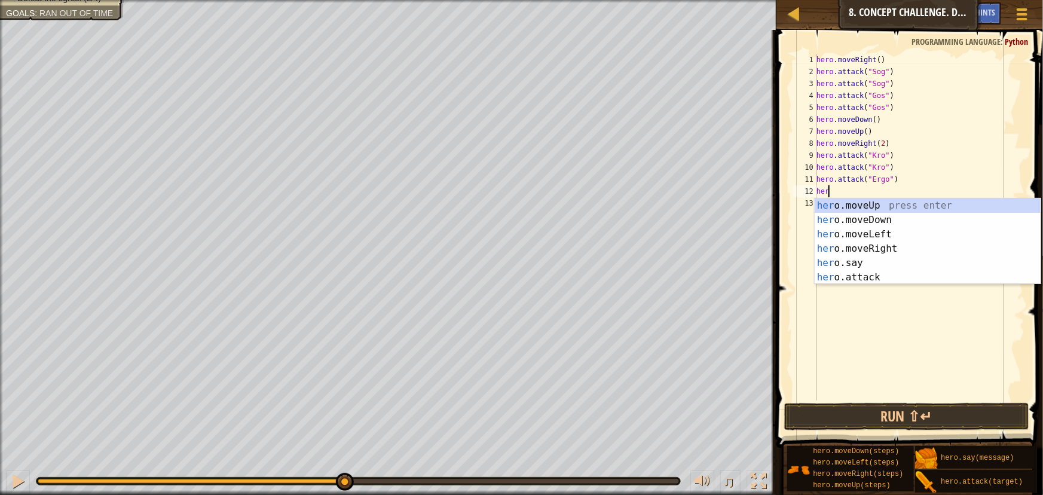
scroll to position [5, 0]
click at [818, 275] on div "her o.moveUp press enter her o.moveDown press enter her o.moveLeft press enter …" at bounding box center [928, 255] width 226 height 115
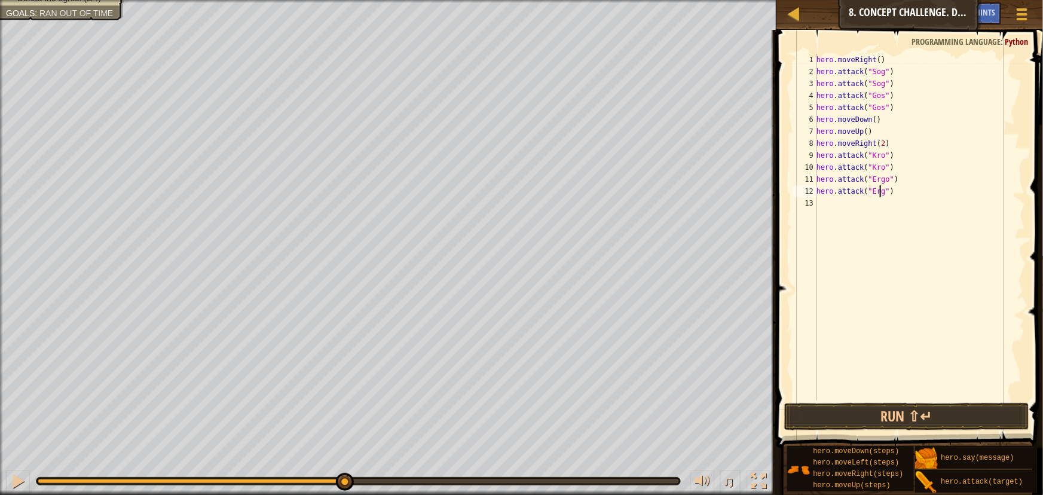
scroll to position [5, 5]
type textarea "hero.attack("Ergo")"
click at [854, 424] on button "Run ⇧↵" at bounding box center [906, 416] width 244 height 27
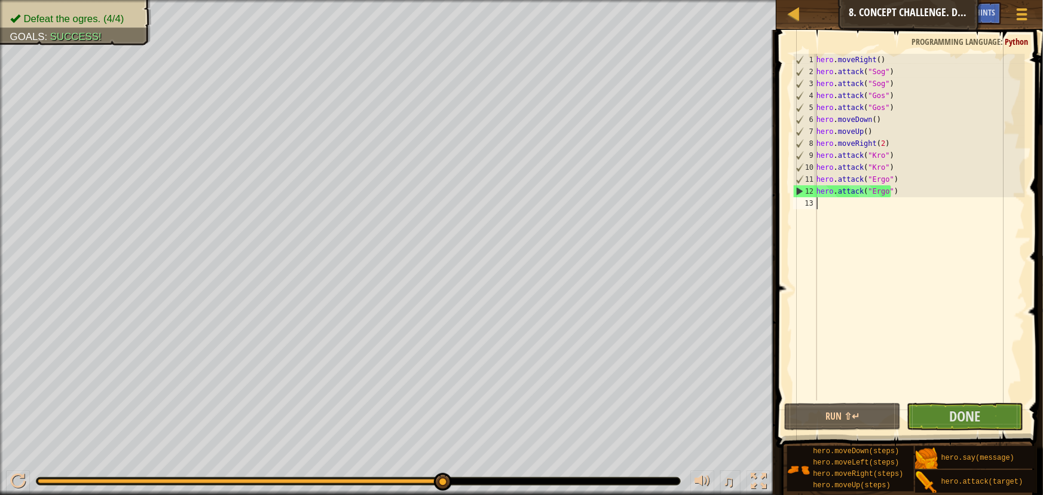
click at [849, 210] on div "hero . moveRight ( ) hero . attack ( "Sog" ) hero . attack ( "Sog" ) hero . att…" at bounding box center [919, 239] width 211 height 371
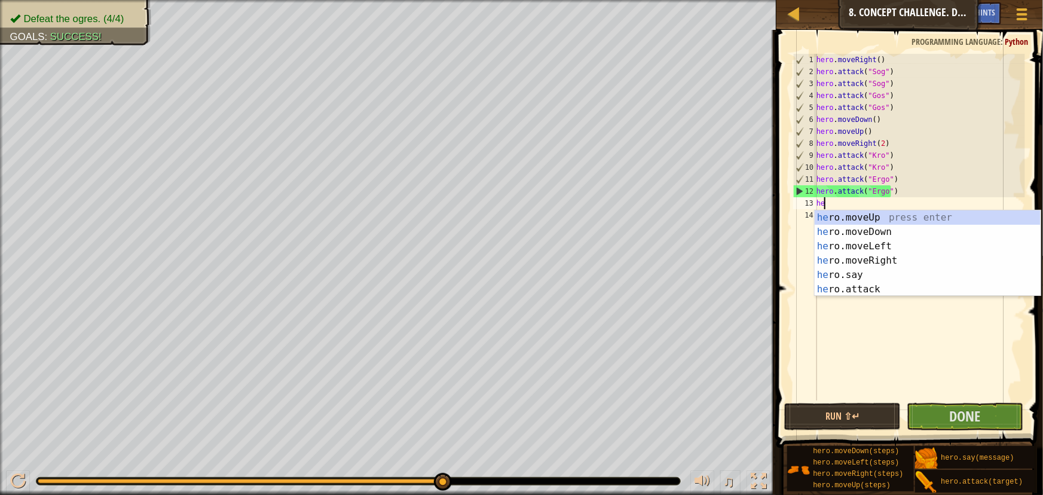
type textarea "her"
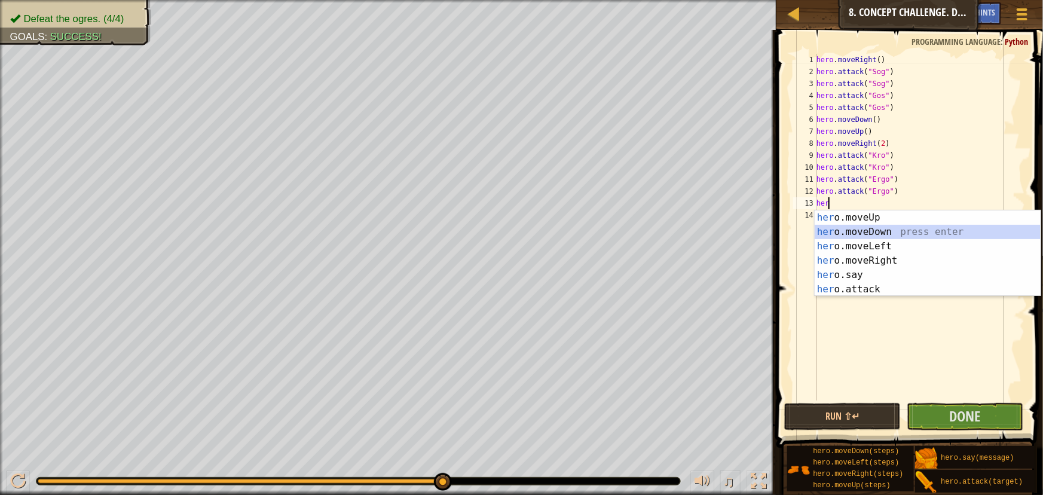
click at [858, 231] on div "her o.moveUp press enter her o.moveDown press enter her o.moveLeft press enter …" at bounding box center [928, 267] width 226 height 115
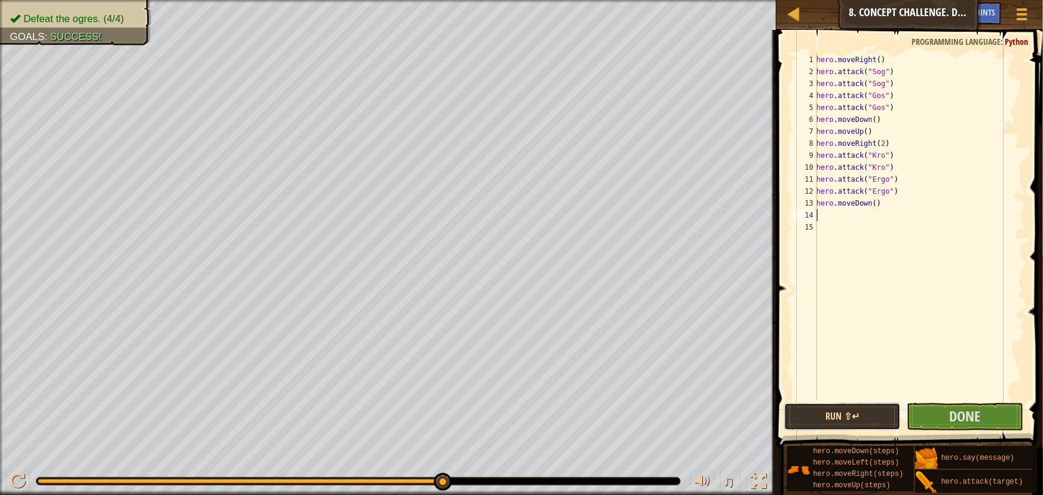
click at [883, 405] on button "Run ⇧↵" at bounding box center [842, 416] width 117 height 27
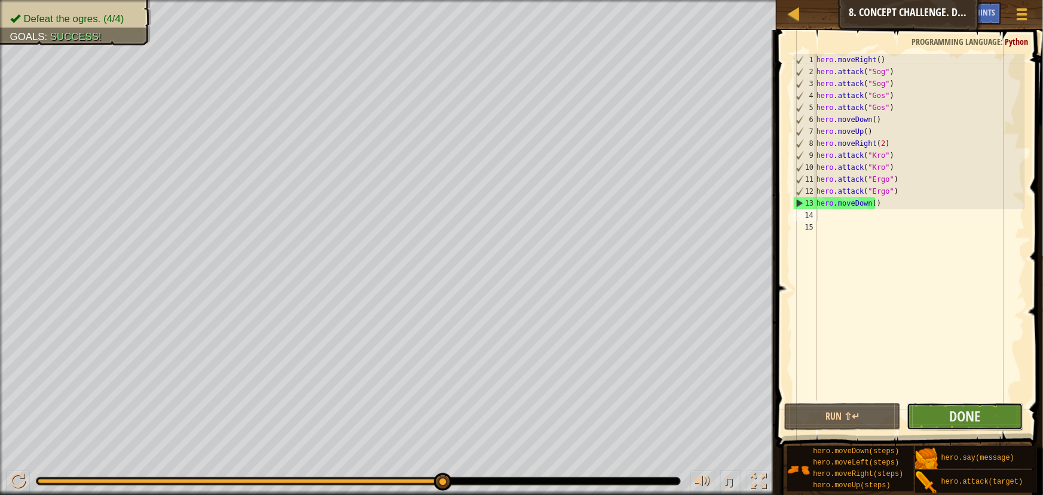
click at [945, 412] on button "Done" at bounding box center [965, 416] width 117 height 27
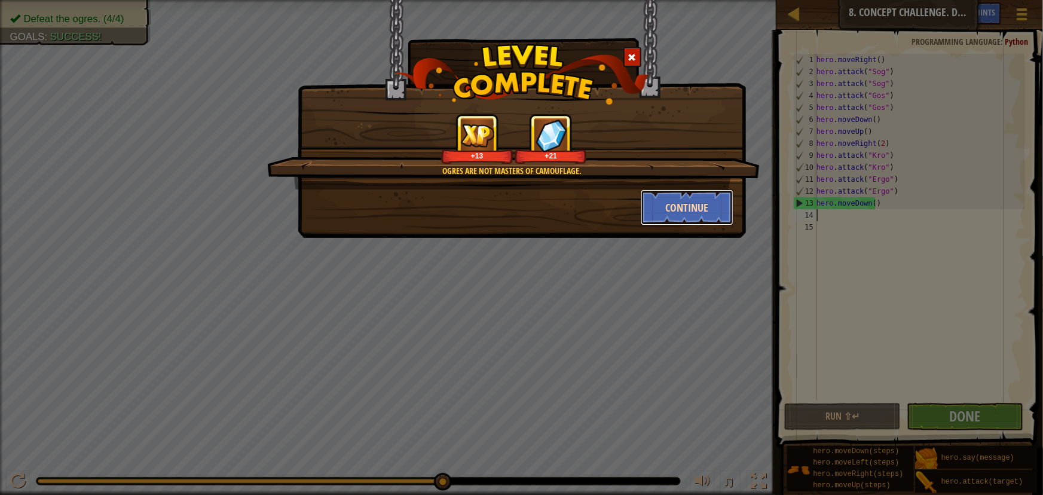
click at [659, 203] on button "Continue" at bounding box center [687, 207] width 93 height 36
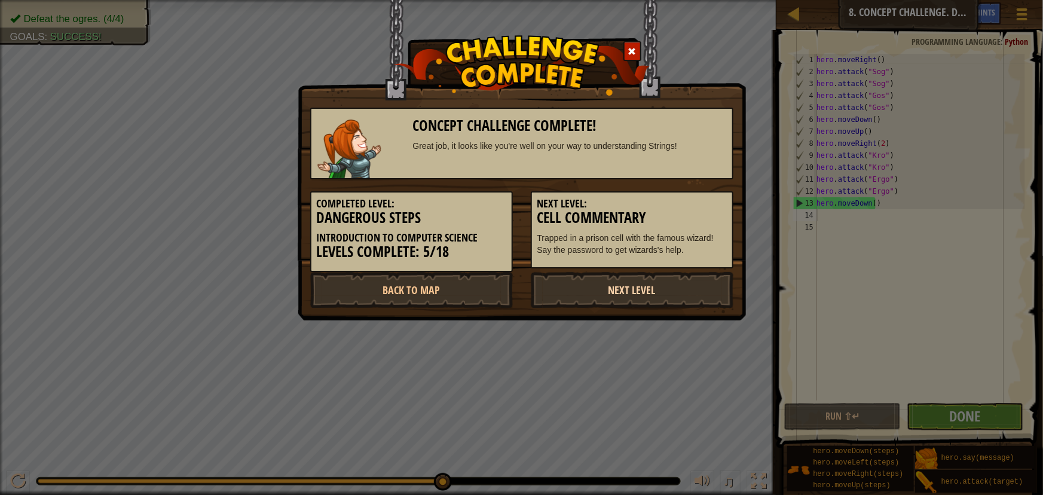
click at [628, 280] on link "Next Level" at bounding box center [632, 290] width 203 height 36
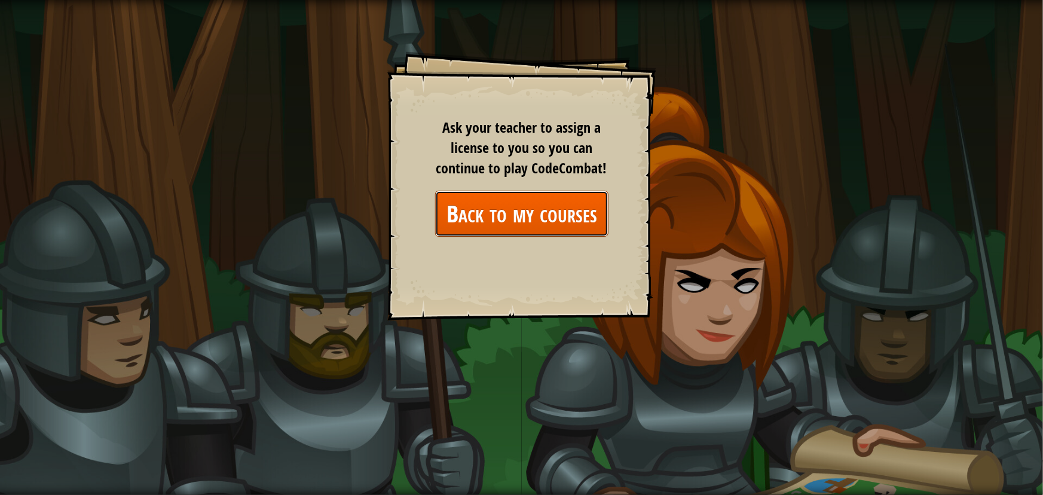
click at [560, 206] on link "Back to my courses" at bounding box center [521, 214] width 173 height 46
